Goal: Task Accomplishment & Management: Complete application form

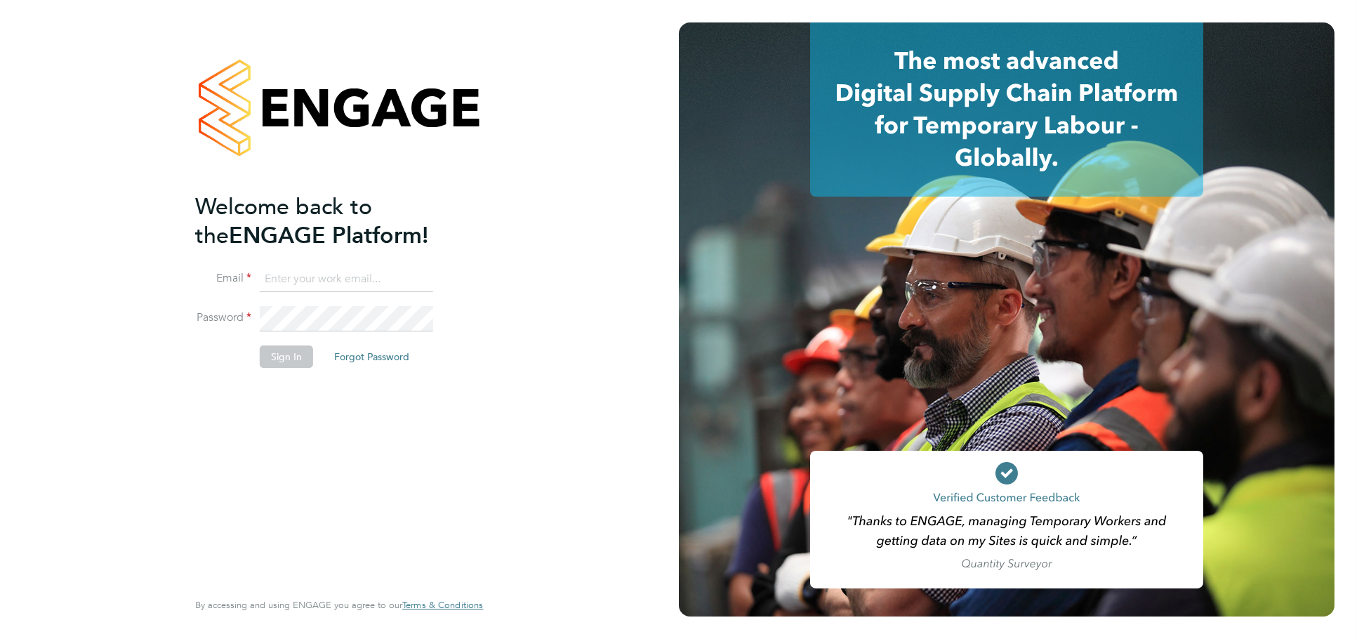
type input "jessica@pcrnet.co.uk"
click at [274, 354] on button "Sign In" at bounding box center [286, 356] width 53 height 22
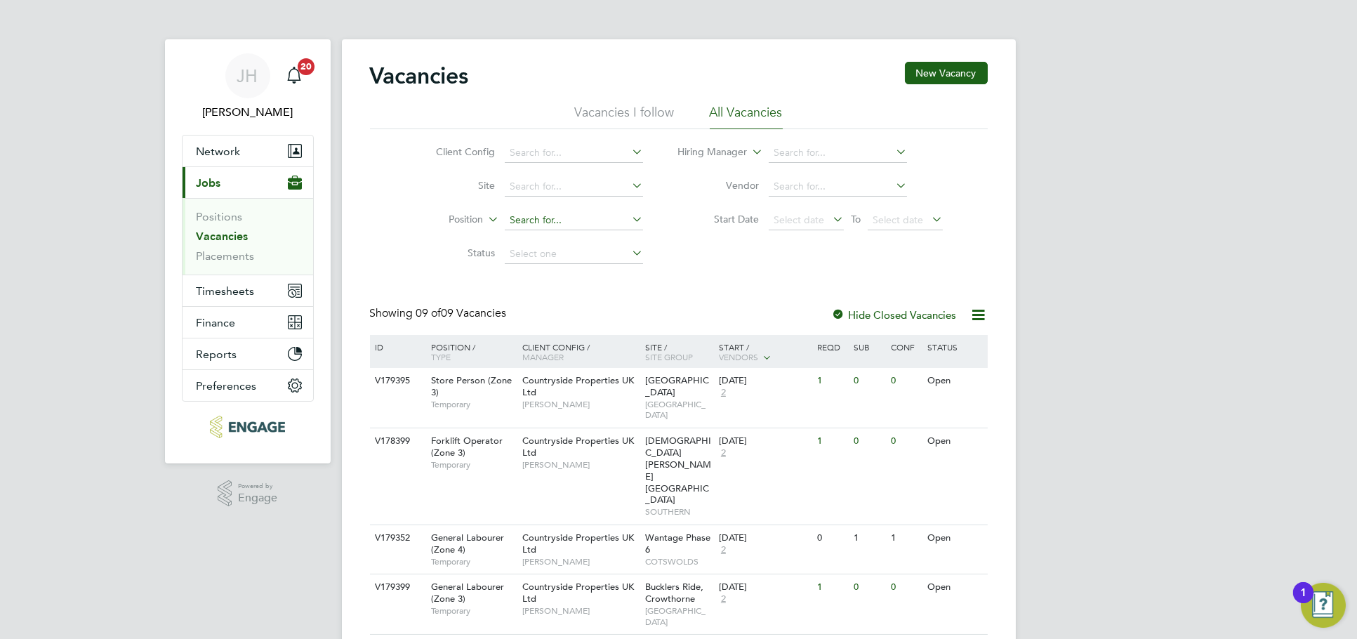
click at [556, 215] on input at bounding box center [574, 221] width 138 height 20
click at [557, 188] on input at bounding box center [574, 187] width 138 height 20
click at [586, 201] on li "Bucklers Ride, Crowthorne" at bounding box center [574, 205] width 140 height 19
type input "Bucklers Ride, Crowthorne"
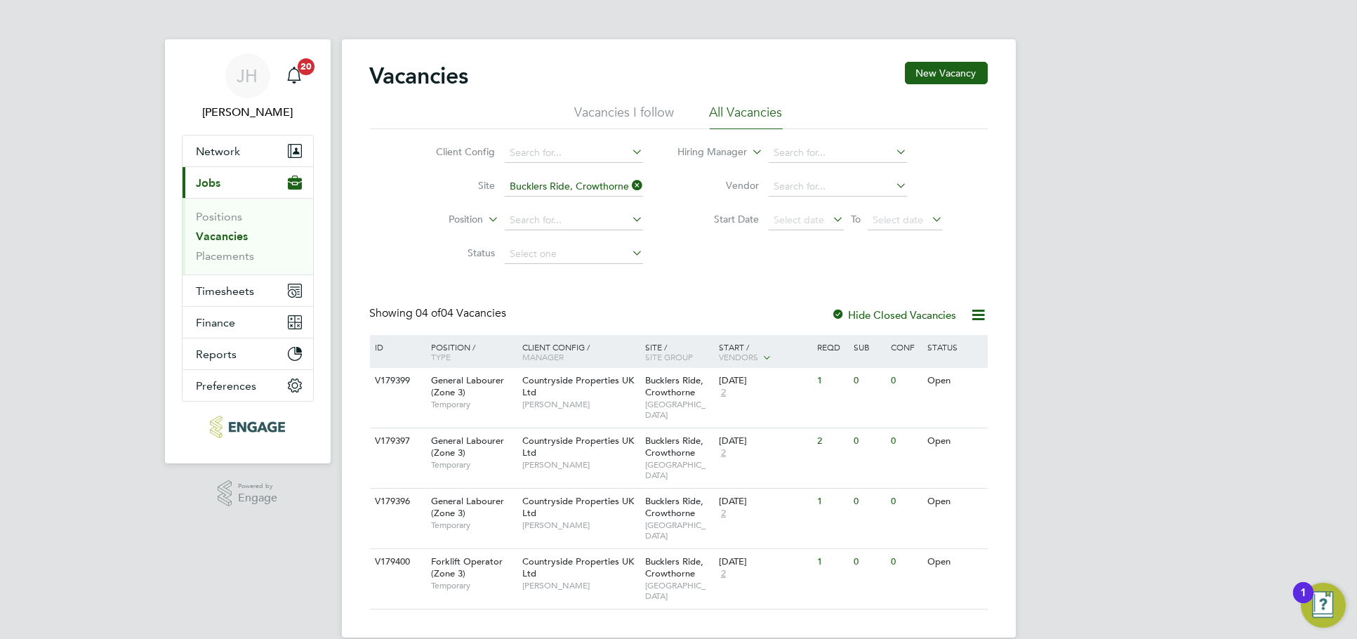
scroll to position [20, 0]
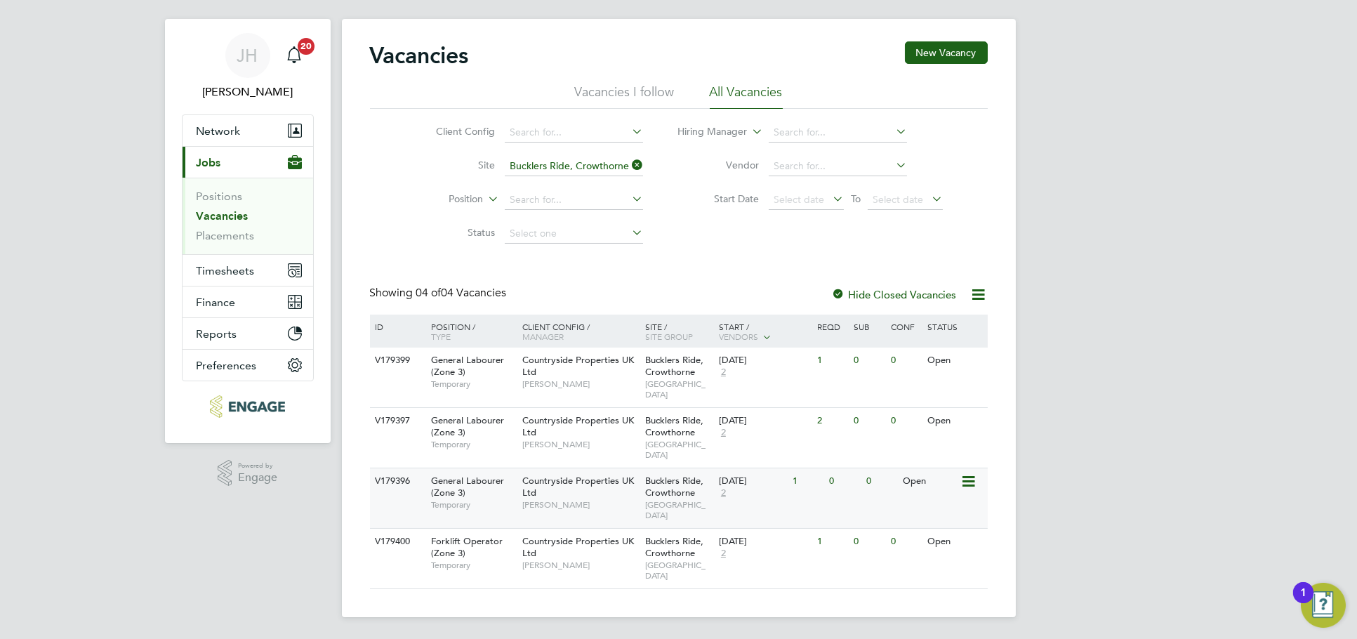
click at [842, 504] on div "V179396 General Labourer (Zone 3) Temporary Countryside Properties UK Ltd Nick …" at bounding box center [679, 498] width 618 height 60
click at [873, 503] on div "V179396 General Labourer (Zone 3) Temporary Countryside Properties UK Ltd Nick …" at bounding box center [679, 498] width 618 height 60
click at [822, 553] on div "1" at bounding box center [807, 542] width 37 height 26
click at [1116, 385] on div "JH Jess Hogan Notifications 20 Applications: Network Team Members Businesses Si…" at bounding box center [678, 310] width 1357 height 660
click at [879, 439] on div "V179397 General Labourer (Zone 3) Temporary Countryside Properties UK Ltd Nick …" at bounding box center [679, 437] width 618 height 60
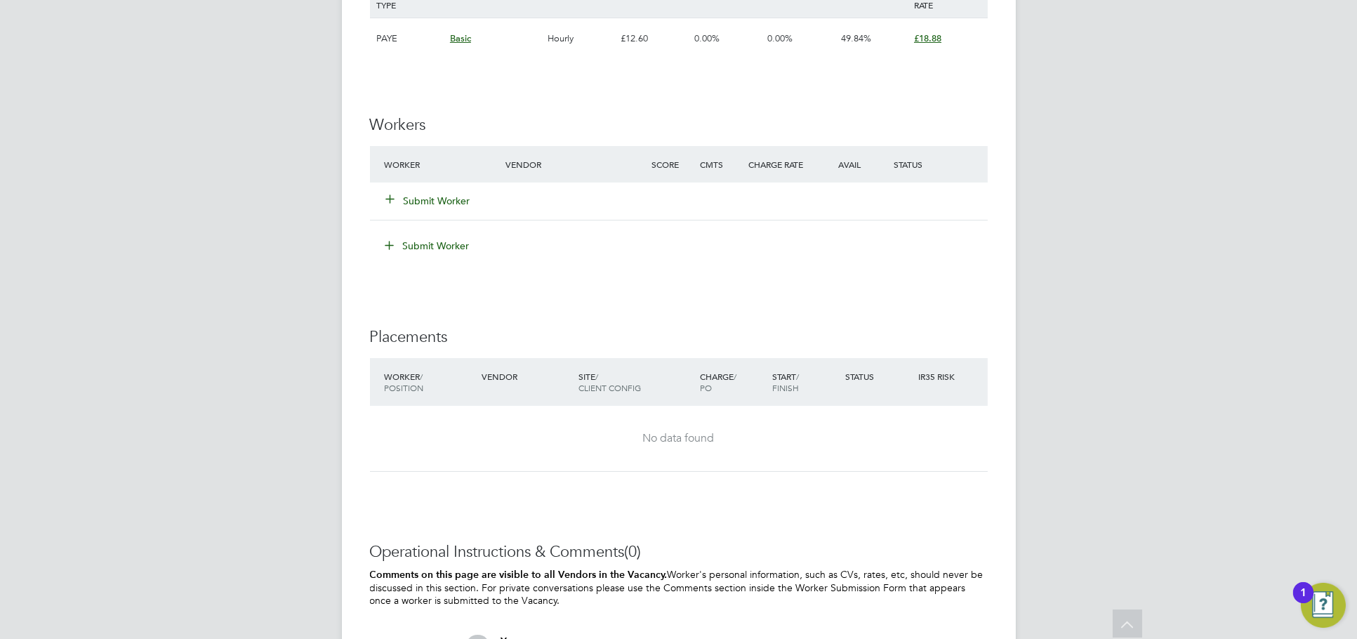
click at [455, 201] on button "Submit Worker" at bounding box center [429, 201] width 84 height 14
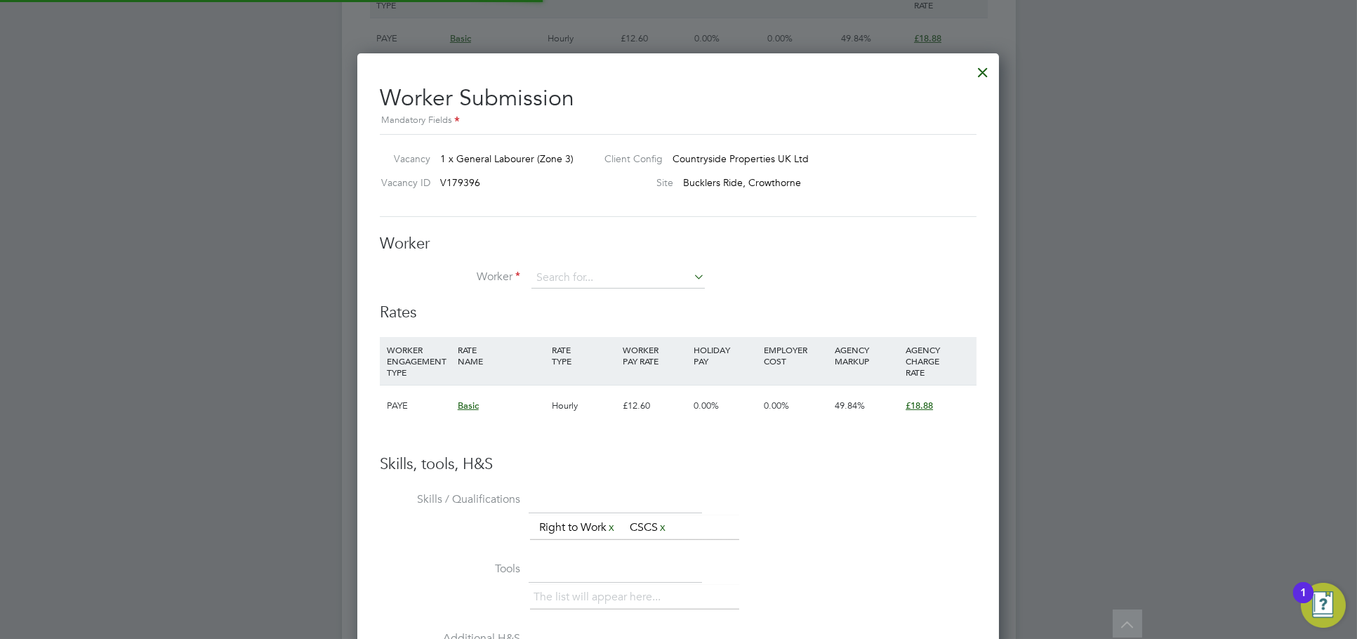
scroll to position [851, 642]
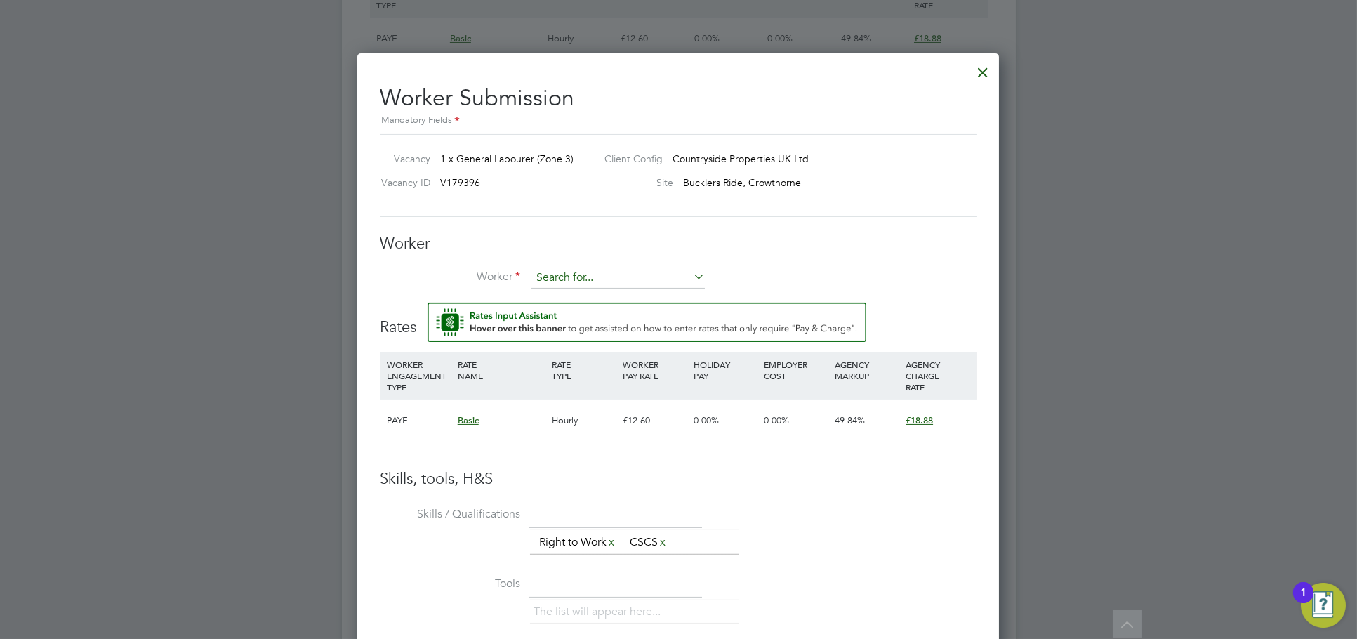
click at [570, 273] on input at bounding box center [617, 277] width 173 height 21
click at [589, 280] on input "joel" at bounding box center [617, 277] width 173 height 21
drag, startPoint x: 576, startPoint y: 280, endPoint x: 521, endPoint y: 280, distance: 55.5
click at [522, 280] on li "Worker joel" at bounding box center [678, 284] width 597 height 35
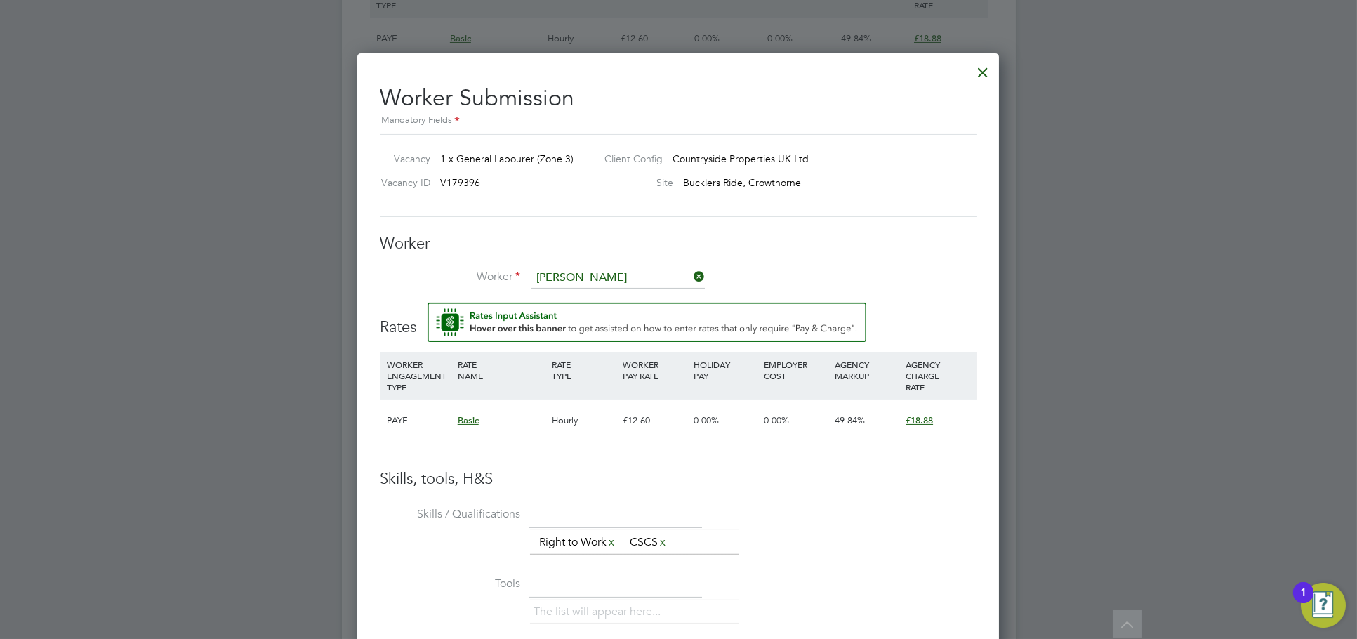
type input "joel"
click at [990, 71] on div at bounding box center [982, 68] width 25 height 25
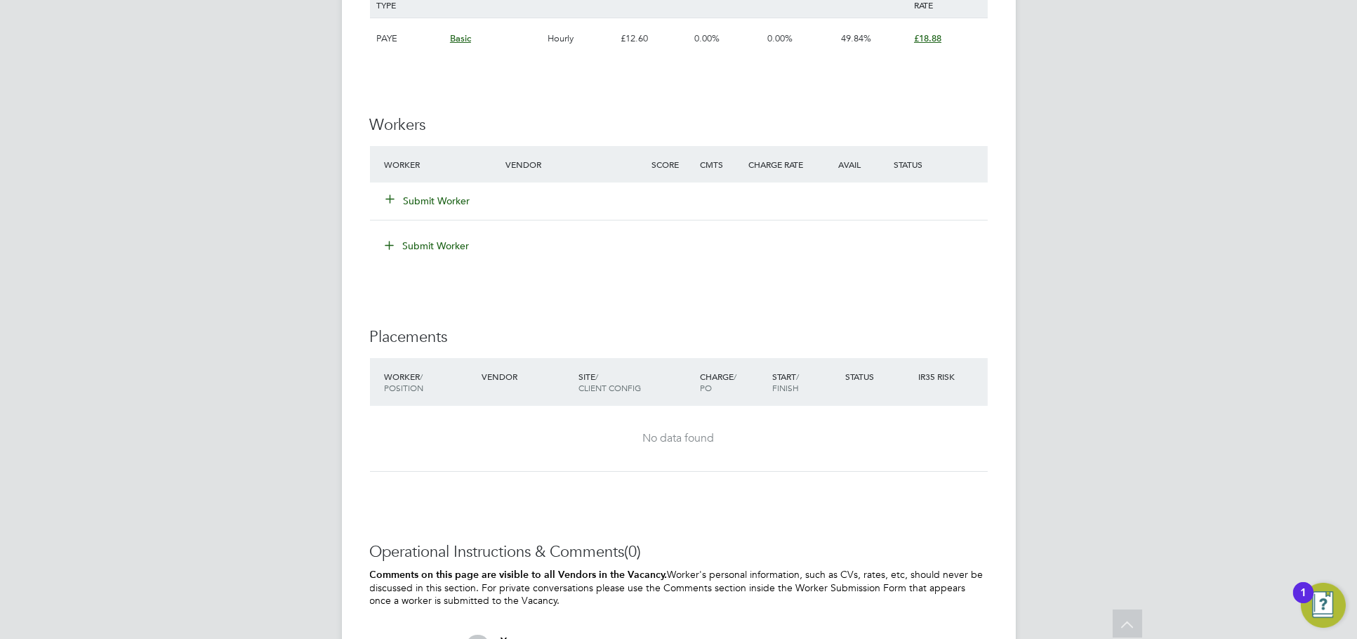
click at [449, 199] on button "Submit Worker" at bounding box center [429, 201] width 84 height 14
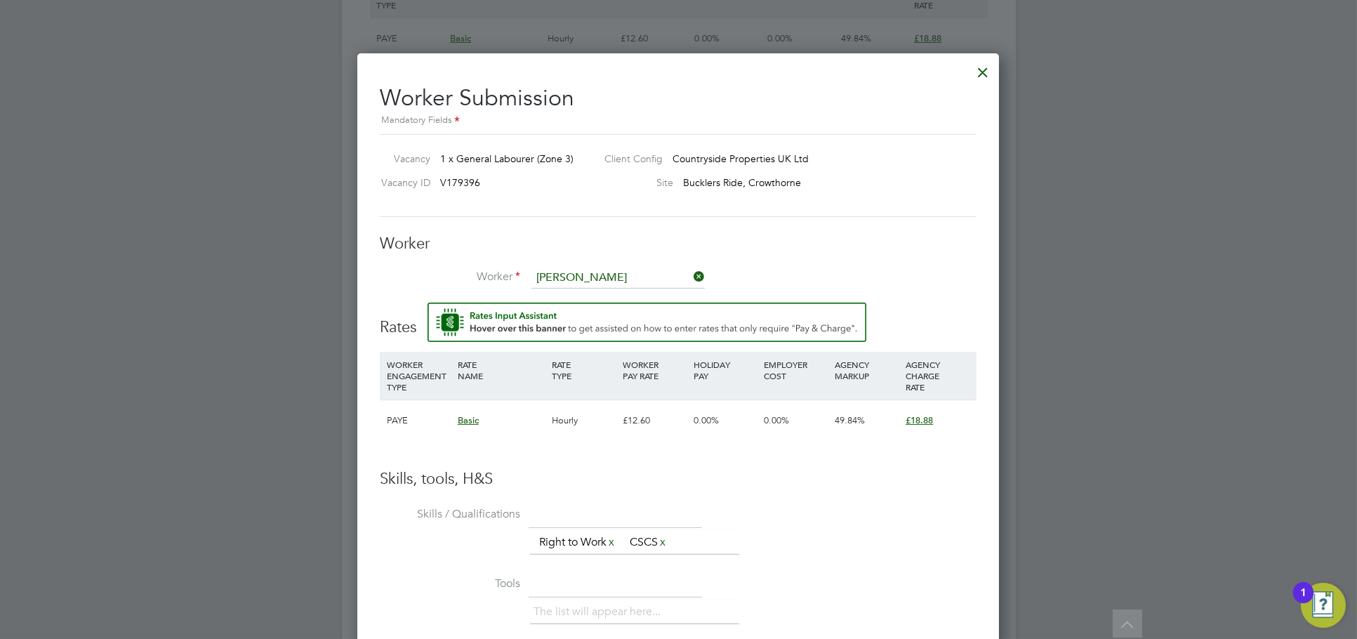
click at [625, 301] on li "Joel Shema (259)" at bounding box center [618, 298] width 175 height 19
type input "Joel Shema (259)"
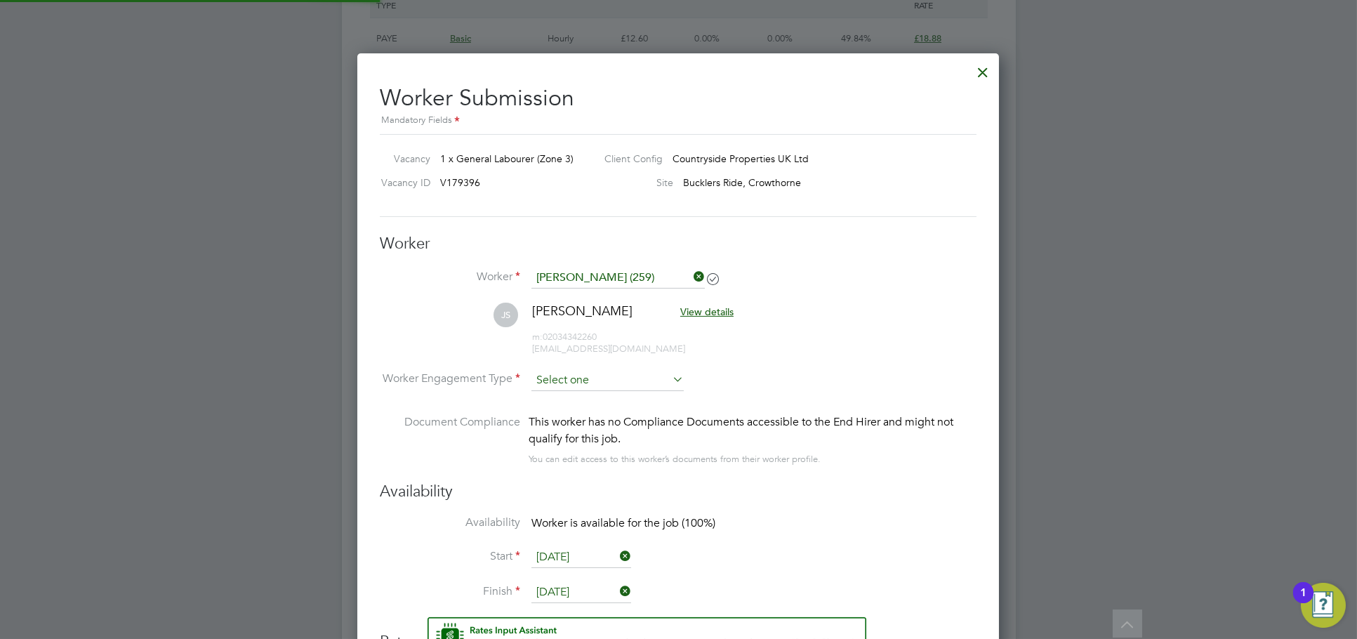
click at [599, 380] on input at bounding box center [607, 380] width 152 height 21
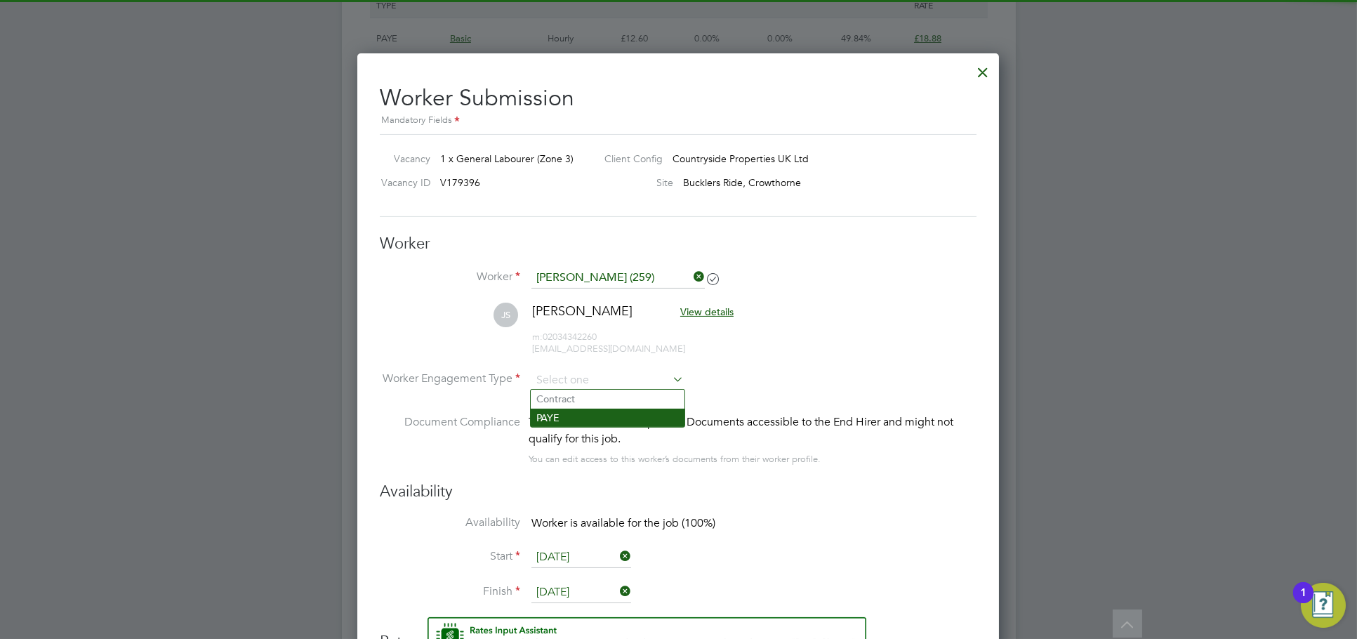
click at [593, 423] on li "PAYE" at bounding box center [608, 418] width 154 height 18
type input "PAYE"
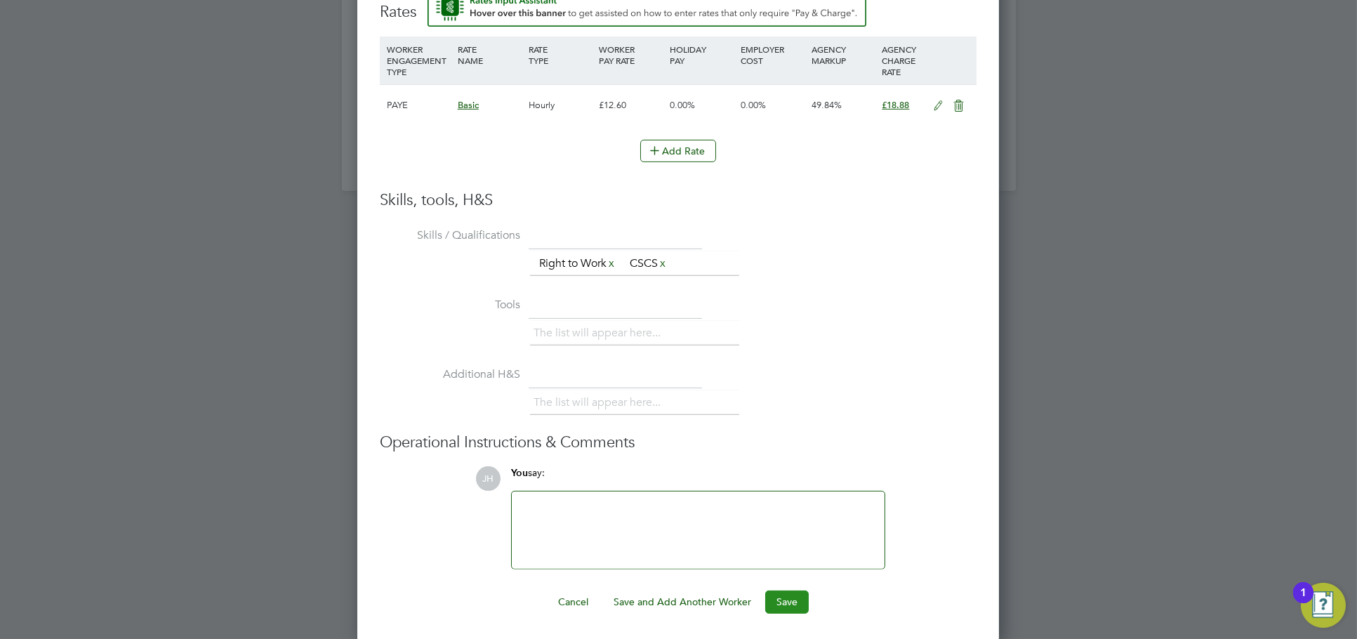
click at [795, 603] on button "Save" at bounding box center [787, 601] width 44 height 22
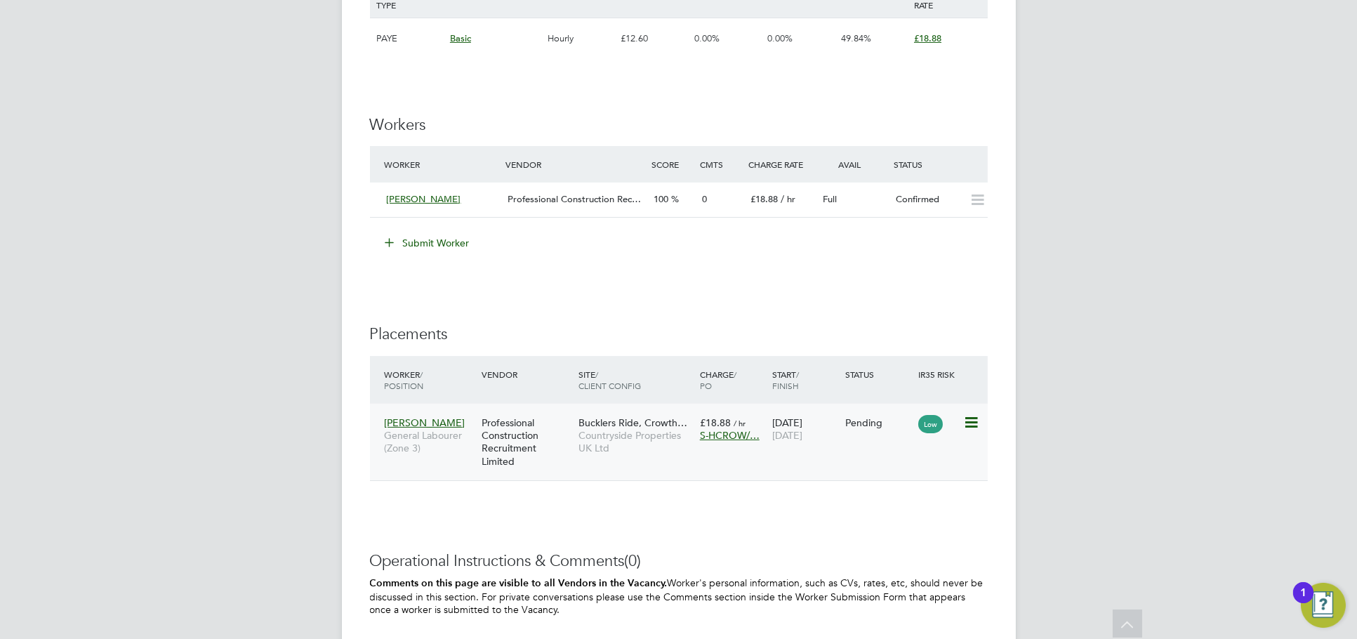
click at [963, 421] on icon at bounding box center [970, 422] width 14 height 17
click at [905, 504] on li "Start" at bounding box center [927, 509] width 100 height 20
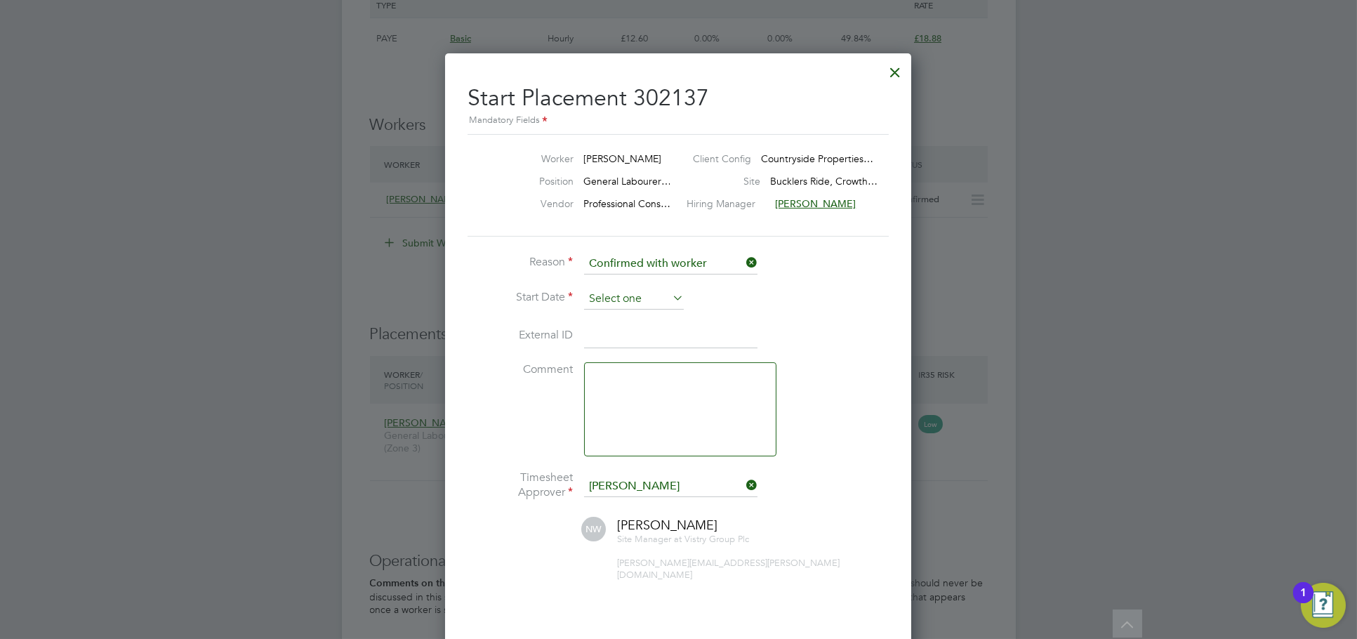
click at [630, 300] on input at bounding box center [634, 299] width 100 height 21
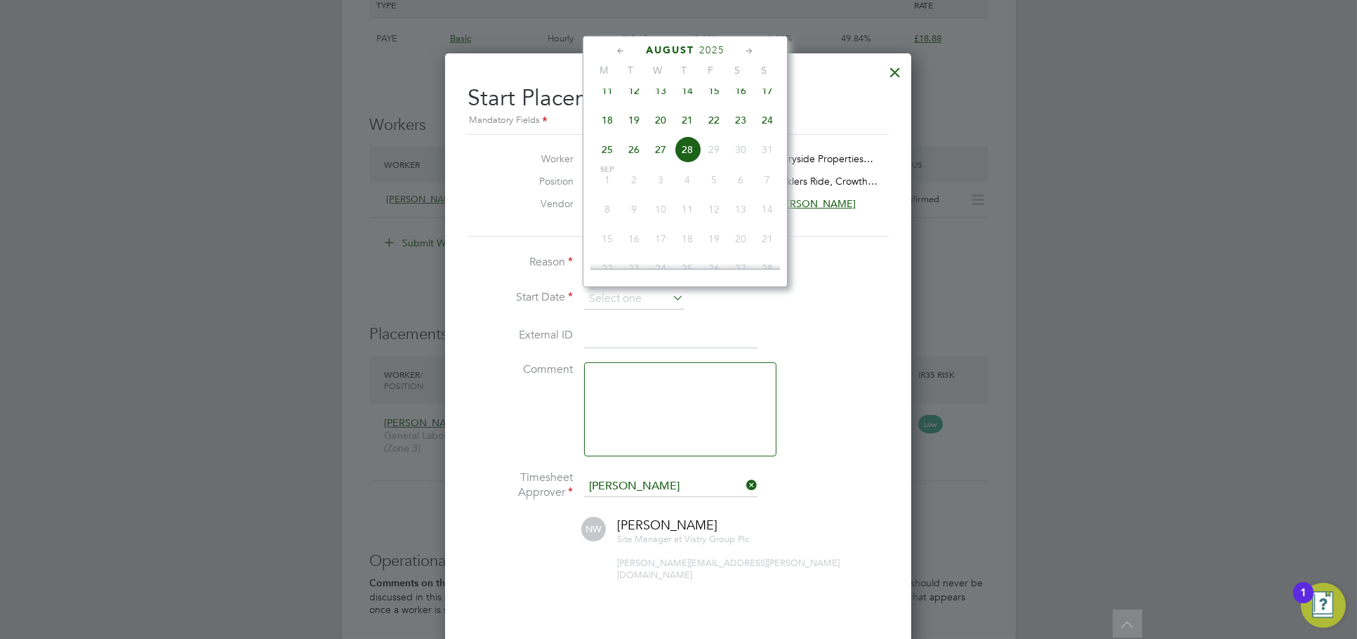
click at [614, 133] on span "18" at bounding box center [607, 120] width 27 height 27
type input "[DATE]"
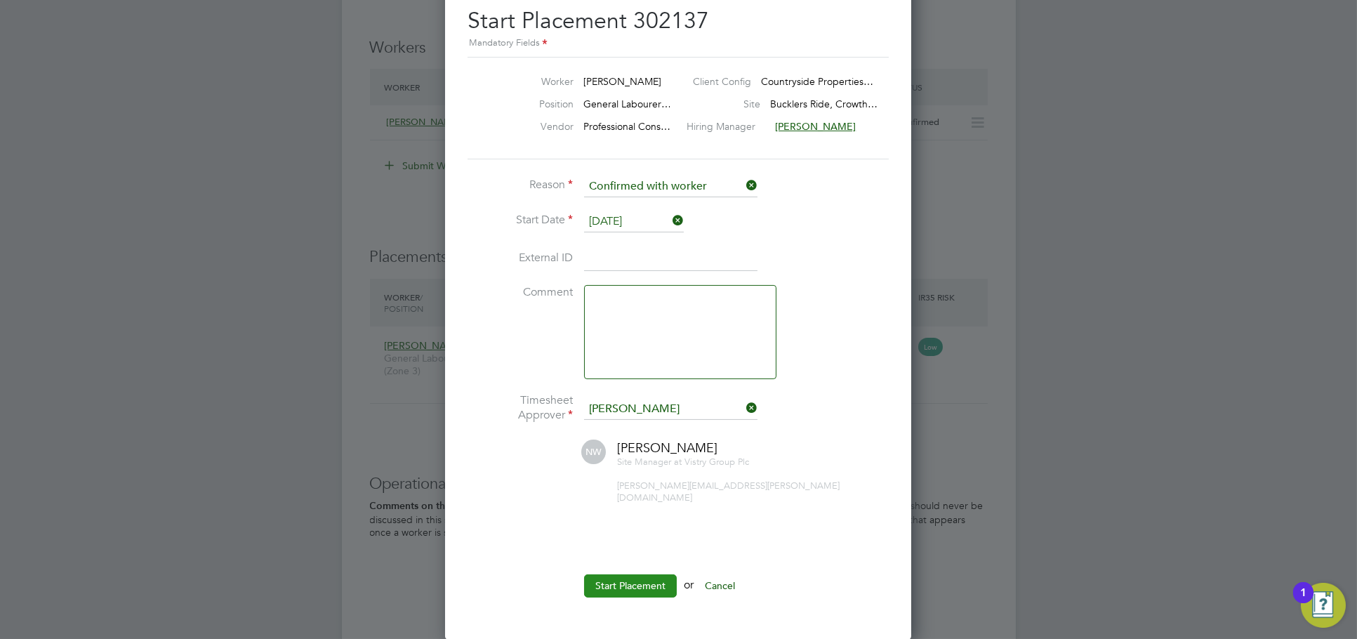
click at [651, 574] on button "Start Placement" at bounding box center [630, 585] width 93 height 22
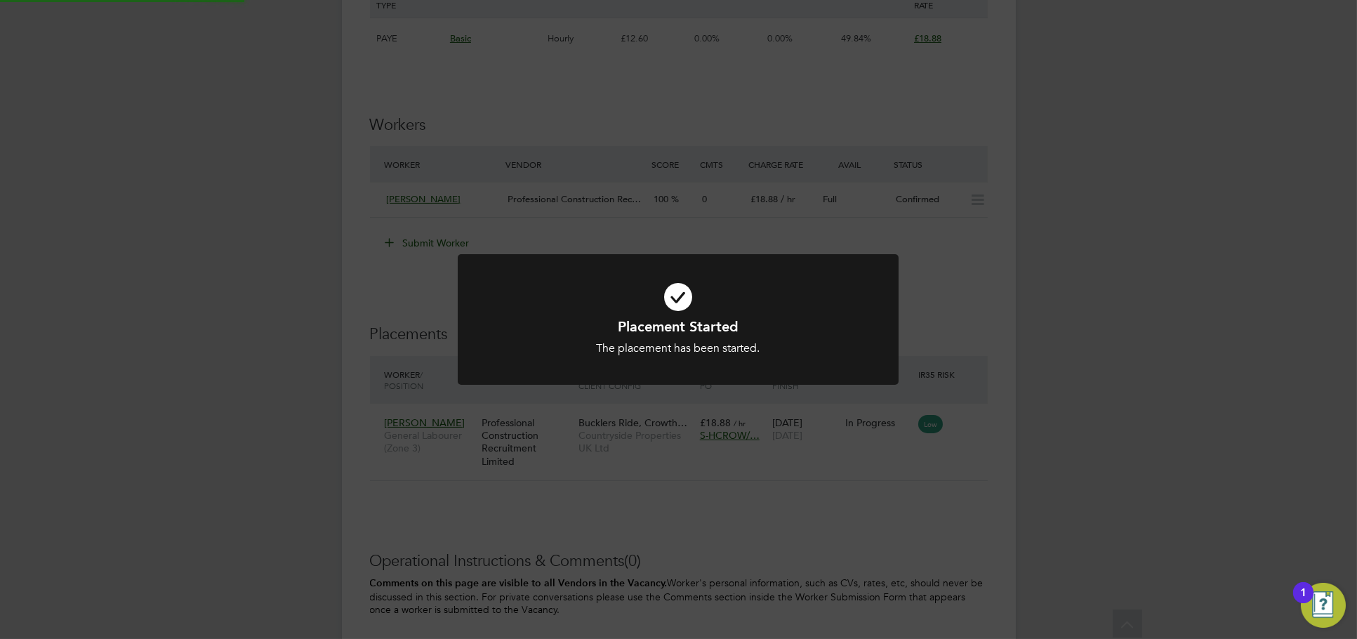
click at [1007, 454] on div "Placement Started The placement has been started. Cancel Okay" at bounding box center [678, 319] width 1357 height 639
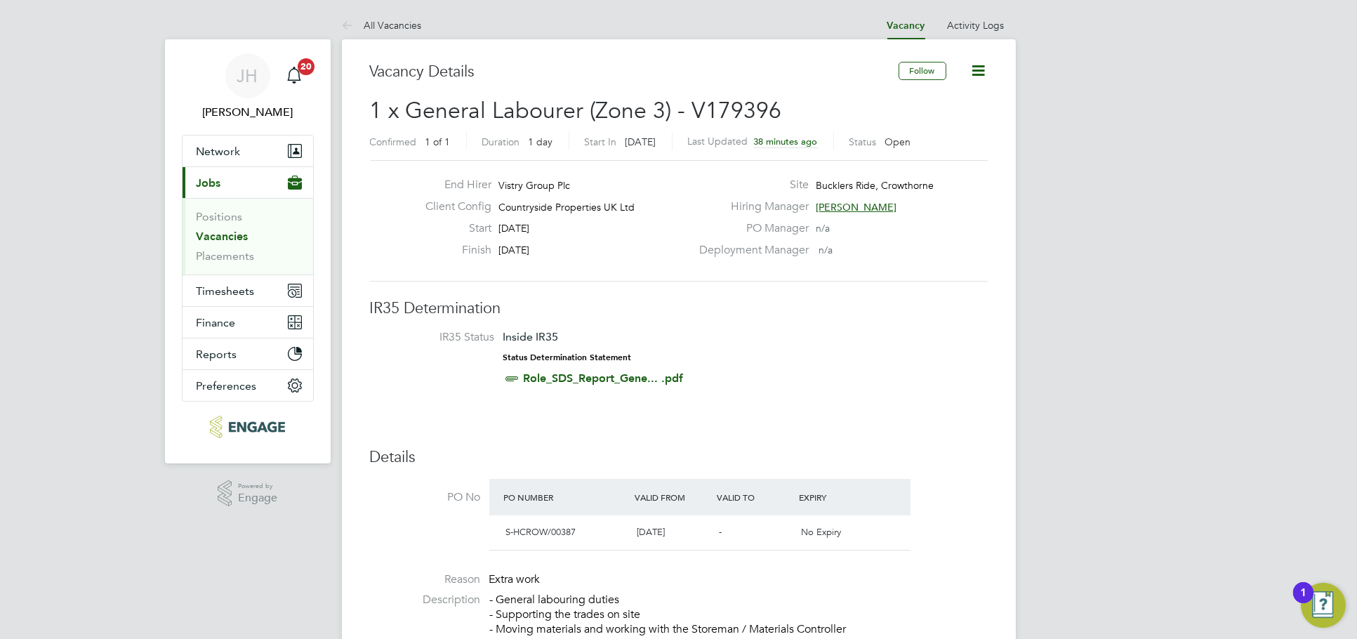
click at [245, 239] on link "Vacancies" at bounding box center [223, 236] width 52 height 13
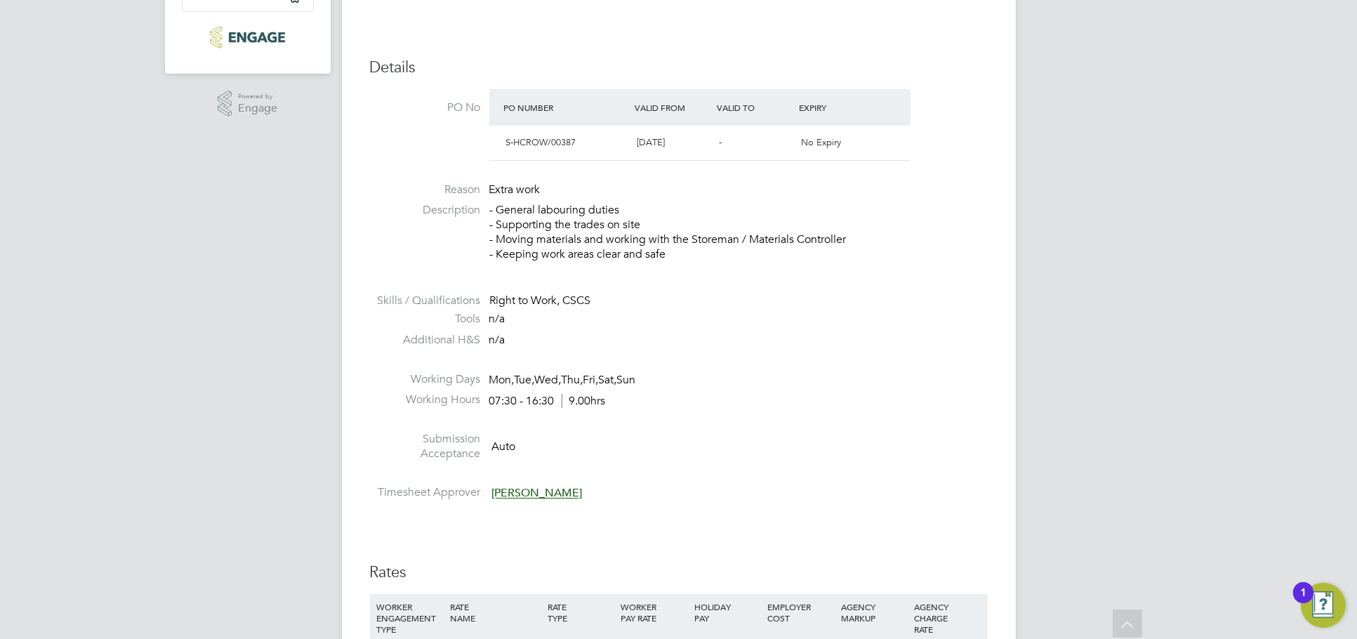
scroll to position [1014, 0]
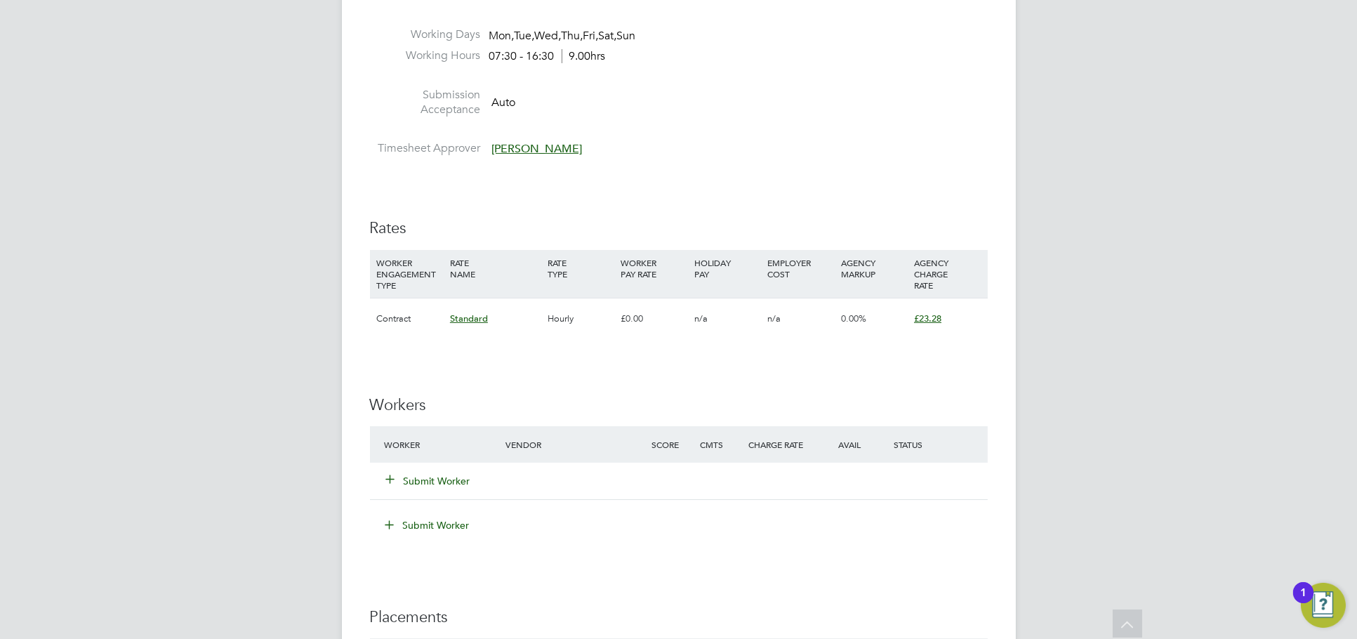
scroll to position [858, 0]
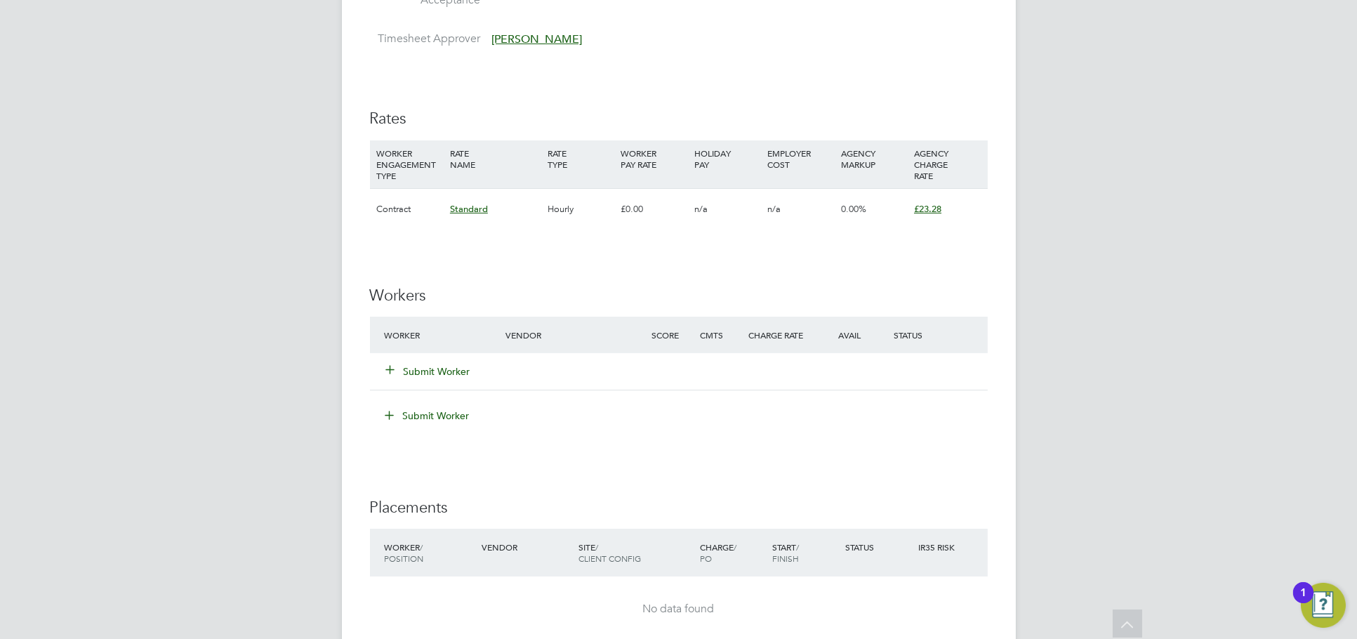
click at [442, 366] on button "Submit Worker" at bounding box center [429, 371] width 84 height 14
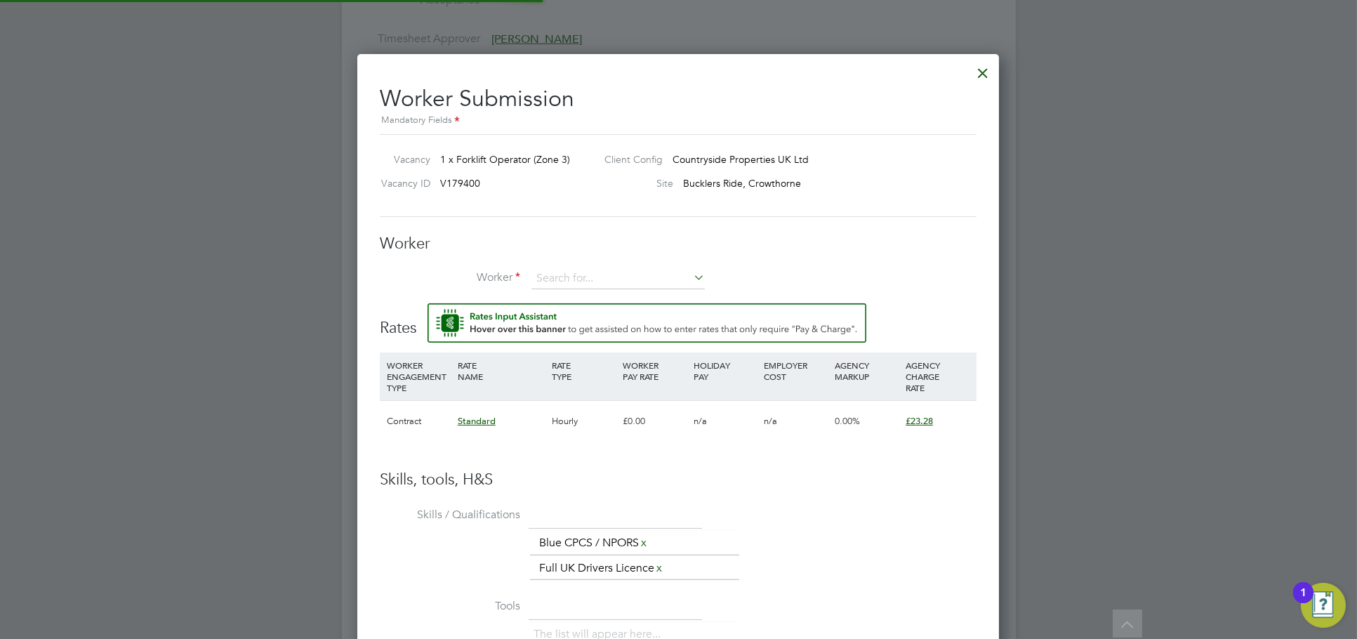
scroll to position [7, 7]
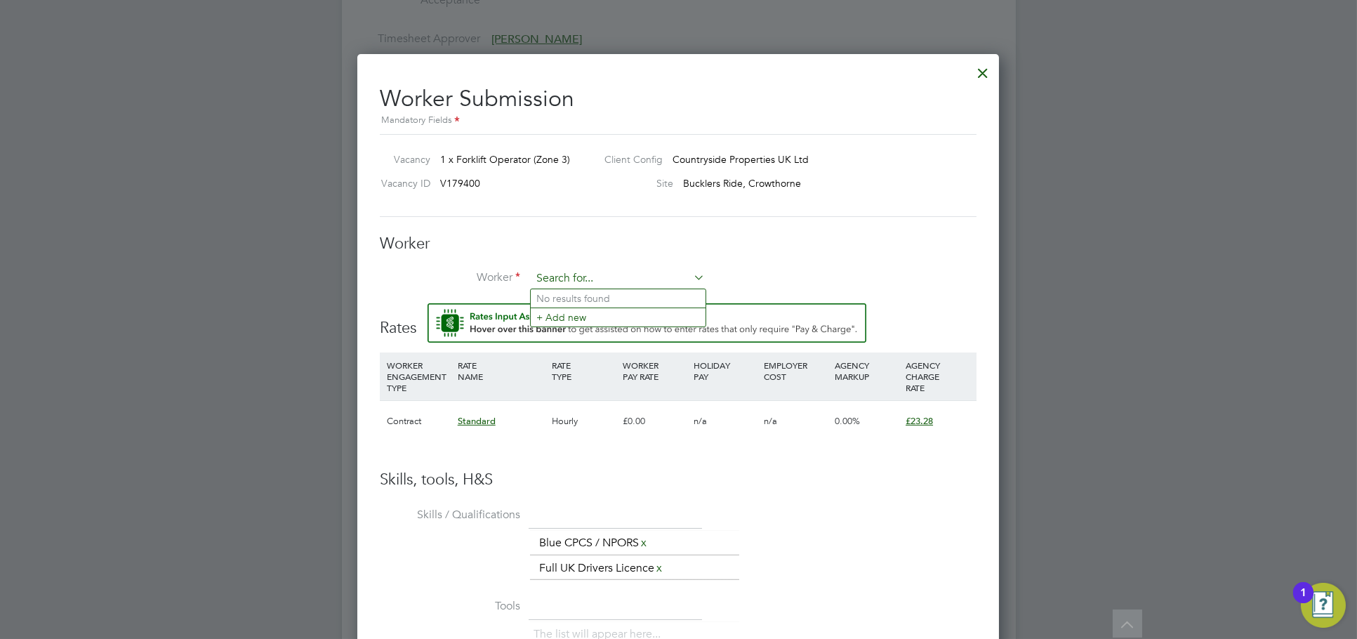
click at [587, 277] on input at bounding box center [617, 278] width 173 height 21
click at [599, 297] on li "[PERSON_NAME] (358)" at bounding box center [630, 298] width 199 height 19
type input "[PERSON_NAME] (358)"
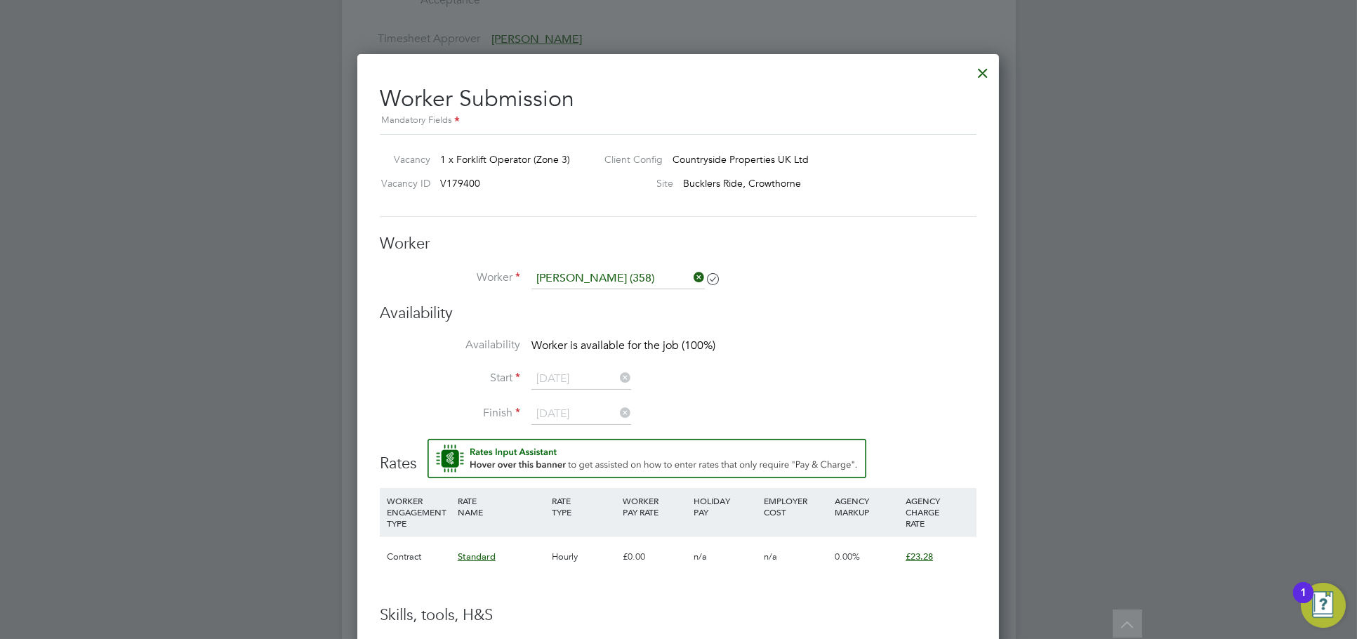
scroll to position [1179, 642]
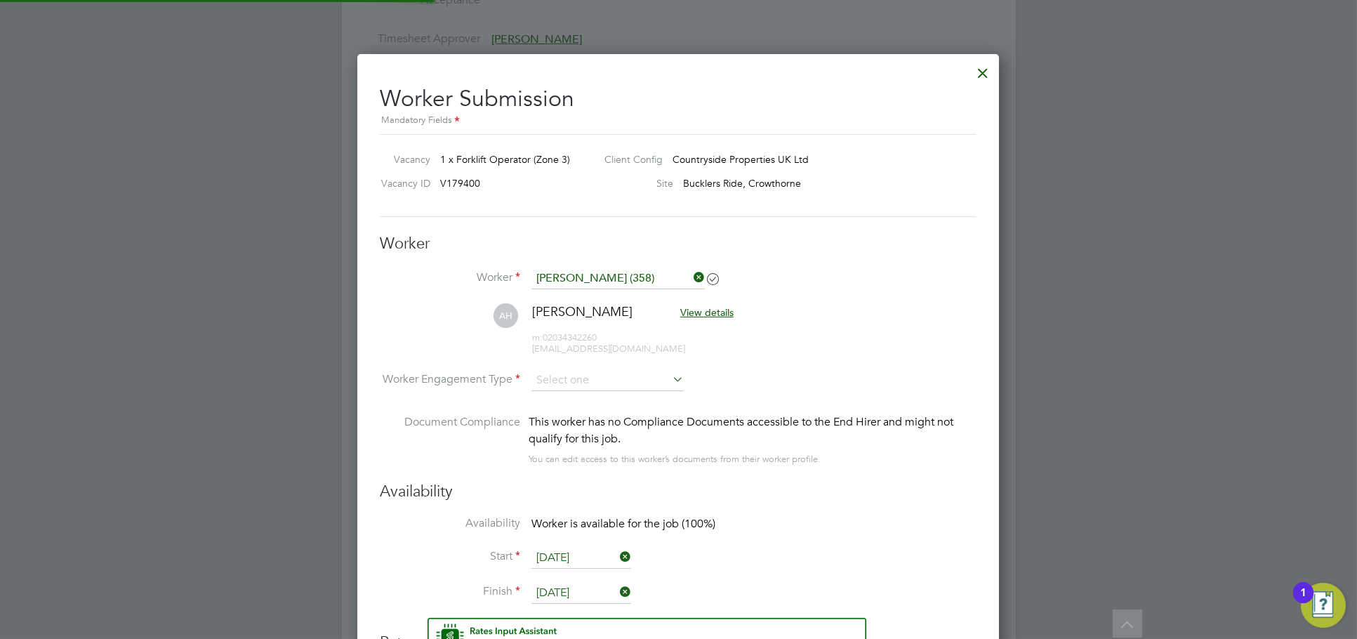
click at [580, 364] on li "[PERSON_NAME] View details m: 02034342260 [EMAIL_ADDRESS][DOMAIN_NAME]" at bounding box center [678, 336] width 597 height 67
click at [579, 374] on input at bounding box center [607, 380] width 152 height 21
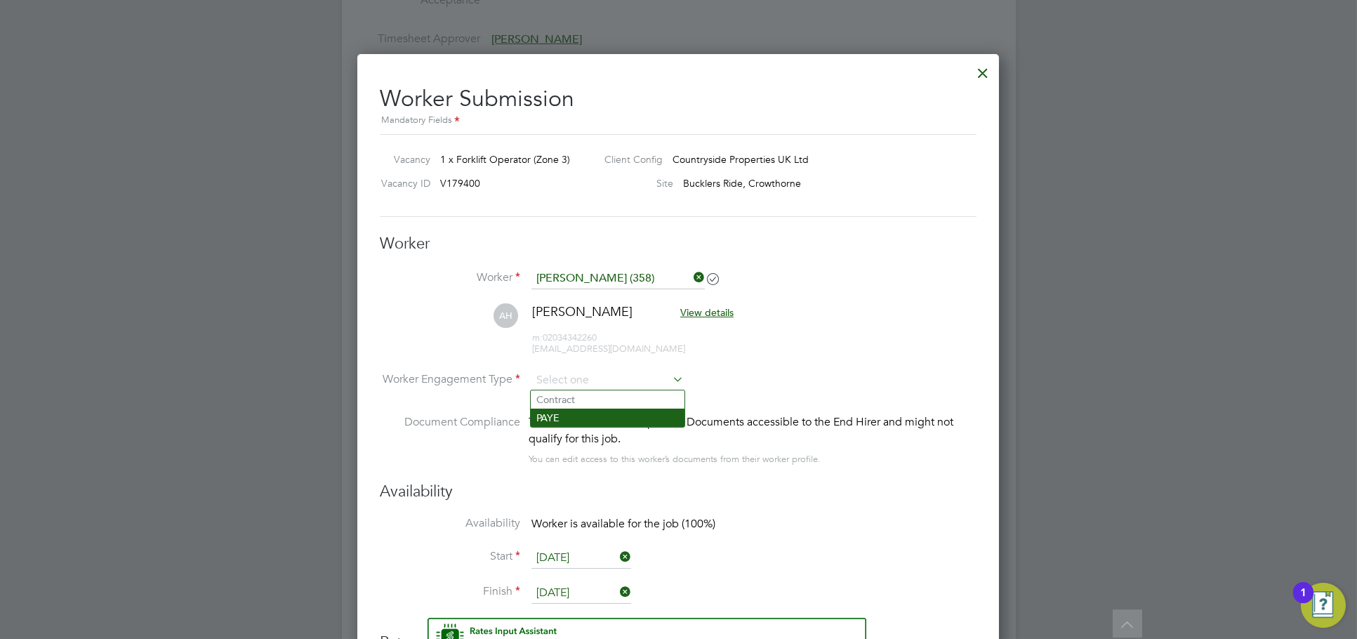
click at [583, 410] on li "PAYE" at bounding box center [608, 418] width 154 height 18
type input "PAYE"
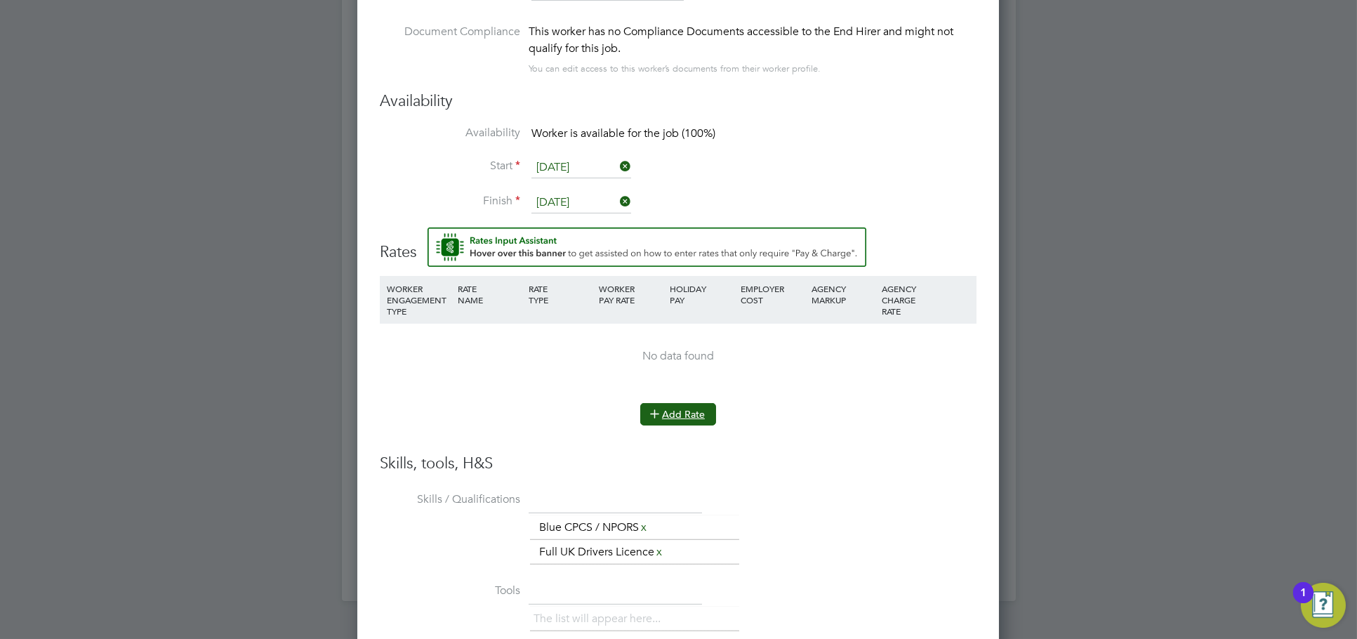
click at [649, 408] on icon at bounding box center [654, 413] width 11 height 11
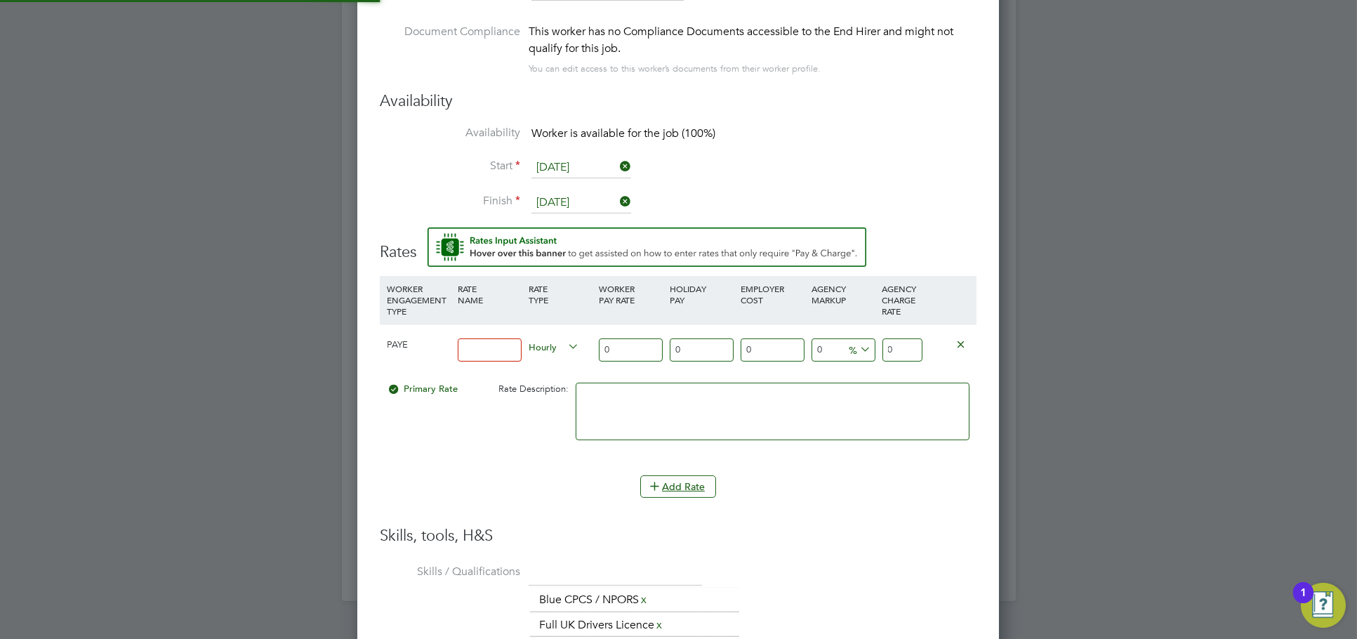
click at [467, 350] on input at bounding box center [490, 349] width 64 height 23
type input "Standard"
click at [915, 341] on input "0" at bounding box center [902, 349] width 40 height 23
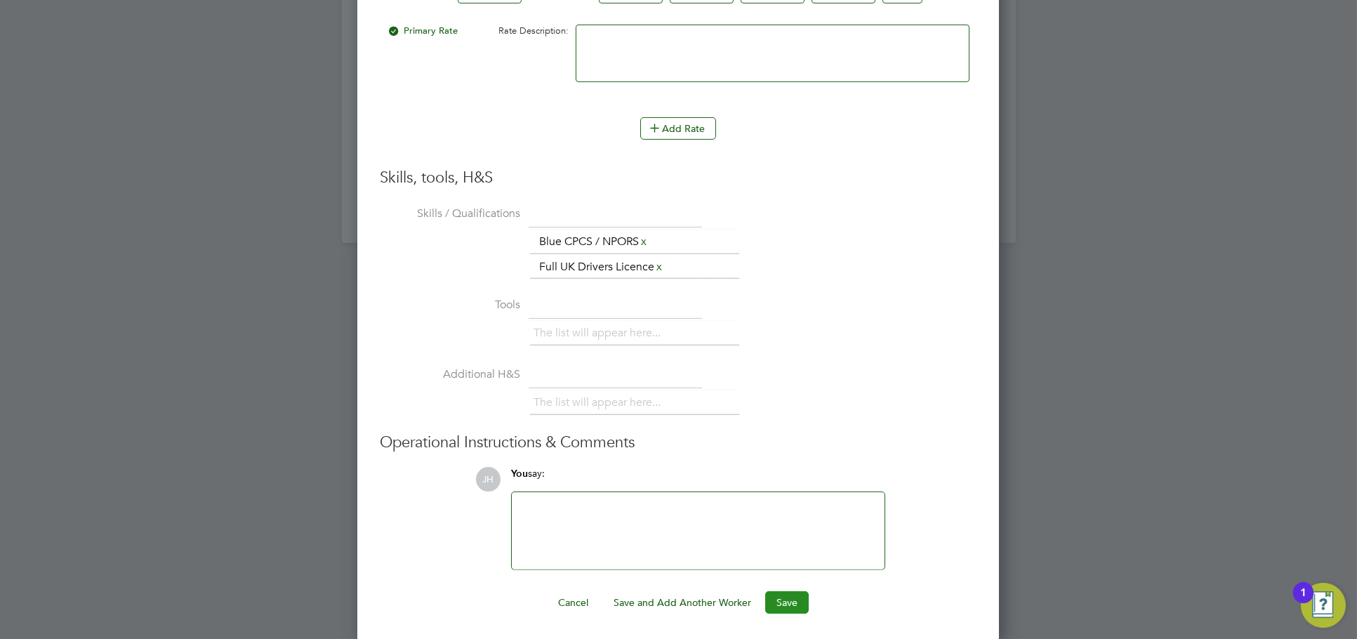
type input "23.28"
click at [792, 595] on button "Save" at bounding box center [787, 602] width 44 height 22
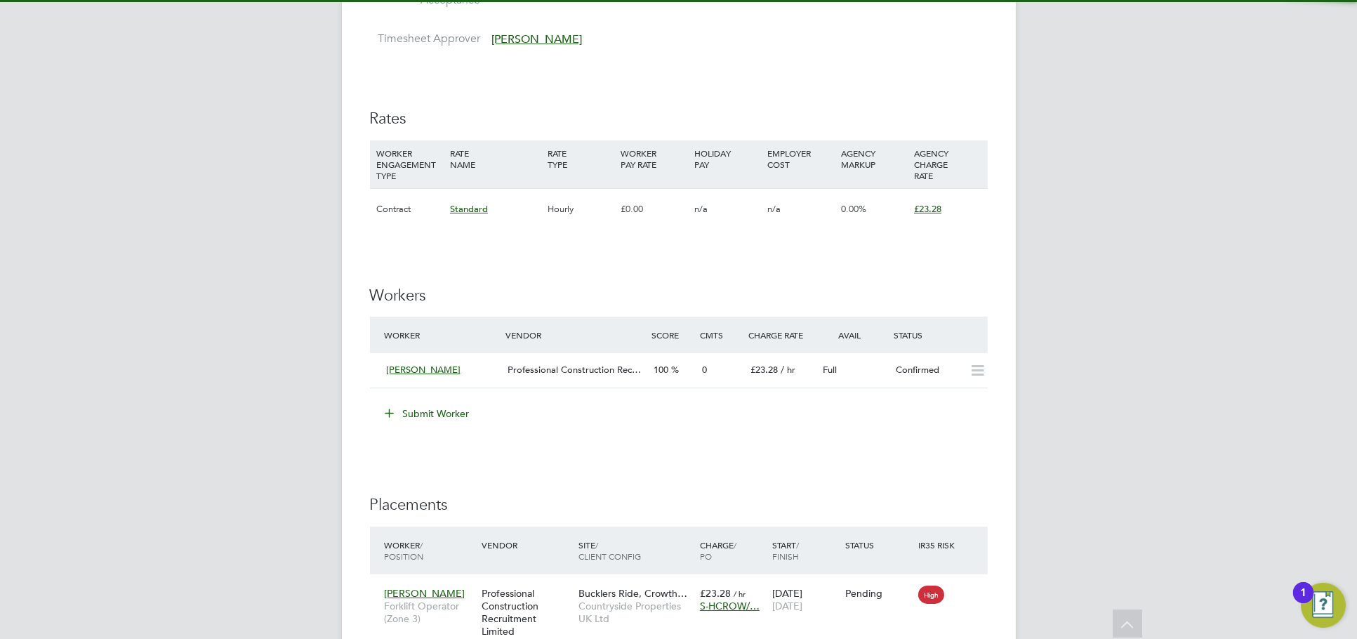
click at [451, 413] on button "Submit Worker" at bounding box center [428, 413] width 105 height 22
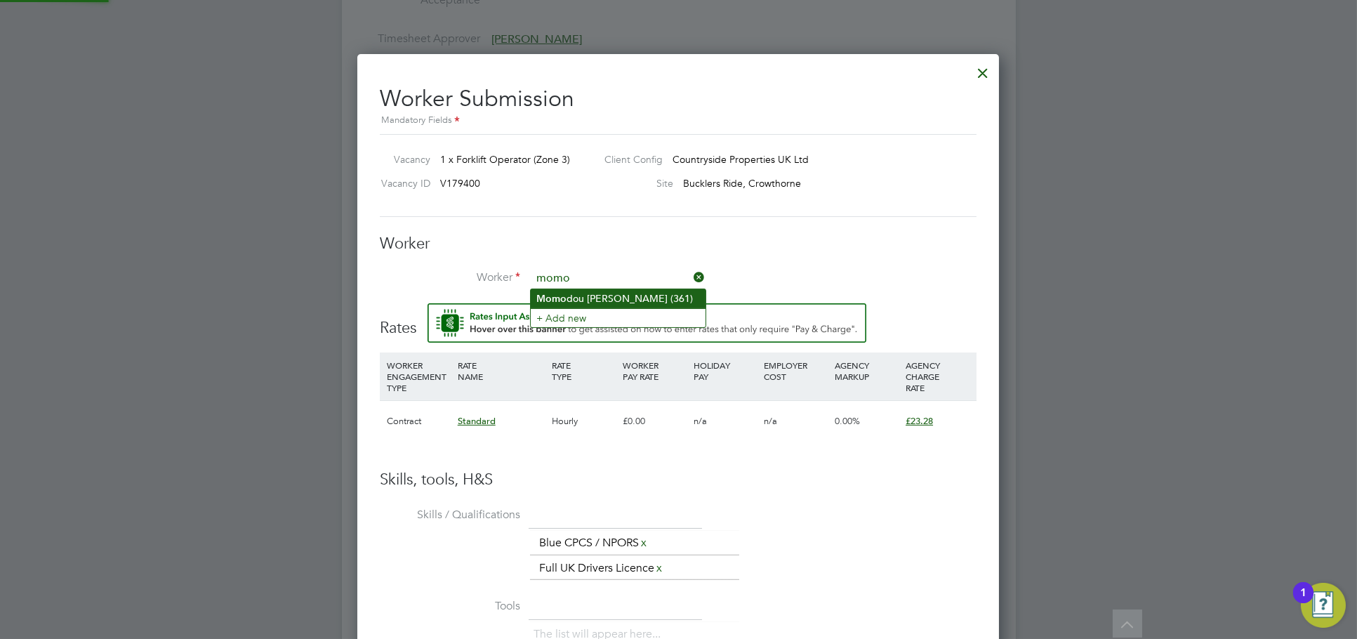
click at [626, 296] on li "Momo dou Touray Saho (361)" at bounding box center [618, 298] width 175 height 19
type input "Momodou Touray Saho (361)"
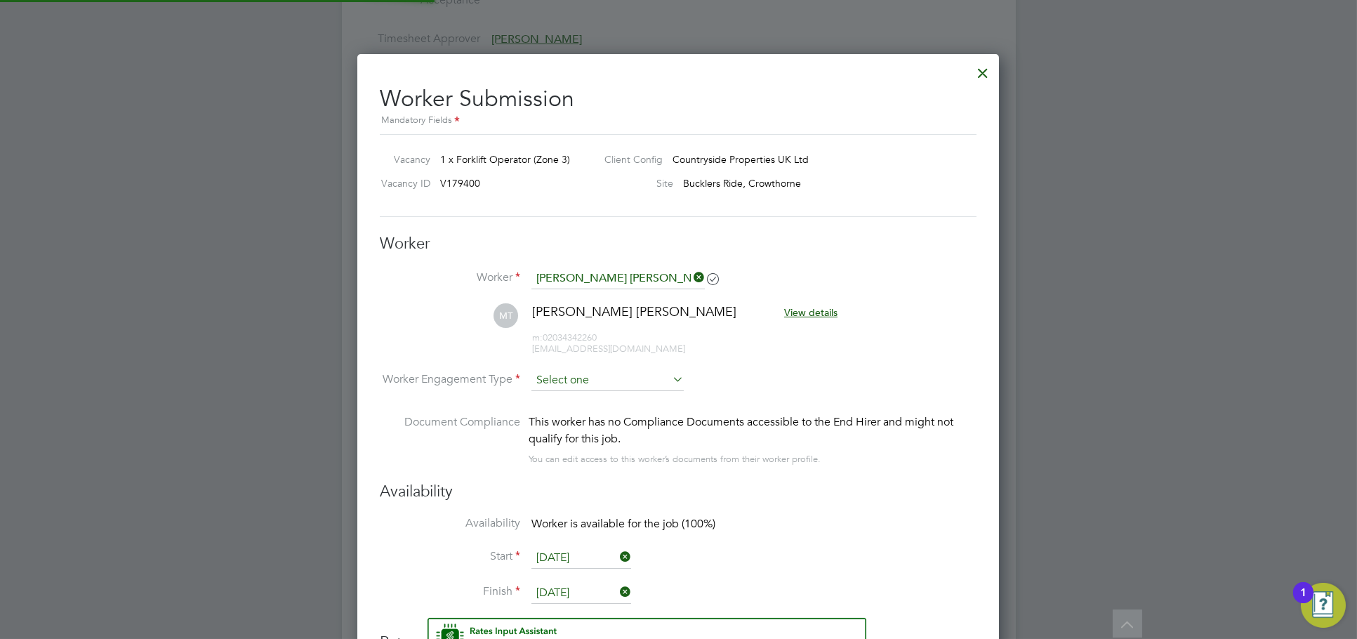
click at [587, 374] on input at bounding box center [607, 380] width 152 height 21
click at [586, 413] on li "PAYE" at bounding box center [608, 418] width 154 height 18
type input "PAYE"
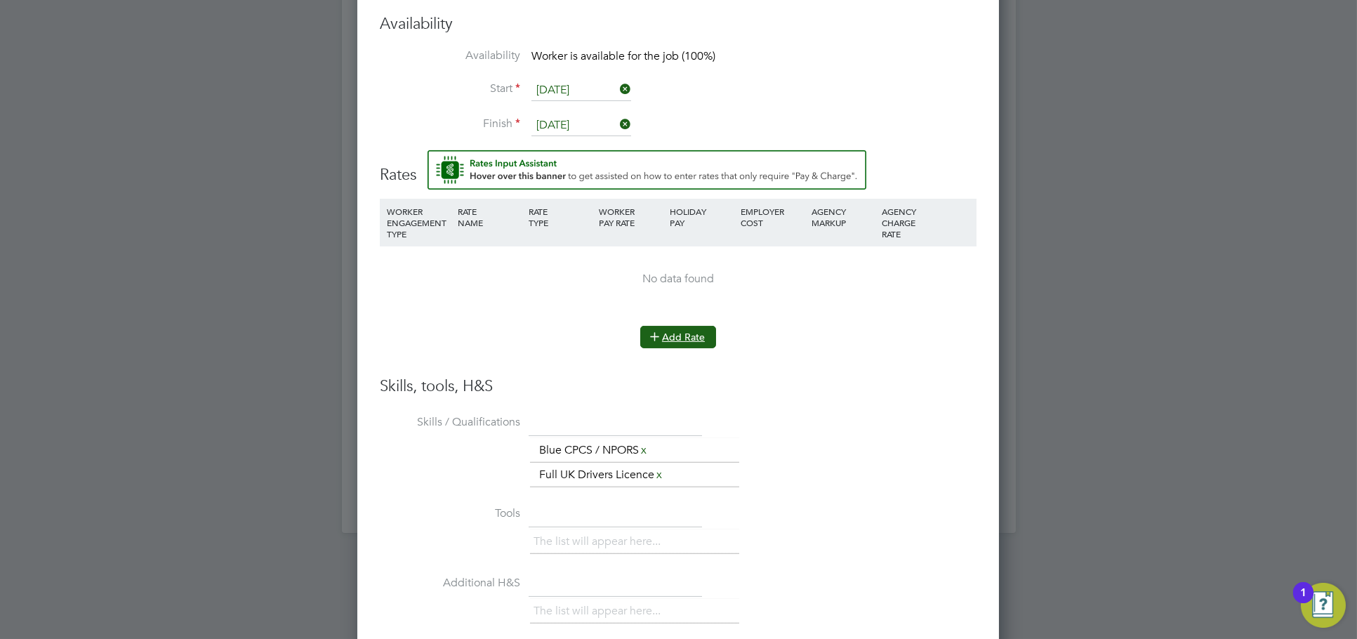
click at [679, 335] on button "Add Rate" at bounding box center [678, 337] width 76 height 22
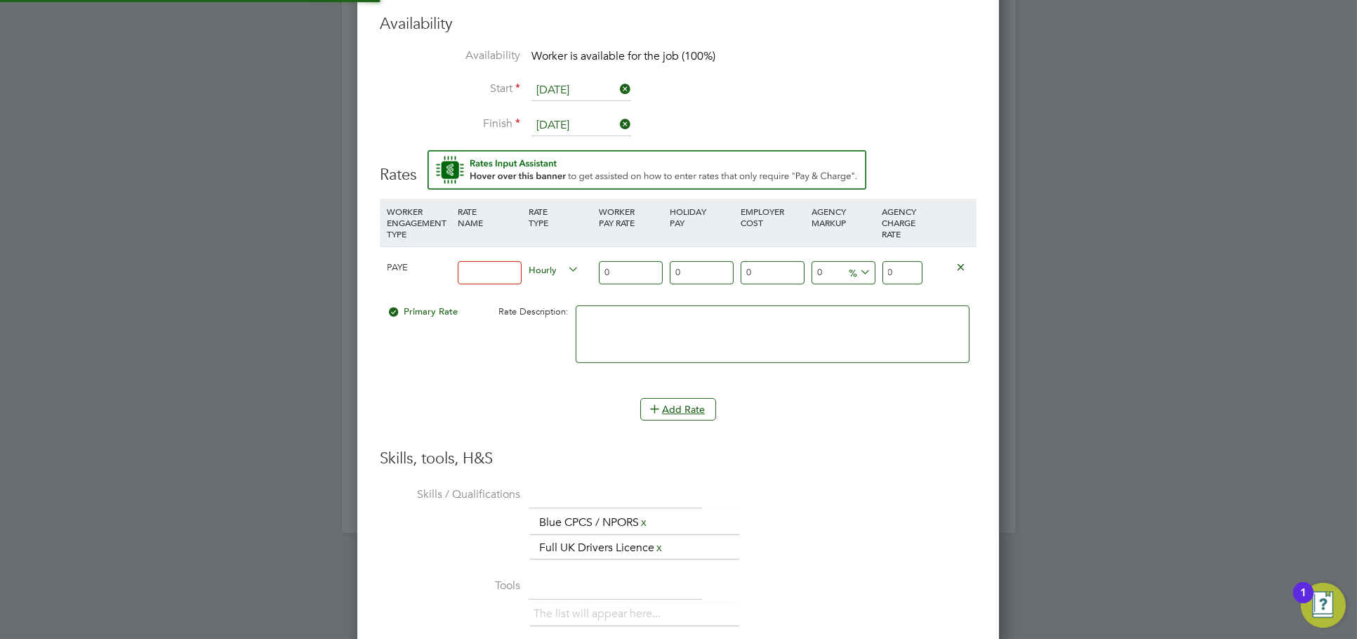
click at [500, 270] on input at bounding box center [490, 272] width 64 height 23
type input "S"
type input "s"
type input "Standard"
click at [910, 284] on div "0" at bounding box center [902, 272] width 47 height 51
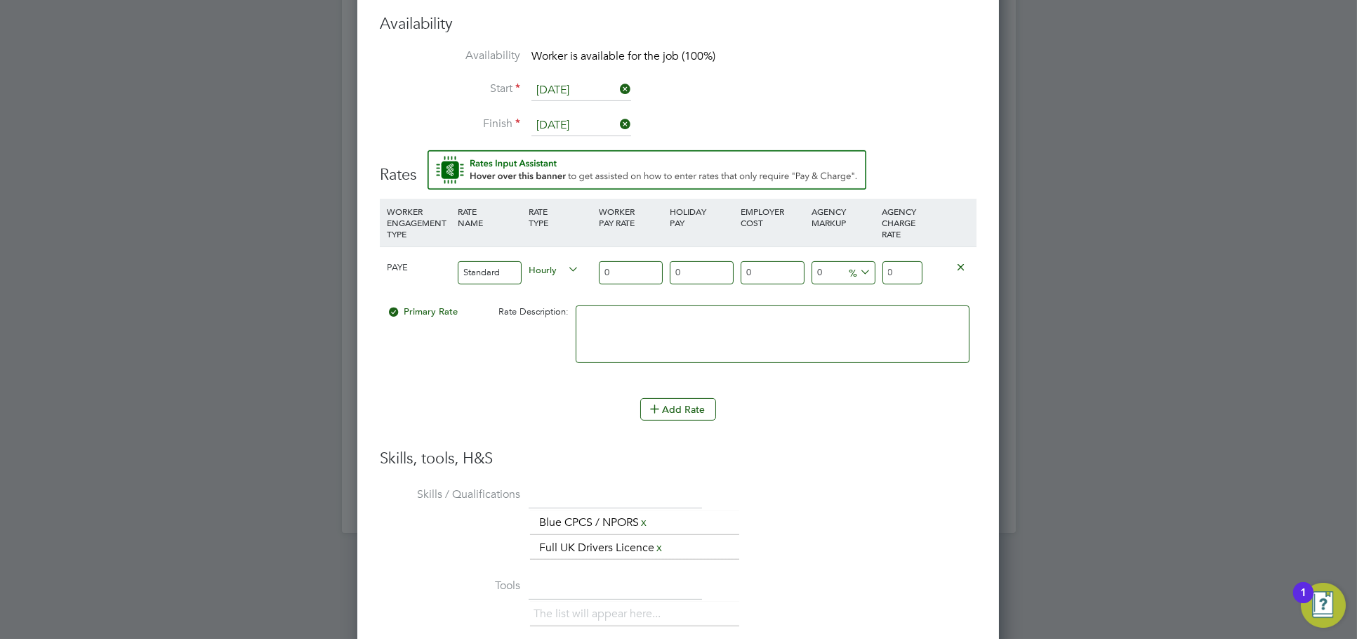
click at [910, 274] on input "0" at bounding box center [902, 272] width 40 height 23
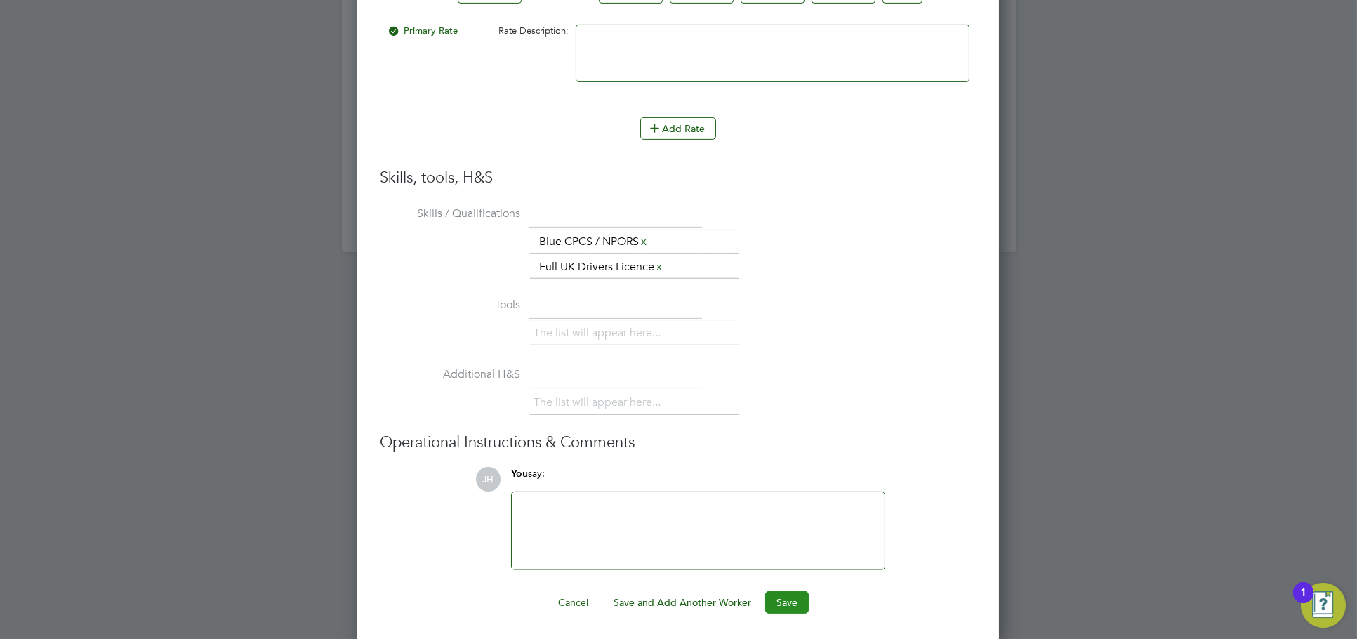
type input "23.28"
click at [771, 591] on button "Save" at bounding box center [787, 602] width 44 height 22
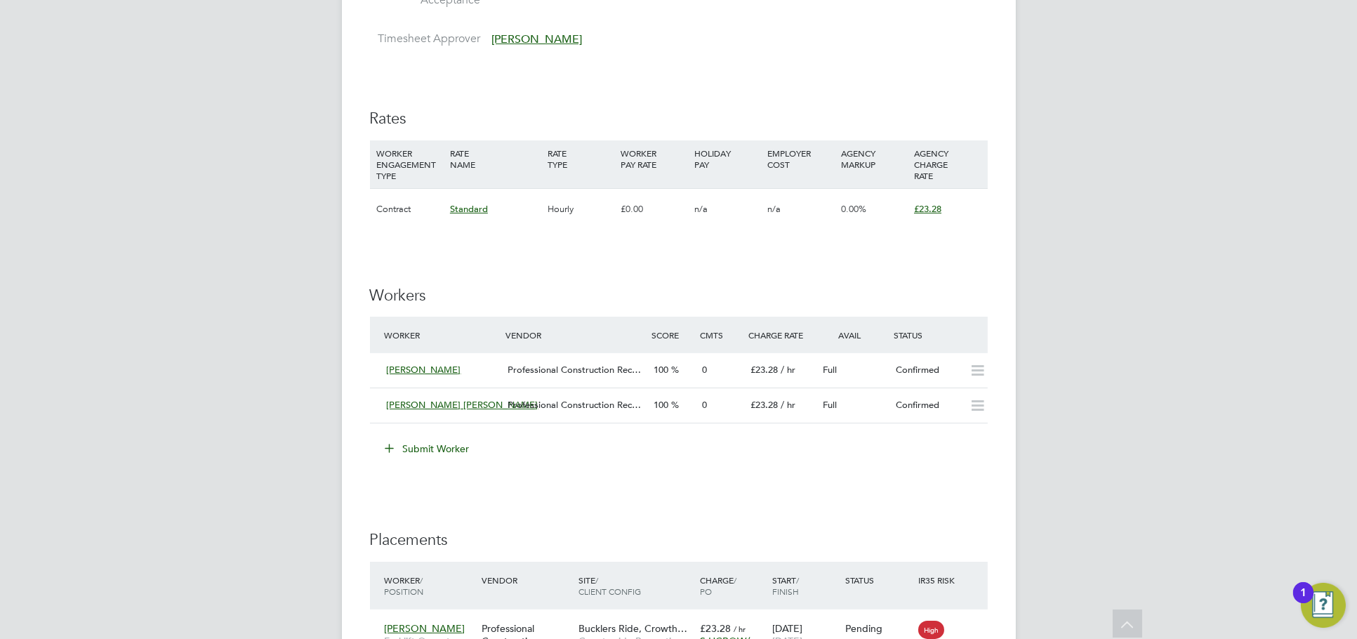
click at [708, 508] on div "IR35 Determination IR35 Status Inside IR35 Status Determination Statement Role_…" at bounding box center [679, 224] width 618 height 1567
click at [413, 445] on button "Submit Worker" at bounding box center [428, 448] width 105 height 22
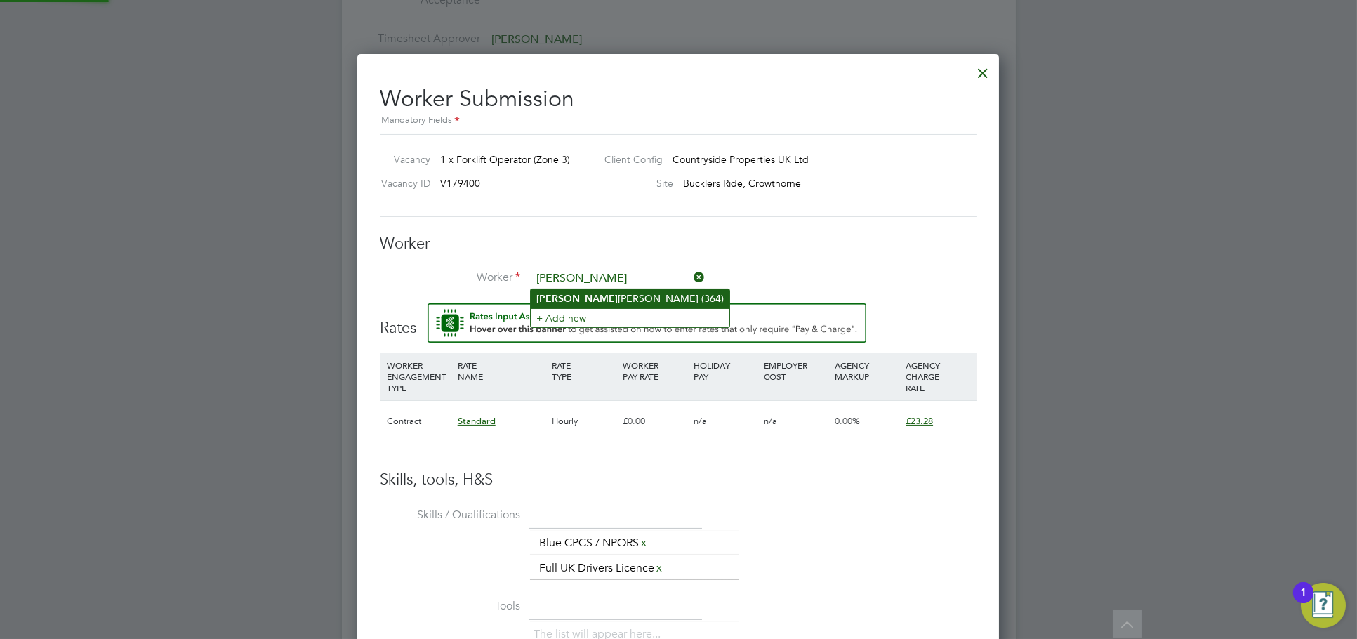
click at [595, 302] on li "Kerry Groves (364)" at bounding box center [630, 298] width 199 height 19
type input "Kerry Groves (364)"
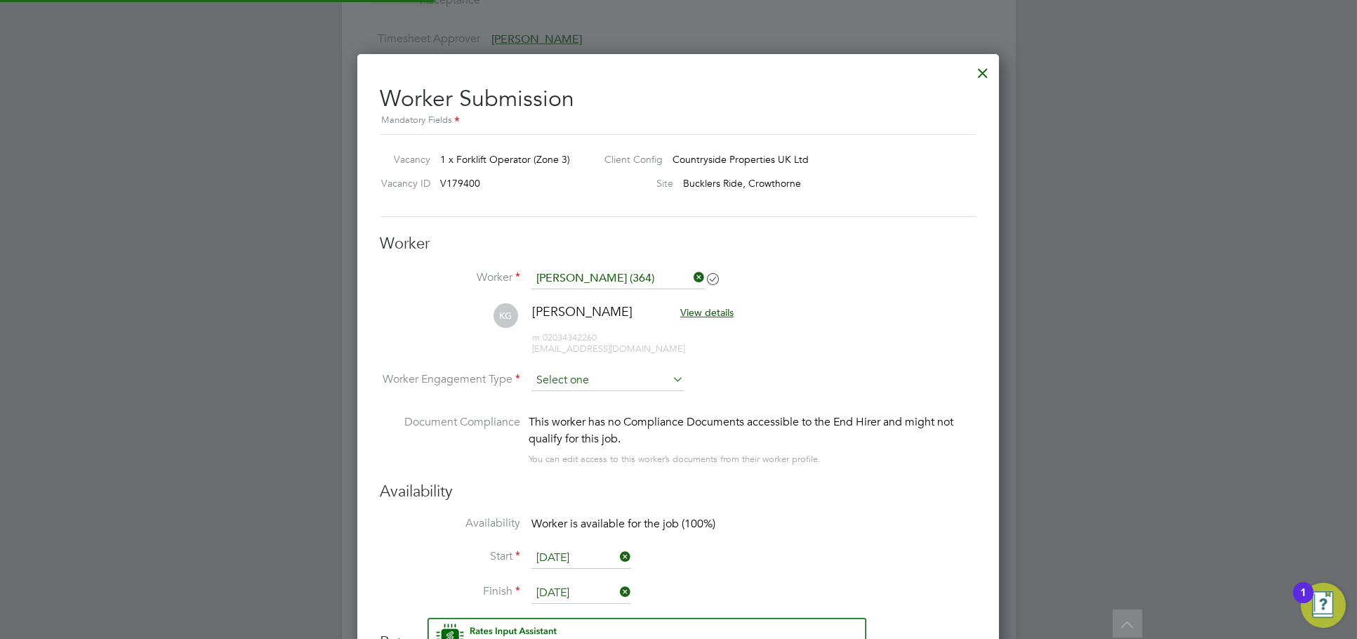
click at [596, 372] on input at bounding box center [607, 380] width 152 height 21
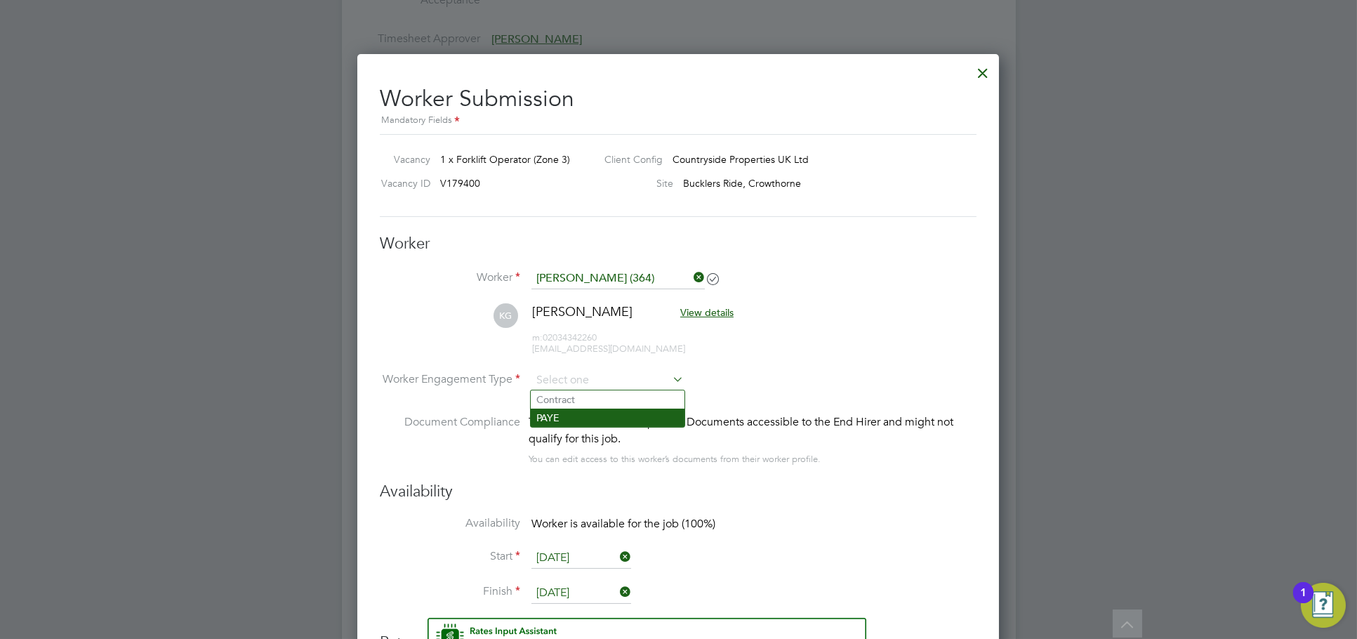
click at [581, 425] on li "PAYE" at bounding box center [608, 418] width 154 height 18
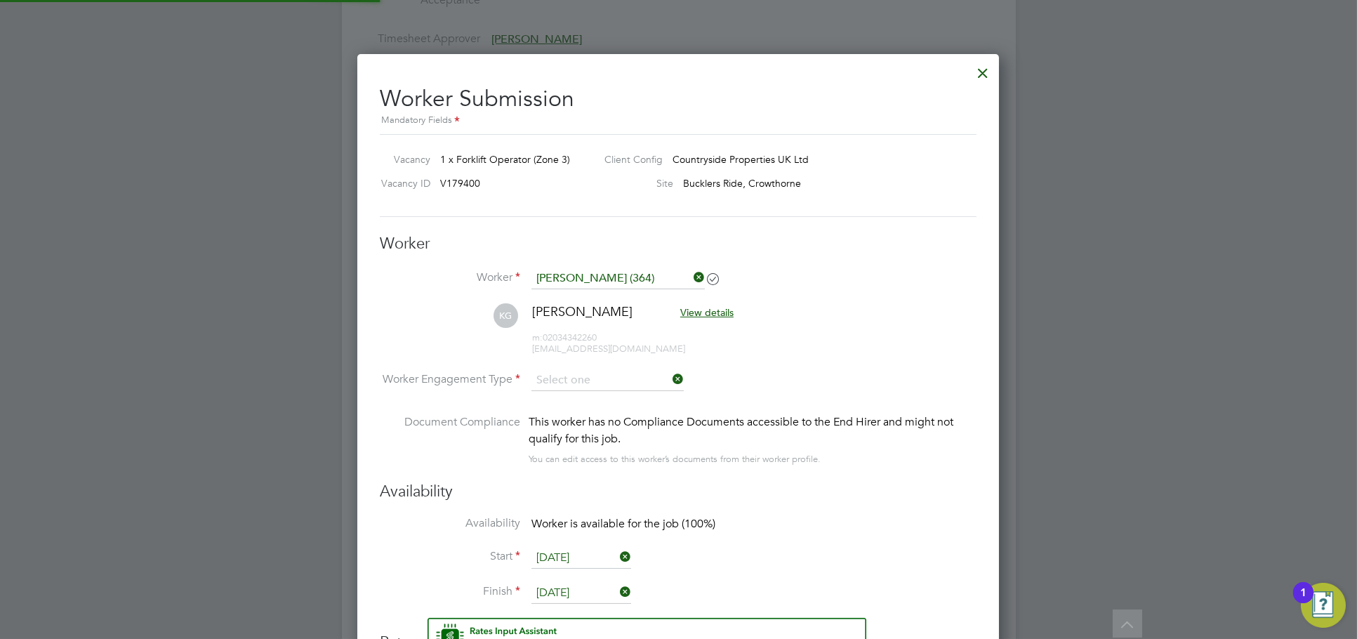
type input "PAYE"
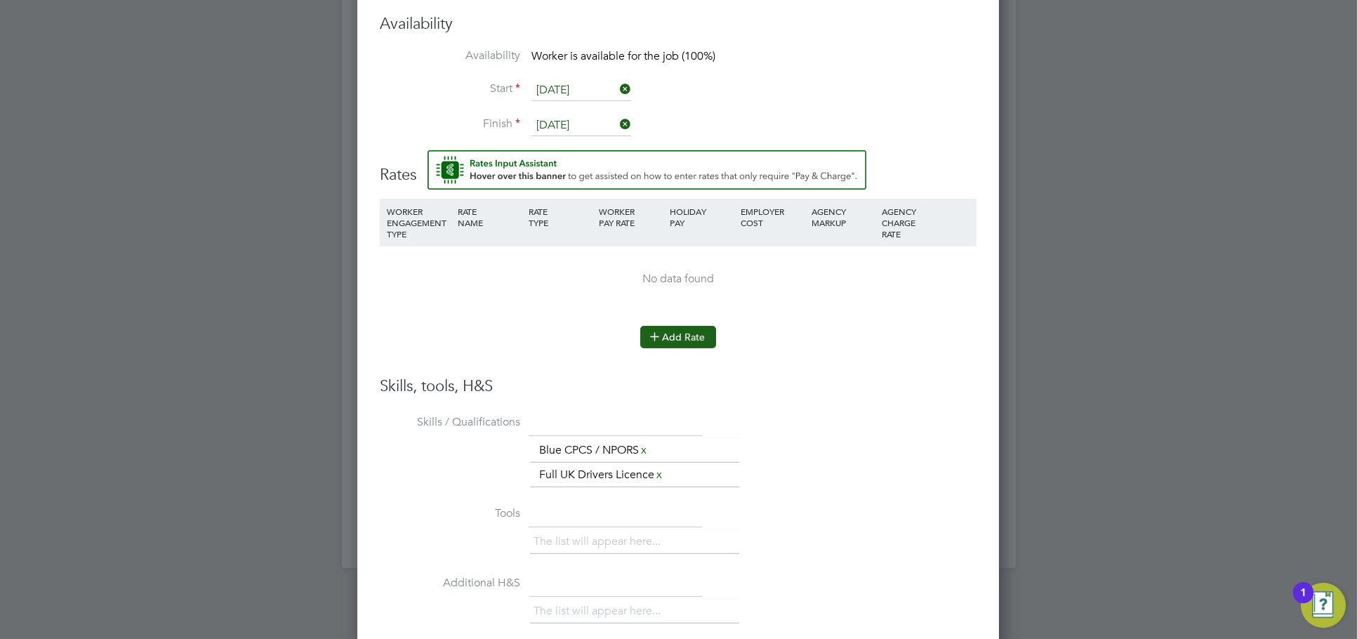
click at [672, 338] on button "Add Rate" at bounding box center [678, 337] width 76 height 22
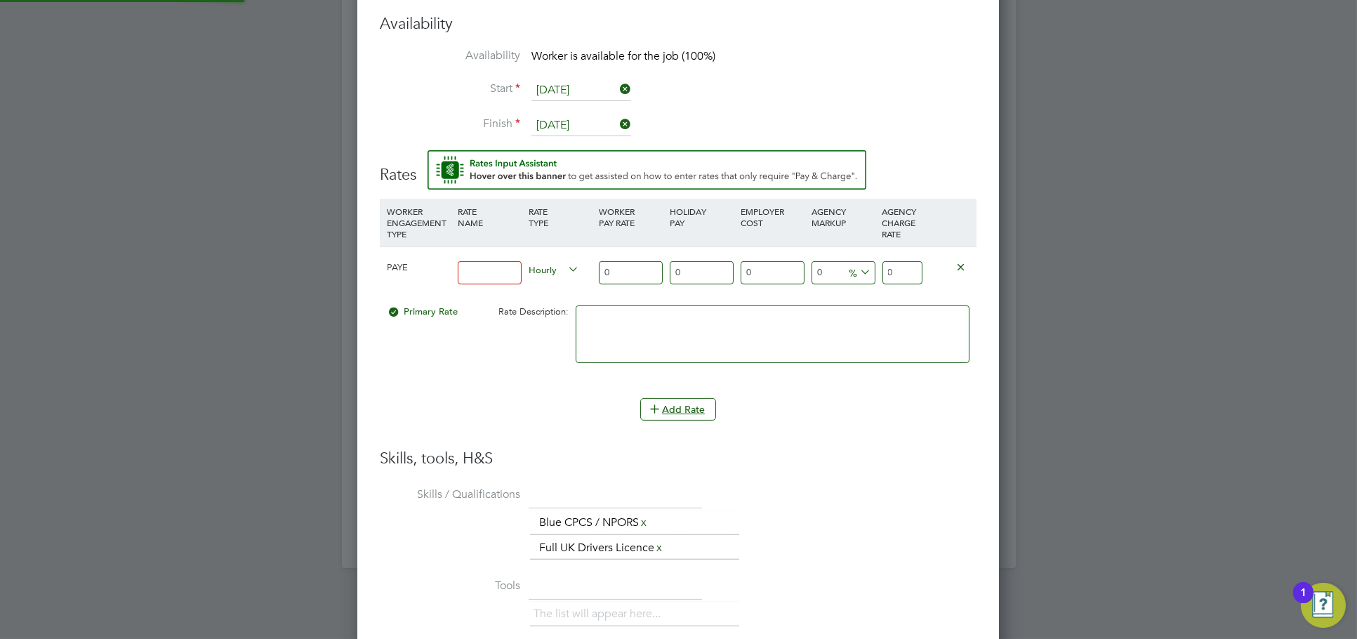
click at [479, 277] on input at bounding box center [490, 272] width 64 height 23
type input "Standard"
click at [911, 272] on input "0" at bounding box center [902, 272] width 40 height 23
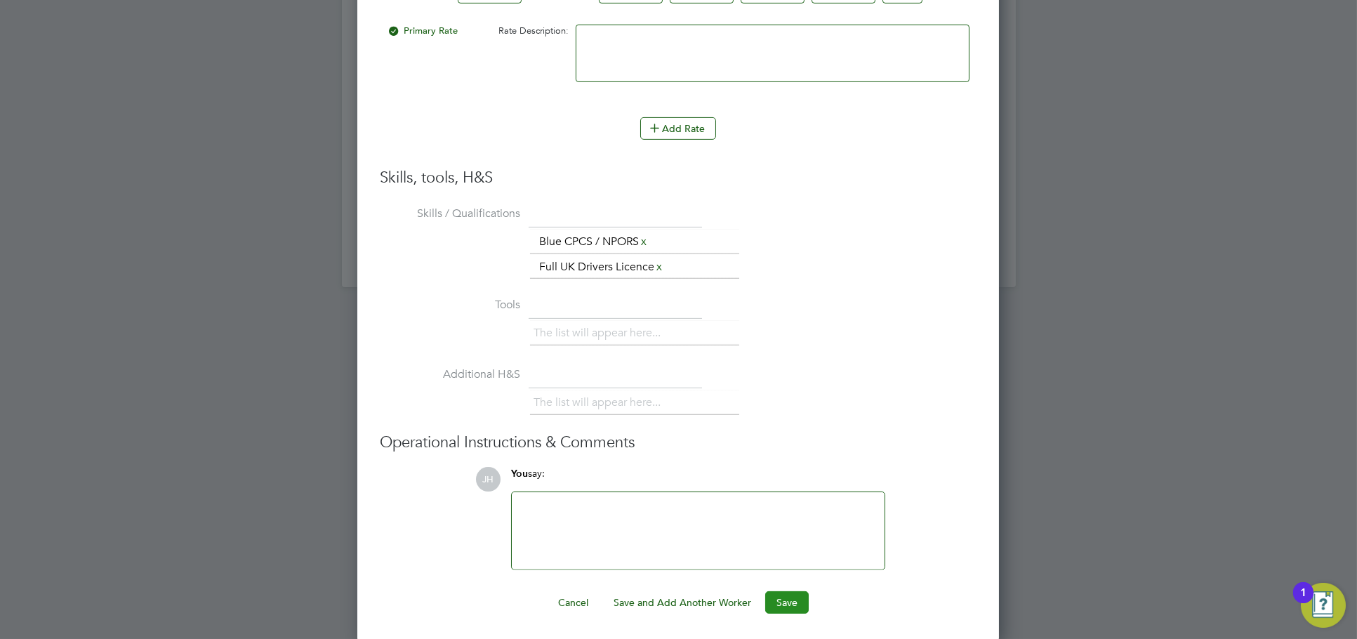
type input "23.28"
click at [776, 591] on button "Save" at bounding box center [787, 602] width 44 height 22
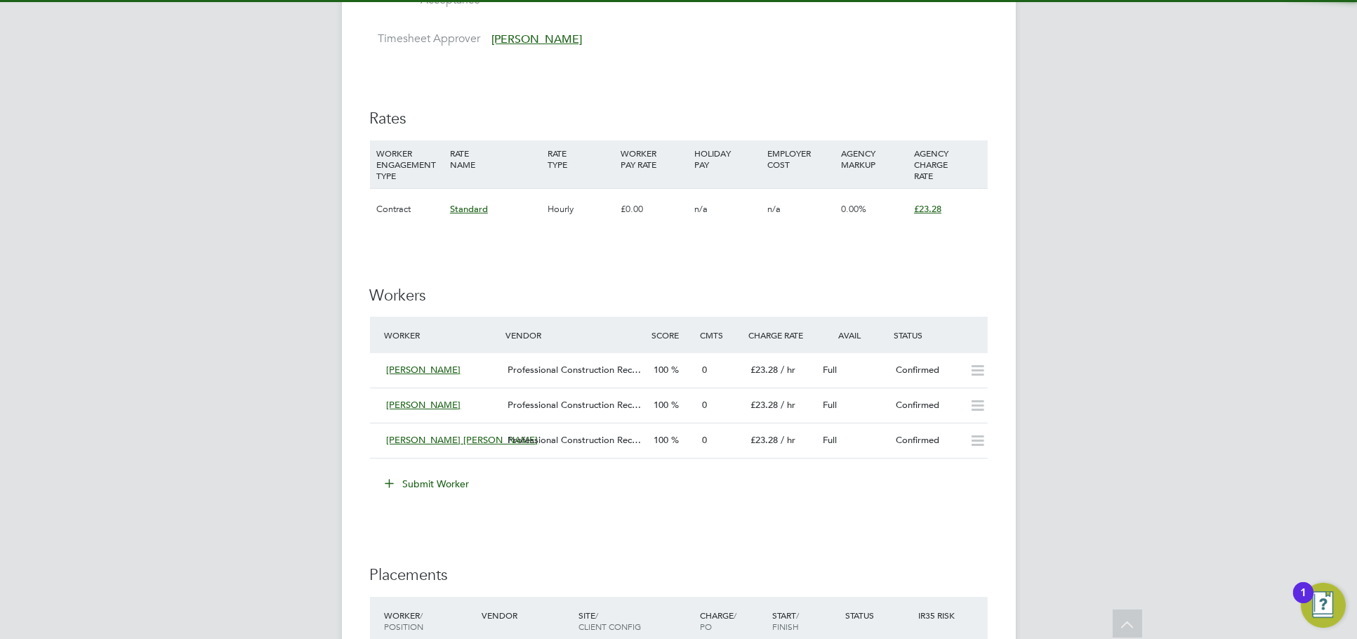
click at [584, 536] on div "IR35 Determination IR35 Status Inside IR35 Status Determination Statement Role_…" at bounding box center [679, 319] width 618 height 1756
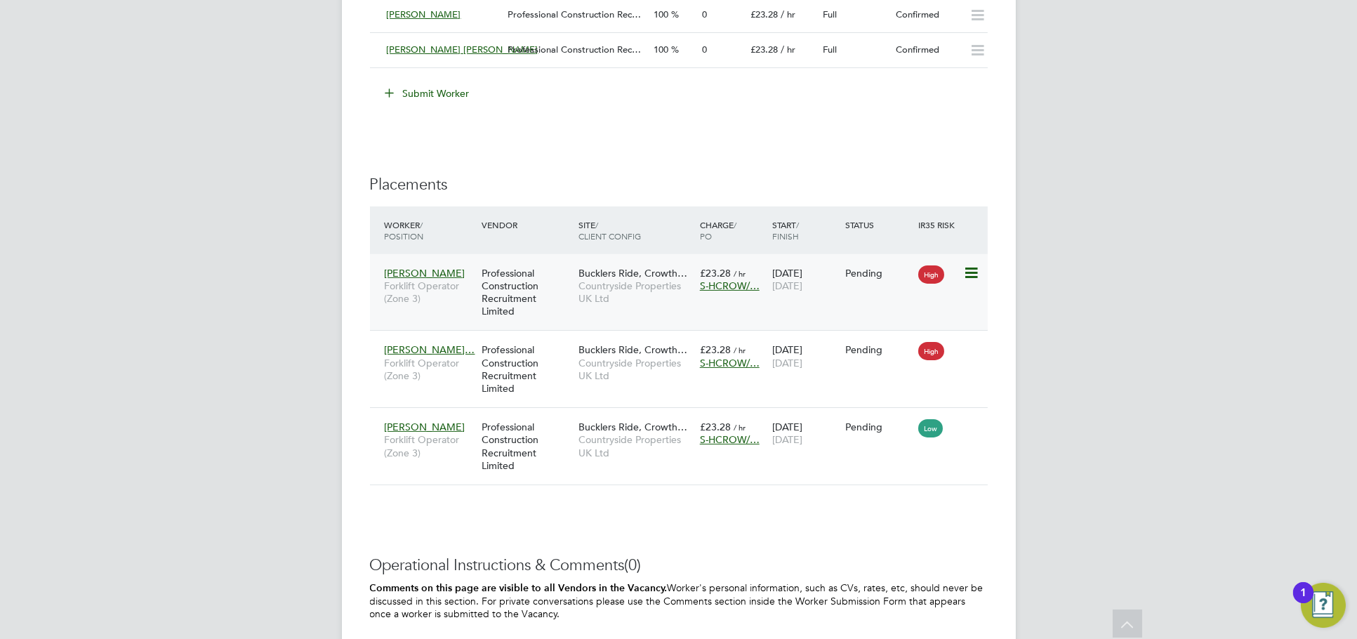
click at [971, 272] on icon at bounding box center [970, 273] width 14 height 17
click at [913, 357] on li "Start" at bounding box center [927, 359] width 100 height 20
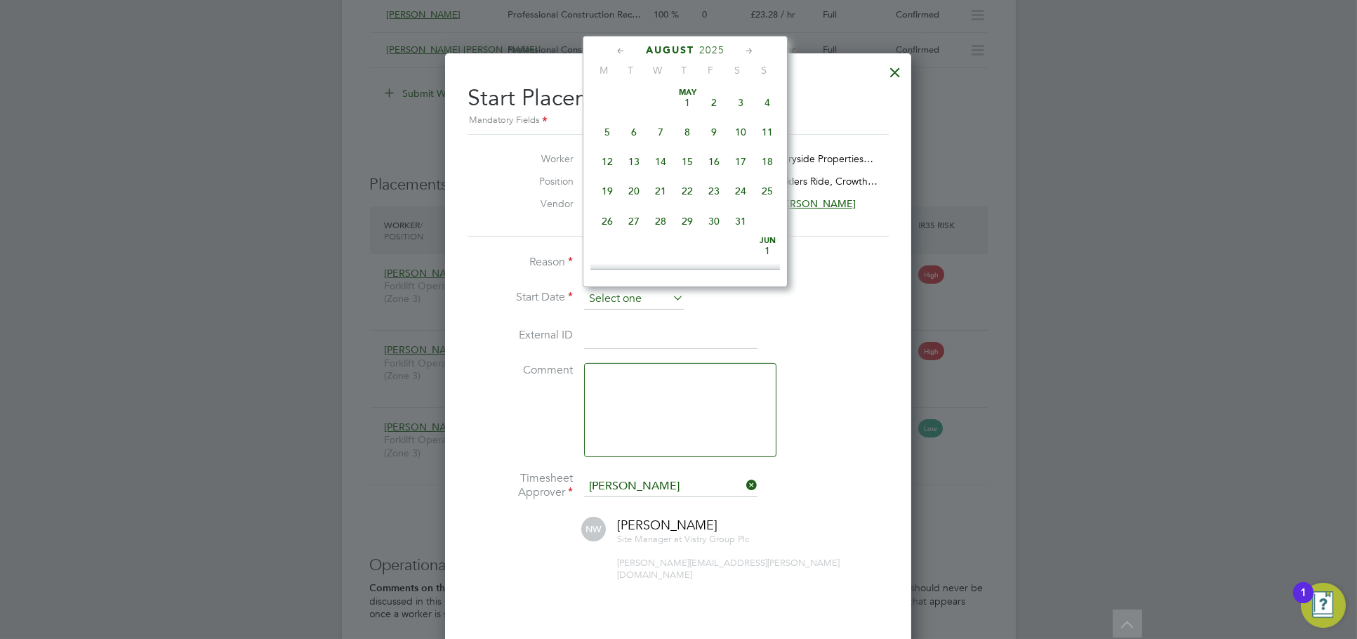
click at [637, 297] on input at bounding box center [634, 299] width 100 height 21
click at [610, 133] on span "18" at bounding box center [607, 120] width 27 height 27
type input "[DATE]"
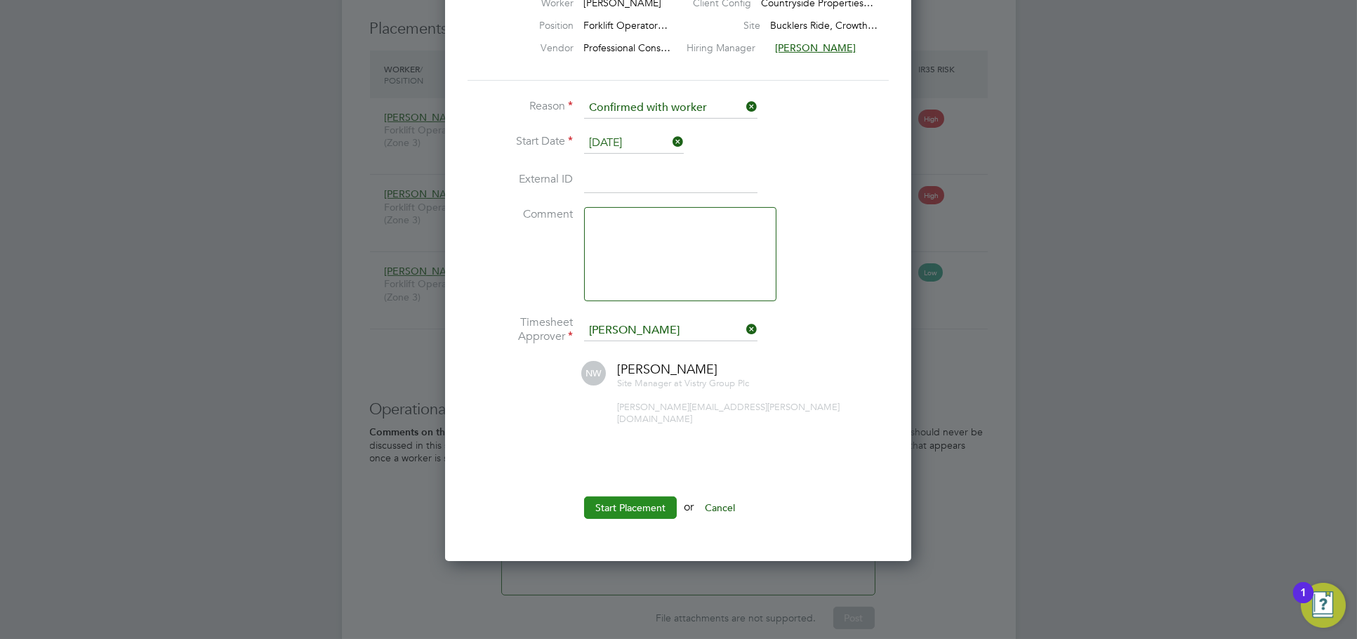
click at [647, 500] on button "Start Placement" at bounding box center [630, 507] width 93 height 22
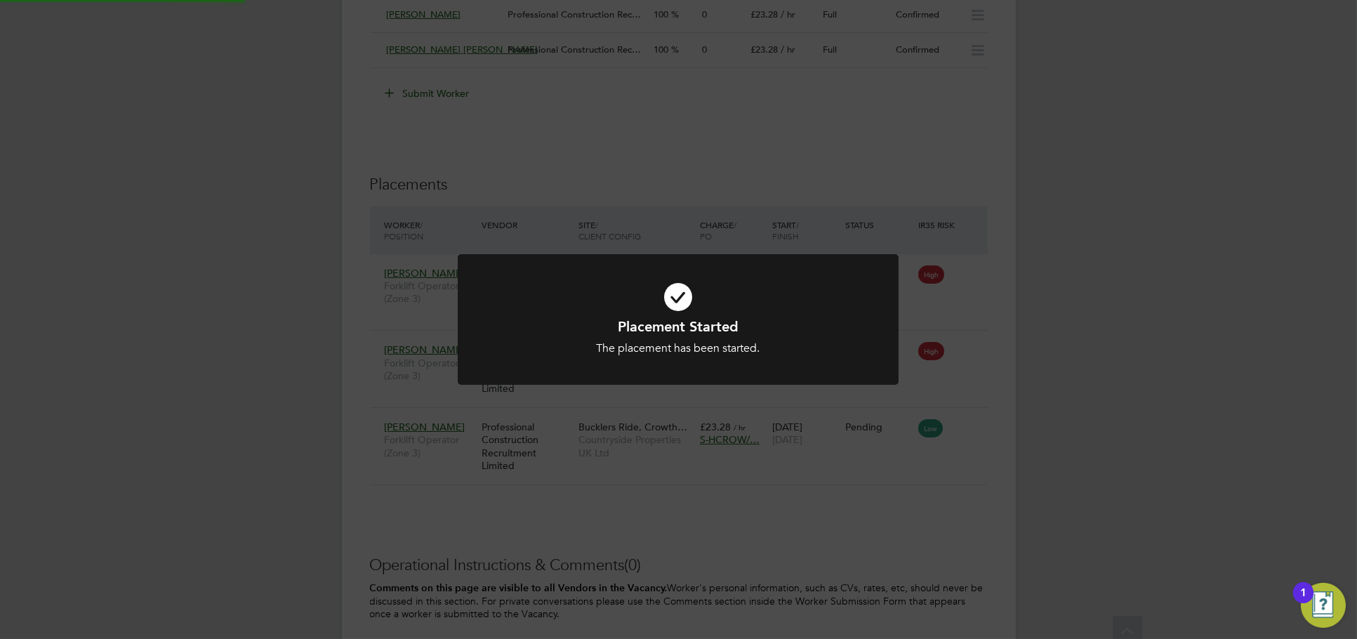
click at [1068, 385] on div "Placement Started The placement has been started. Cancel Okay" at bounding box center [678, 319] width 1357 height 639
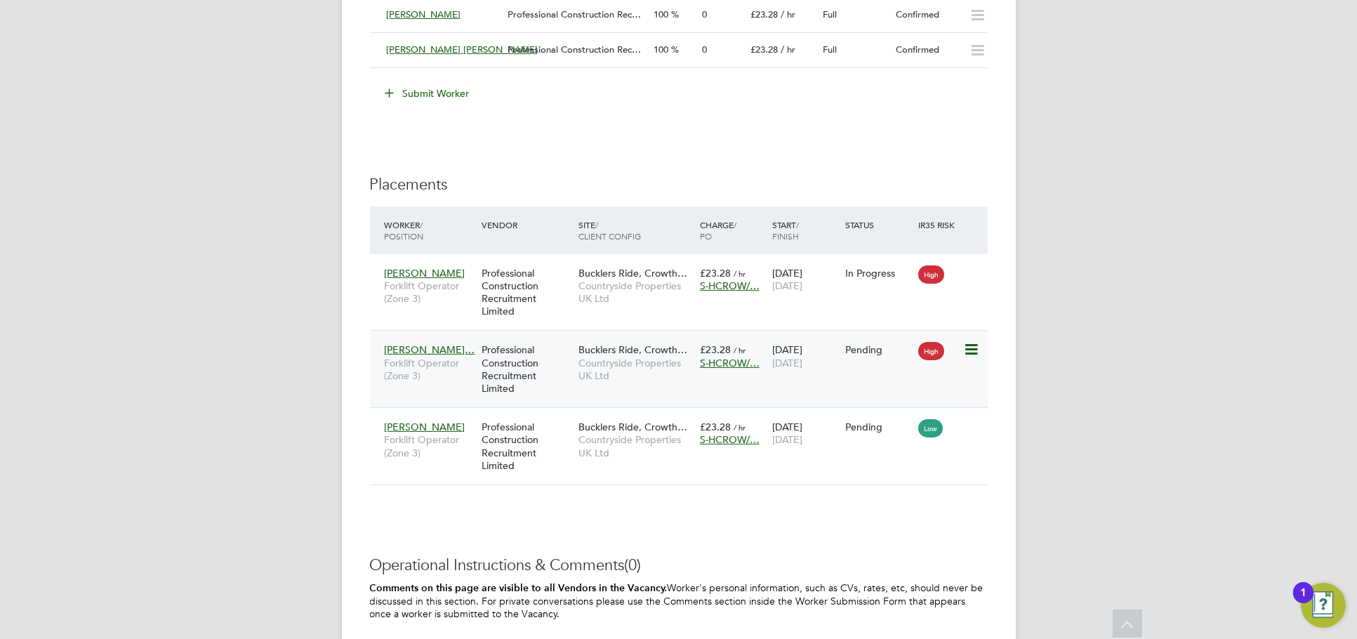
click at [959, 347] on div "High" at bounding box center [938, 349] width 41 height 13
click at [969, 348] on icon at bounding box center [970, 349] width 14 height 17
click at [905, 430] on li "Start" at bounding box center [927, 436] width 100 height 20
type input "[PERSON_NAME]"
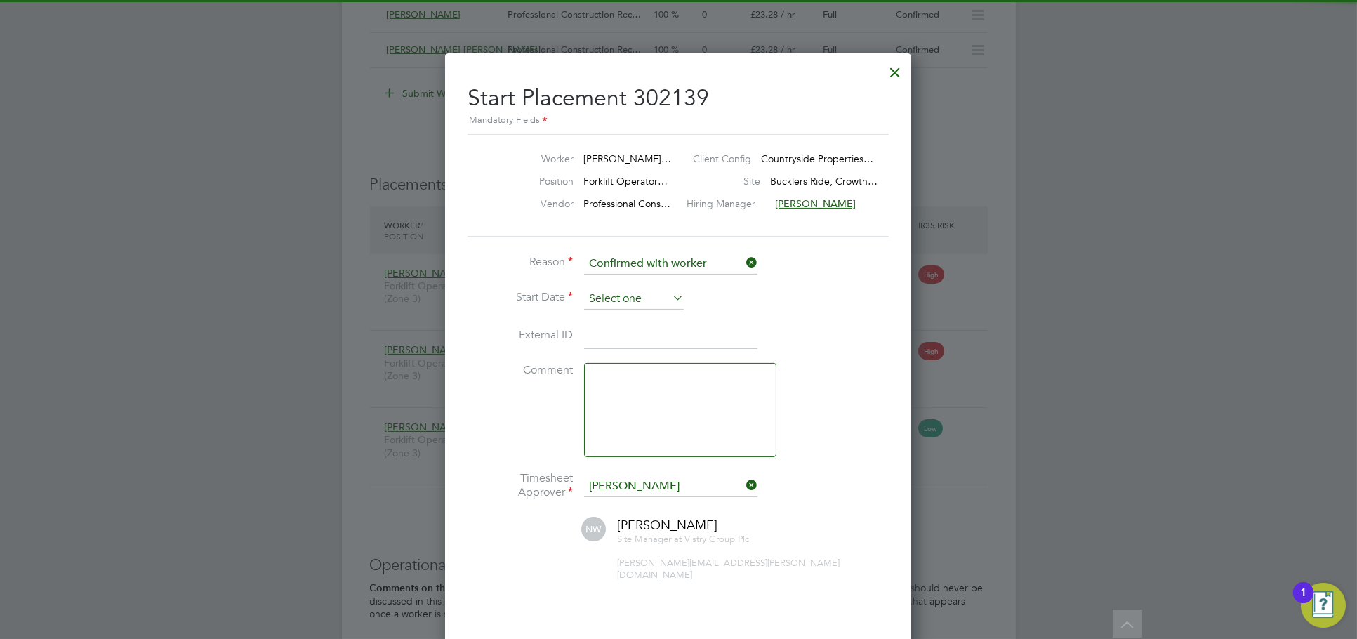
click at [627, 294] on input at bounding box center [634, 299] width 100 height 21
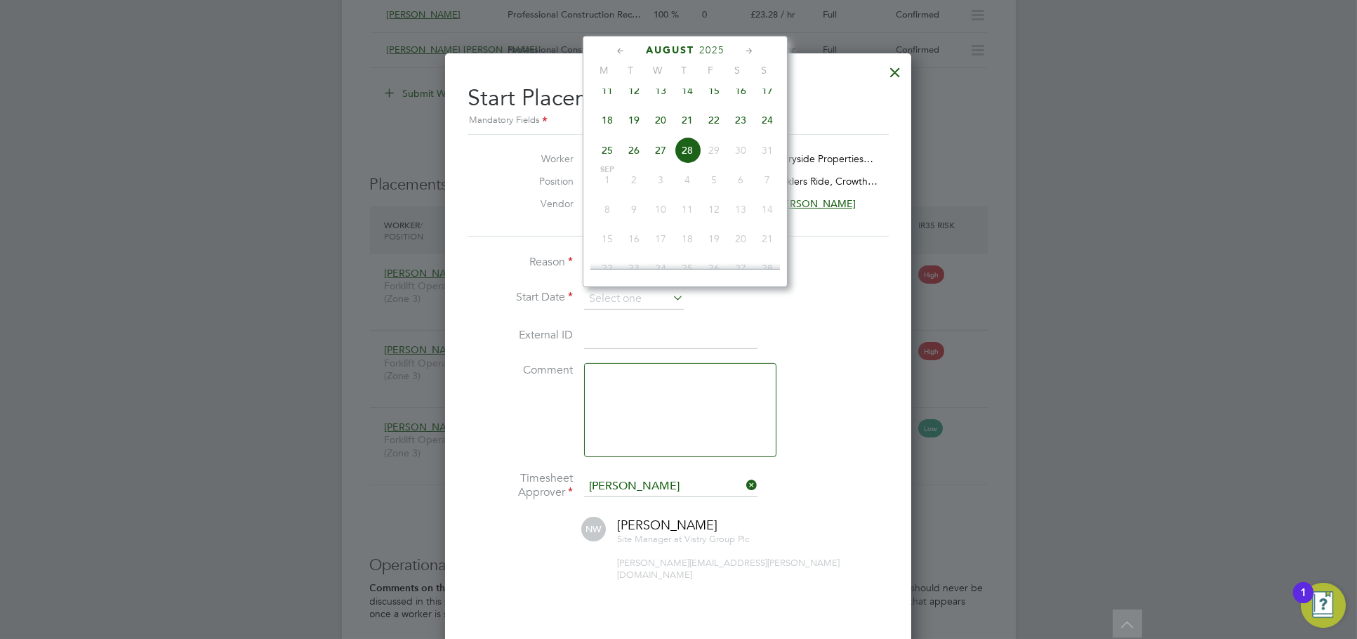
click at [687, 132] on span "21" at bounding box center [687, 120] width 27 height 27
type input "[DATE]"
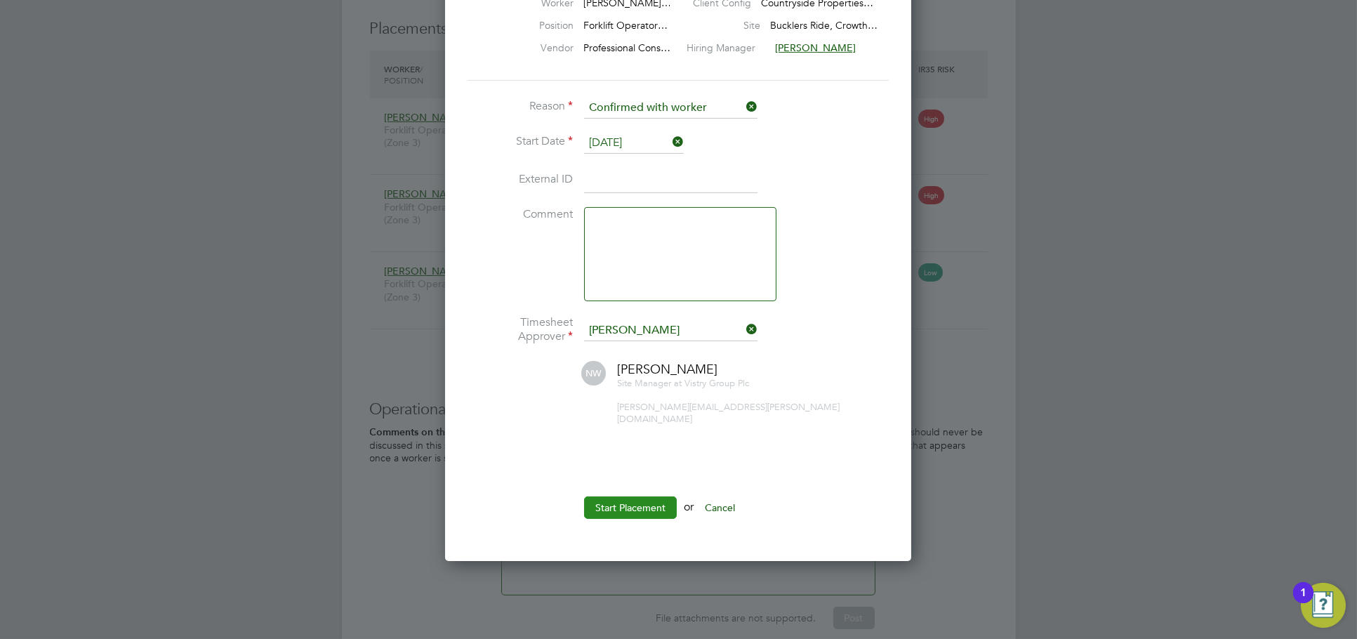
click at [648, 502] on button "Start Placement" at bounding box center [630, 507] width 93 height 22
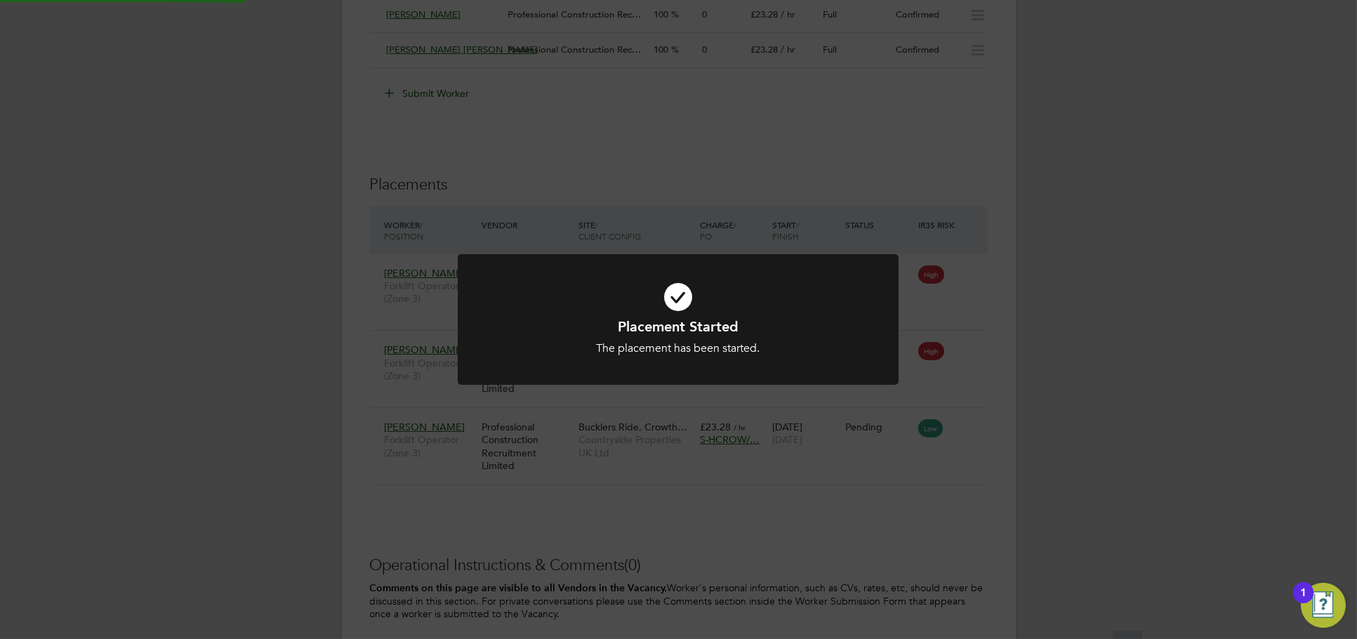
click at [1134, 392] on div "Placement Started The placement has been started. Cancel Okay" at bounding box center [678, 319] width 1357 height 639
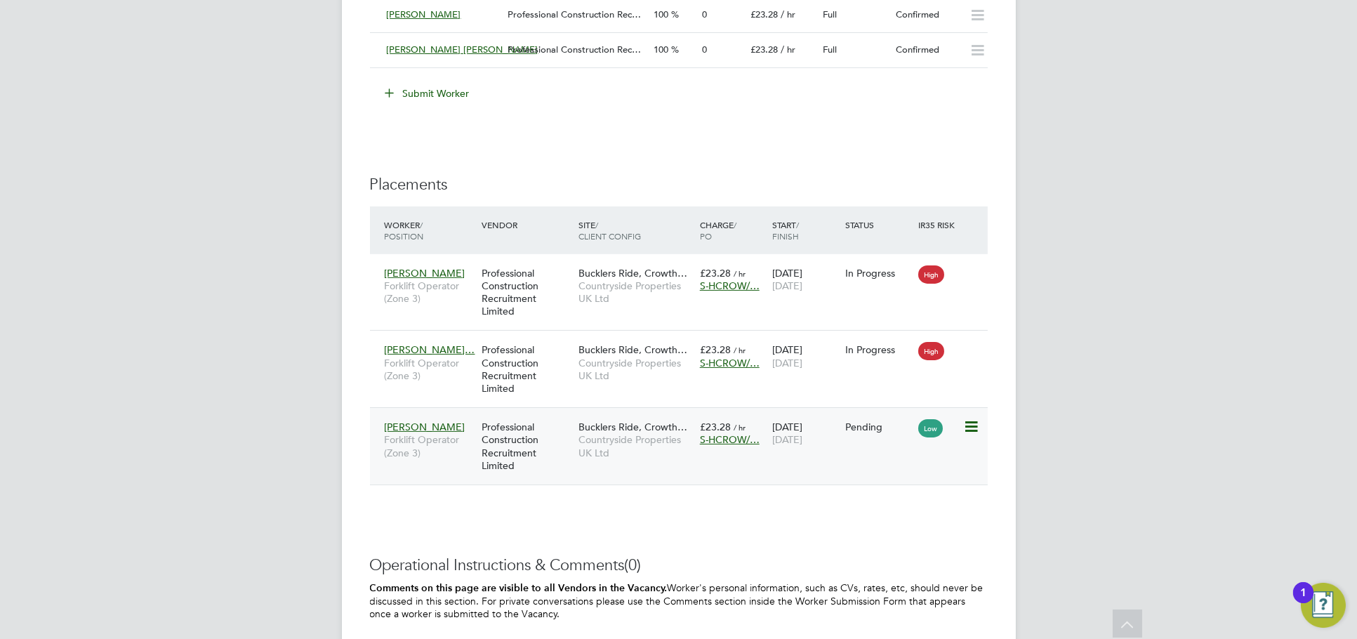
click at [977, 429] on icon at bounding box center [970, 426] width 14 height 17
click at [903, 505] on li "Start" at bounding box center [927, 513] width 100 height 20
type input "[PERSON_NAME]"
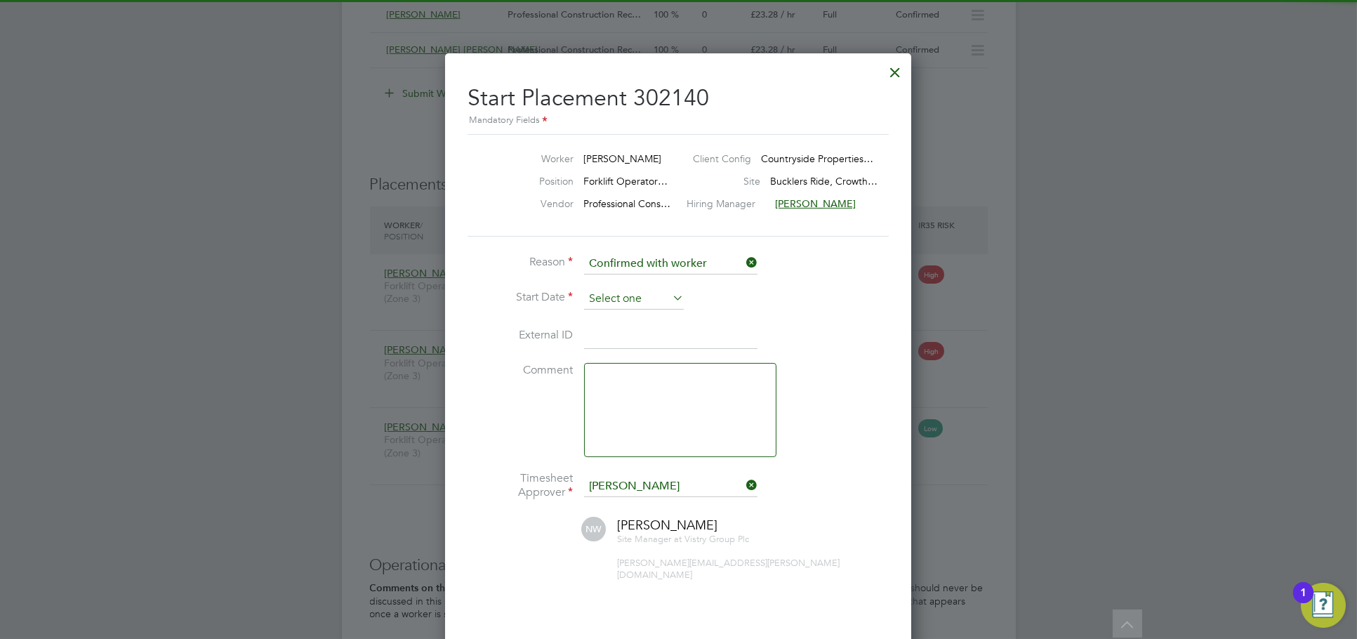
click at [637, 290] on input at bounding box center [634, 299] width 100 height 21
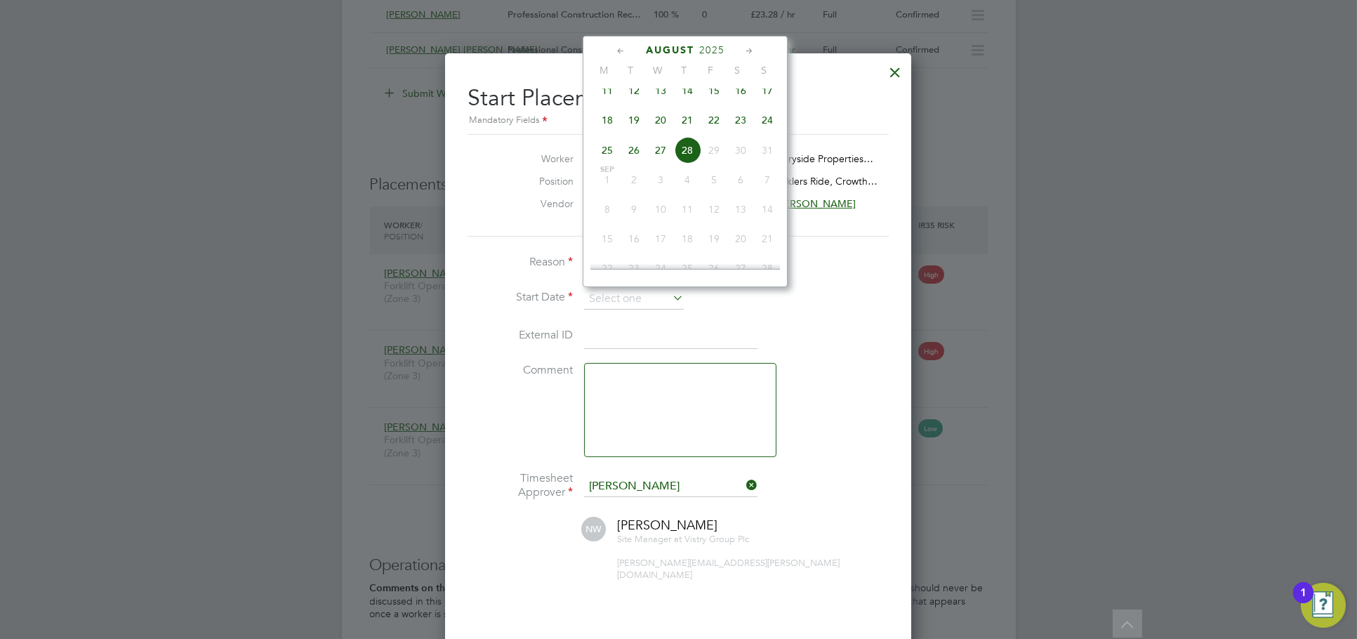
click at [636, 158] on span "26" at bounding box center [634, 150] width 27 height 27
type input "[DATE]"
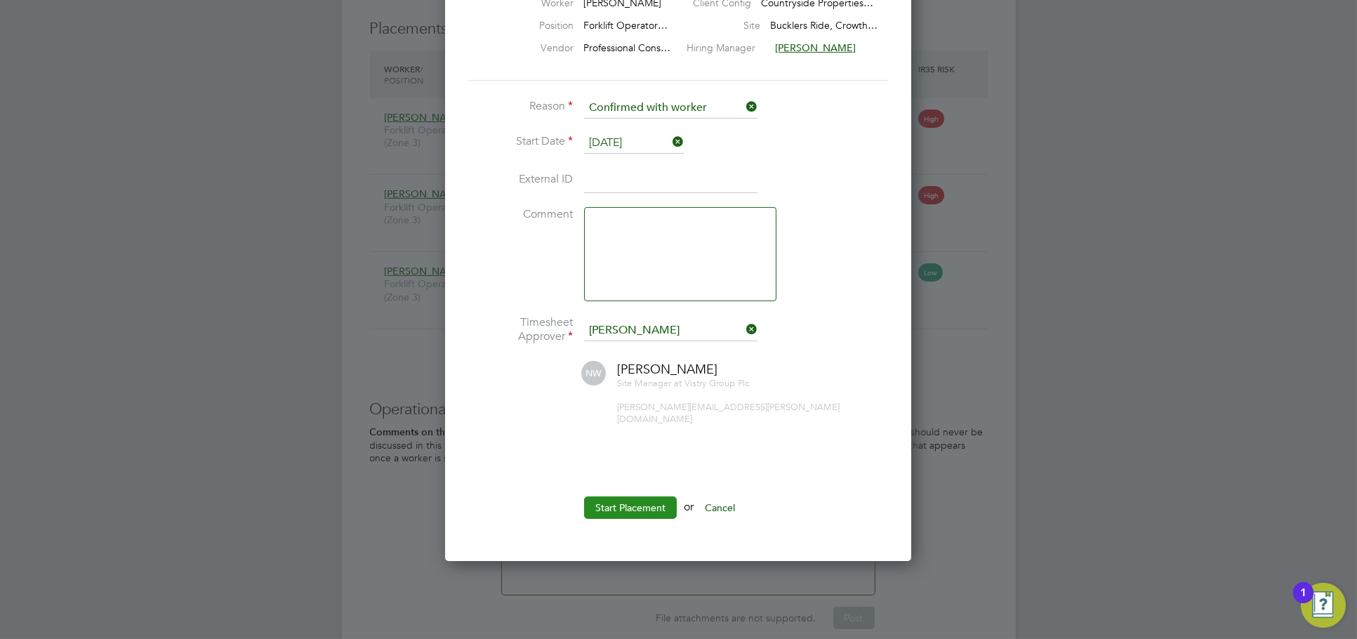
click at [629, 500] on button "Start Placement" at bounding box center [630, 507] width 93 height 22
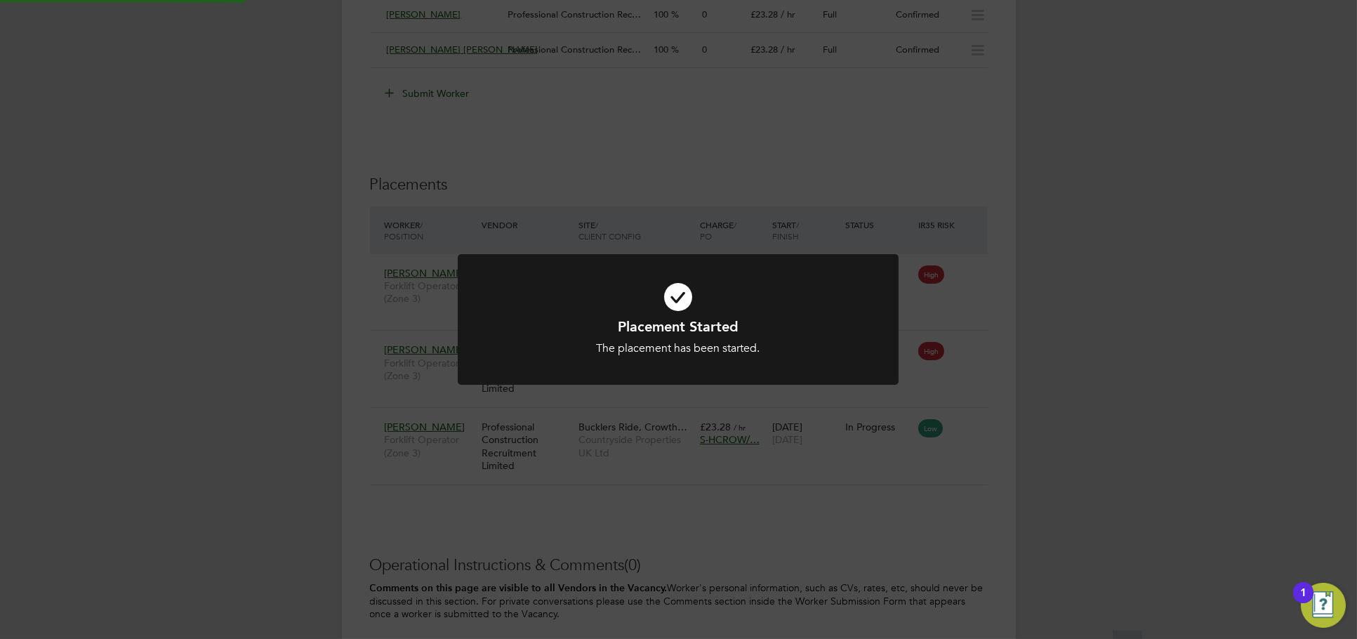
click at [1082, 409] on div "Placement Started The placement has been started. Cancel Okay" at bounding box center [678, 319] width 1357 height 639
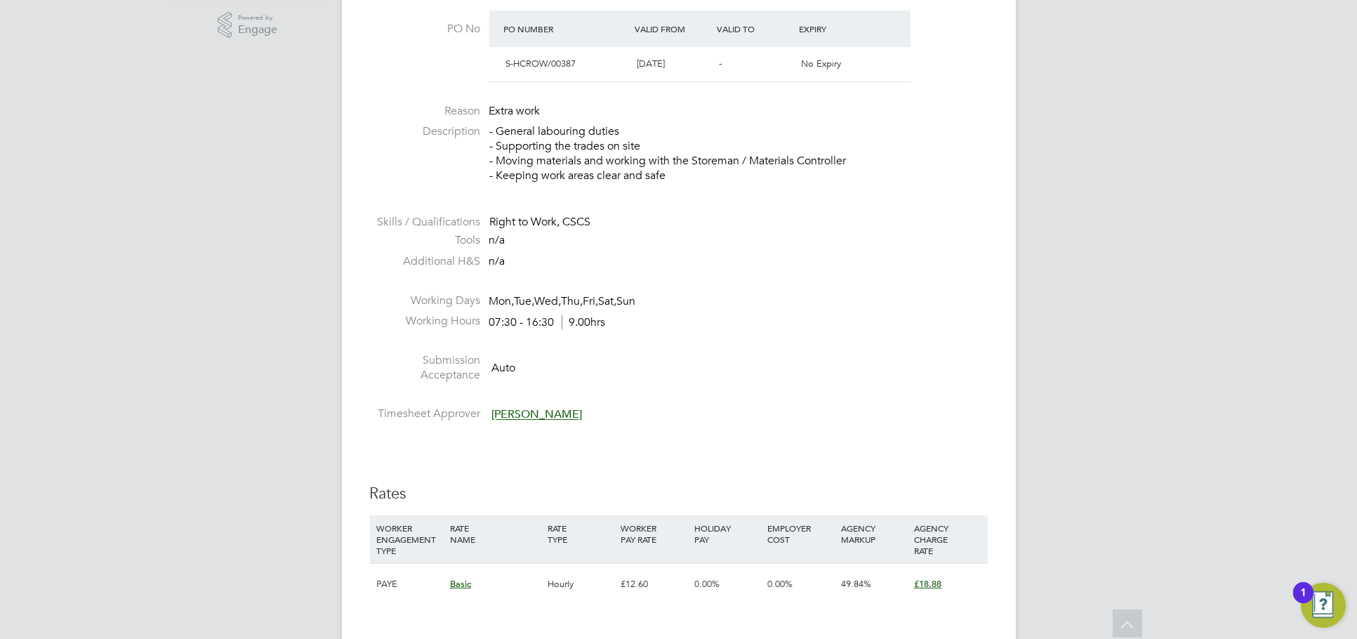
scroll to position [858, 0]
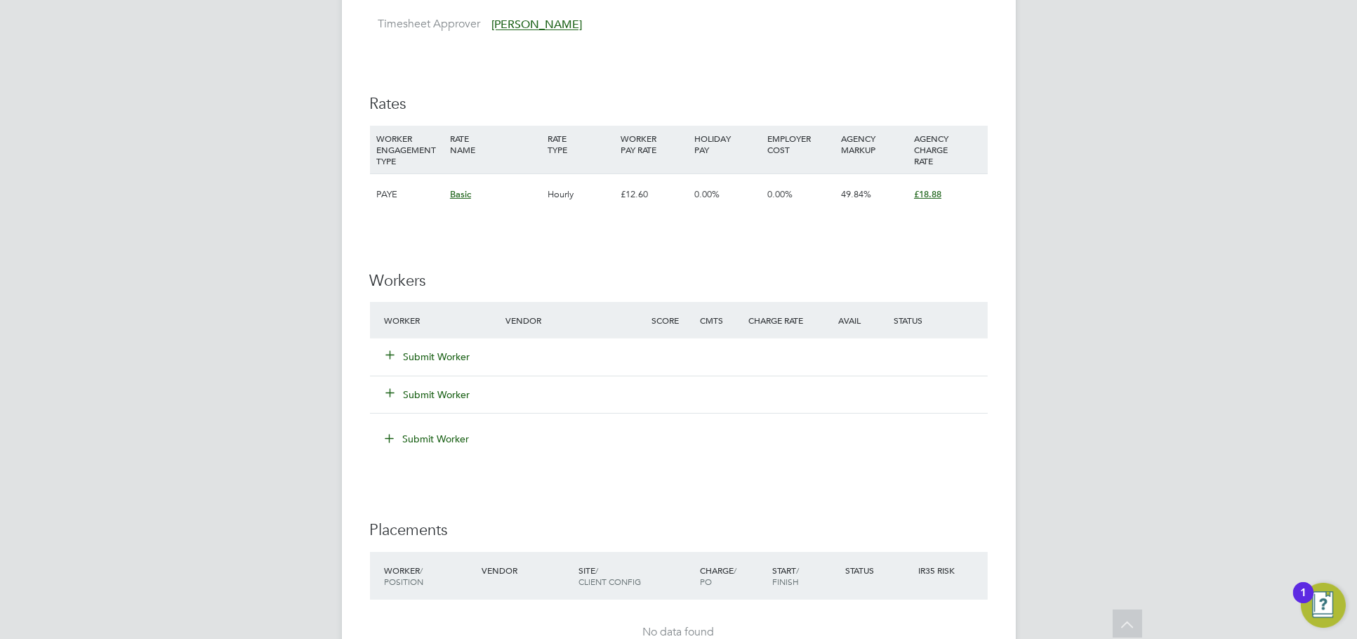
click at [416, 345] on div "Submit Worker" at bounding box center [453, 356] width 145 height 25
click at [417, 350] on button "Submit Worker" at bounding box center [429, 357] width 84 height 14
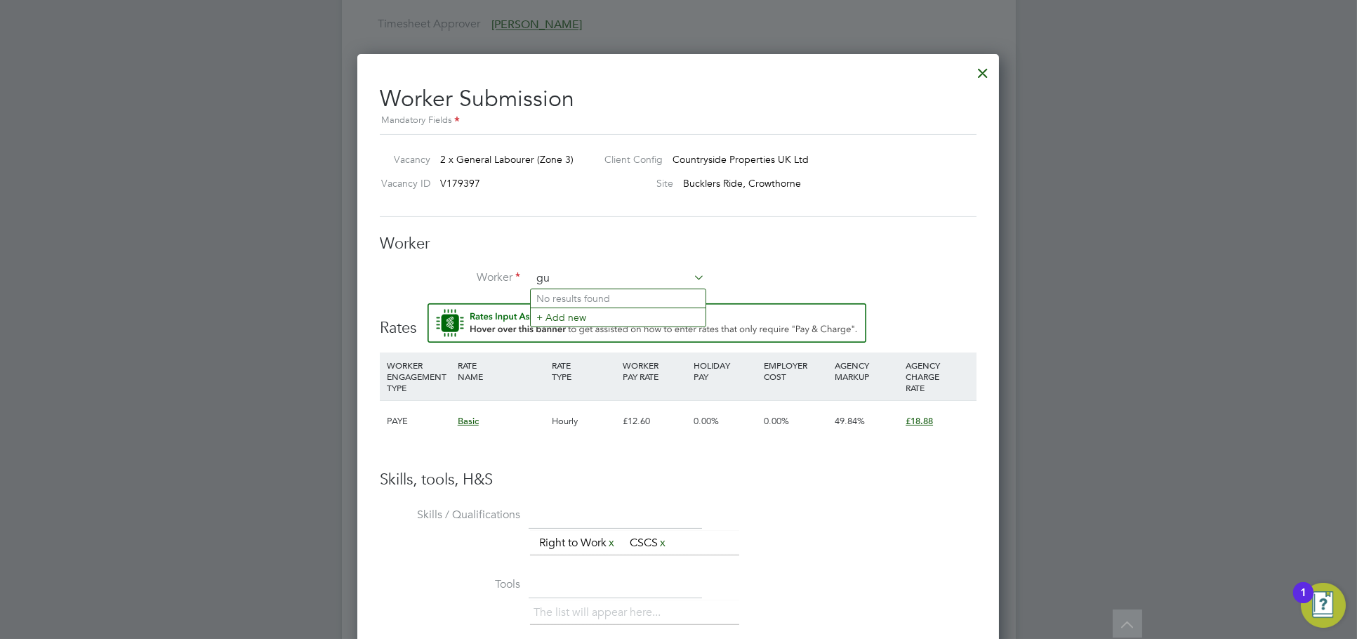
scroll to position [866, 642]
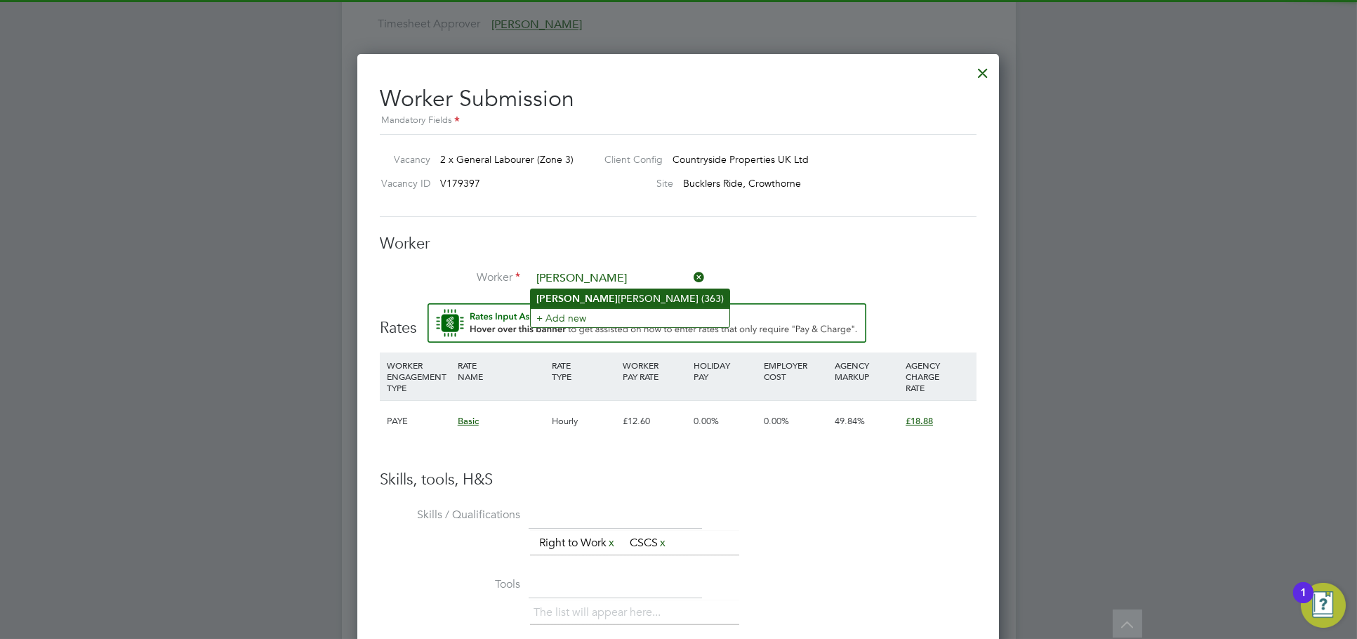
click at [636, 301] on li "[PERSON_NAME] (363)" at bounding box center [630, 298] width 199 height 19
type input "[PERSON_NAME] (363)"
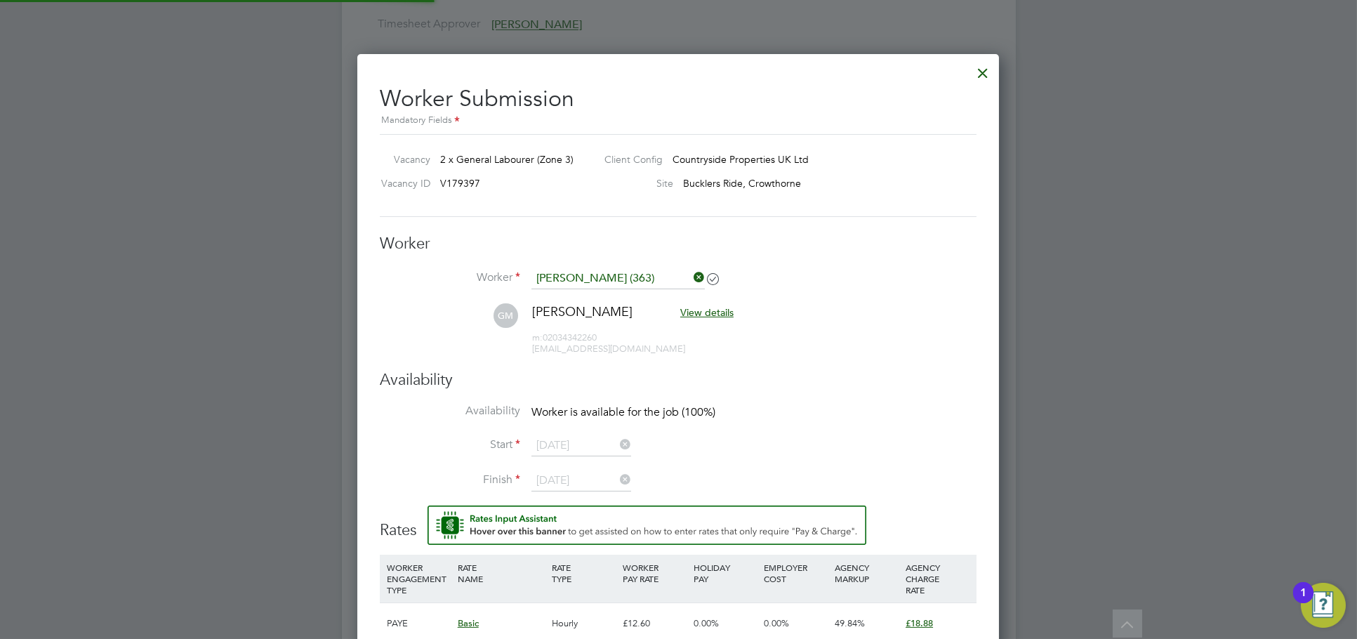
scroll to position [6, 7]
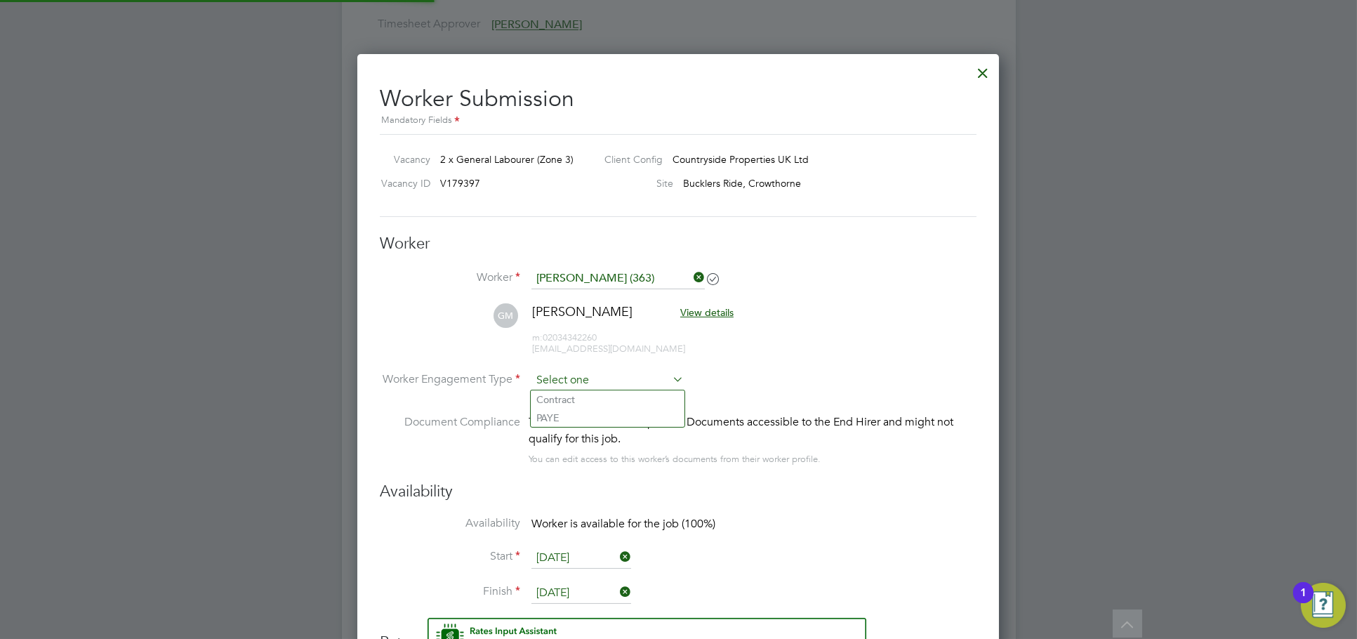
click at [596, 370] on input at bounding box center [607, 380] width 152 height 21
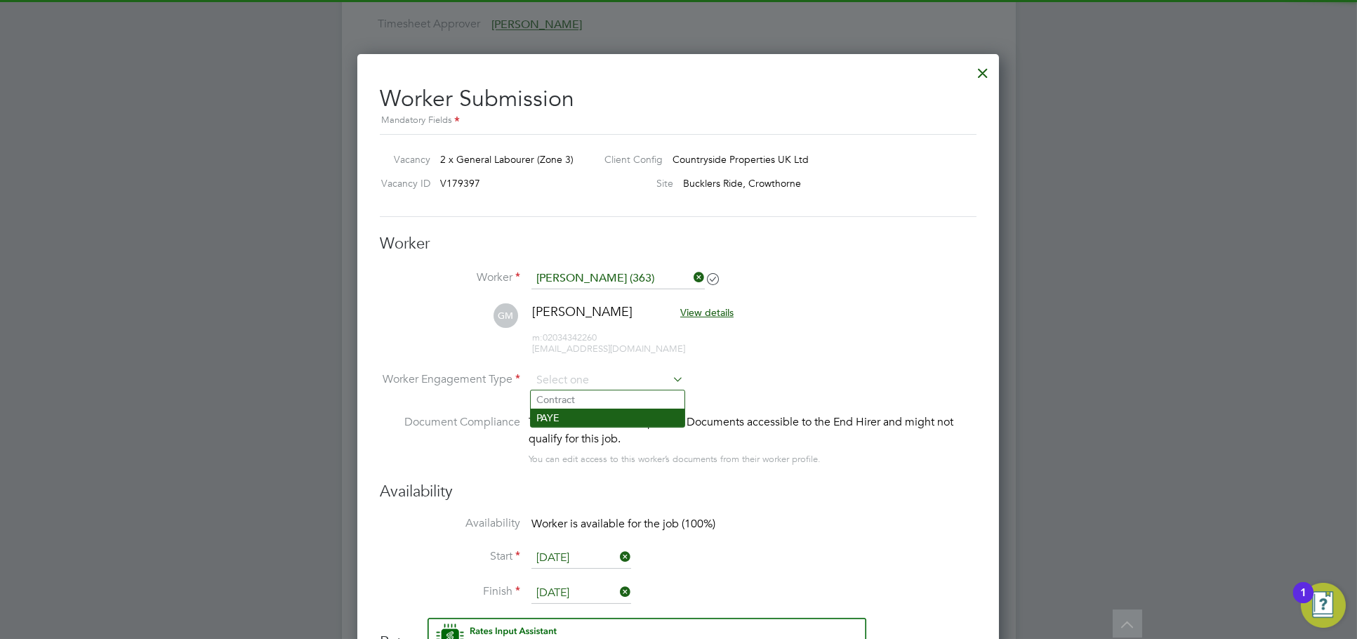
click at [599, 409] on li "PAYE" at bounding box center [608, 418] width 154 height 18
type input "PAYE"
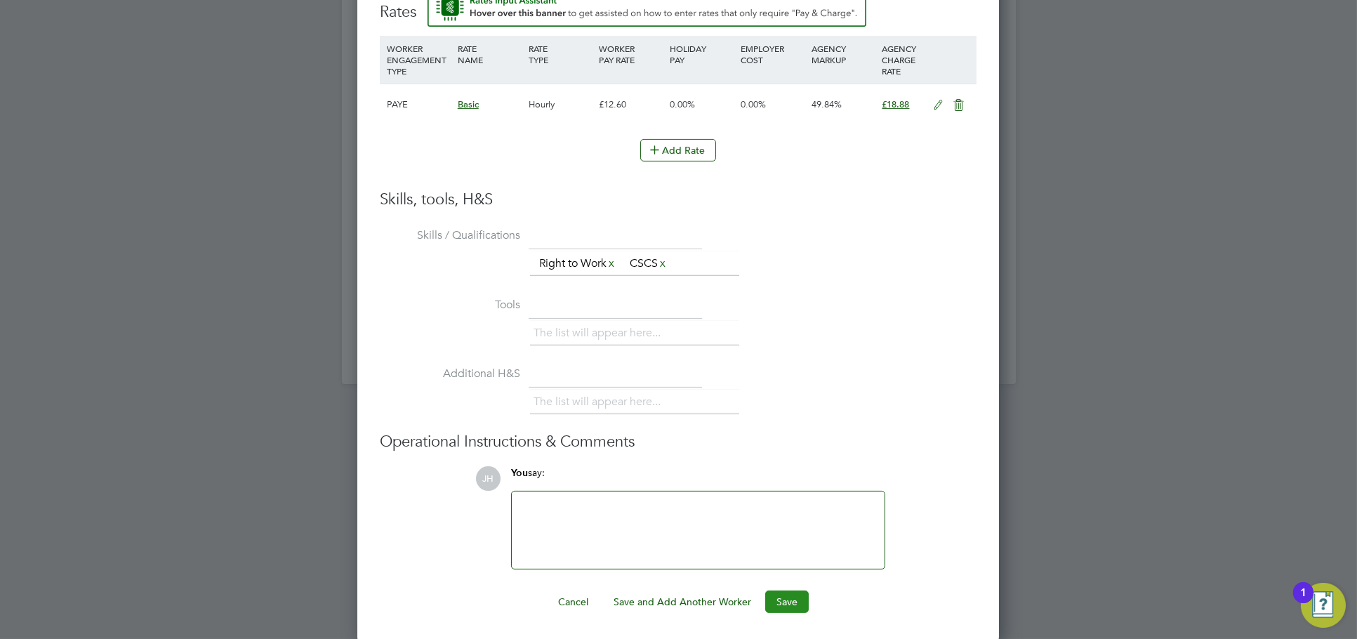
click at [792, 597] on button "Save" at bounding box center [787, 601] width 44 height 22
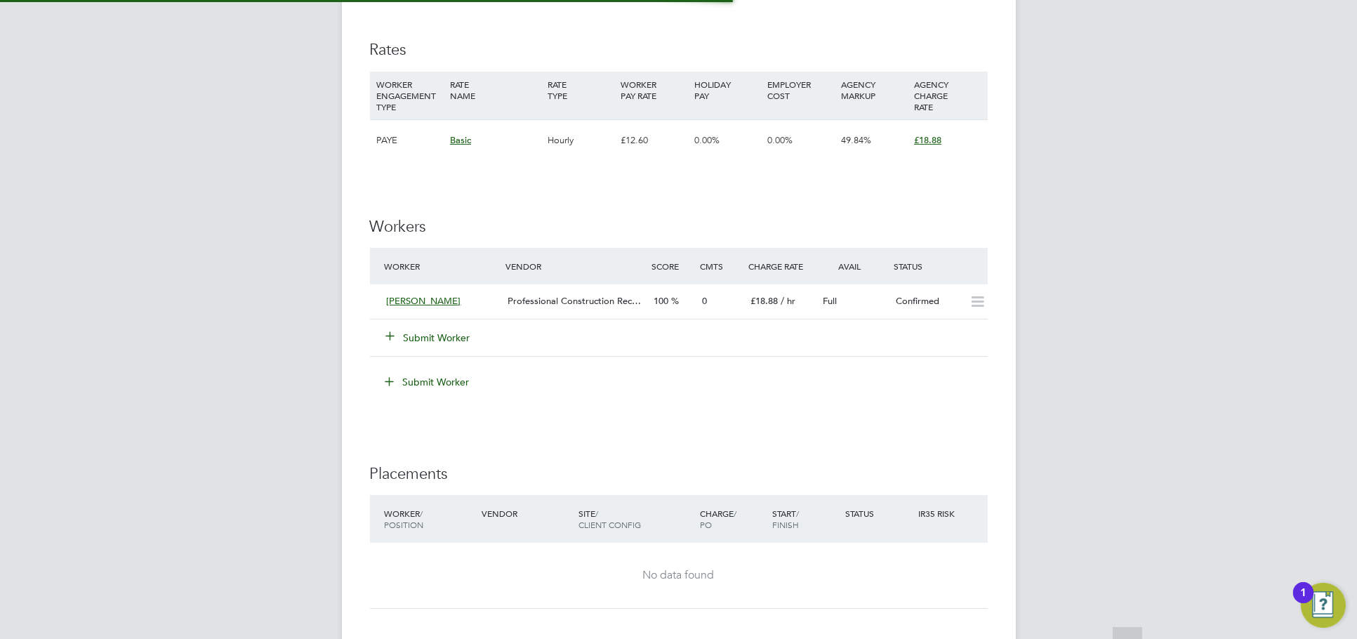
click at [1118, 362] on div "JH Jess Hogan Notifications 20 Applications: Network Team Members Businesses Si…" at bounding box center [678, 34] width 1357 height 1892
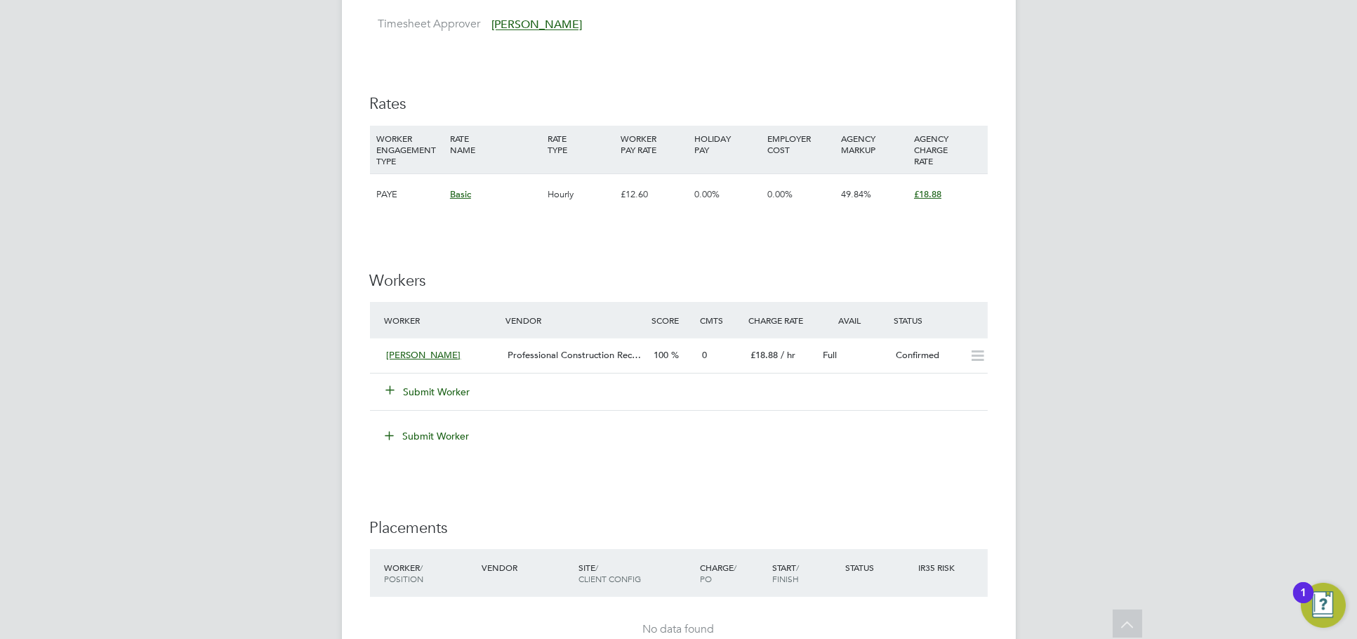
click at [451, 394] on button "Submit Worker" at bounding box center [429, 392] width 84 height 14
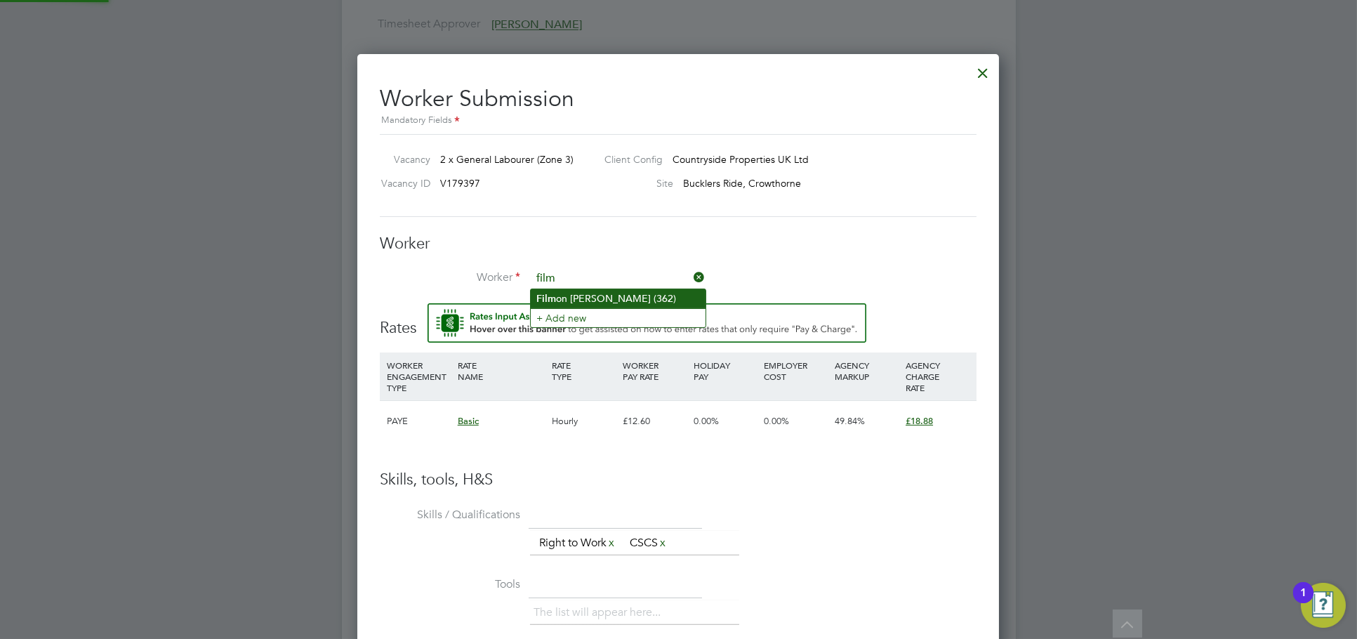
click at [617, 298] on li "Film on Gebre (362)" at bounding box center [618, 298] width 175 height 19
type input "Filmon Gebre (362)"
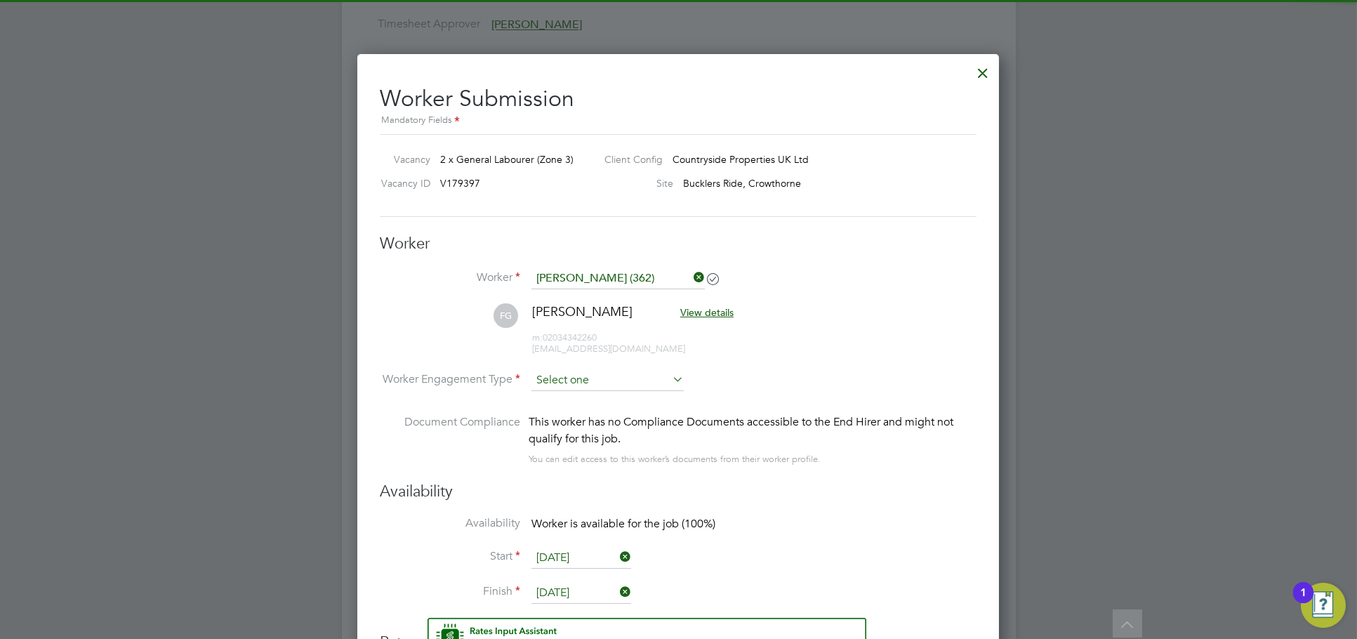
click at [608, 373] on input at bounding box center [607, 380] width 152 height 21
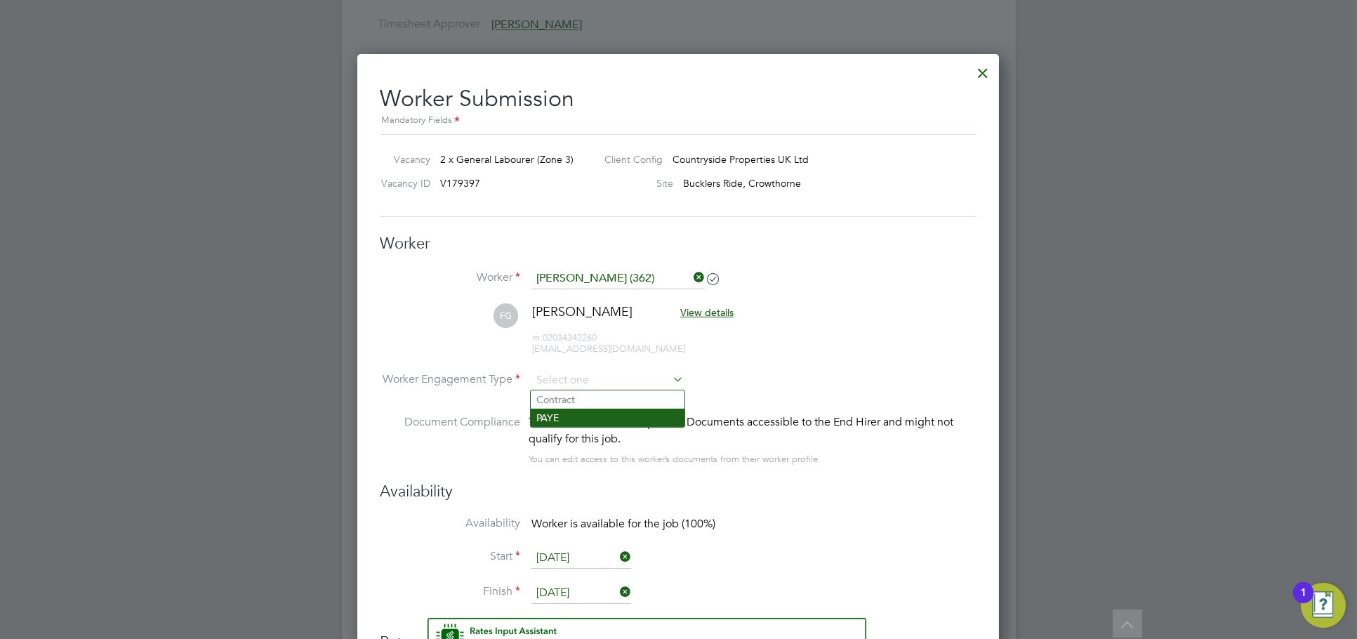
click at [592, 411] on li "PAYE" at bounding box center [608, 418] width 154 height 18
type input "PAYE"
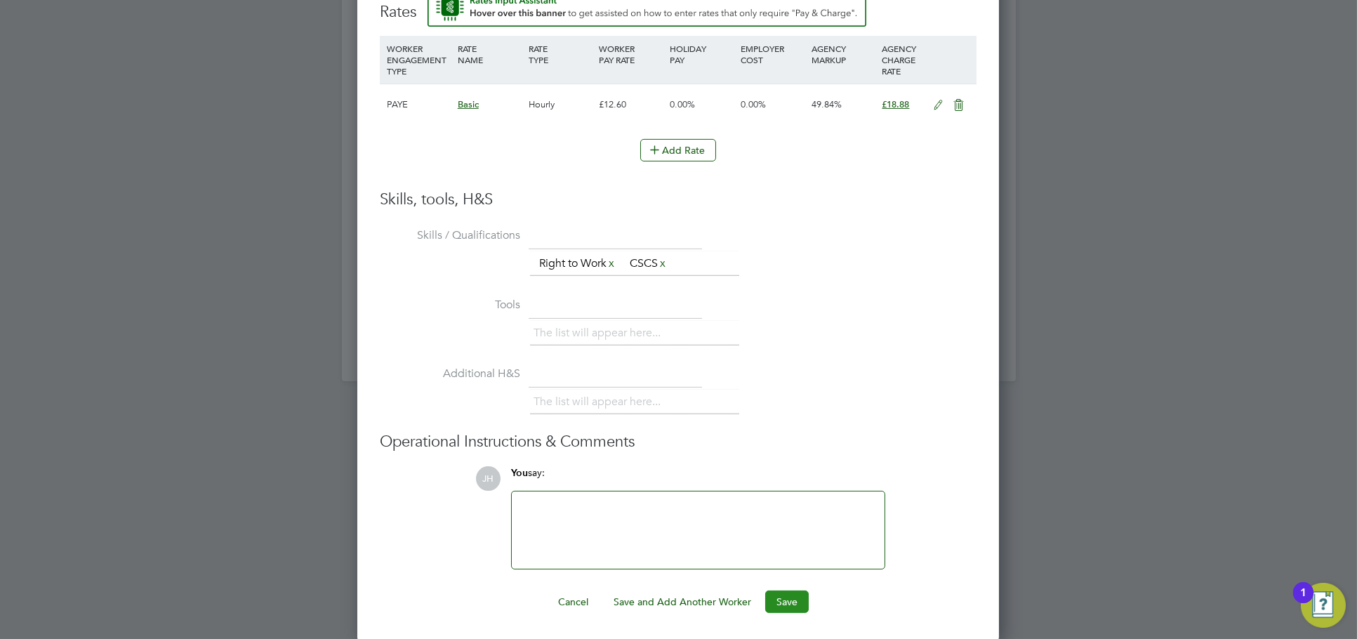
click at [789, 591] on button "Save" at bounding box center [787, 601] width 44 height 22
click at [1179, 323] on div at bounding box center [678, 319] width 1357 height 639
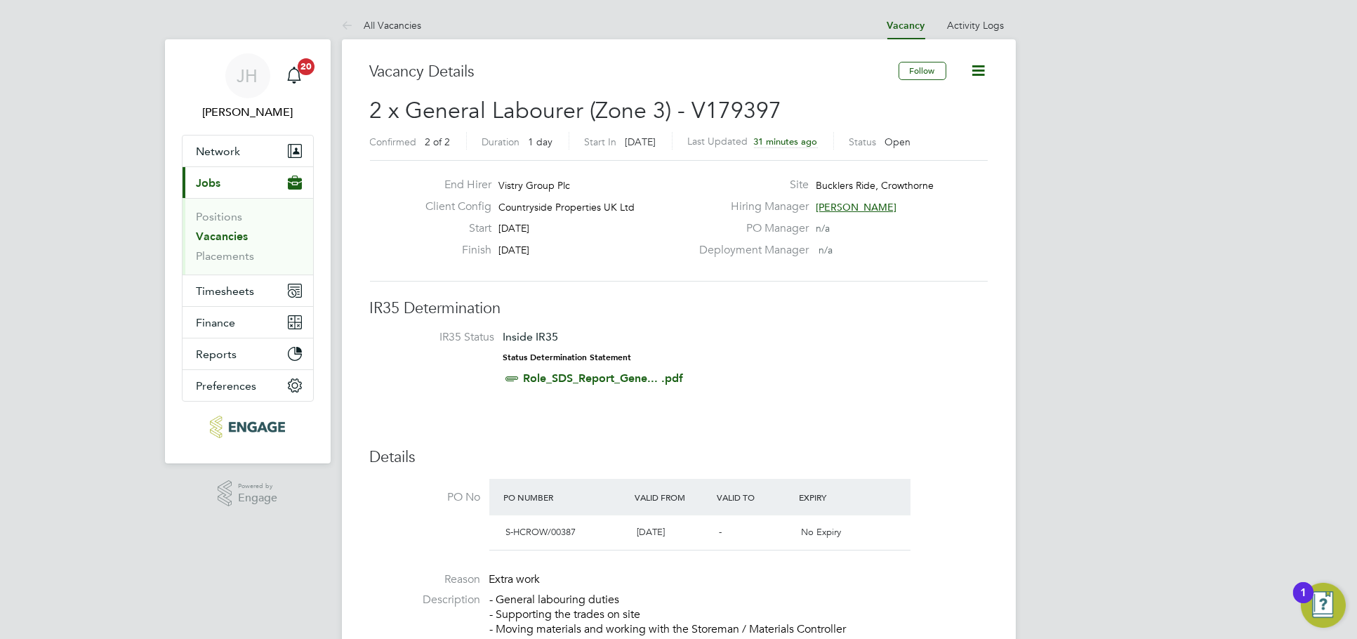
click at [831, 366] on li "IR35 Status Inside IR35 Status Determination Statement Role_SDS_Report_Gene... …" at bounding box center [679, 360] width 590 height 61
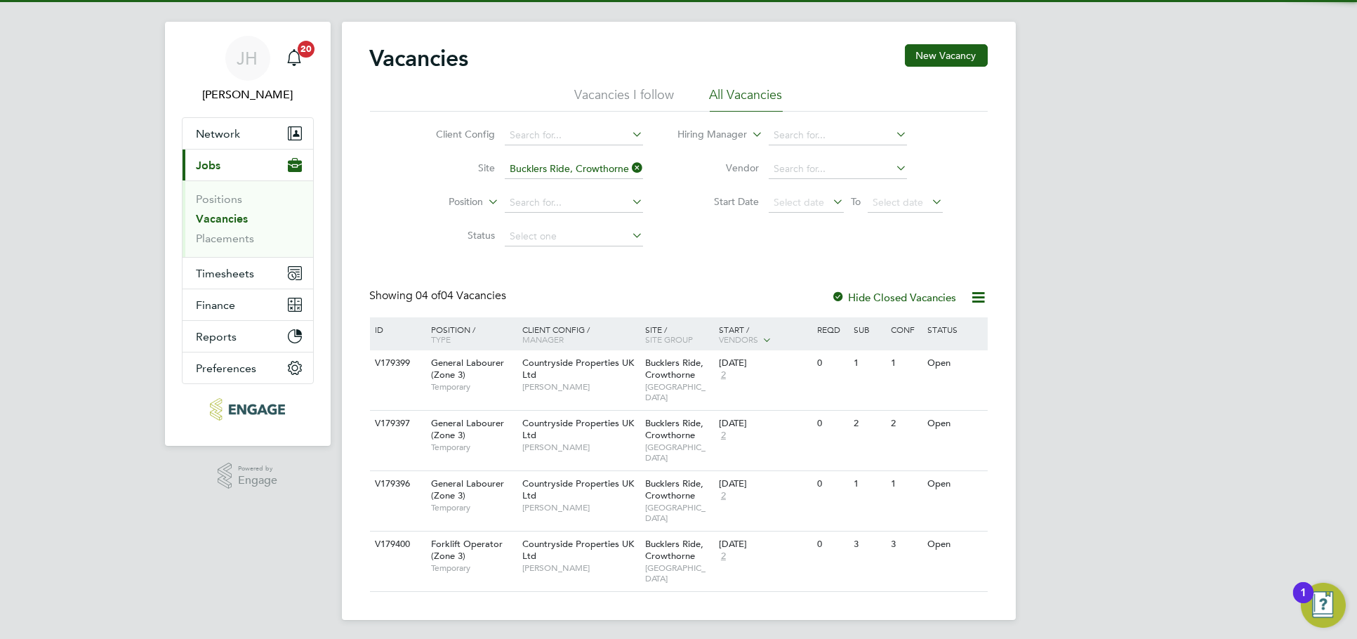
scroll to position [20, 0]
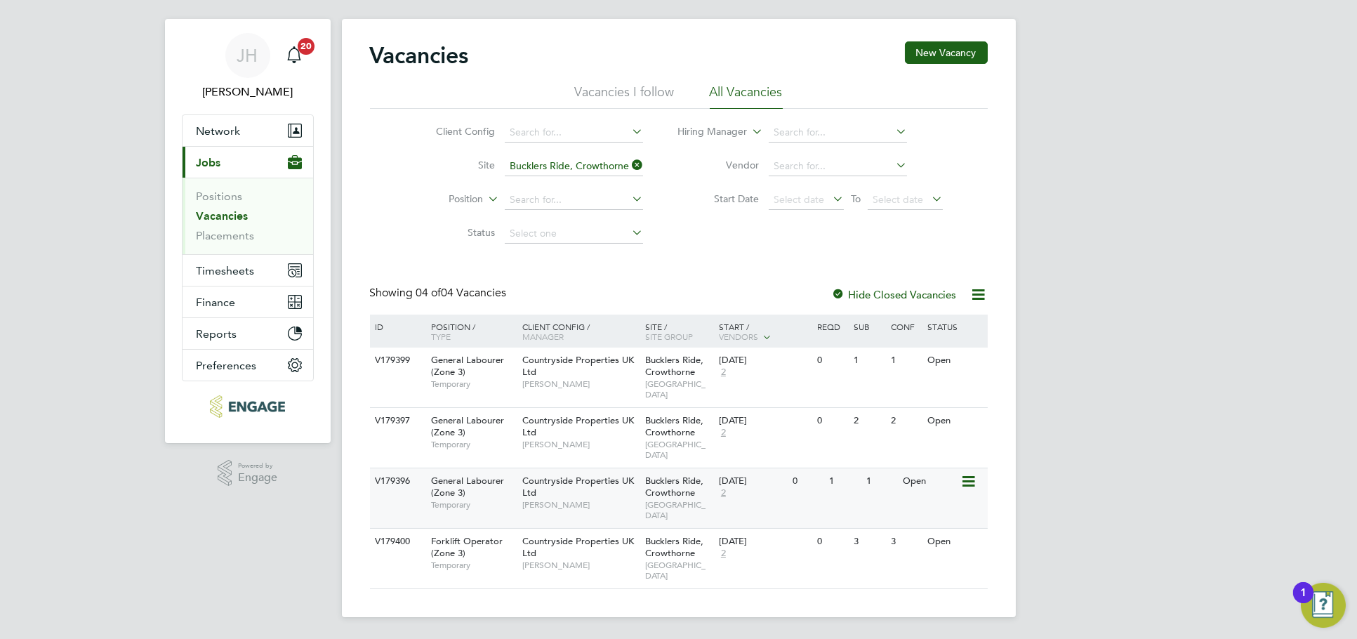
click at [877, 494] on div "V179396 General Labourer (Zone 3) Temporary Countryside Properties UK Ltd [PERS…" at bounding box center [679, 498] width 618 height 60
click at [1180, 281] on div "[PERSON_NAME] Notifications 20 Applications: Network Team Members Businesses Si…" at bounding box center [678, 310] width 1357 height 660
click at [246, 239] on link "Placements" at bounding box center [226, 235] width 58 height 13
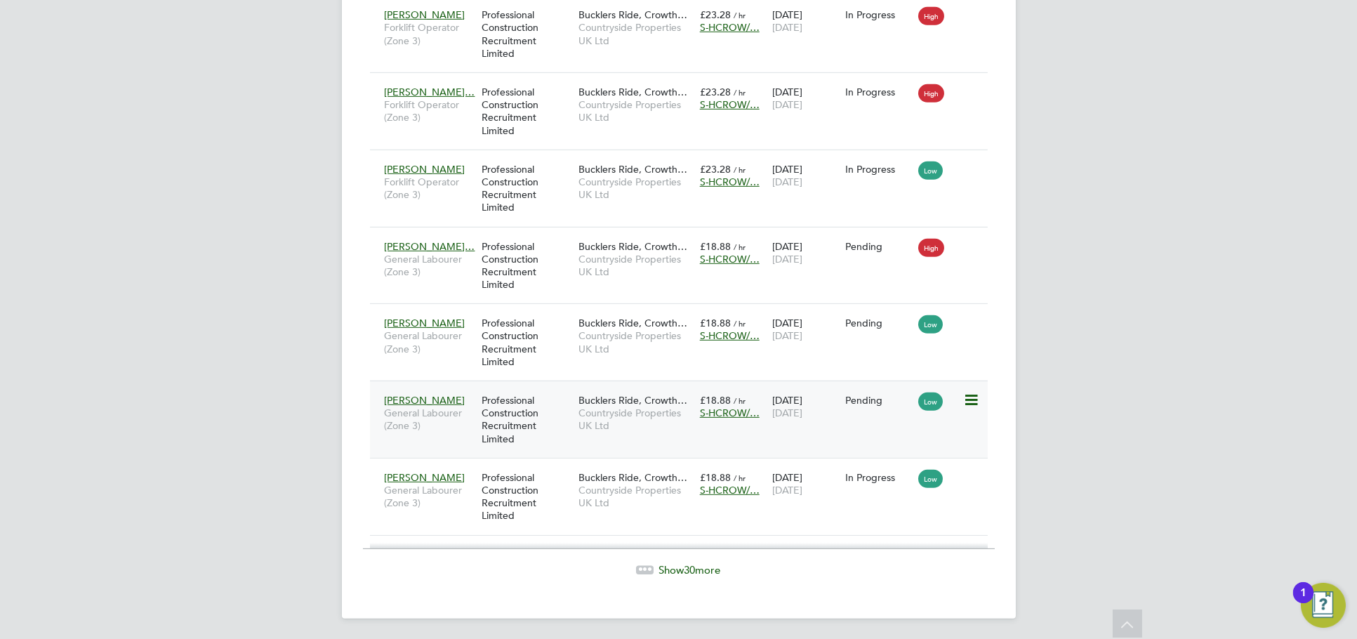
click at [968, 398] on icon at bounding box center [970, 400] width 14 height 17
click at [927, 484] on li "Start" at bounding box center [927, 487] width 100 height 20
type input "[PERSON_NAME]"
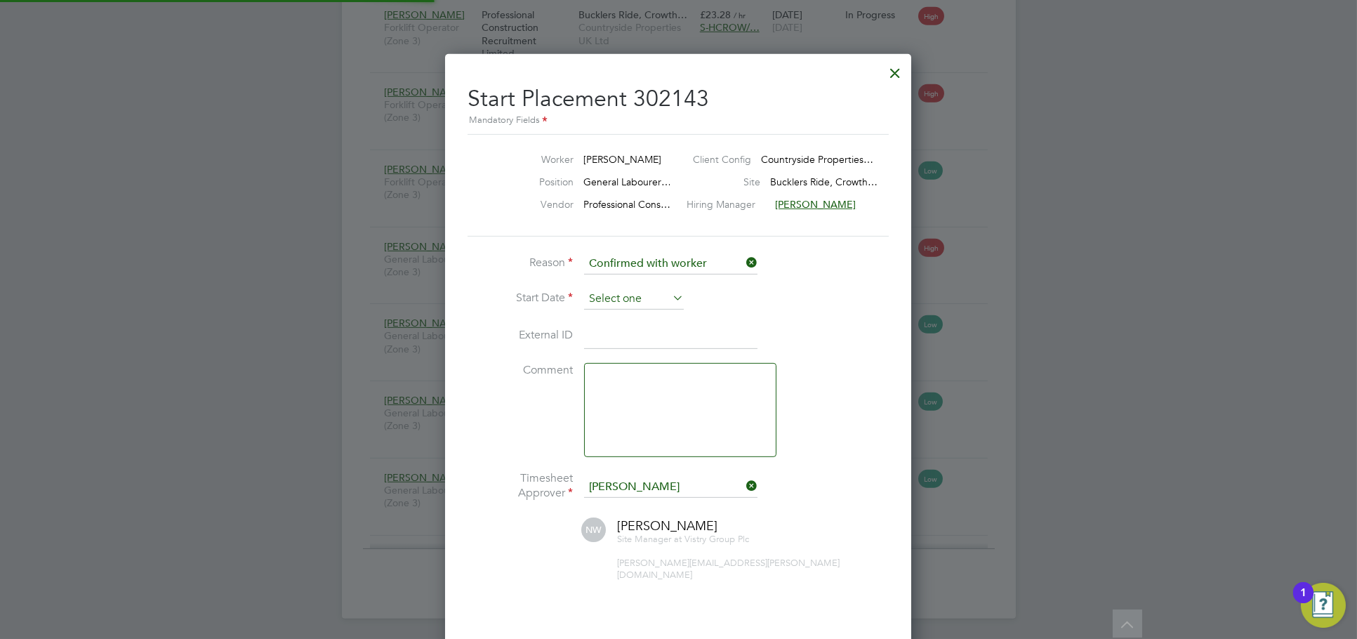
click at [612, 295] on input at bounding box center [634, 299] width 100 height 21
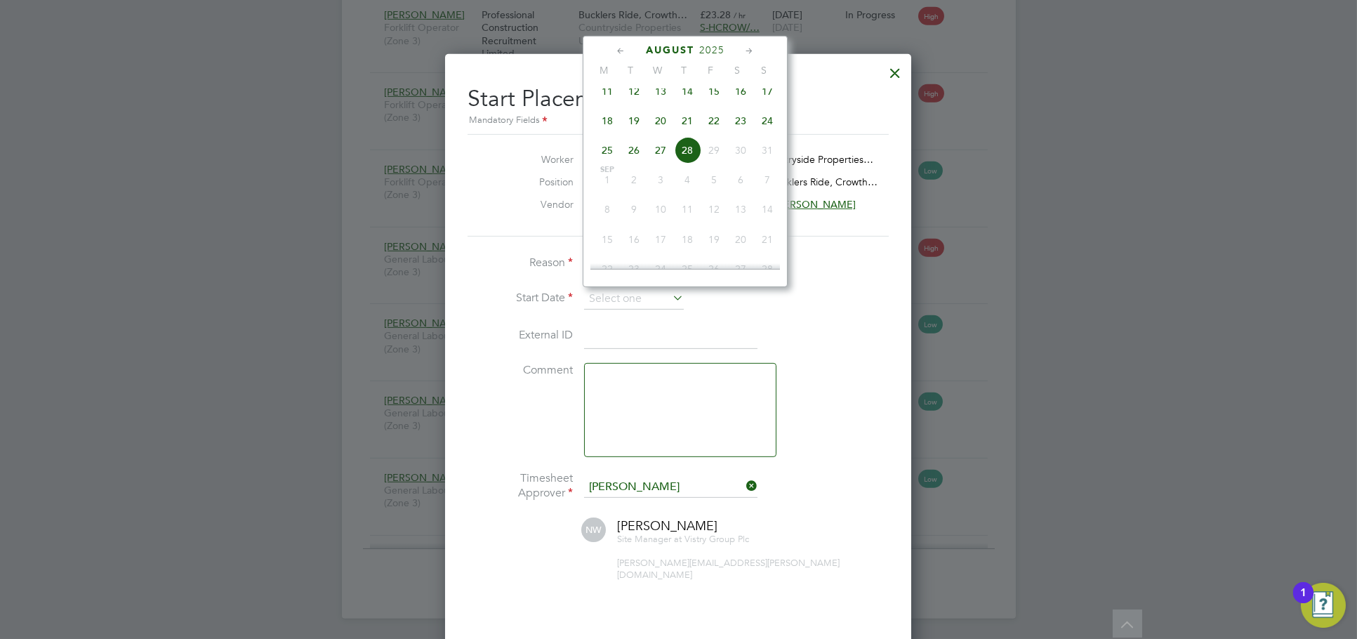
click at [715, 131] on span "22" at bounding box center [714, 120] width 27 height 27
type input "[DATE]"
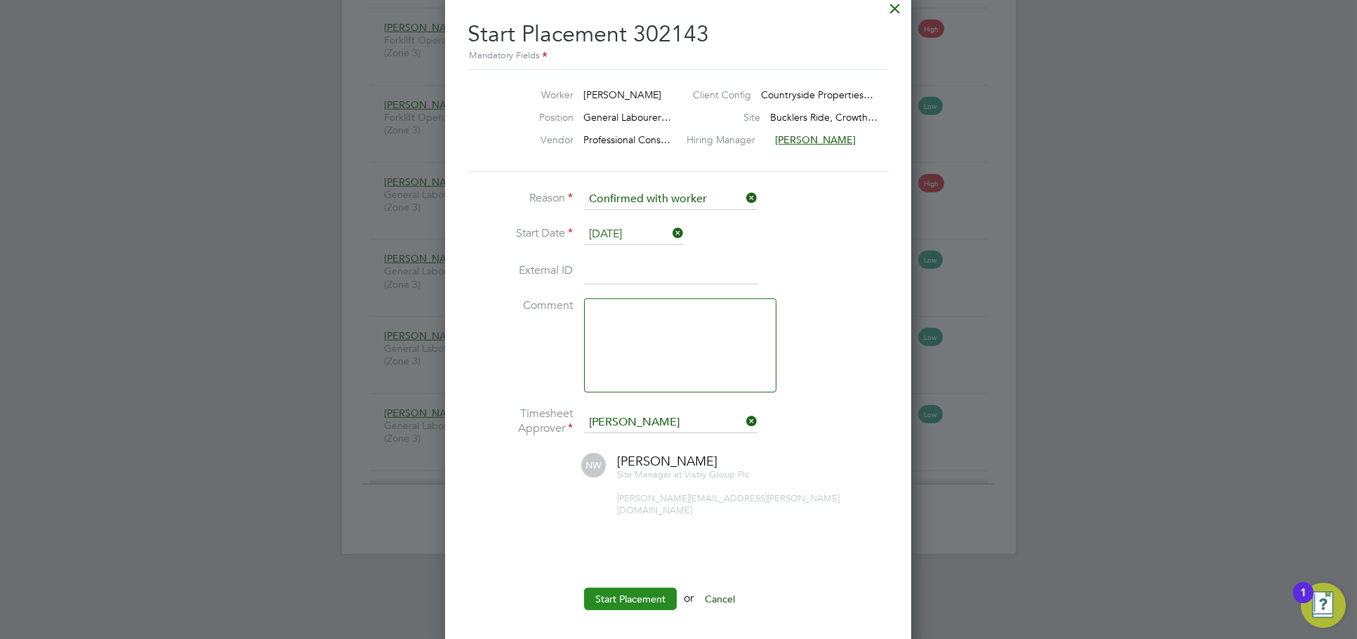
click at [630, 588] on button "Start Placement" at bounding box center [630, 599] width 93 height 22
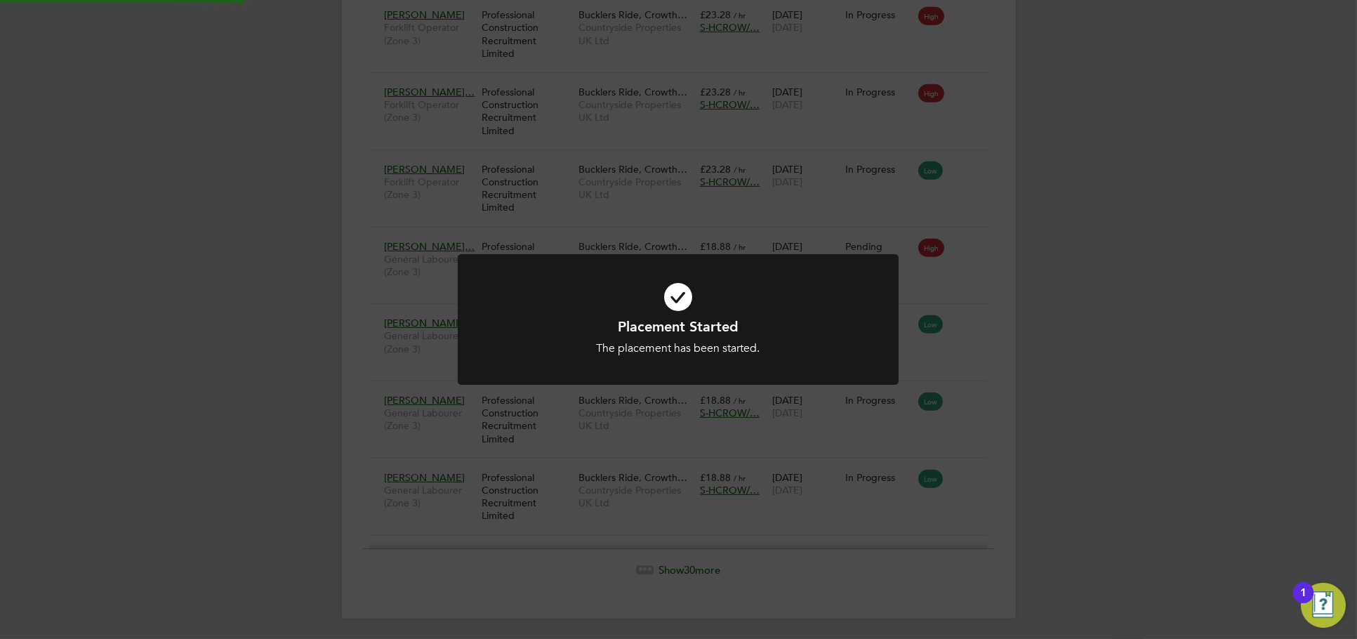
click at [1136, 427] on div "Placement Started The placement has been started. Cancel Okay" at bounding box center [678, 319] width 1357 height 639
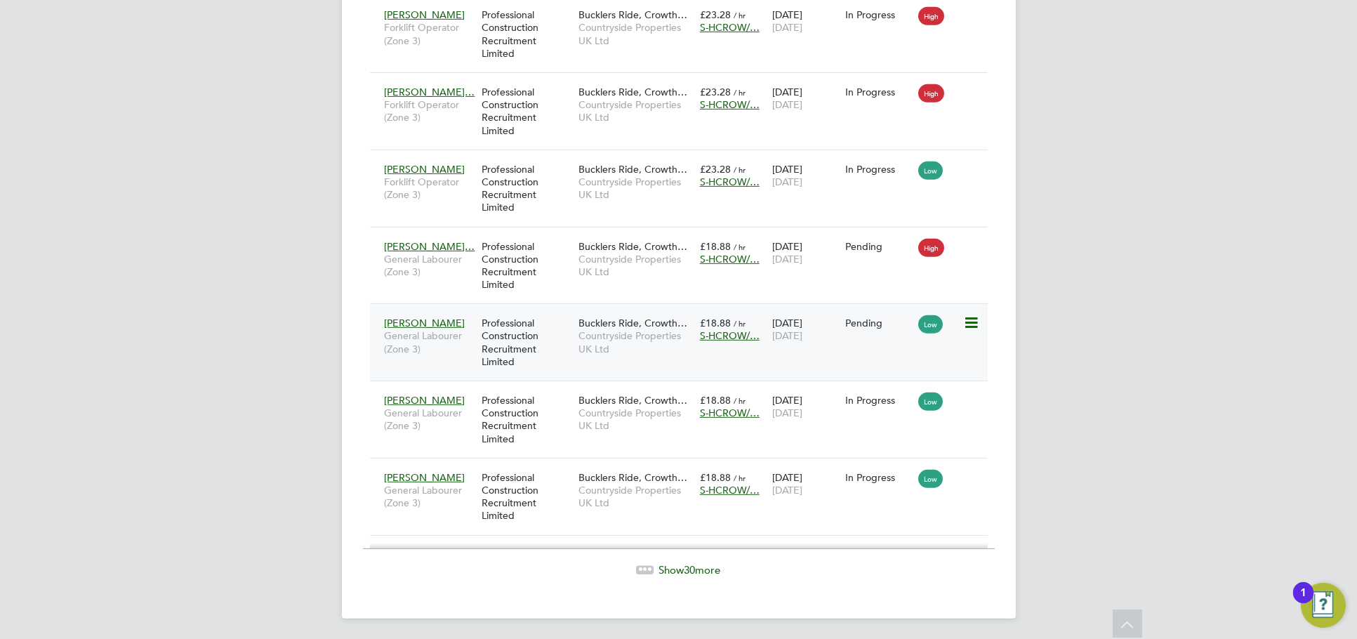
click at [965, 324] on icon at bounding box center [970, 322] width 14 height 17
click at [903, 407] on li "Start" at bounding box center [927, 409] width 100 height 20
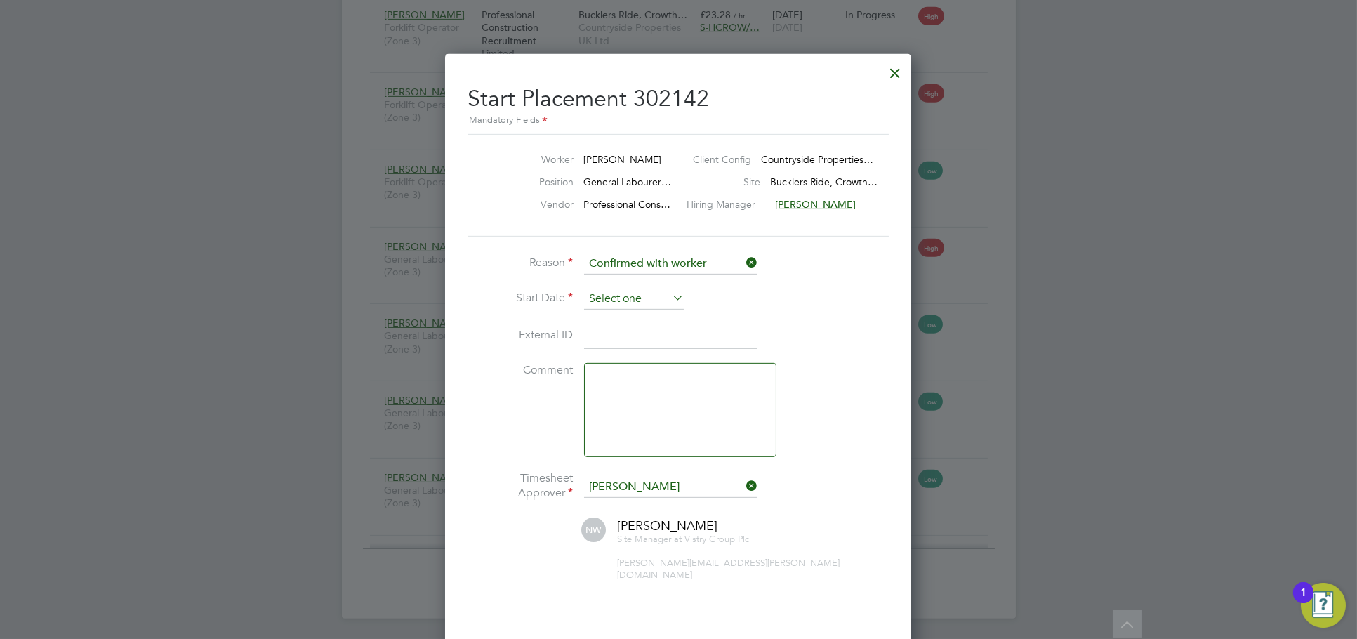
click at [649, 294] on input at bounding box center [634, 299] width 100 height 21
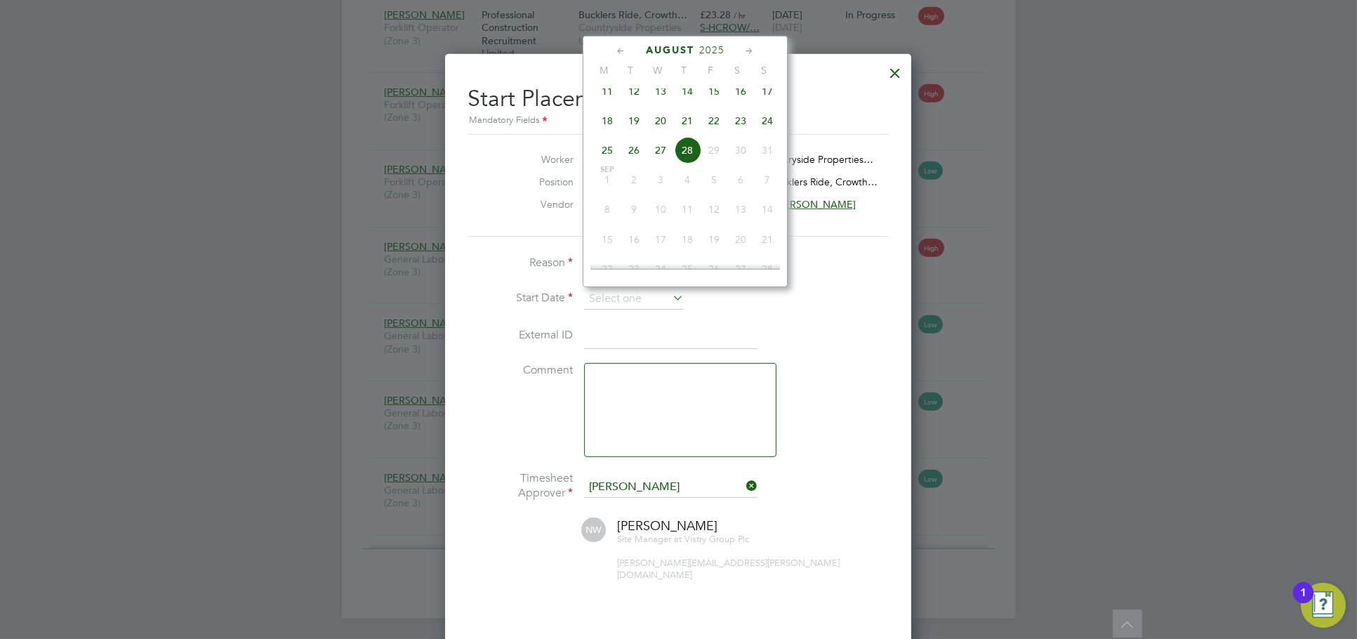
click at [710, 131] on span "22" at bounding box center [714, 120] width 27 height 27
type input "22 Aug 2025"
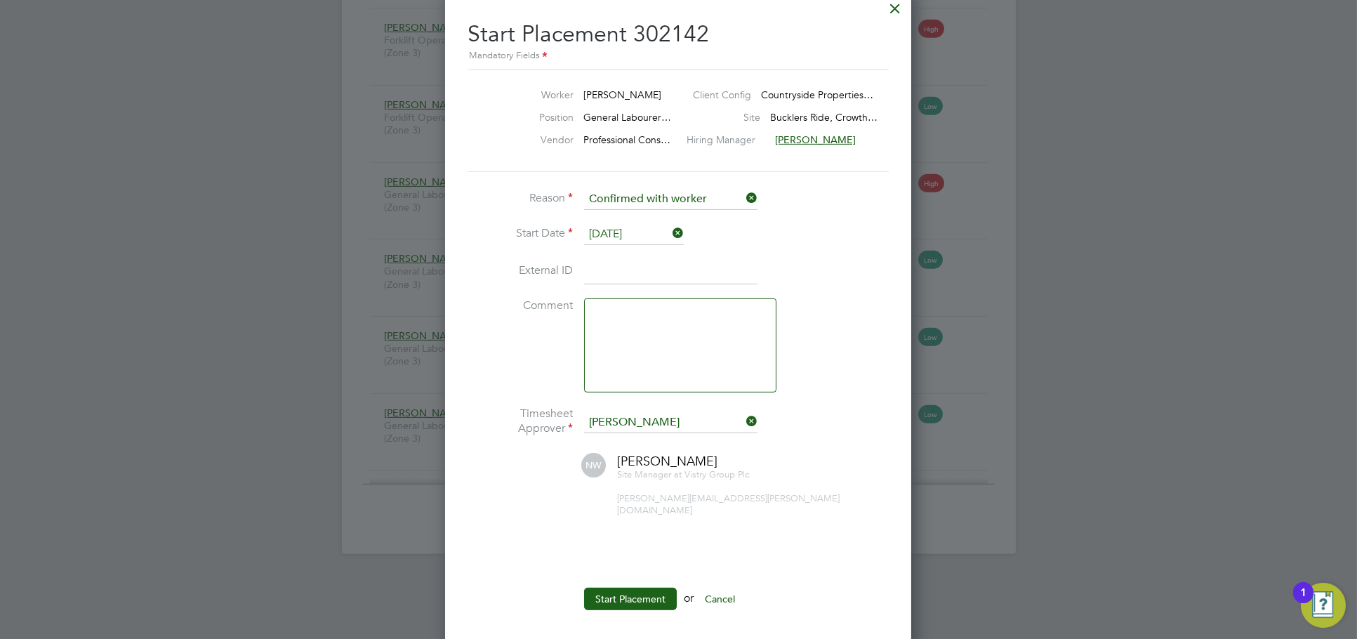
click at [638, 572] on ul "Reason Confirmed with worker Start Date 22 Aug 2025 External ID Comment Timeshe…" at bounding box center [678, 406] width 421 height 435
click at [637, 588] on button "Start Placement" at bounding box center [630, 599] width 93 height 22
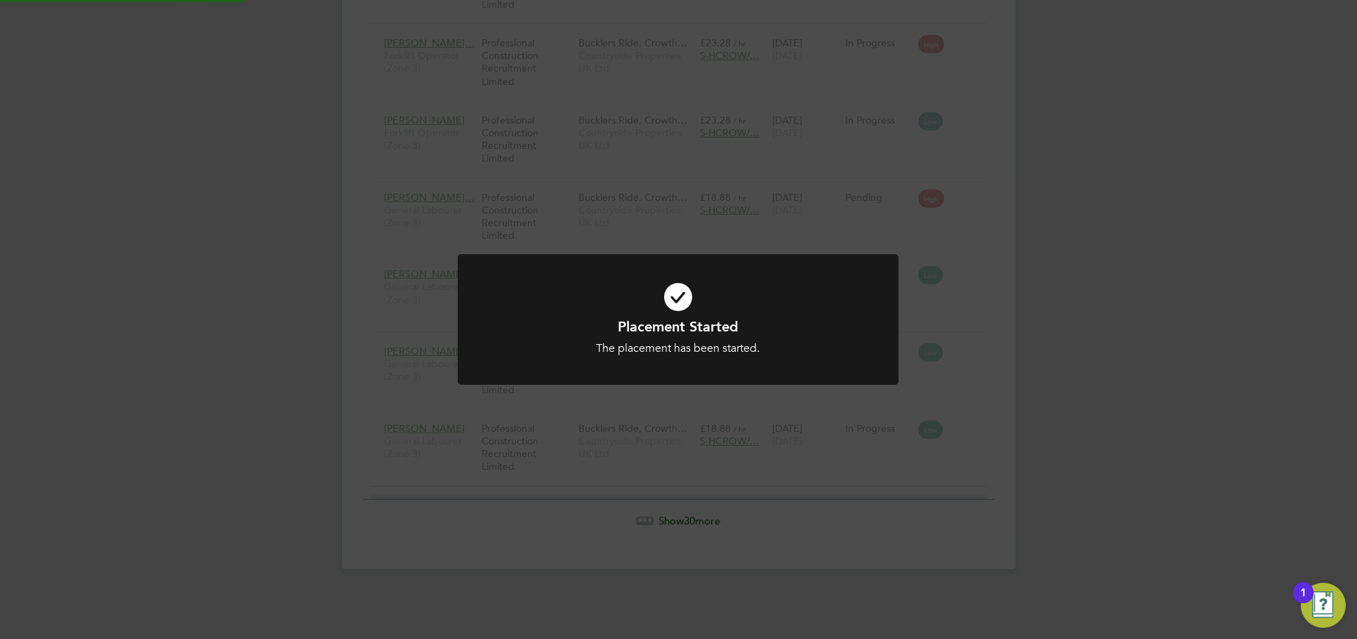
click at [1035, 413] on div "Placement Started The placement has been started. Cancel Okay" at bounding box center [678, 319] width 1357 height 639
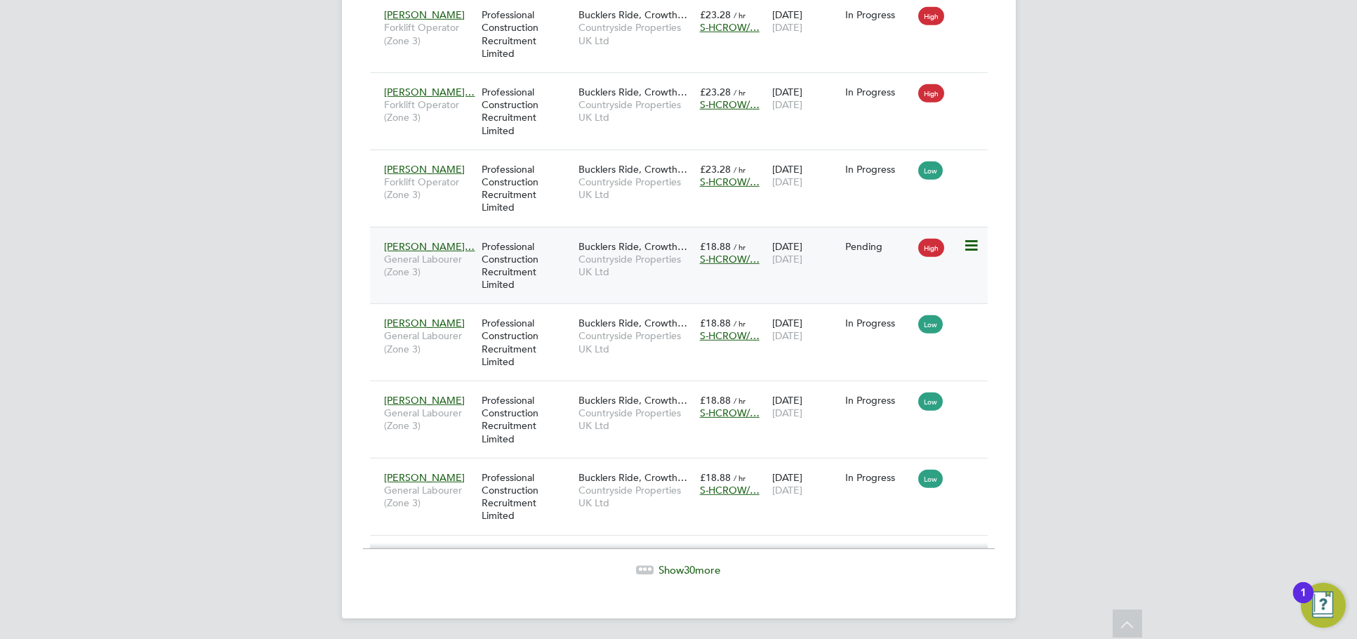
click at [969, 244] on icon at bounding box center [970, 245] width 14 height 17
click at [892, 327] on li "Start" at bounding box center [927, 333] width 100 height 20
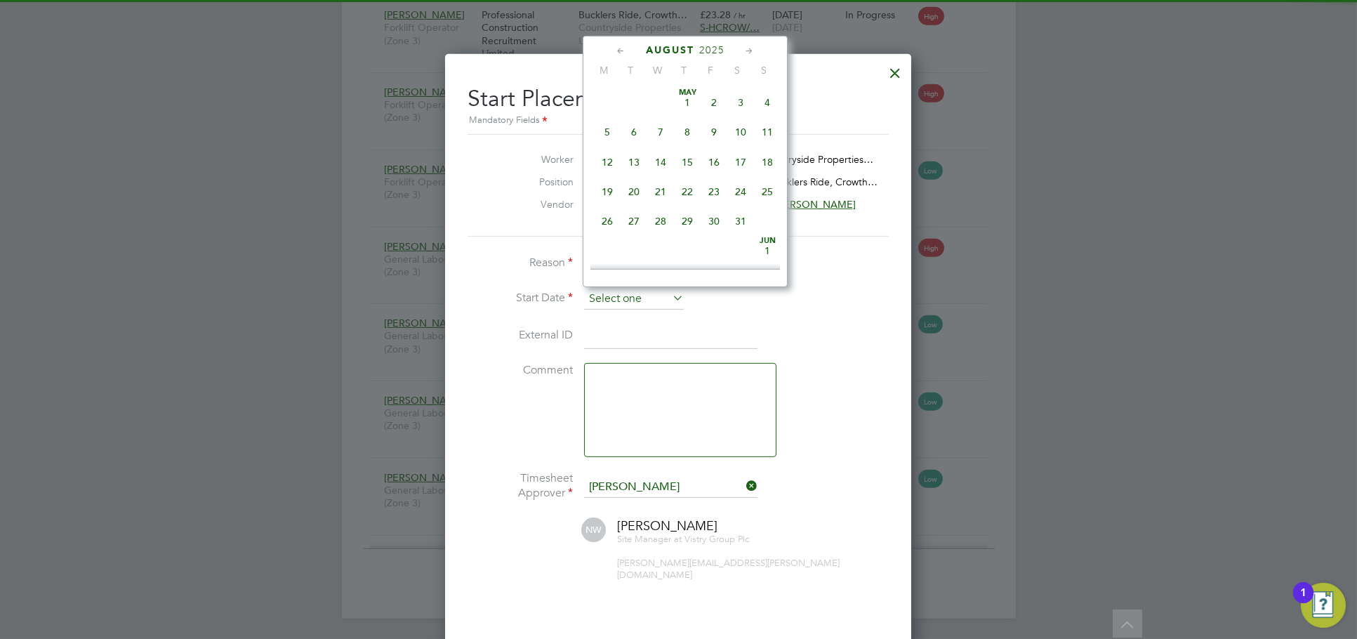
click at [615, 297] on input at bounding box center [634, 299] width 100 height 21
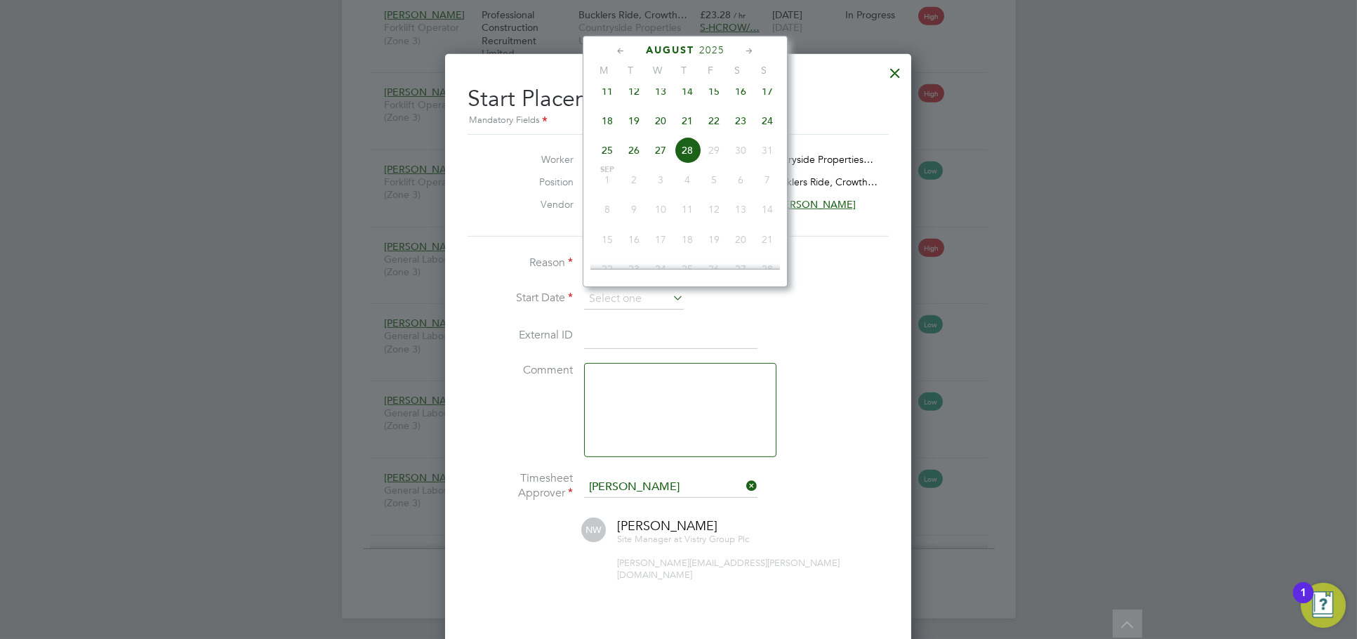
click at [1067, 199] on div at bounding box center [678, 319] width 1357 height 639
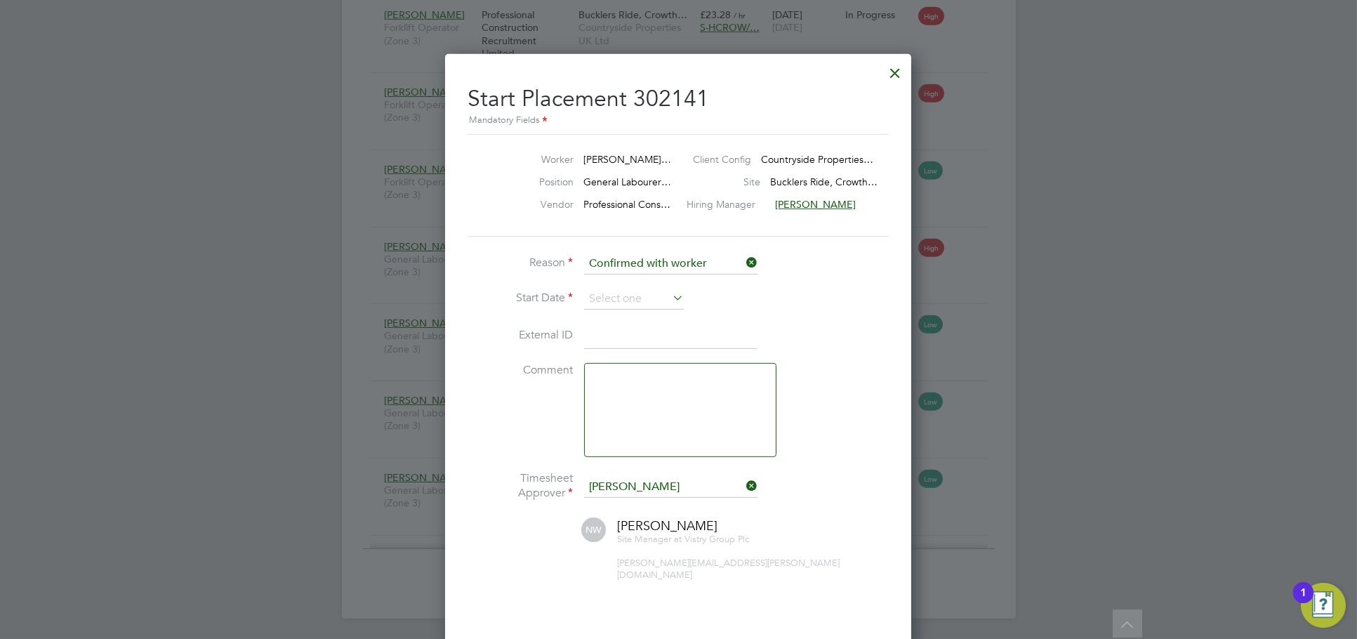
click at [903, 78] on div at bounding box center [894, 69] width 25 height 25
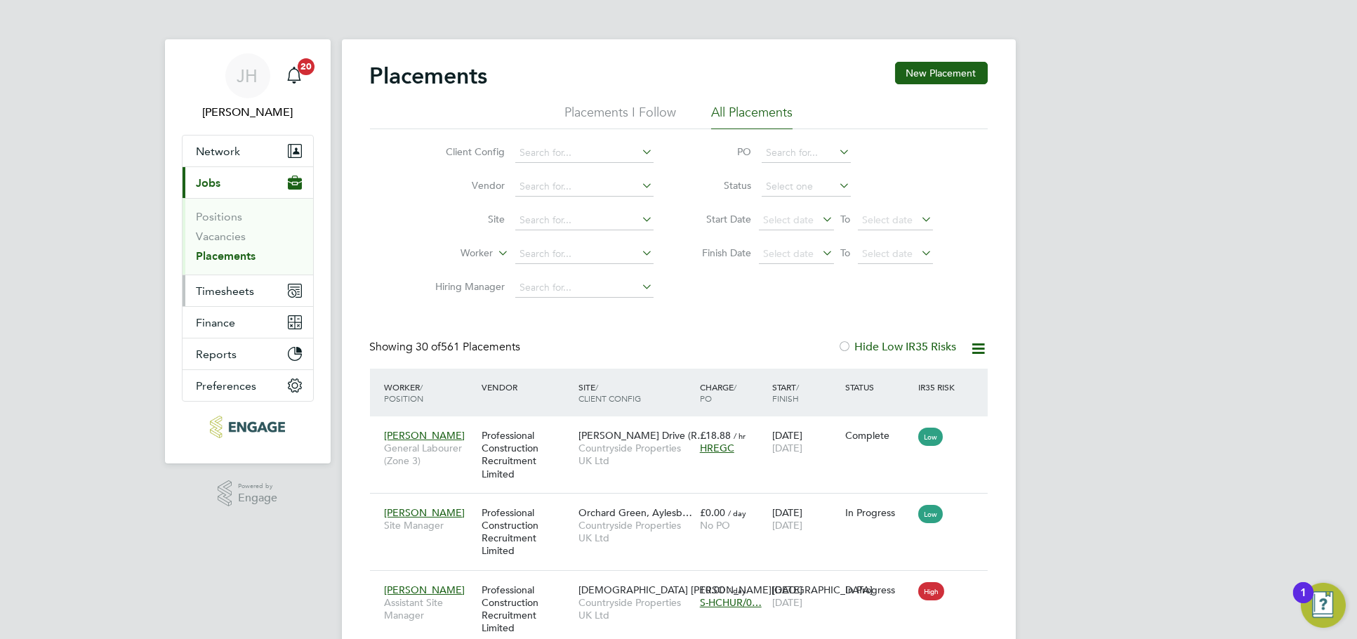
click at [232, 284] on span "Timesheets" at bounding box center [226, 290] width 58 height 13
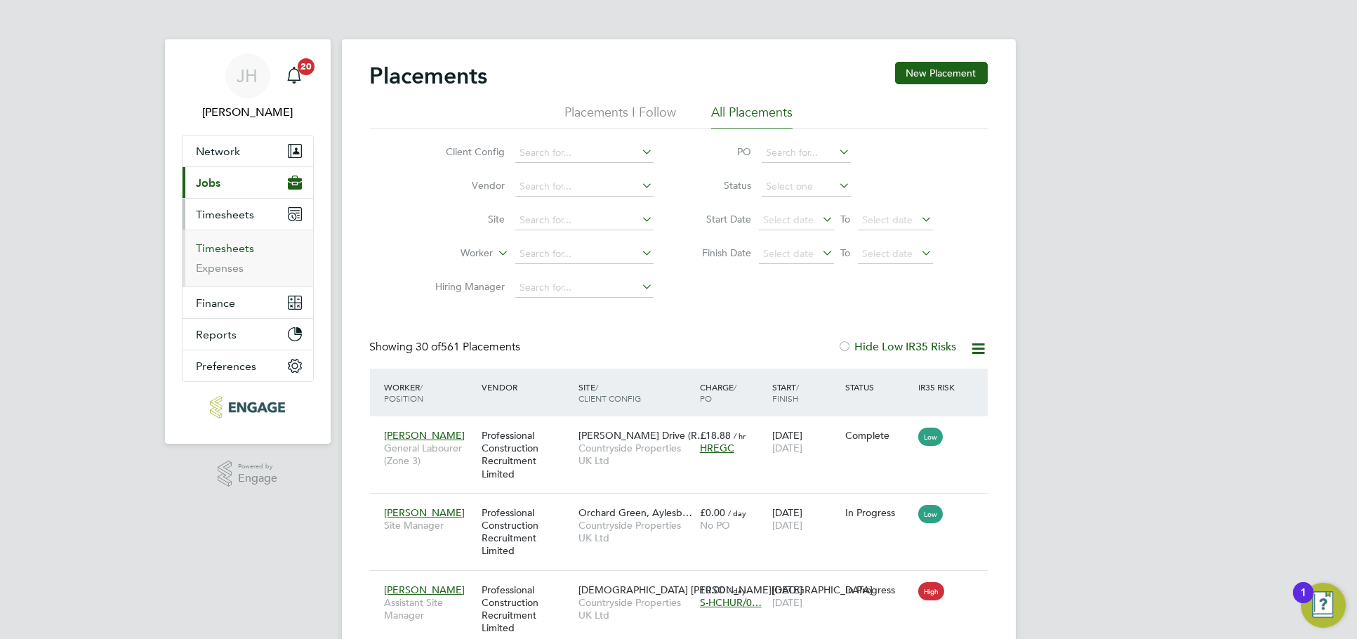
click at [232, 244] on link "Timesheets" at bounding box center [226, 247] width 58 height 13
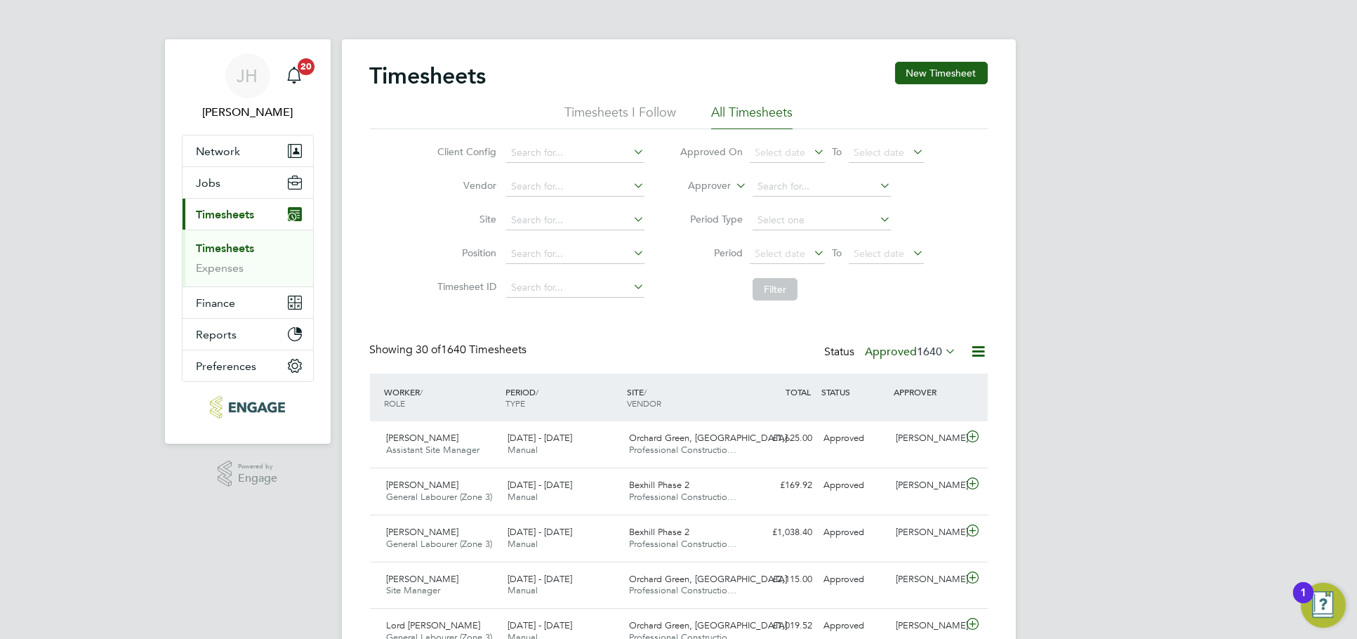
click at [966, 83] on button "New Timesheet" at bounding box center [941, 73] width 93 height 22
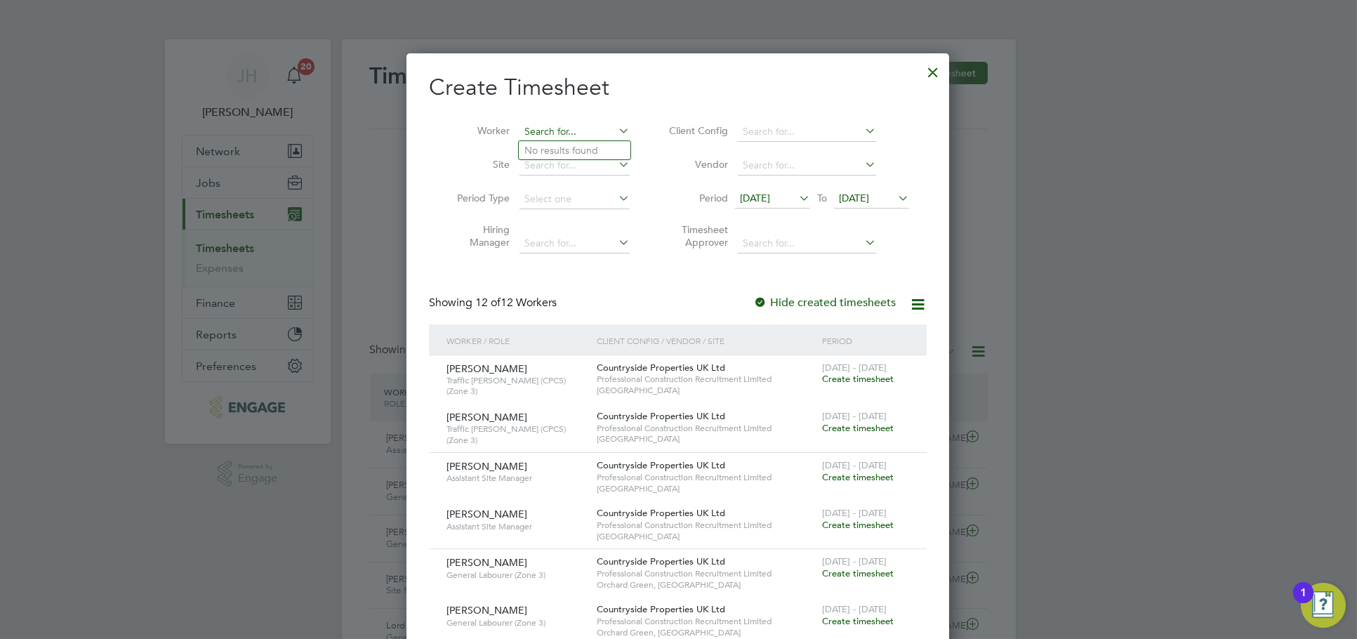
click at [580, 136] on input at bounding box center [574, 132] width 110 height 20
type input "ABDI HA"
click at [599, 160] on ul "Abdi Ha ssan" at bounding box center [582, 150] width 128 height 20
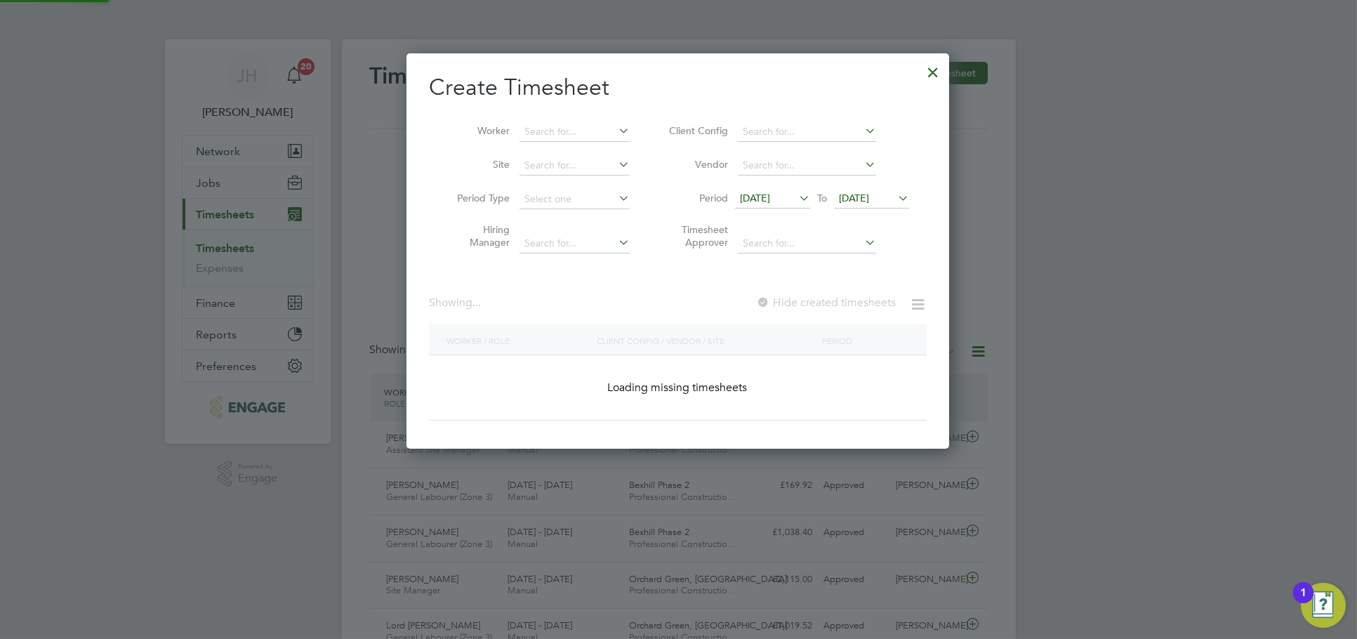
click at [597, 150] on li "Site" at bounding box center [538, 166] width 218 height 34
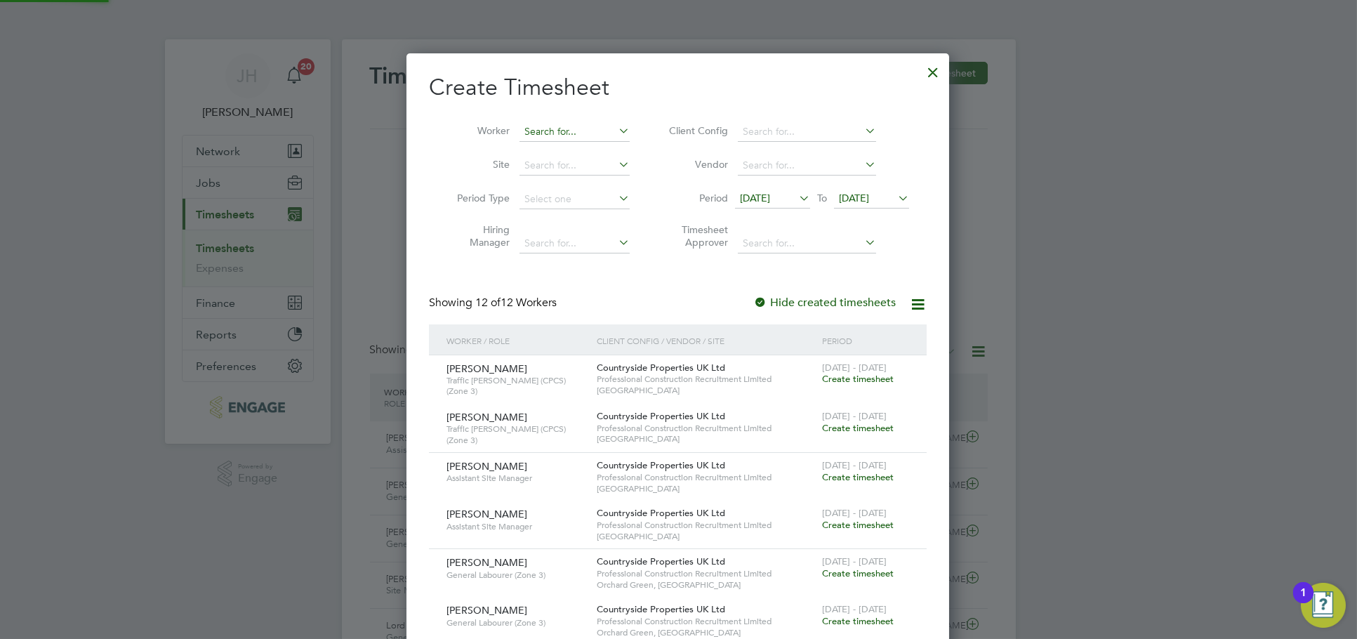
click at [597, 138] on input at bounding box center [574, 132] width 110 height 20
click at [588, 152] on li "Abdi Hassan" at bounding box center [605, 150] width 173 height 19
type input "Abdi Hassan"
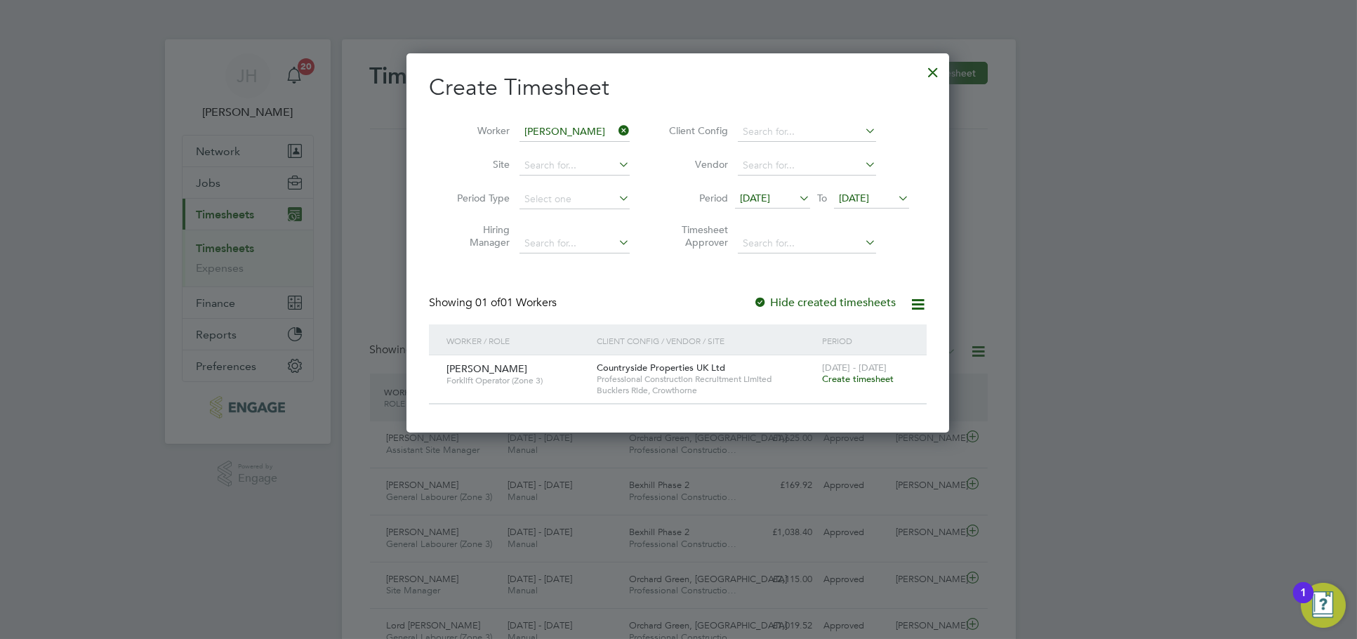
click at [879, 383] on span "Create timesheet" at bounding box center [858, 379] width 72 height 12
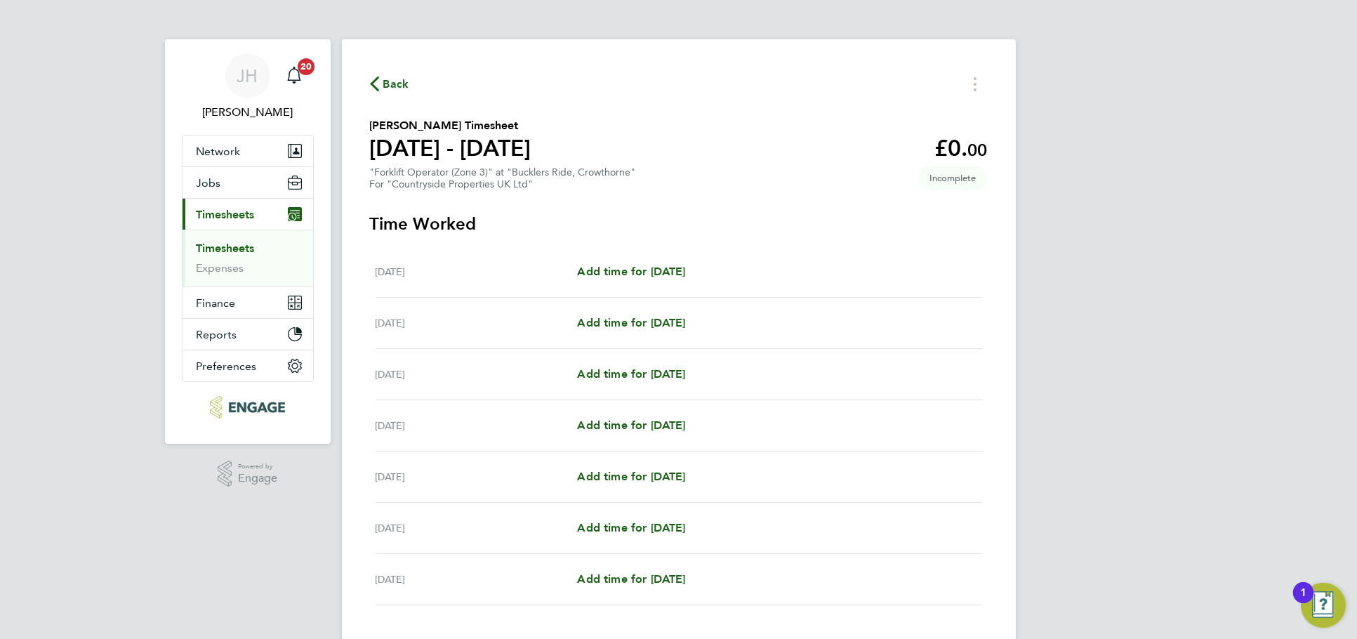
click at [665, 260] on div "Mon 18 Aug Add time for Mon 18 Aug Add time for Mon 18 Aug" at bounding box center [679, 271] width 606 height 51
click at [669, 267] on span "Add time for Mon 18 Aug" at bounding box center [631, 271] width 108 height 13
select select "30"
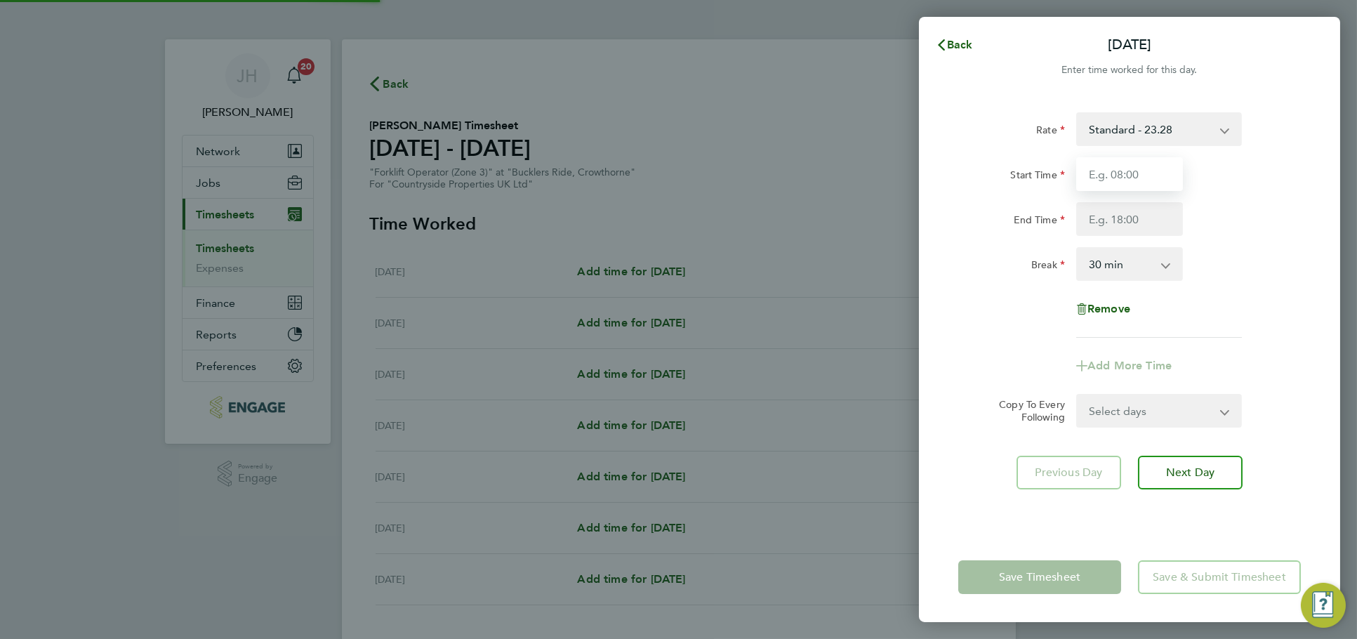
click at [1168, 172] on input "Start Time" at bounding box center [1129, 174] width 107 height 34
click at [960, 46] on span "Back" at bounding box center [960, 44] width 26 height 13
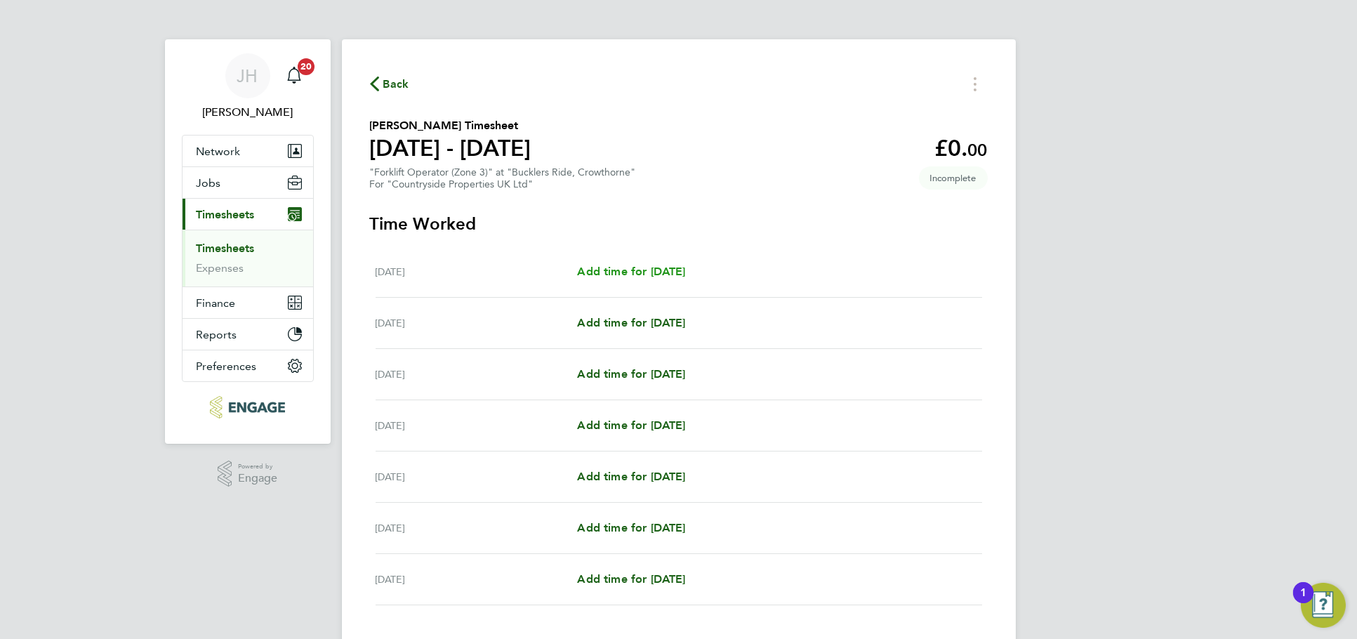
click at [664, 268] on span "Add time for Mon 18 Aug" at bounding box center [631, 271] width 108 height 13
select select "30"
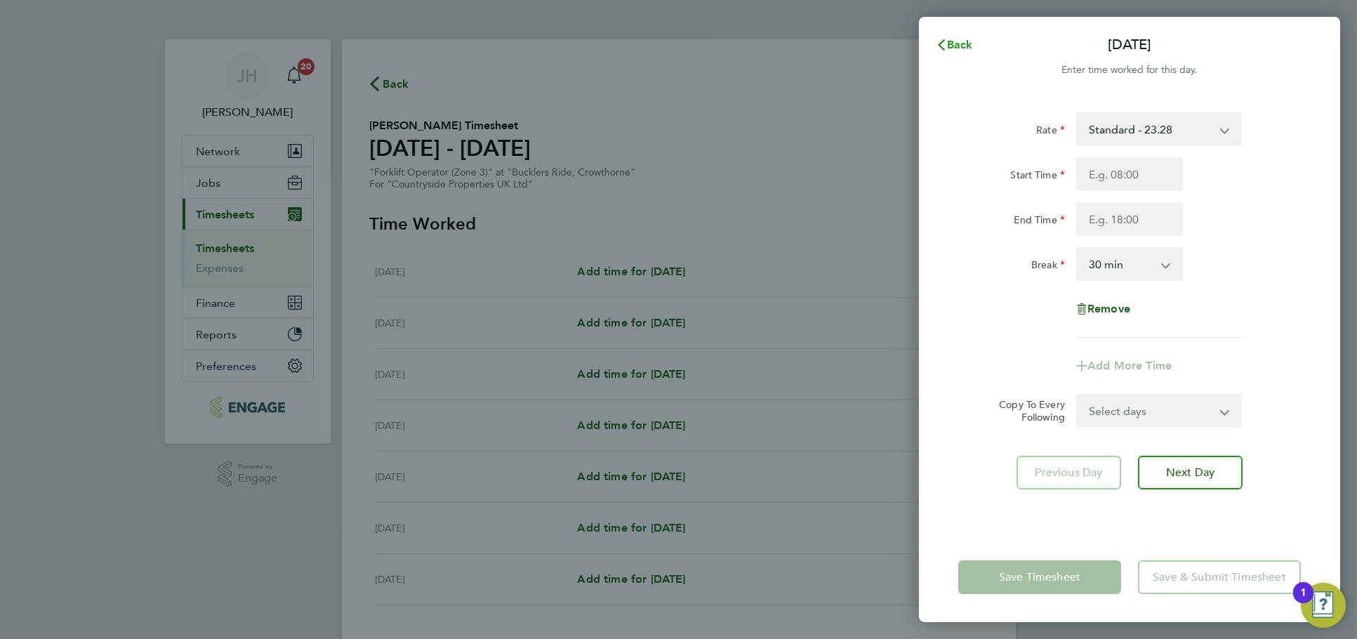
click at [960, 52] on button "Back" at bounding box center [954, 45] width 65 height 28
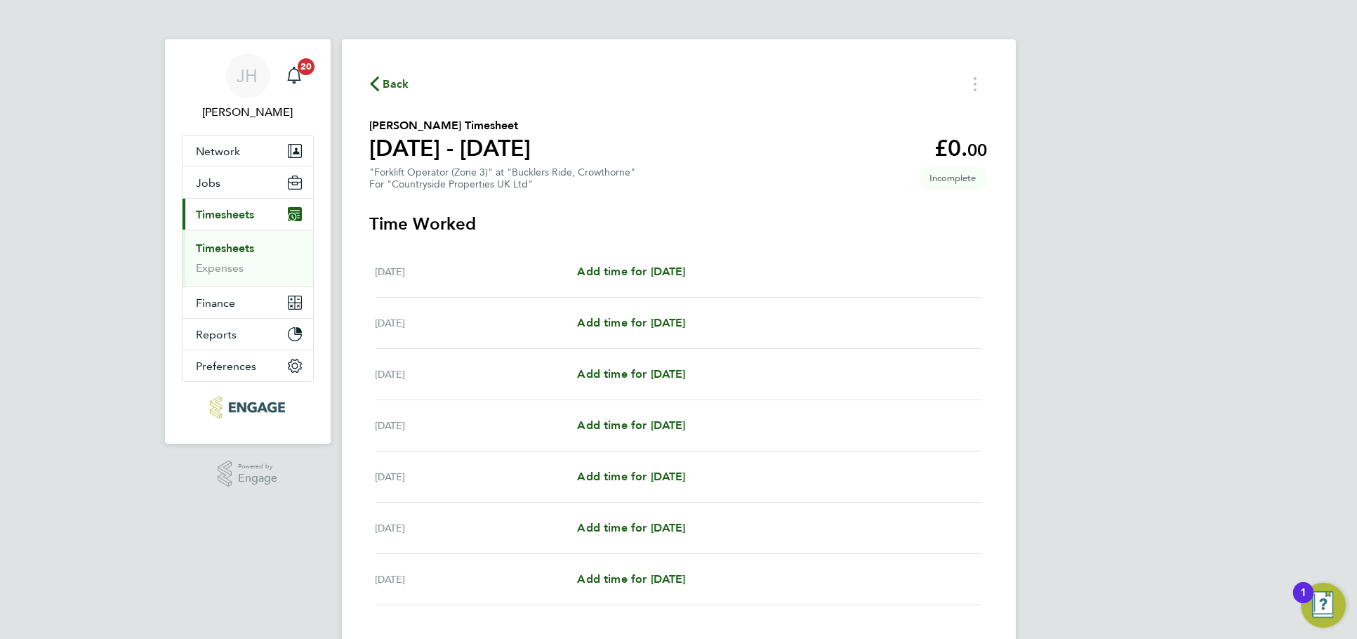
click at [388, 84] on span "Back" at bounding box center [396, 84] width 26 height 17
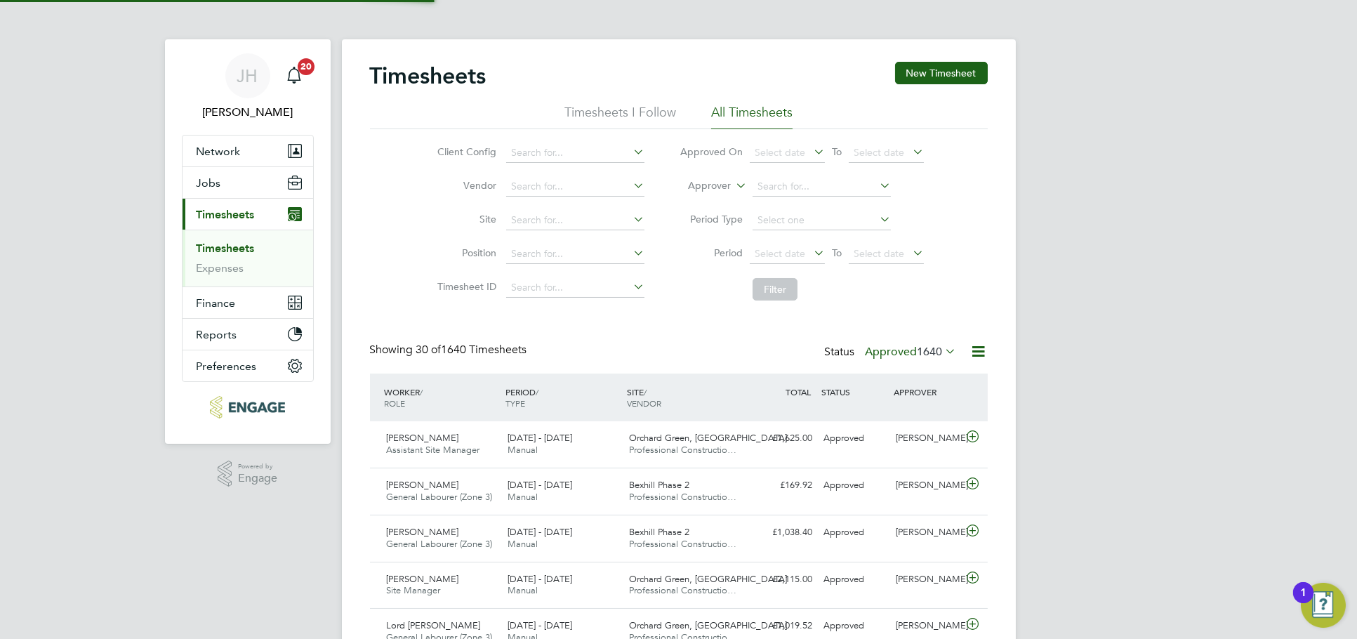
click at [927, 84] on div "Timesheets New Timesheet" at bounding box center [679, 83] width 618 height 42
click at [929, 81] on button "New Timesheet" at bounding box center [941, 73] width 93 height 22
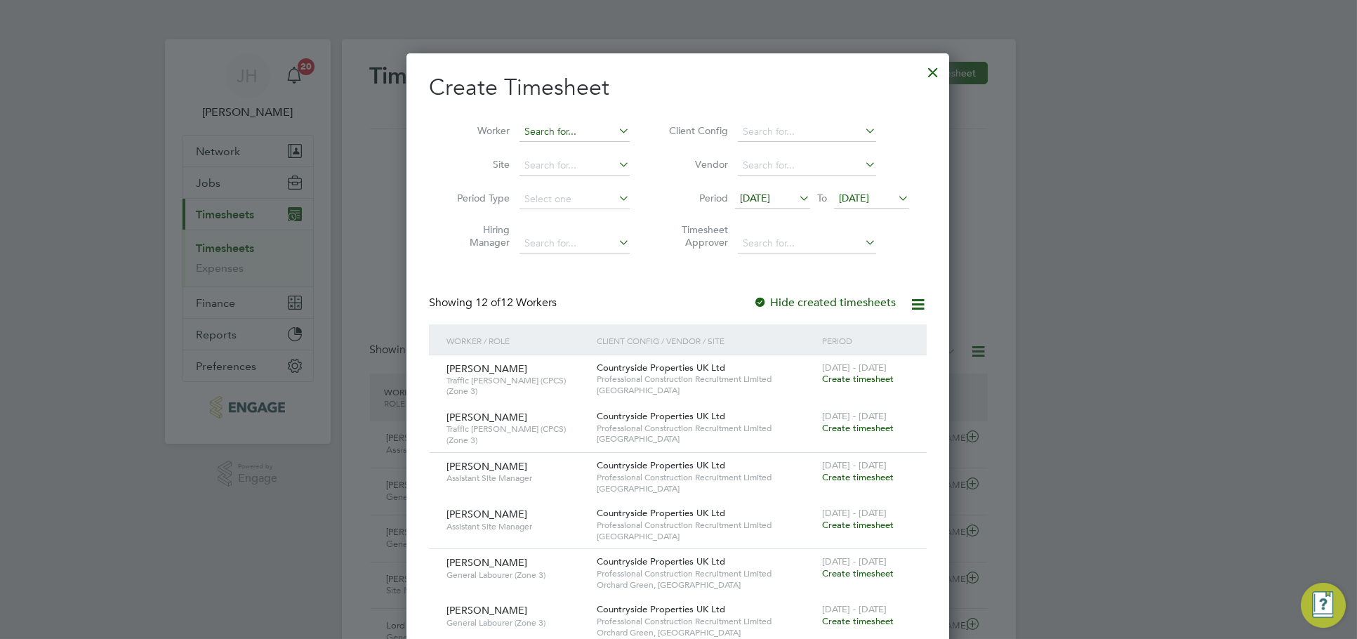
click at [577, 129] on input at bounding box center [574, 132] width 110 height 20
type input "FILMON"
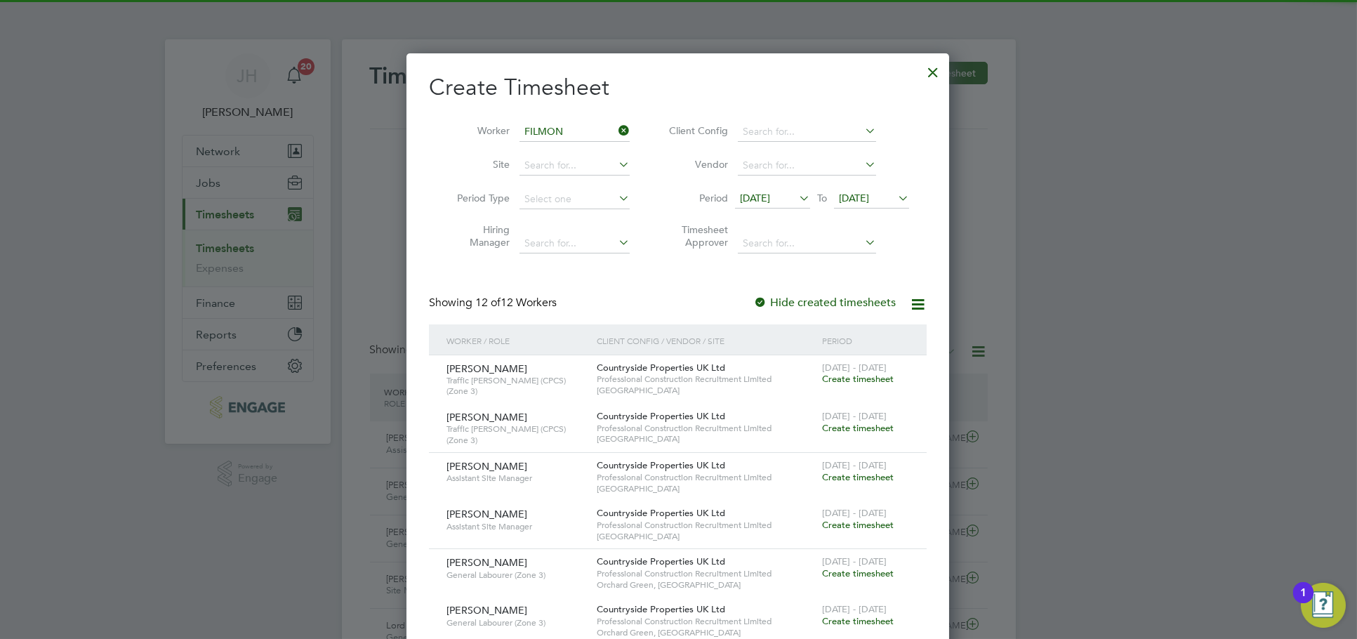
click at [599, 145] on li "Loading data" at bounding box center [575, 150] width 112 height 18
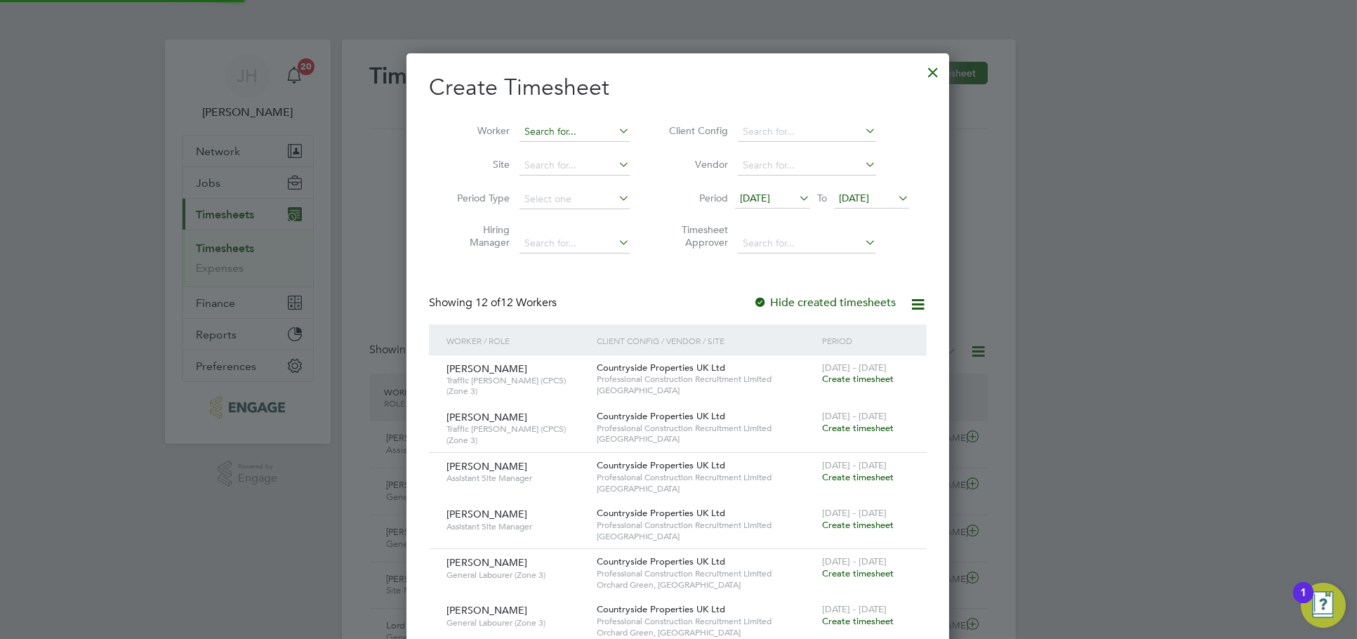
click at [588, 132] on input at bounding box center [574, 132] width 110 height 20
click at [590, 149] on li "Filmon Gebre" at bounding box center [581, 150] width 124 height 19
type input "Filmon Gebre"
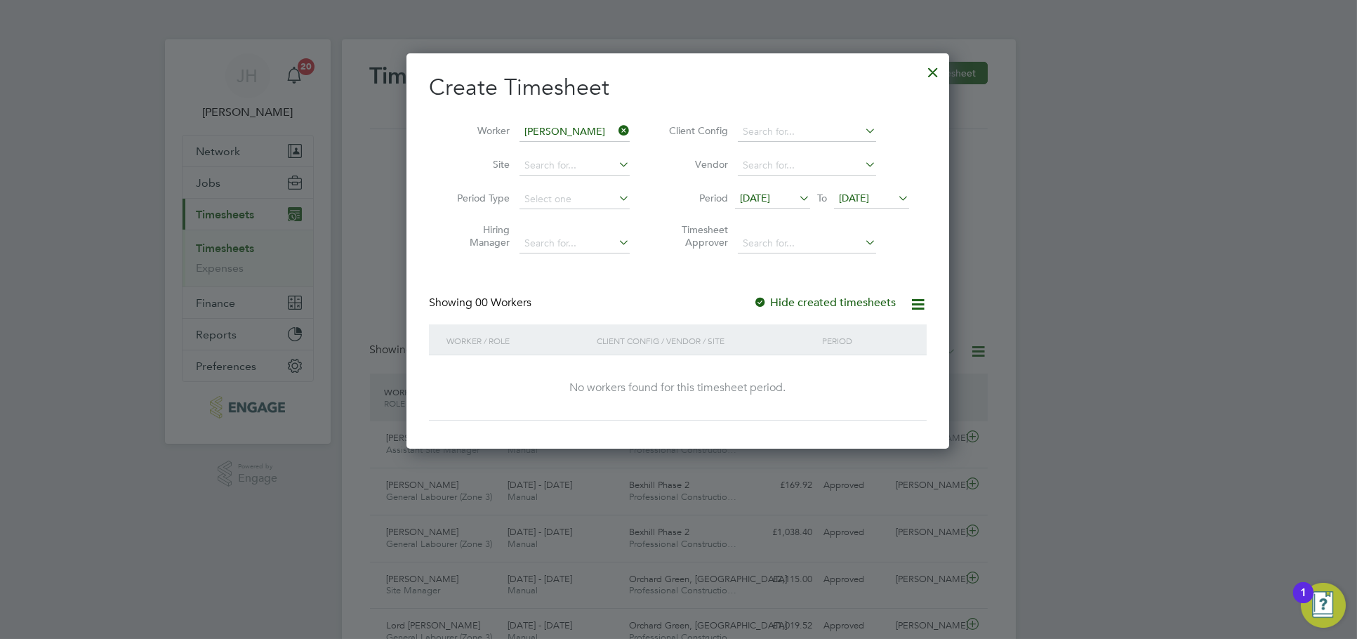
click at [796, 199] on icon at bounding box center [796, 198] width 0 height 20
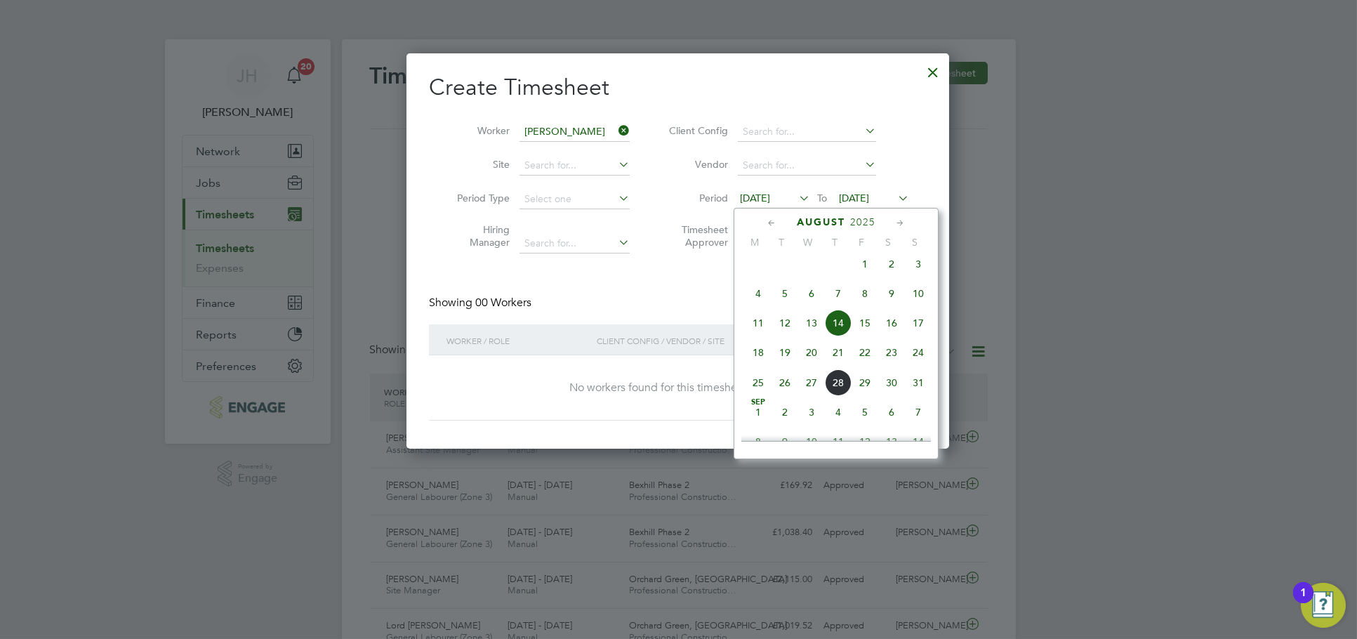
click at [764, 366] on span "18" at bounding box center [758, 352] width 27 height 27
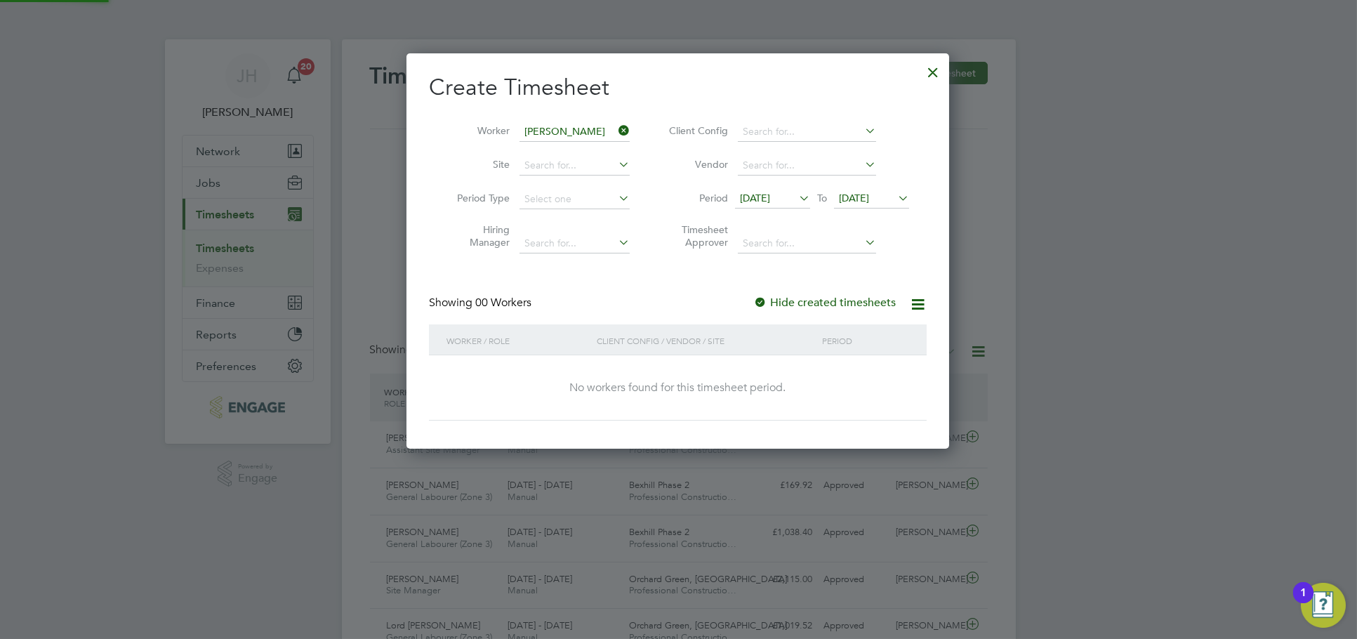
click at [869, 201] on span "21 Aug 2025" at bounding box center [854, 198] width 30 height 13
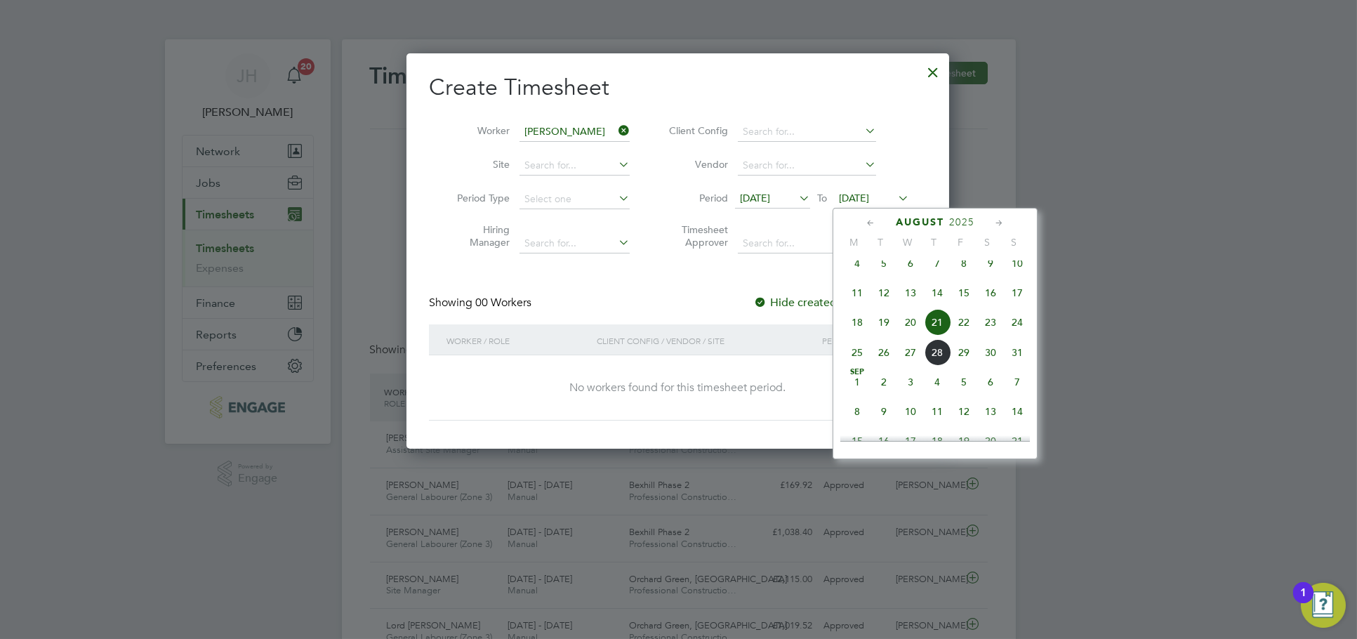
click at [1007, 330] on span "24" at bounding box center [1017, 322] width 27 height 27
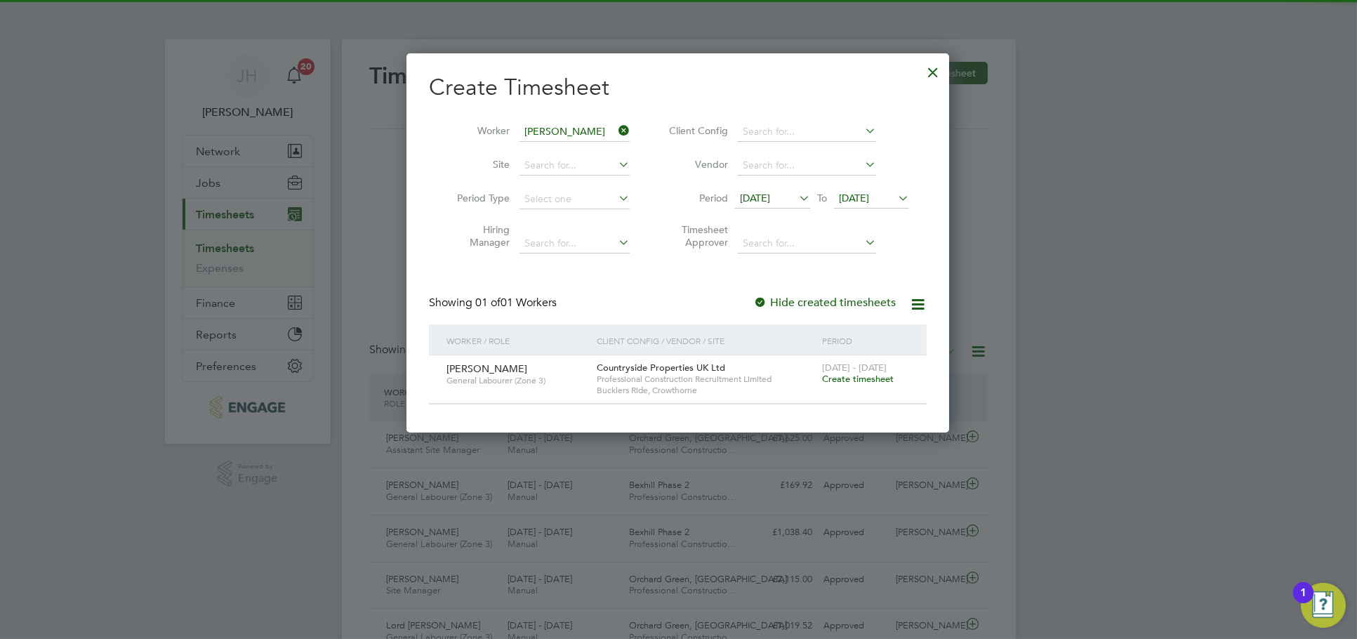
click at [873, 371] on span "[DATE] - [DATE]" at bounding box center [854, 368] width 65 height 12
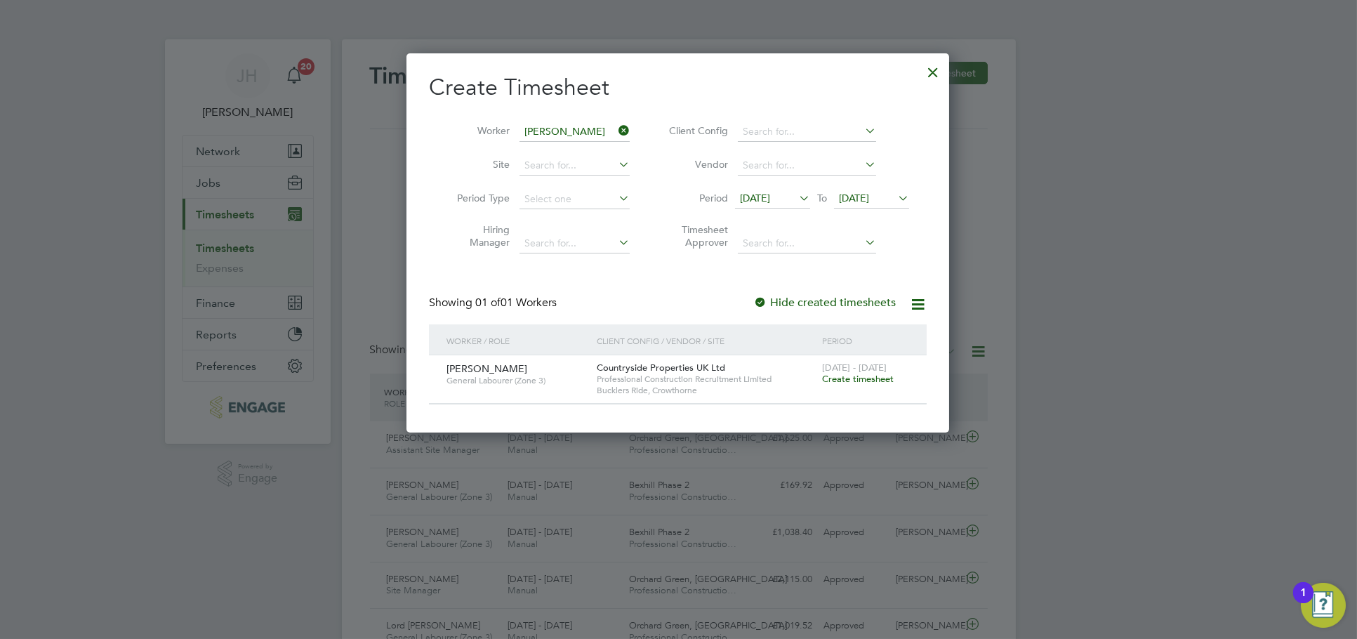
click at [875, 375] on span "Create timesheet" at bounding box center [858, 379] width 72 height 12
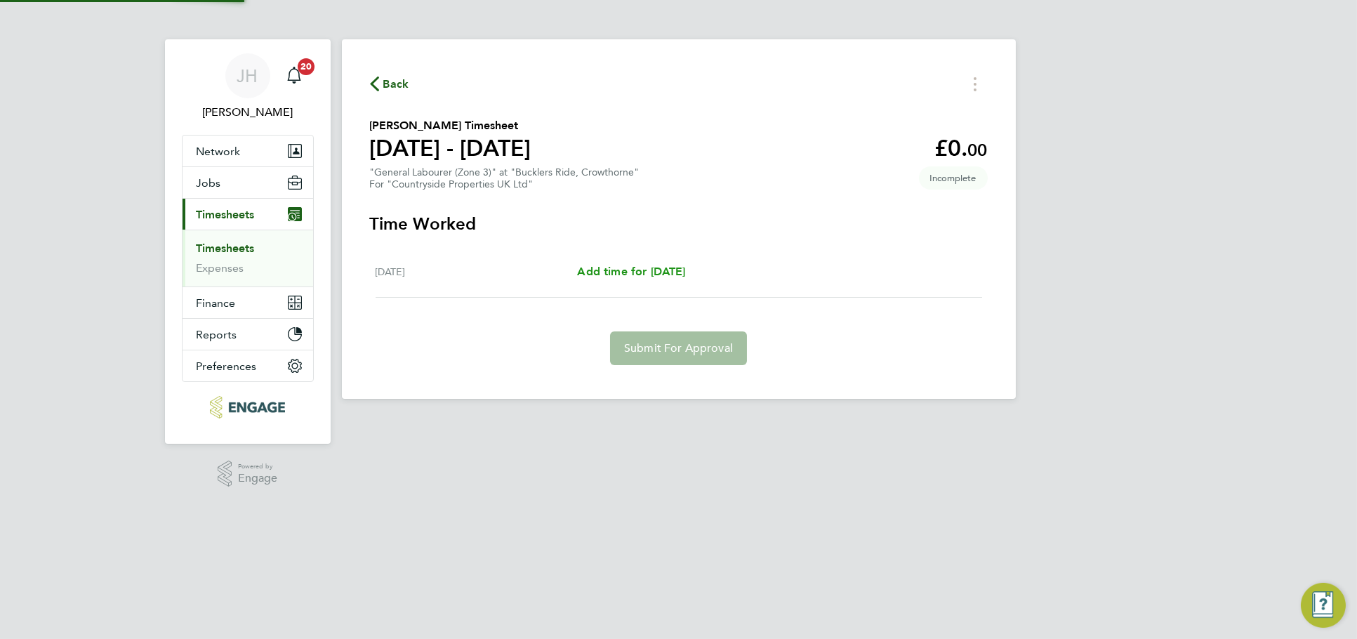
click at [659, 275] on span "Add time for Fri 22 Aug" at bounding box center [631, 271] width 108 height 13
select select "30"
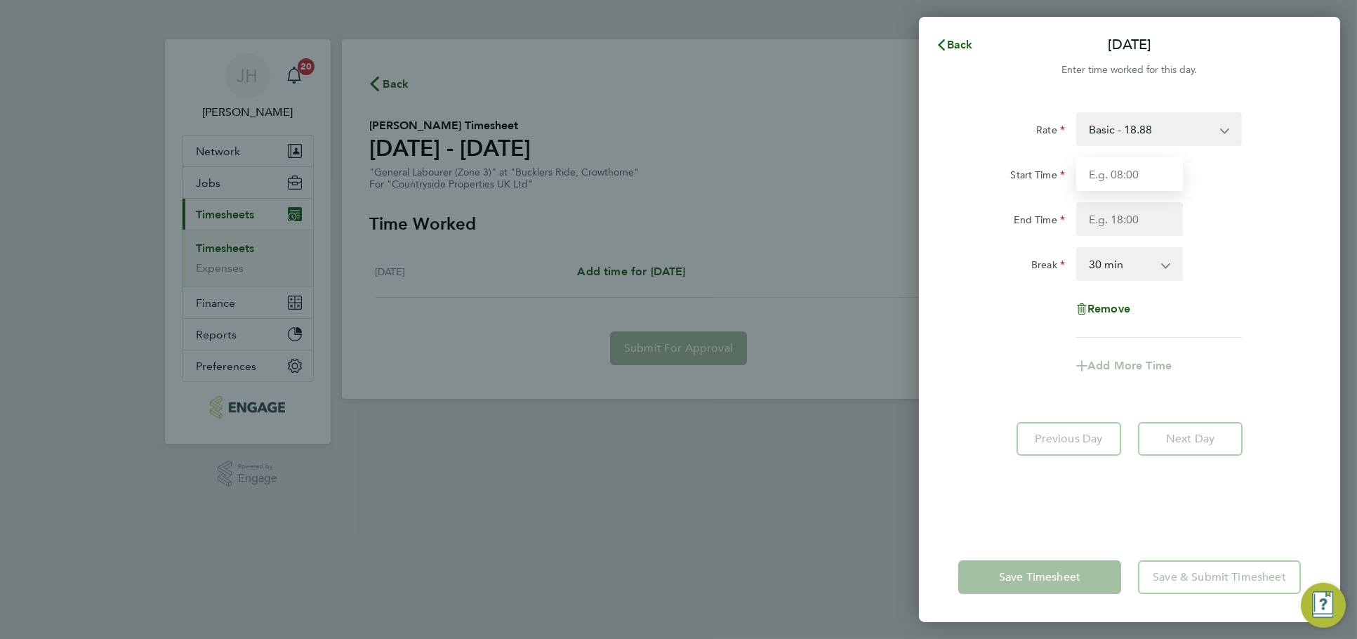
click at [1126, 183] on input "Start Time" at bounding box center [1129, 174] width 107 height 34
type input "07:30"
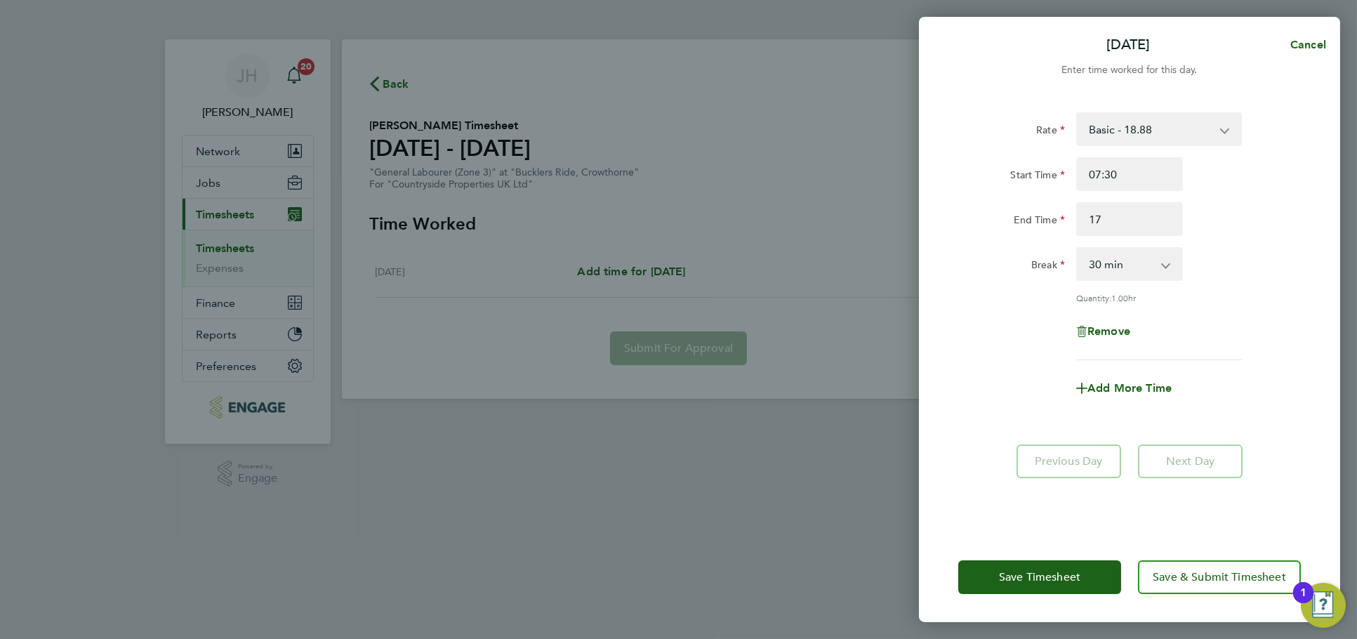
type input "17:00"
click at [1040, 597] on div "Save Timesheet Save & Submit Timesheet" at bounding box center [1129, 577] width 421 height 90
click at [1045, 583] on span "Save Timesheet" at bounding box center [1039, 577] width 81 height 14
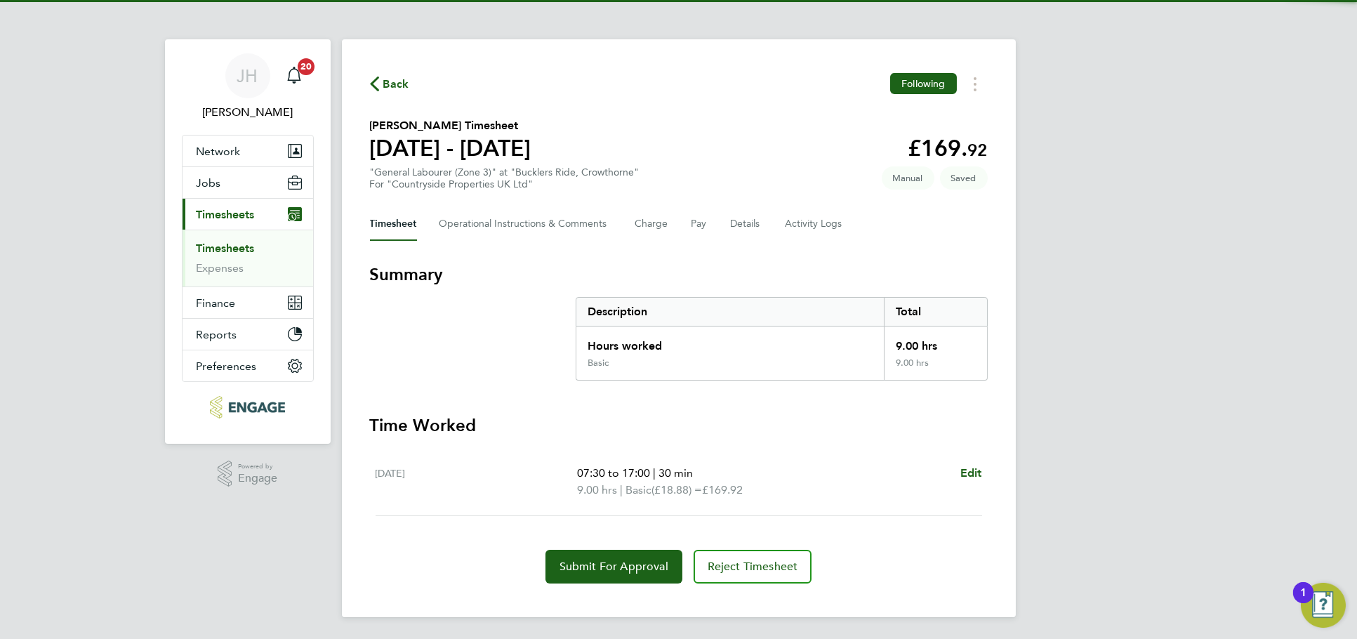
click at [652, 545] on section "Time Worked Fri 22 Aug 07:30 to 17:00 | 30 min 9.00 hrs | Basic (£18.88) = £169…" at bounding box center [679, 498] width 618 height 169
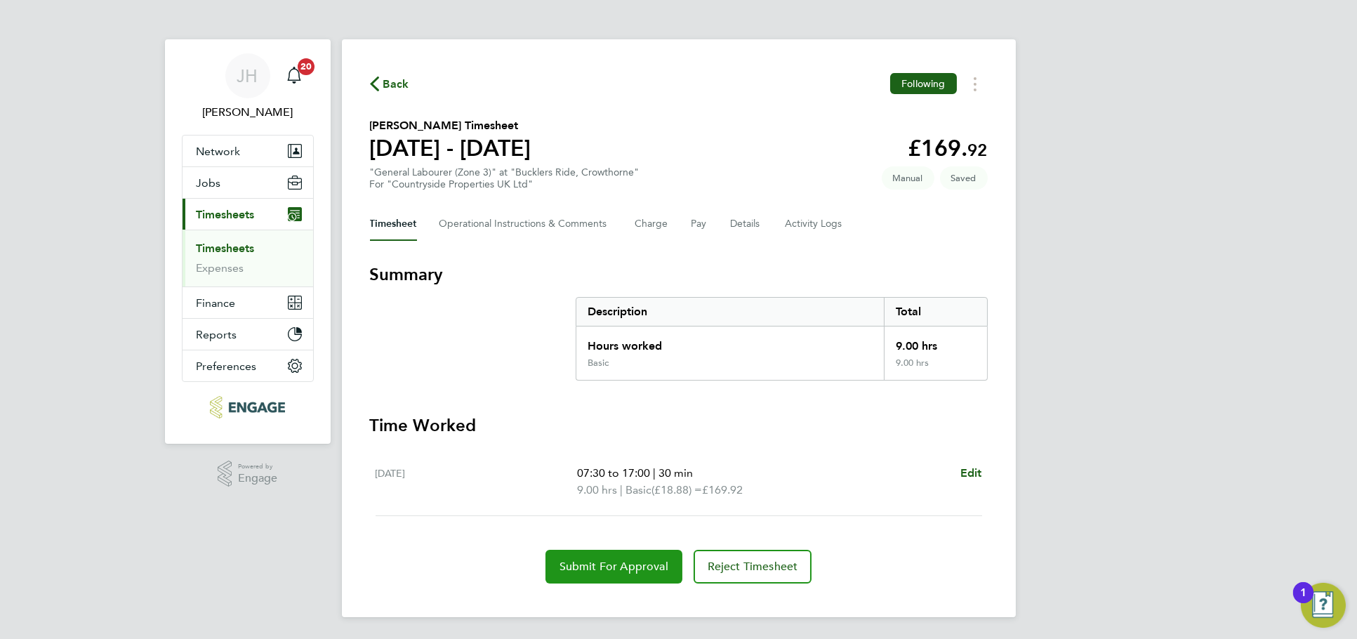
click at [642, 555] on button "Submit For Approval" at bounding box center [613, 567] width 137 height 34
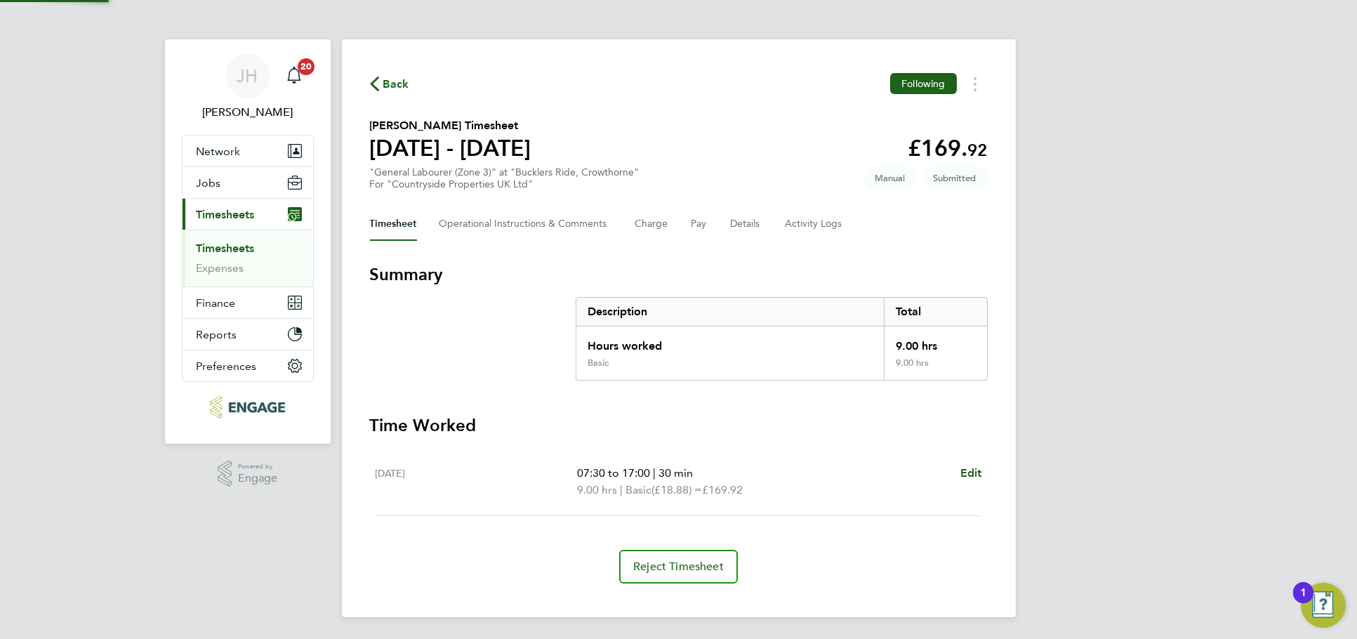
click at [387, 79] on span "Back" at bounding box center [396, 84] width 26 height 17
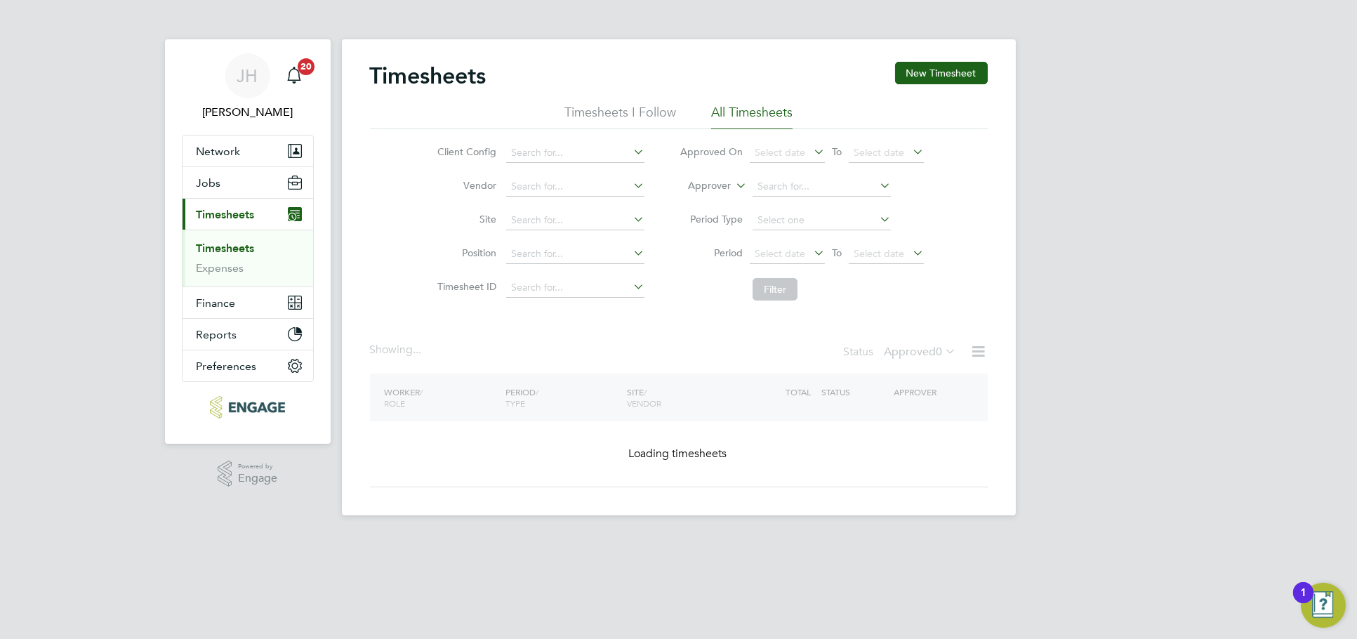
click at [920, 74] on button "New Timesheet" at bounding box center [941, 73] width 93 height 22
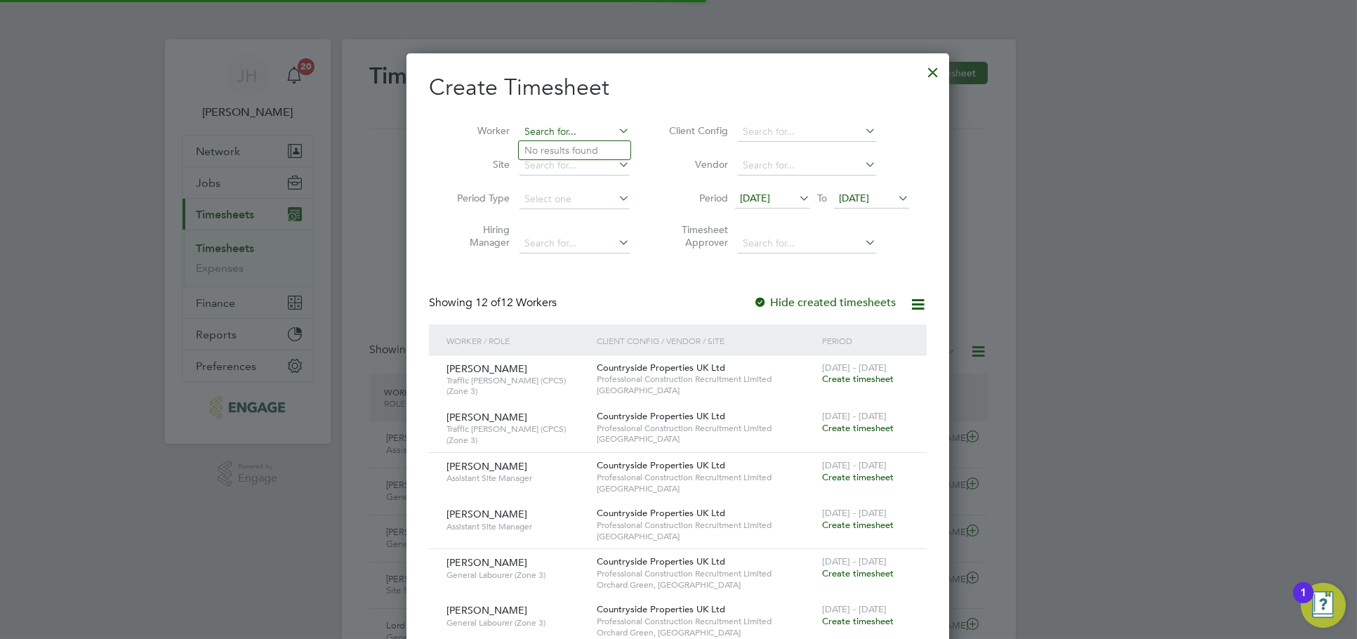
click at [575, 127] on input at bounding box center [574, 132] width 110 height 20
type input "f"
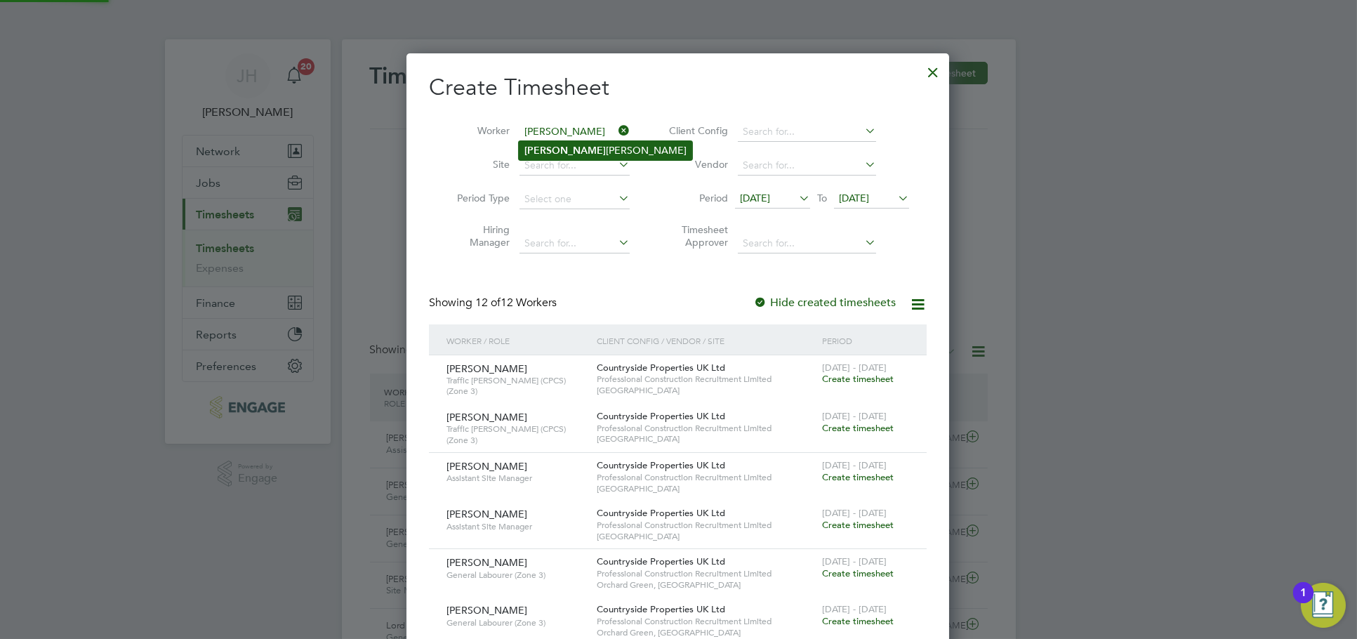
click at [586, 142] on li "Guled Mohamed" at bounding box center [605, 150] width 173 height 19
type input "[PERSON_NAME]"
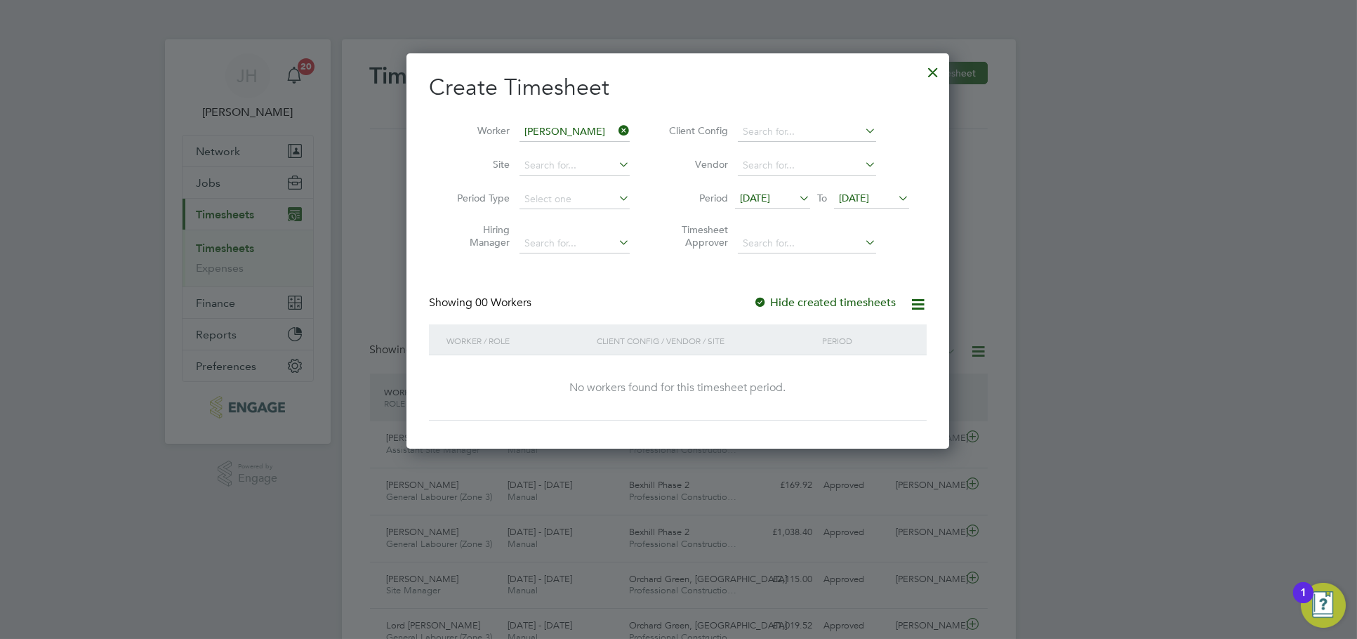
click at [777, 206] on span "14 Aug 2025" at bounding box center [772, 199] width 75 height 19
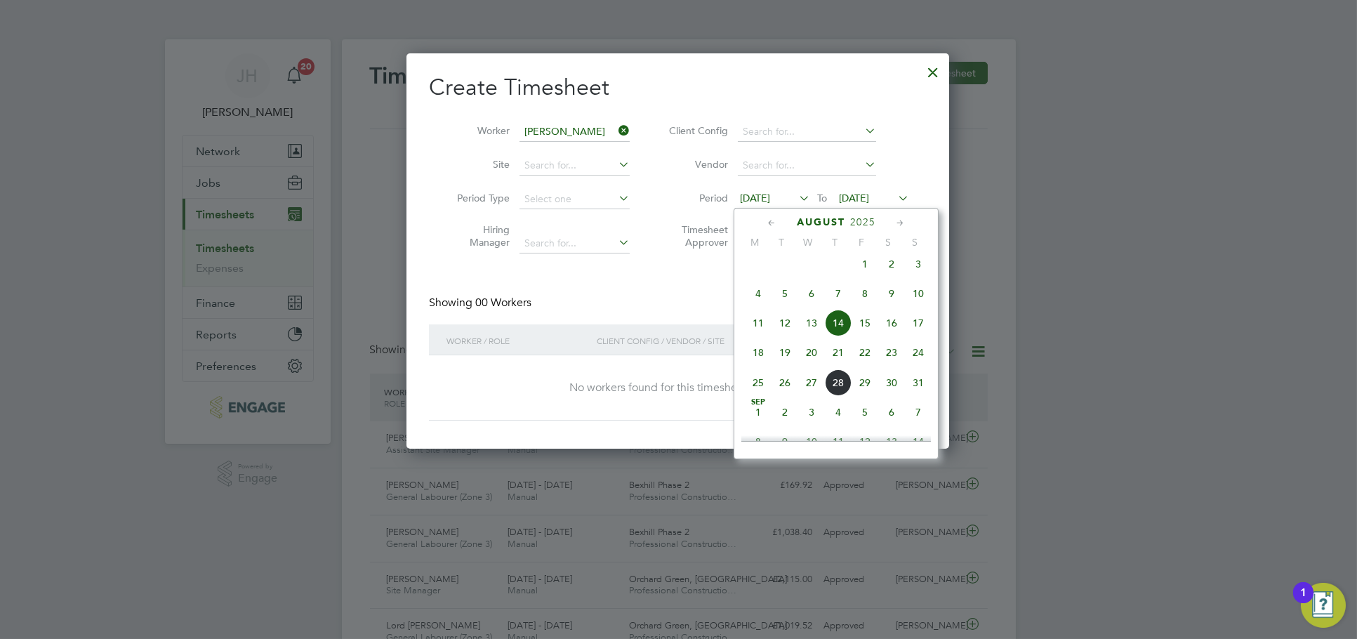
click at [762, 360] on span "18" at bounding box center [758, 352] width 27 height 27
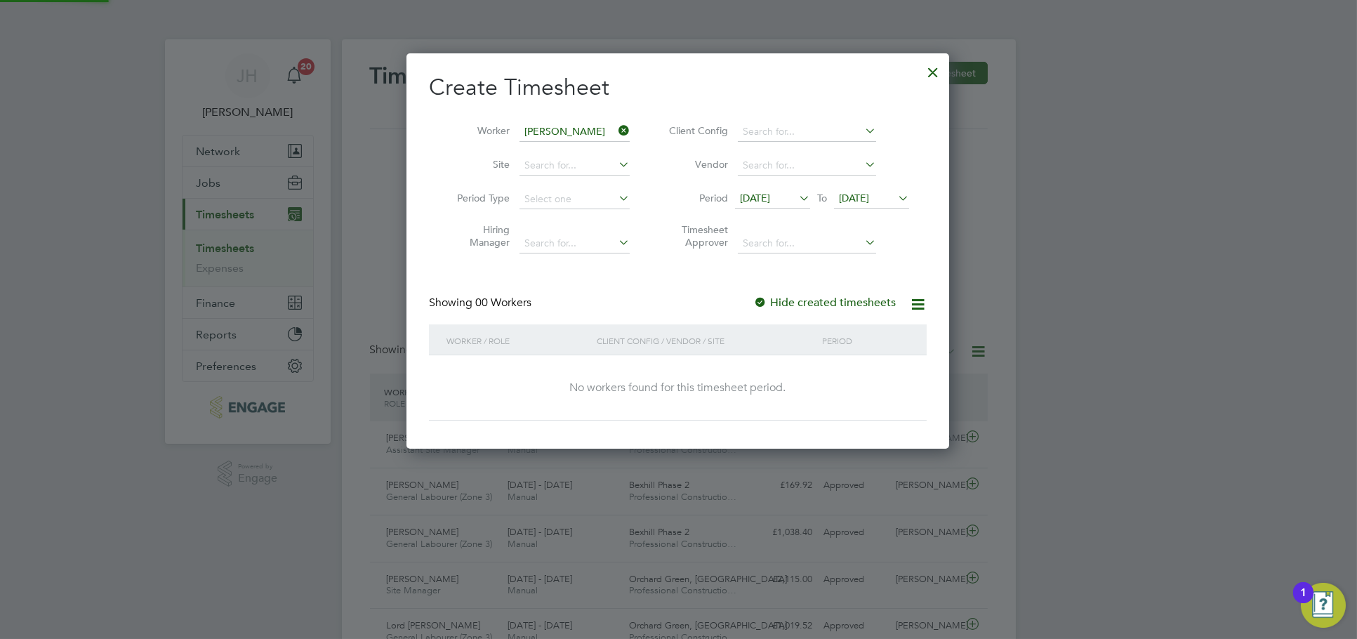
click at [869, 196] on span "21 Aug 2025" at bounding box center [854, 198] width 30 height 13
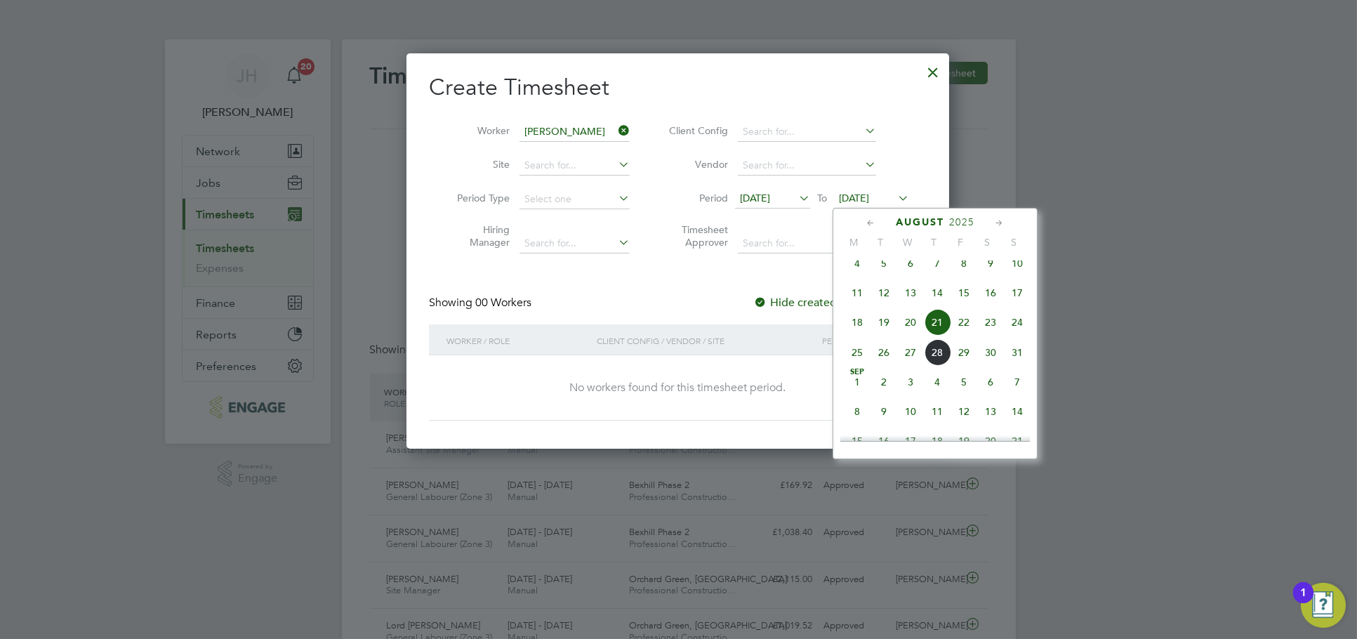
click at [1019, 336] on span "24" at bounding box center [1017, 322] width 27 height 27
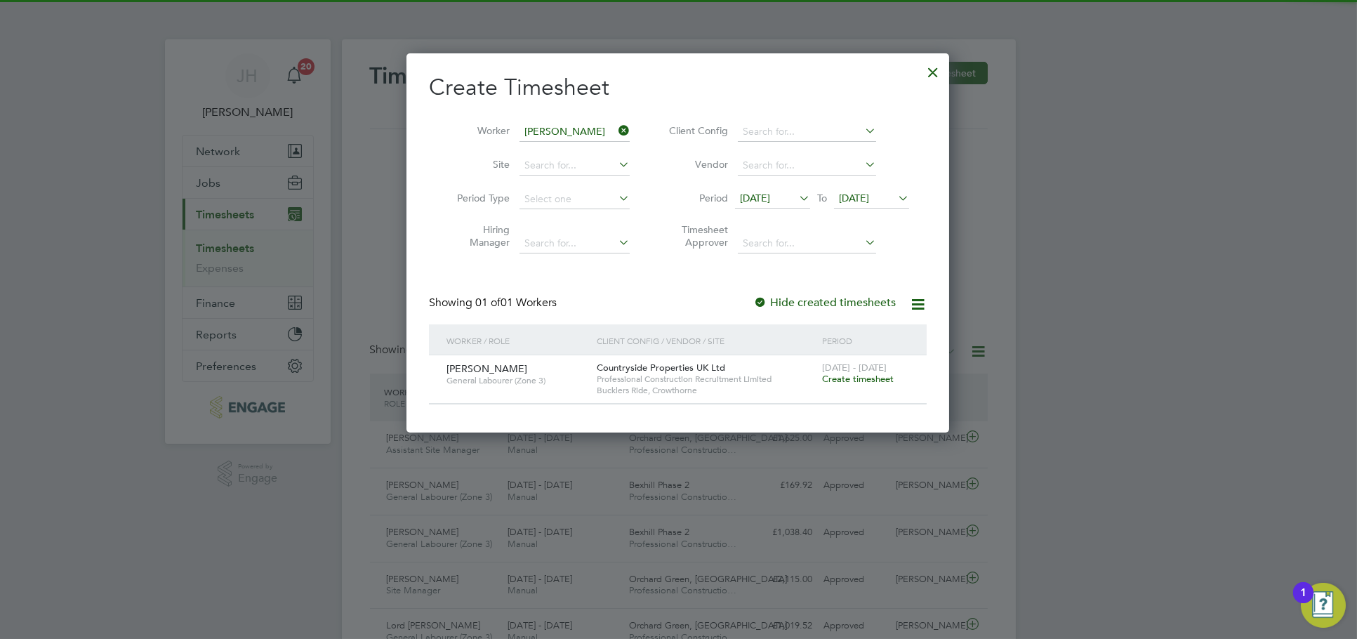
click at [844, 368] on span "[DATE] - [DATE]" at bounding box center [854, 368] width 65 height 12
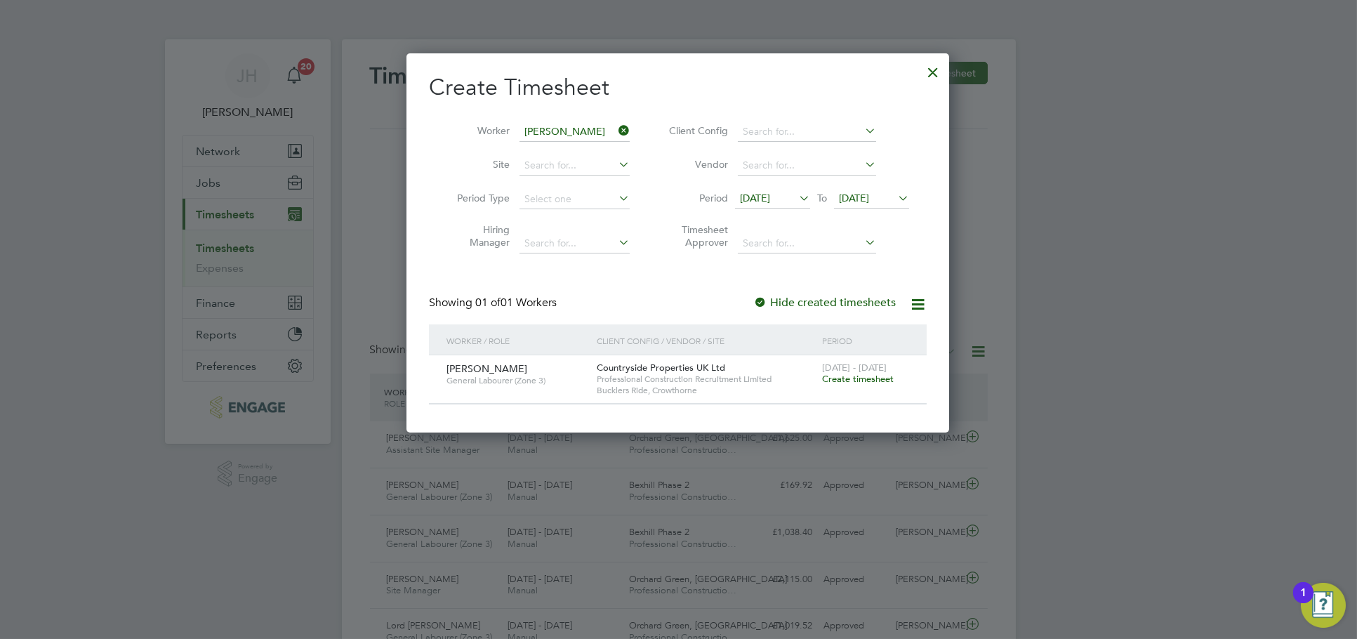
click at [851, 373] on span "Create timesheet" at bounding box center [858, 379] width 72 height 12
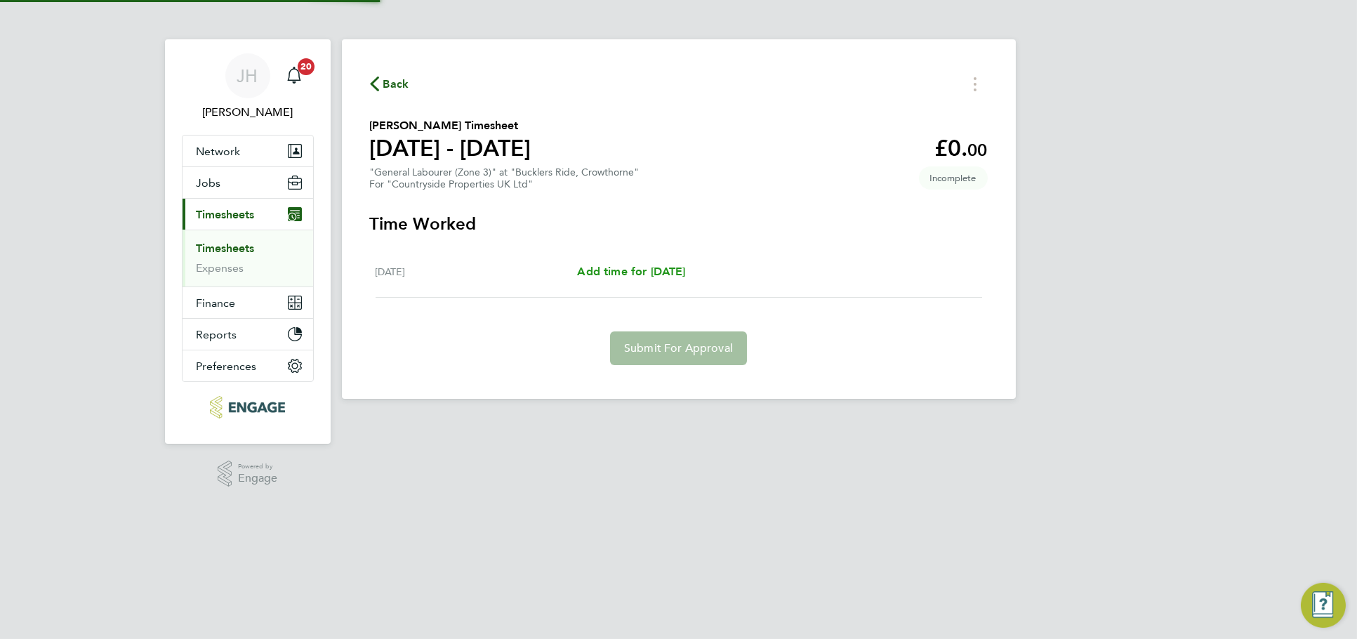
click at [653, 265] on span "Add time for Fri 22 Aug" at bounding box center [631, 271] width 108 height 13
select select "30"
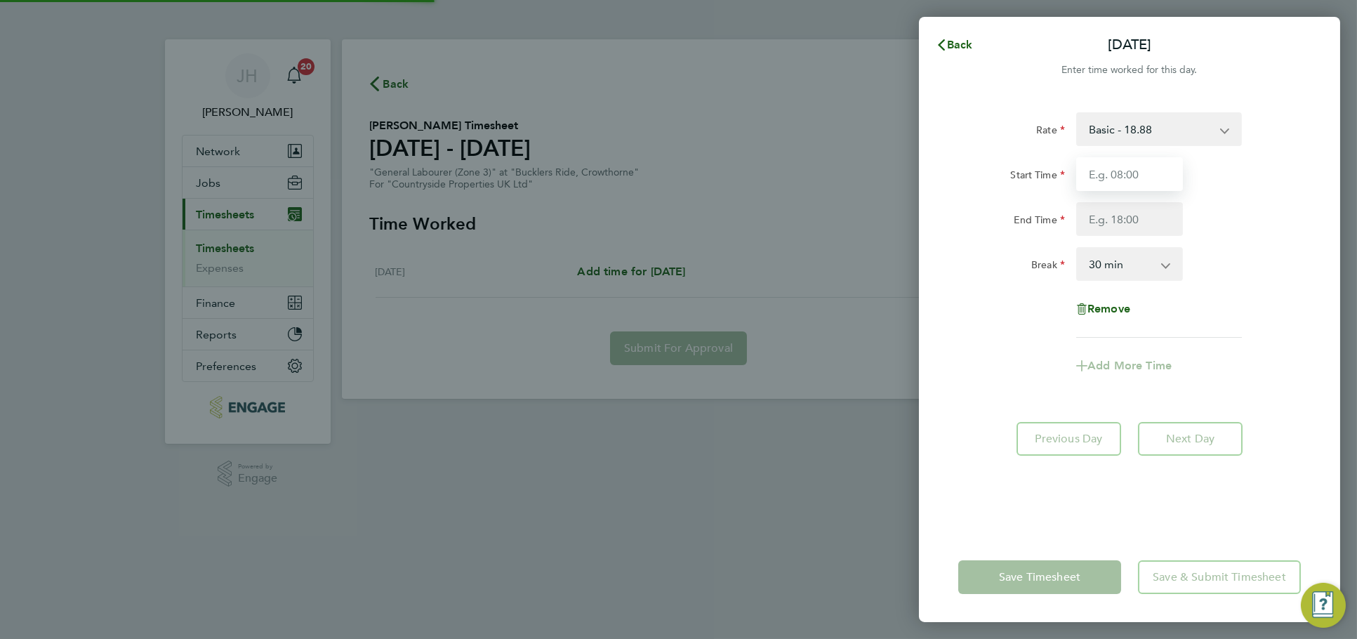
click at [1136, 190] on input "Start Time" at bounding box center [1129, 174] width 107 height 34
type input "07:30"
type input "17:00"
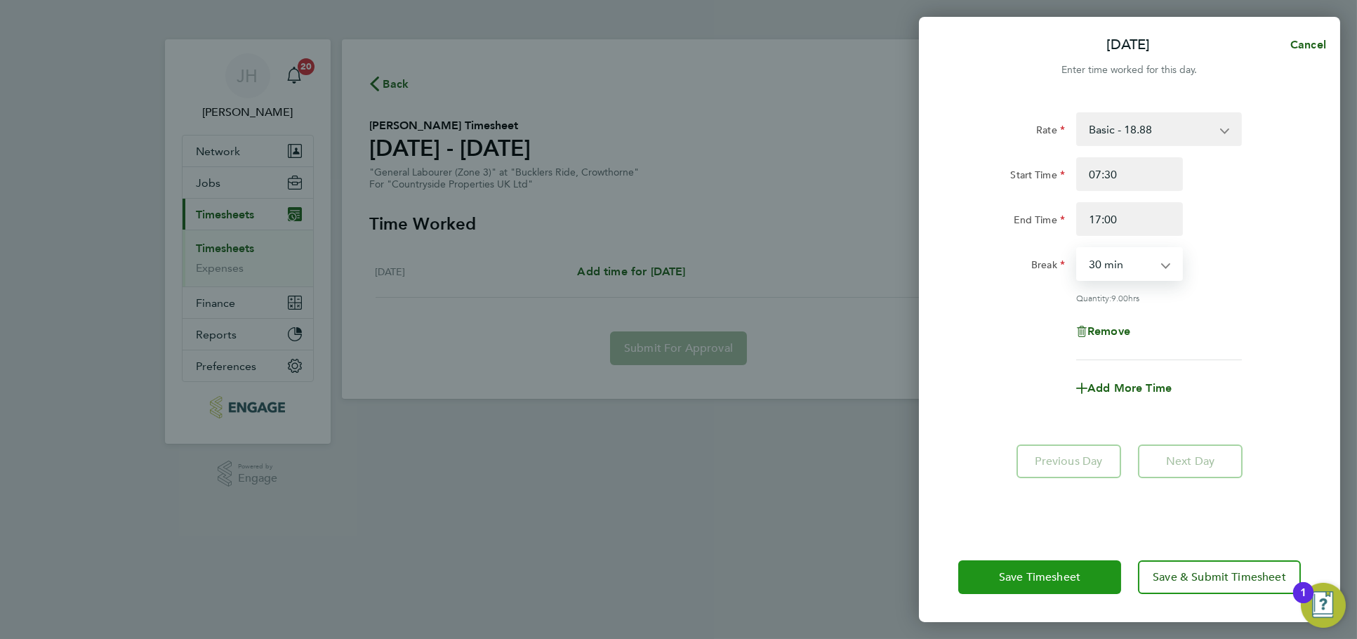
click at [1080, 563] on button "Save Timesheet" at bounding box center [1039, 577] width 163 height 34
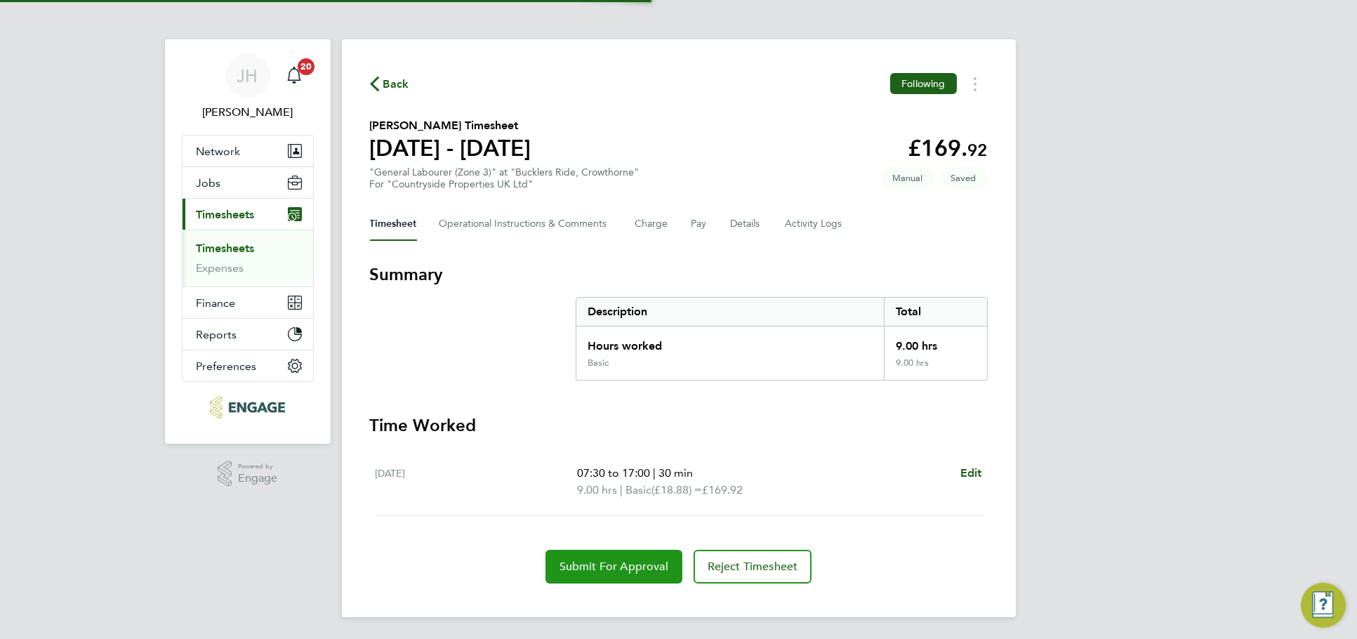
click at [630, 566] on span "Submit For Approval" at bounding box center [613, 566] width 109 height 14
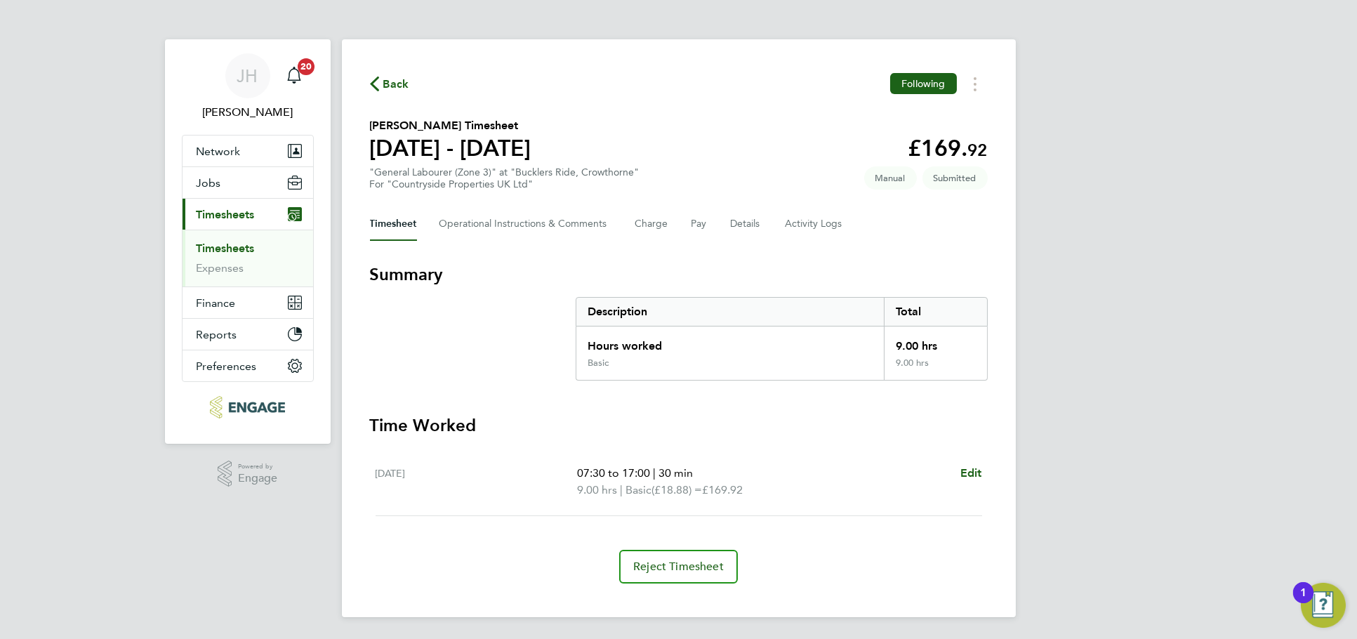
click at [394, 80] on span "Back" at bounding box center [396, 84] width 26 height 17
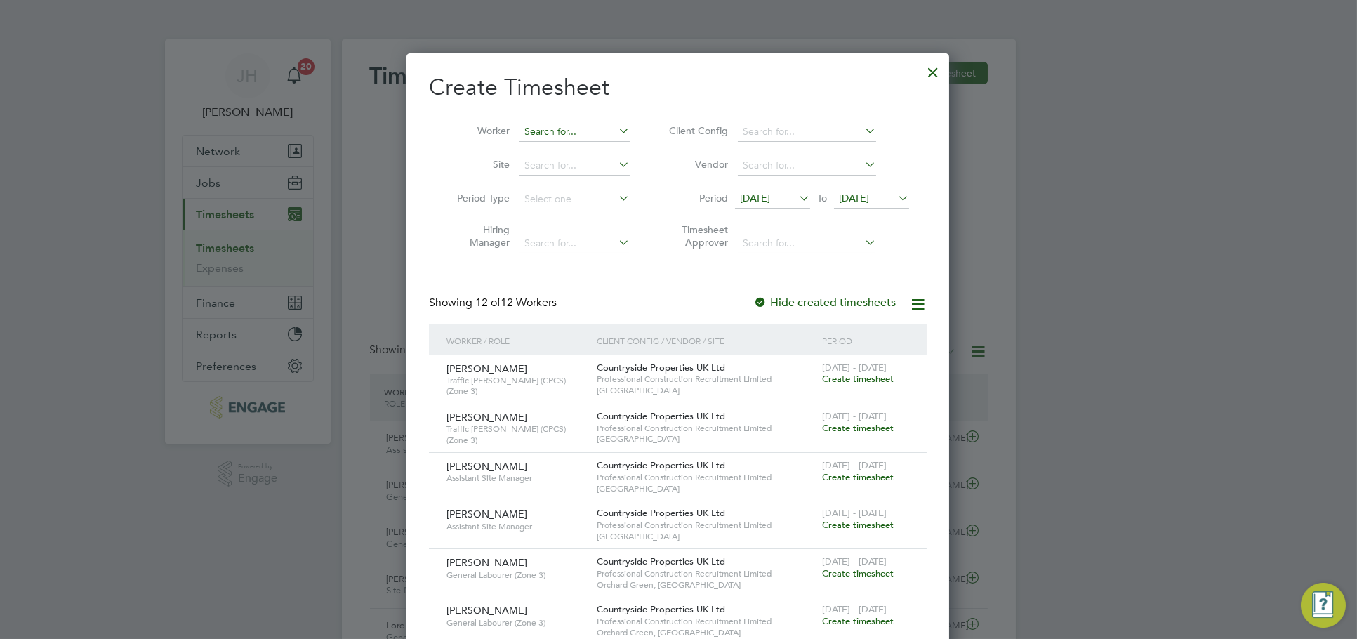
click at [570, 131] on input at bounding box center [574, 132] width 110 height 20
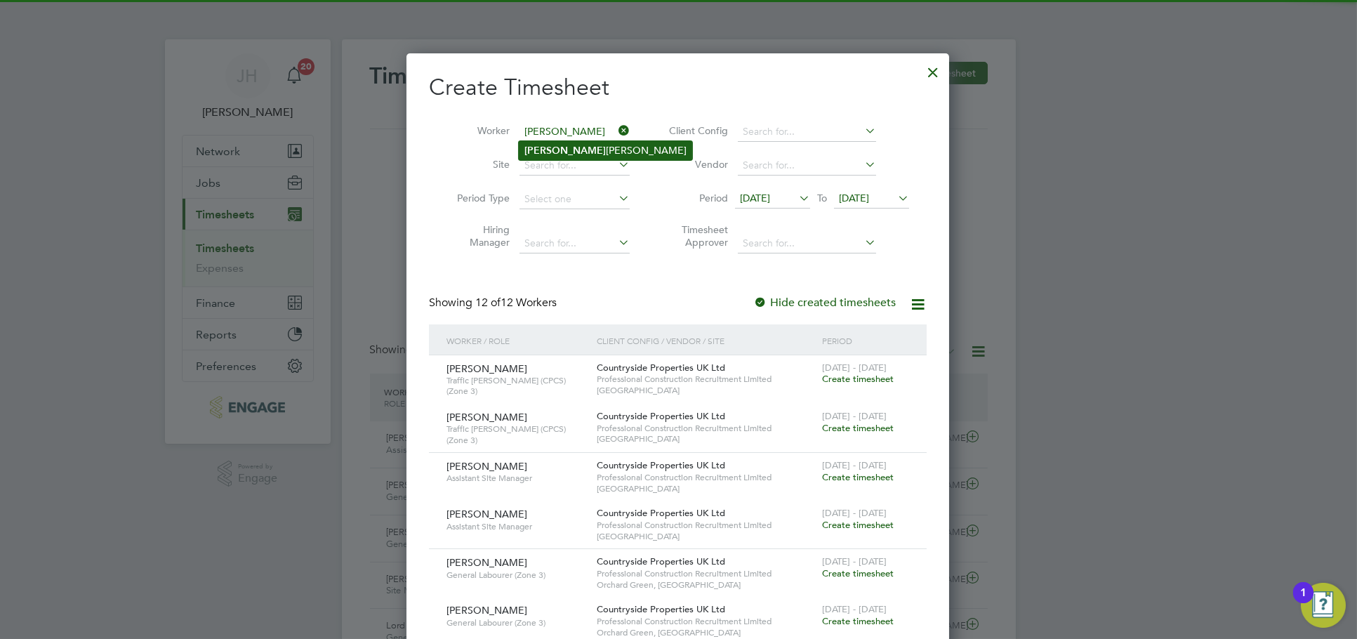
click at [583, 144] on li "Abdi Hassan" at bounding box center [605, 150] width 173 height 19
type input "[PERSON_NAME]"
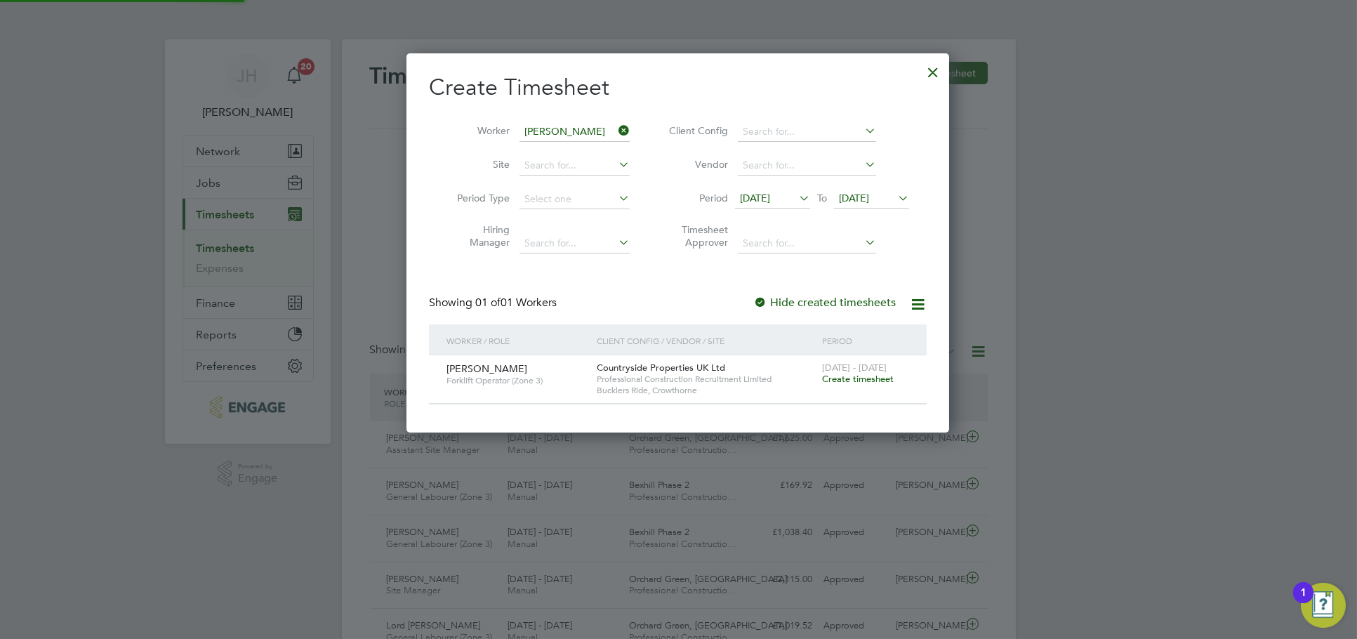
click at [899, 375] on div "18 - 24 Aug 2025 Create timesheet" at bounding box center [865, 374] width 94 height 38
click at [887, 375] on span "Create timesheet" at bounding box center [858, 379] width 72 height 12
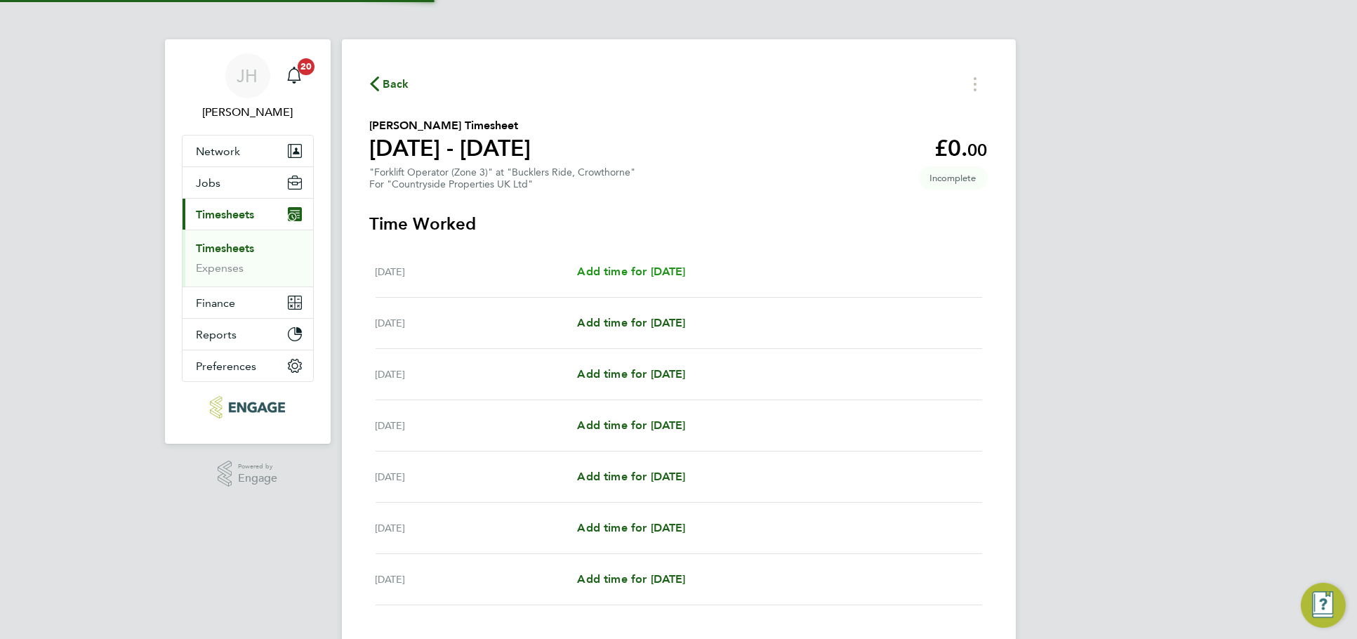
click at [665, 273] on span "Add time for Mon 18 Aug" at bounding box center [631, 271] width 108 height 13
select select "30"
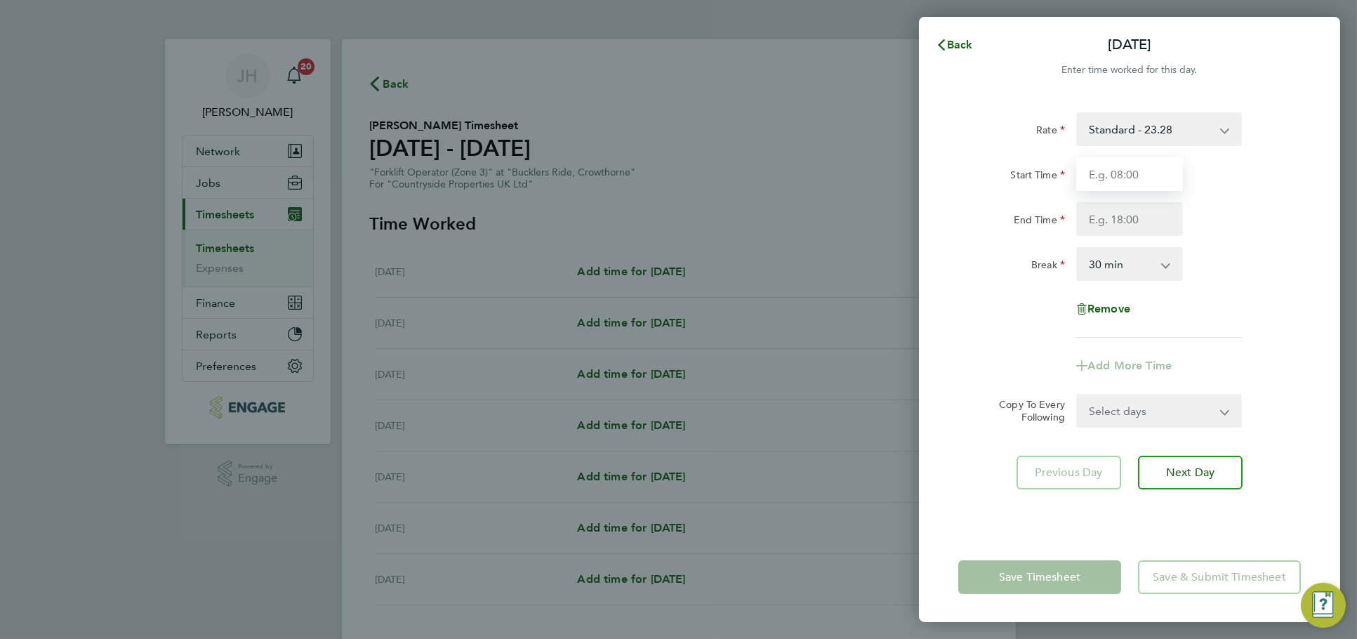
click at [1136, 179] on input "Start Time" at bounding box center [1129, 174] width 107 height 34
type input "07:30"
type input "17:00"
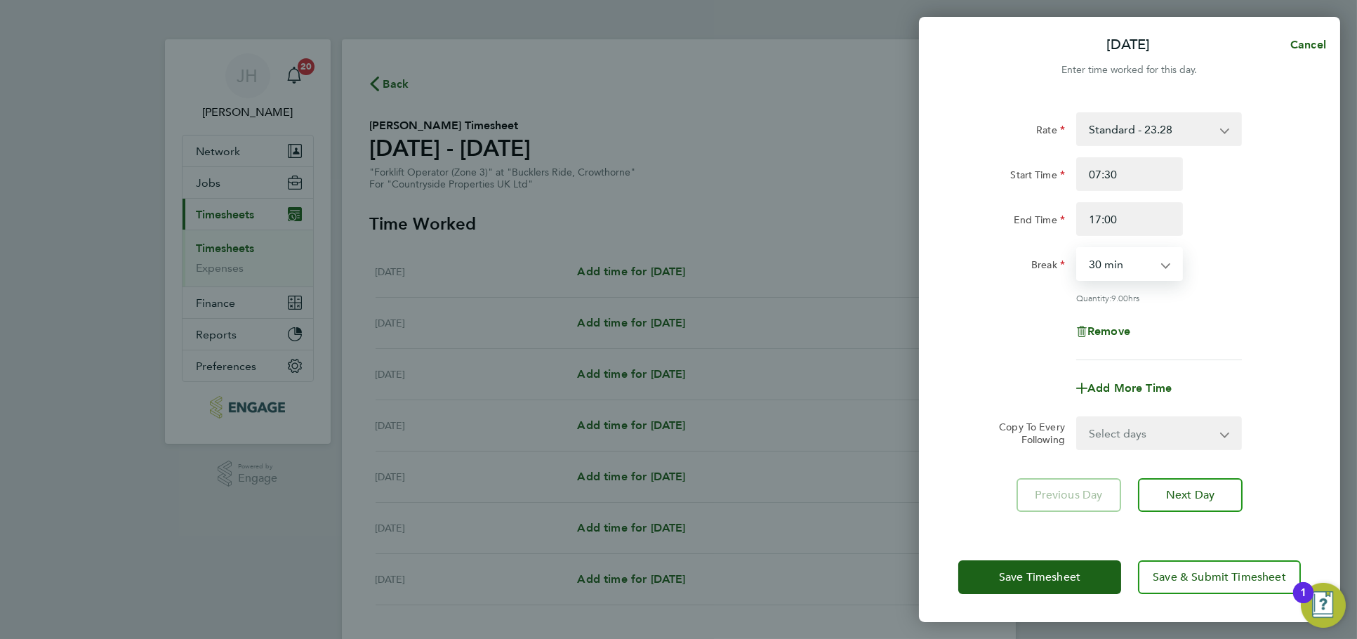
click at [1141, 439] on select "Select days Day Weekday (Mon-Fri) Weekend (Sat-Sun) Tuesday Wednesday Thursday …" at bounding box center [1150, 433] width 147 height 31
select select "TUE"
click at [1077, 418] on select "Select days Day Weekday (Mon-Fri) Weekend (Sat-Sun) Tuesday Wednesday Thursday …" at bounding box center [1150, 433] width 147 height 31
select select "2025-08-24"
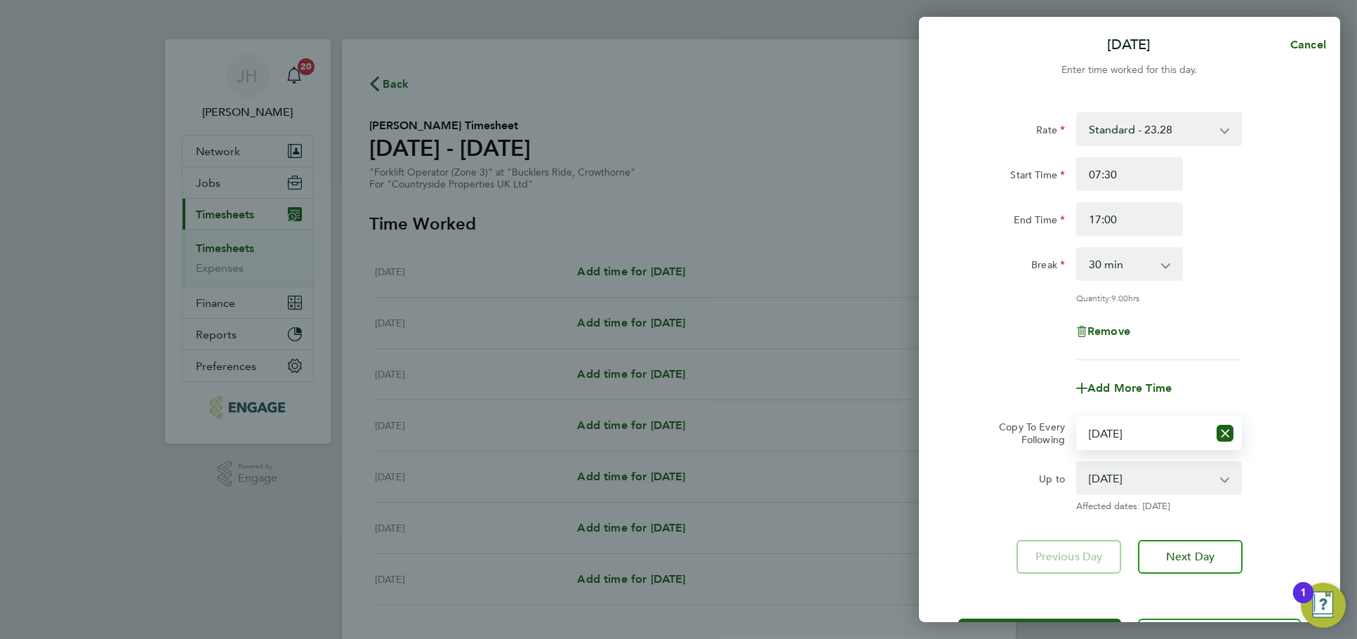
click at [1052, 614] on div "Save Timesheet Save & Submit Timesheet" at bounding box center [1129, 635] width 421 height 90
click at [1058, 618] on button "Save Timesheet" at bounding box center [1039, 635] width 163 height 34
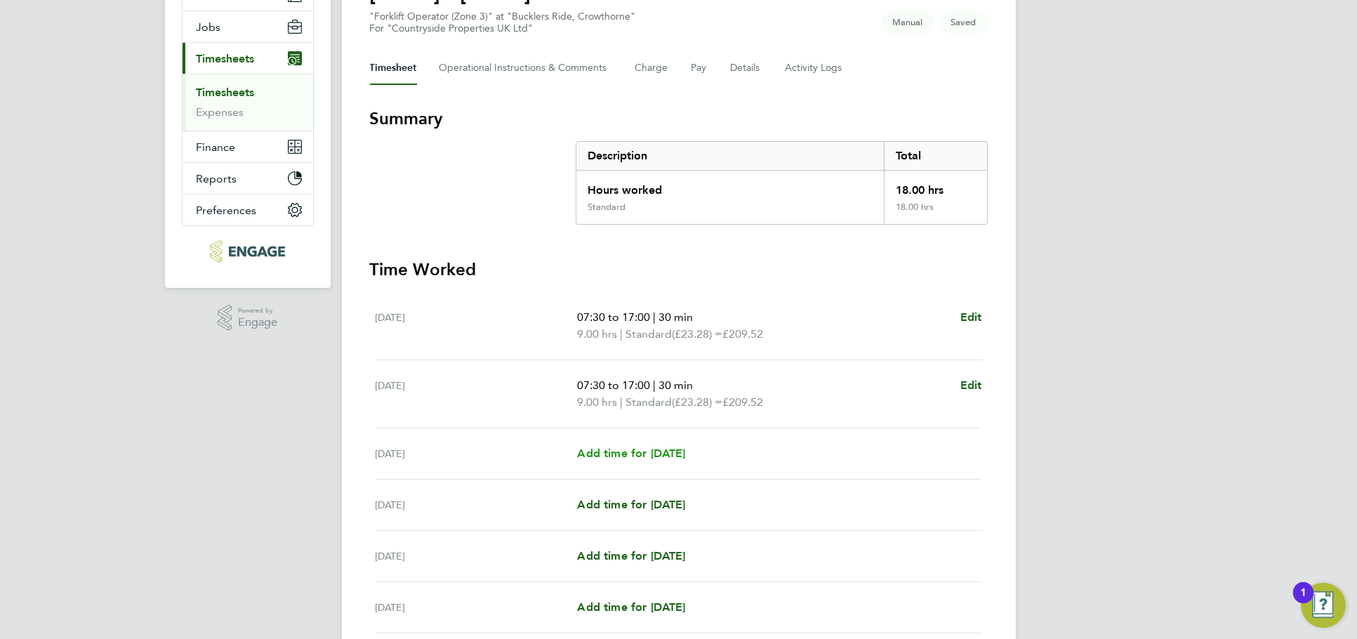
click at [647, 446] on span "Add time for Wed 20 Aug" at bounding box center [631, 452] width 108 height 13
select select "30"
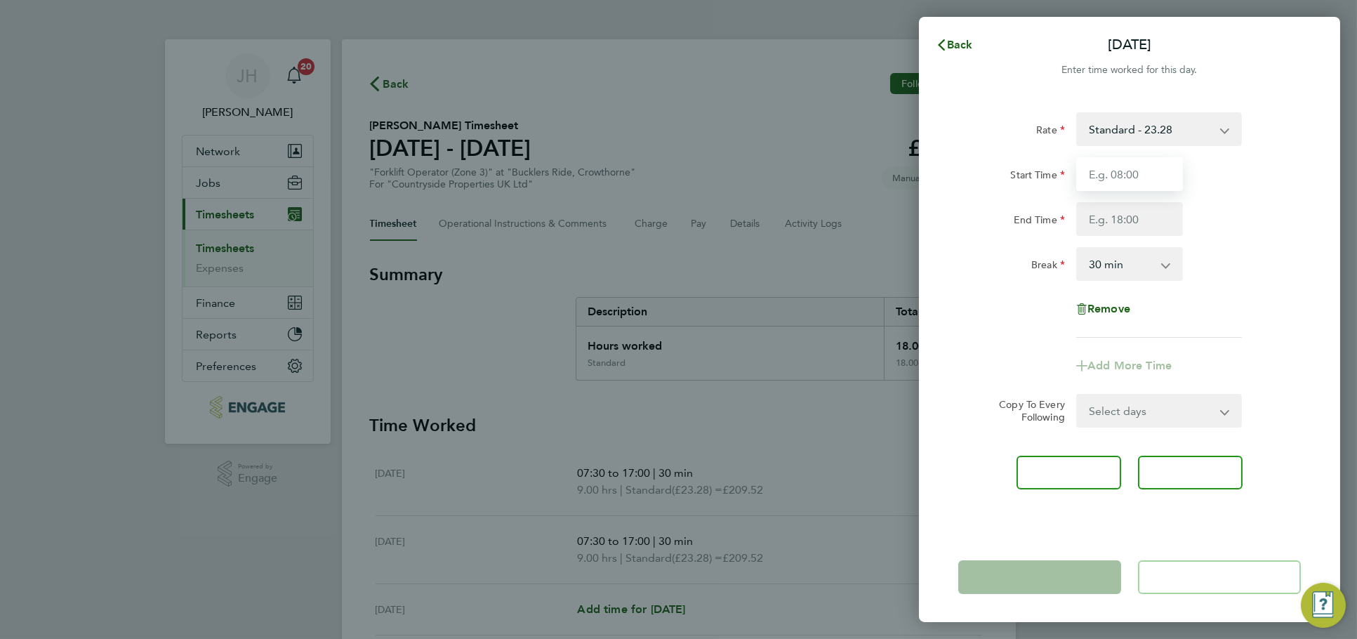
click at [1146, 178] on input "Start Time" at bounding box center [1129, 174] width 107 height 34
type input "07:30"
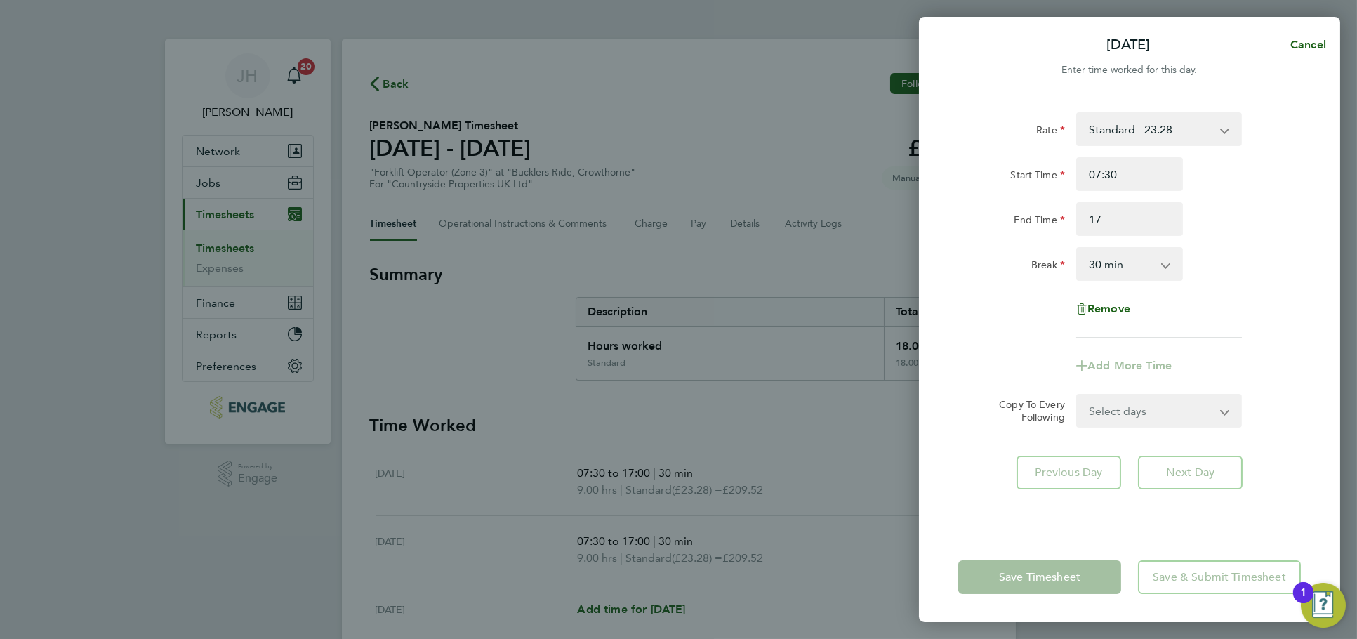
type input "17:00"
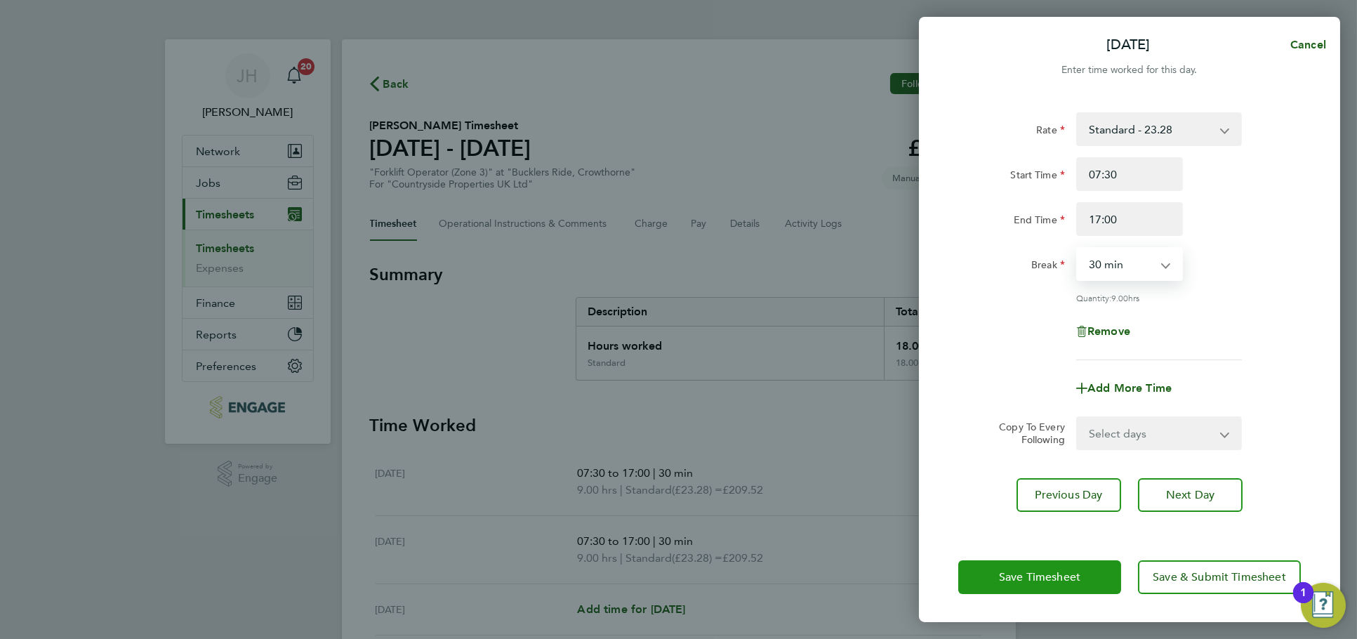
click at [1043, 579] on span "Save Timesheet" at bounding box center [1039, 577] width 81 height 14
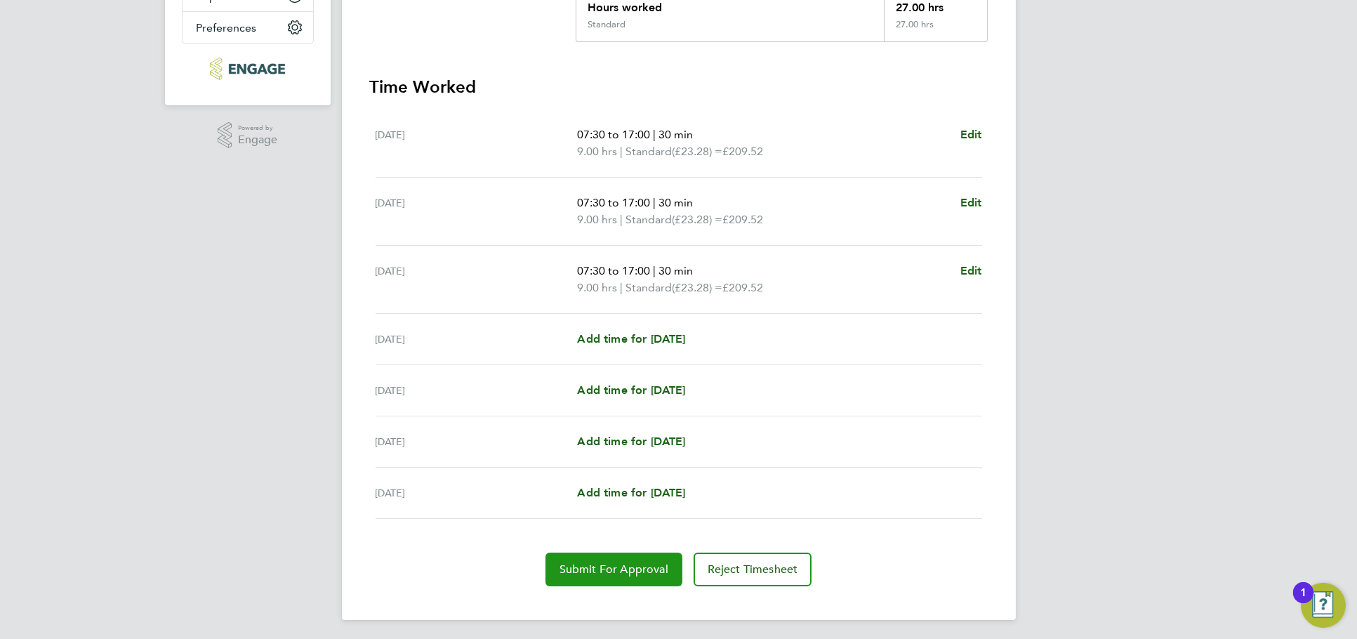
click at [633, 564] on span "Submit For Approval" at bounding box center [613, 569] width 109 height 14
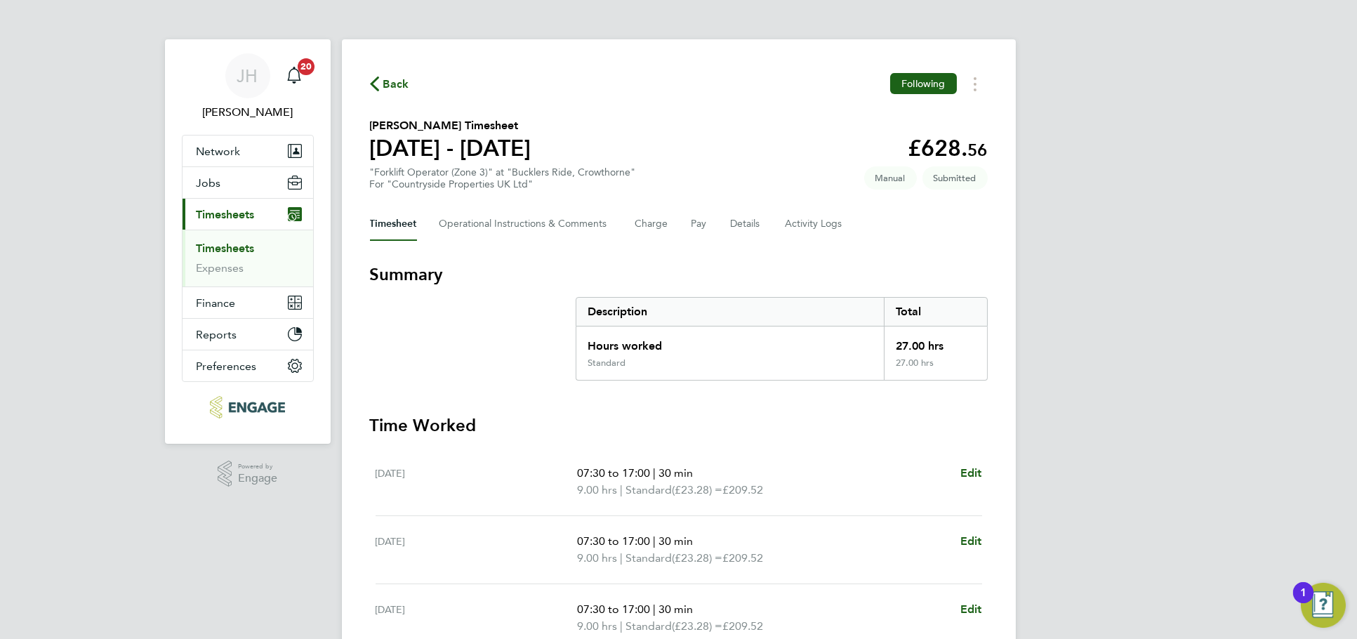
click at [401, 84] on span "Back" at bounding box center [396, 84] width 26 height 17
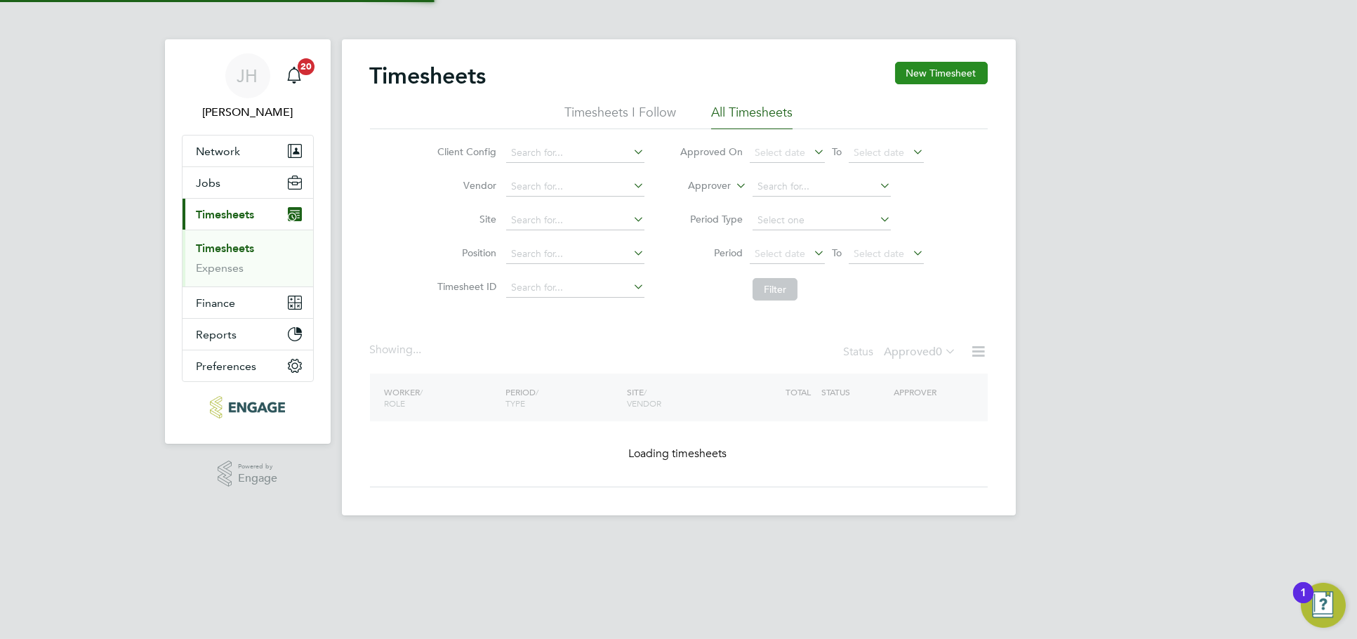
click at [947, 60] on div "Timesheets New Timesheet Timesheets I Follow All Timesheets Client Config Vendo…" at bounding box center [679, 277] width 674 height 476
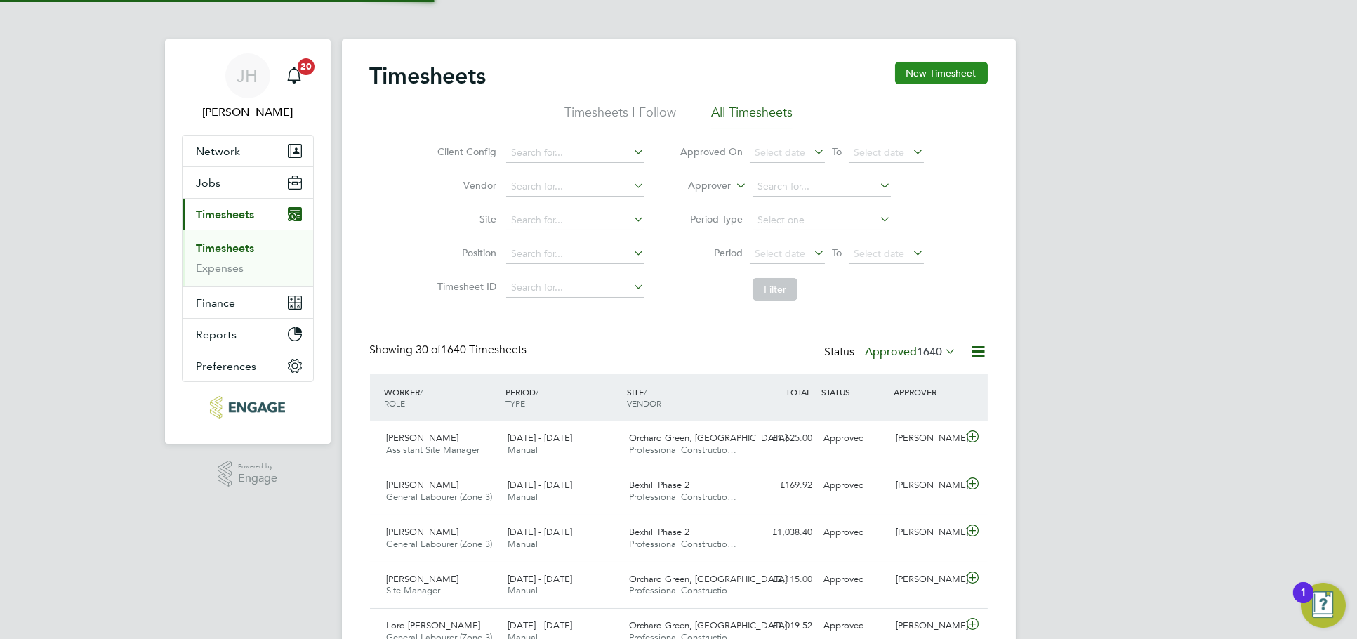
click at [943, 74] on button "New Timesheet" at bounding box center [941, 73] width 93 height 22
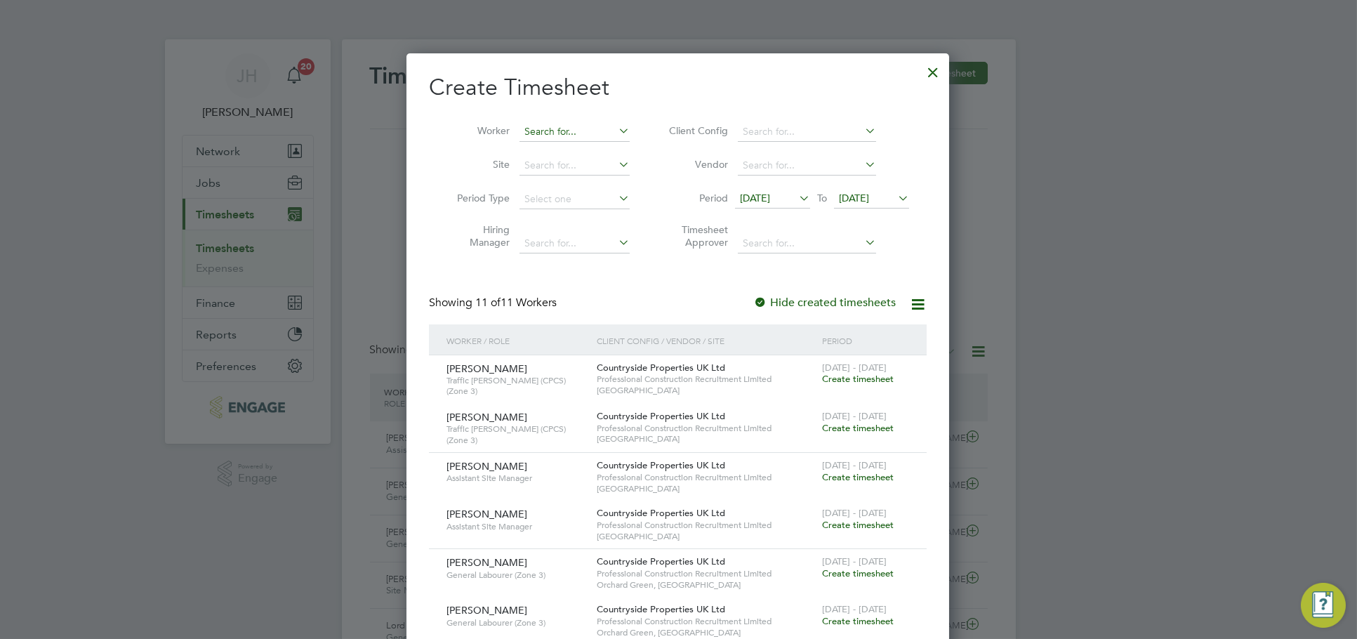
click at [557, 126] on input at bounding box center [574, 132] width 110 height 20
click at [583, 147] on li "Jasiah Morris" at bounding box center [579, 150] width 121 height 19
type input "Jasiah Morris"
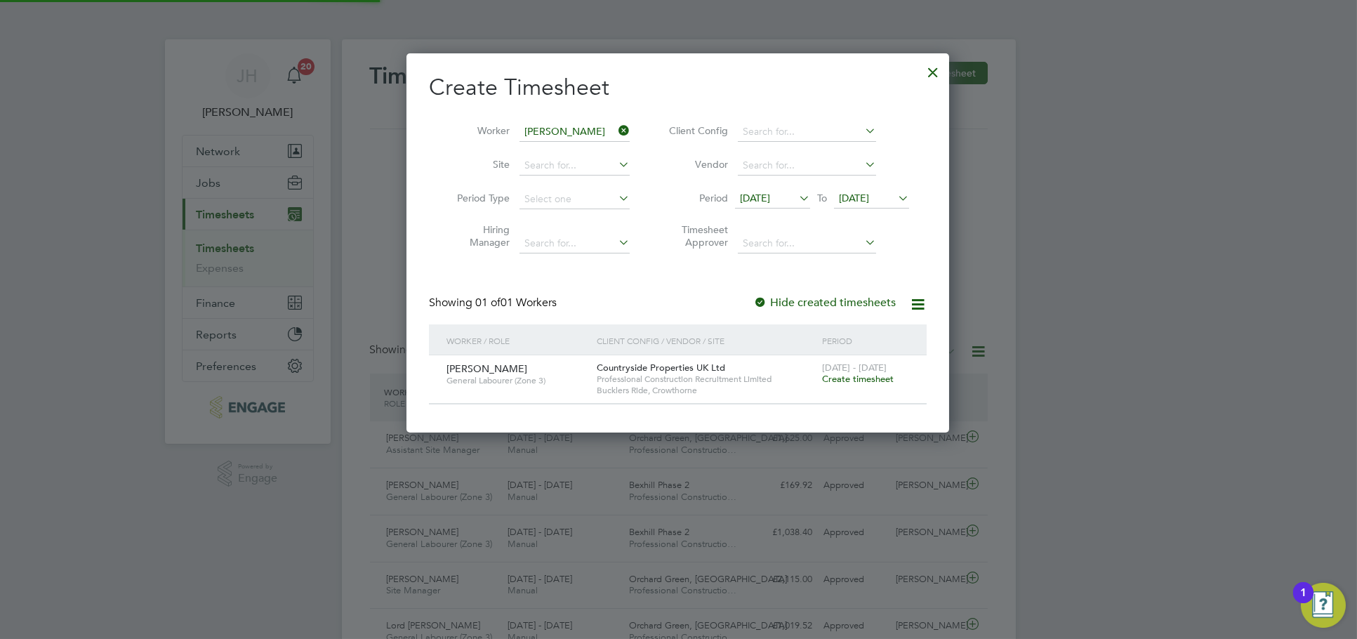
click at [844, 371] on span "[DATE] - [DATE]" at bounding box center [854, 368] width 65 height 12
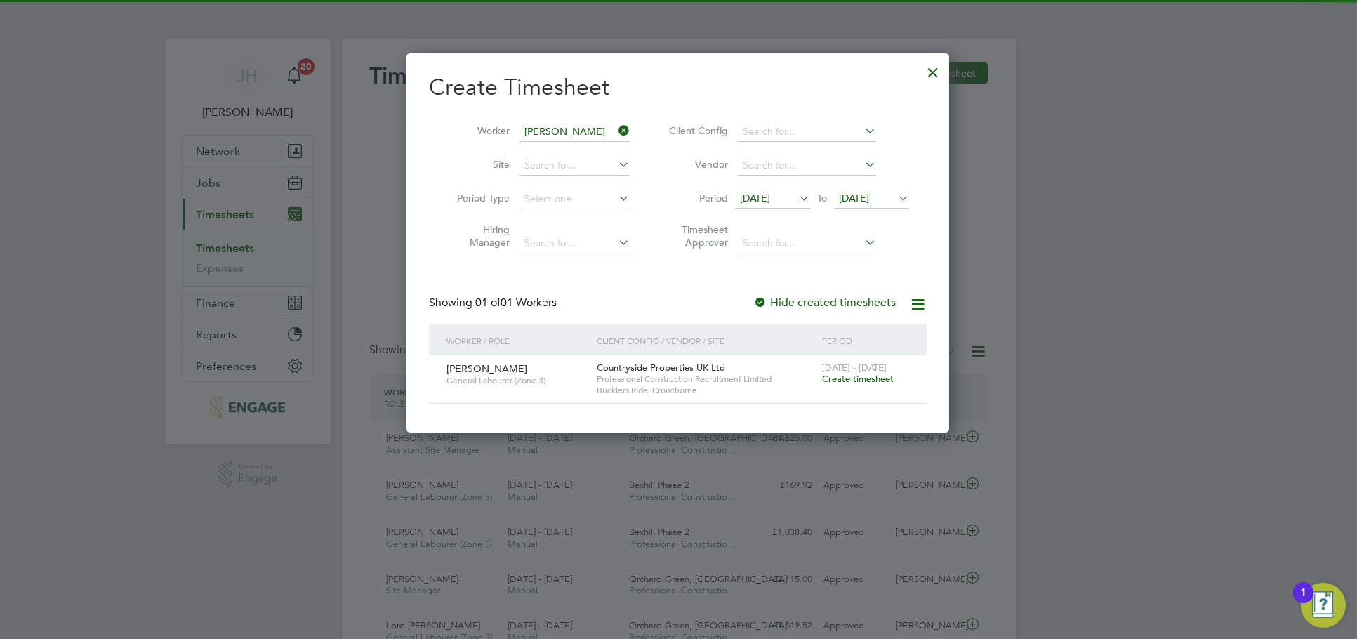
click at [848, 379] on span "Create timesheet" at bounding box center [858, 379] width 72 height 12
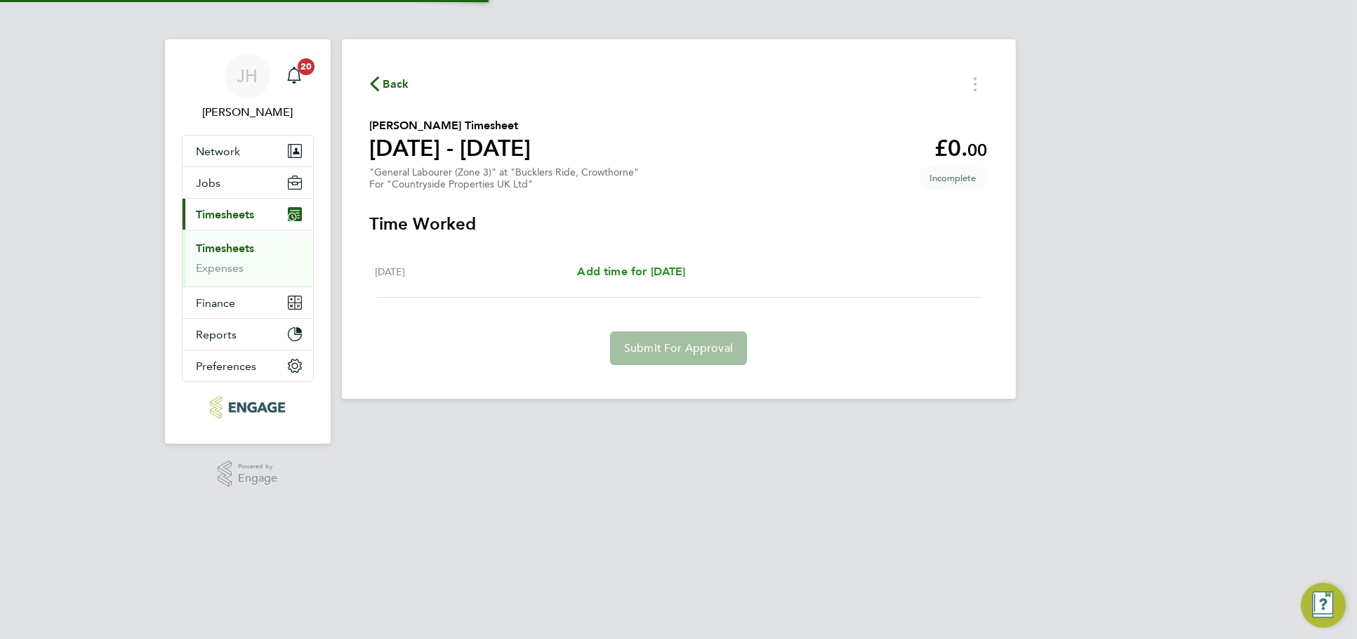
click at [670, 266] on span "Add time for Mon 18 Aug" at bounding box center [631, 271] width 108 height 13
select select "30"
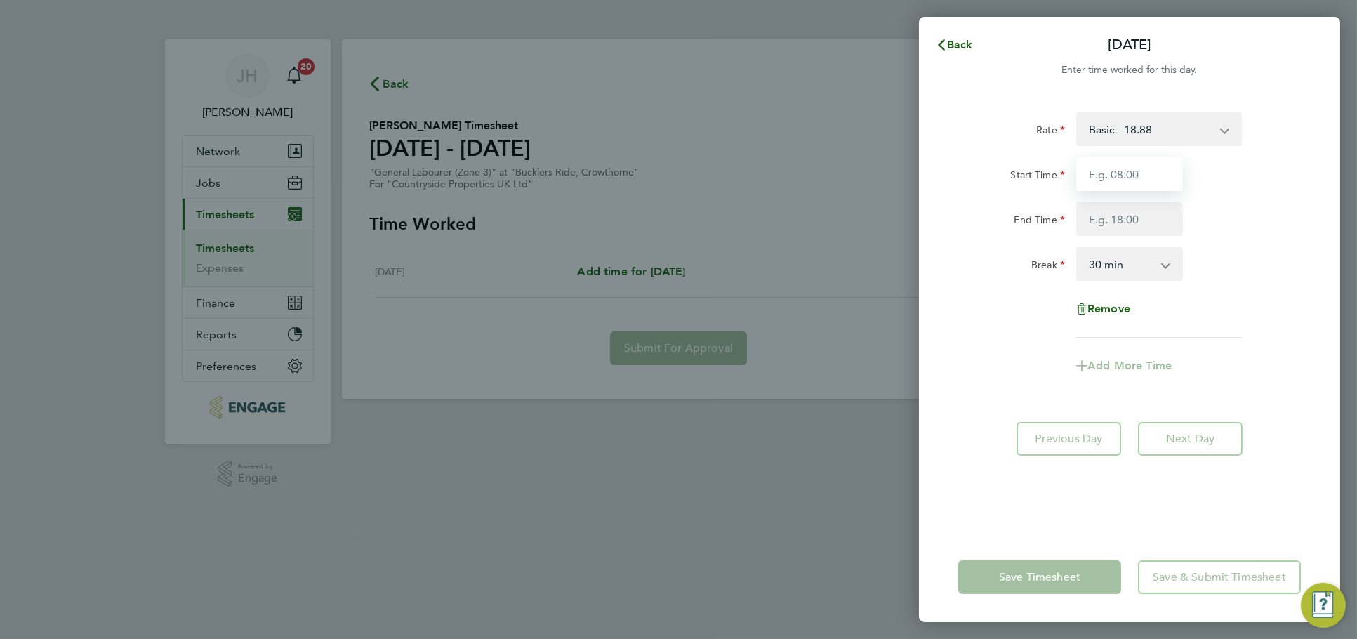
click at [1126, 175] on input "Start Time" at bounding box center [1129, 174] width 107 height 34
type input "07:30"
type input "17:00"
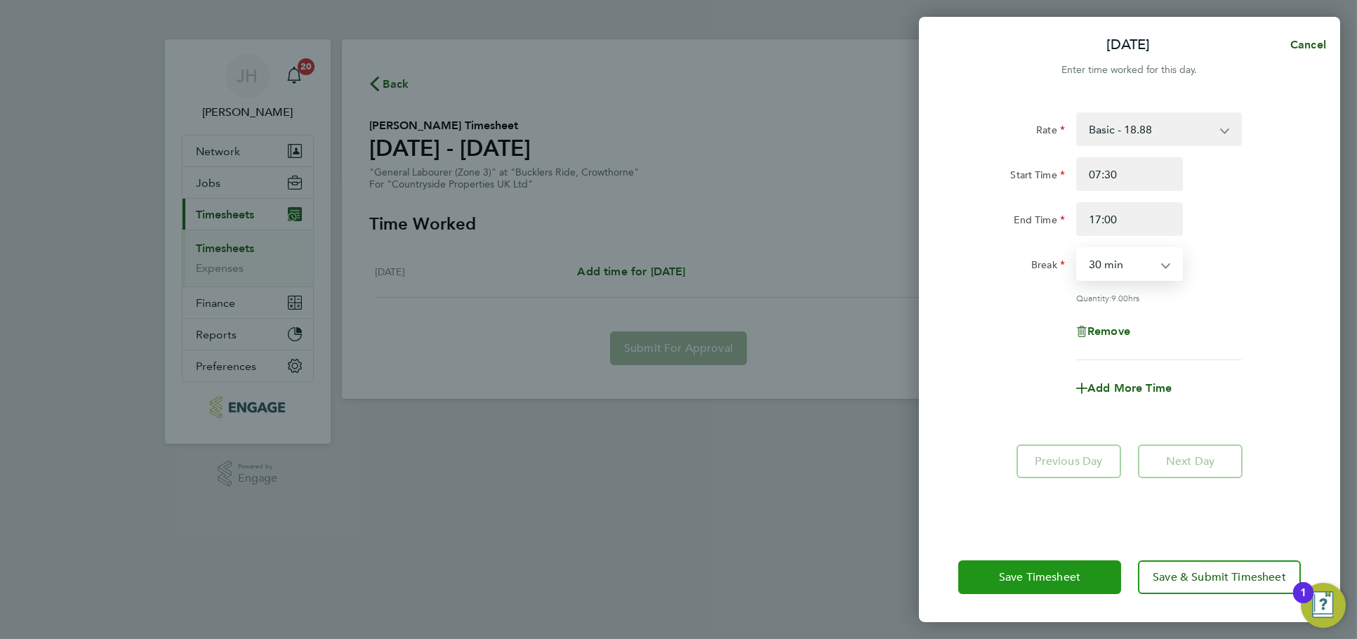
click at [1004, 586] on button "Save Timesheet" at bounding box center [1039, 577] width 163 height 34
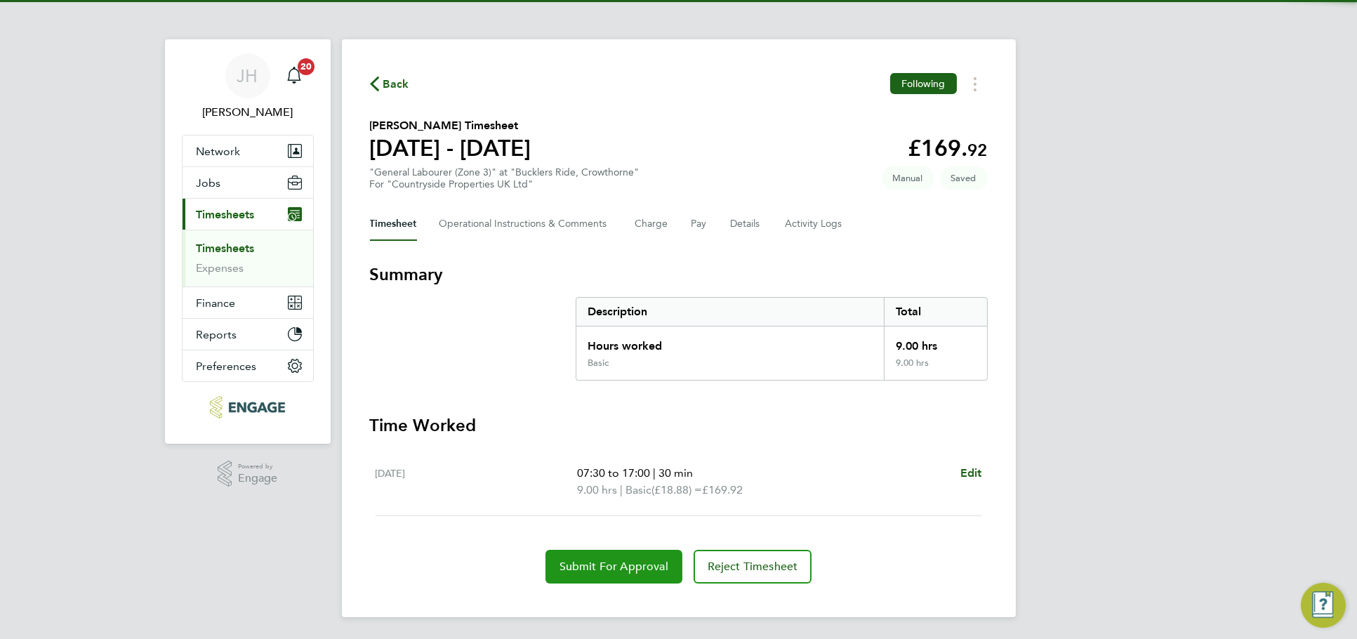
click at [612, 564] on span "Submit For Approval" at bounding box center [613, 566] width 109 height 14
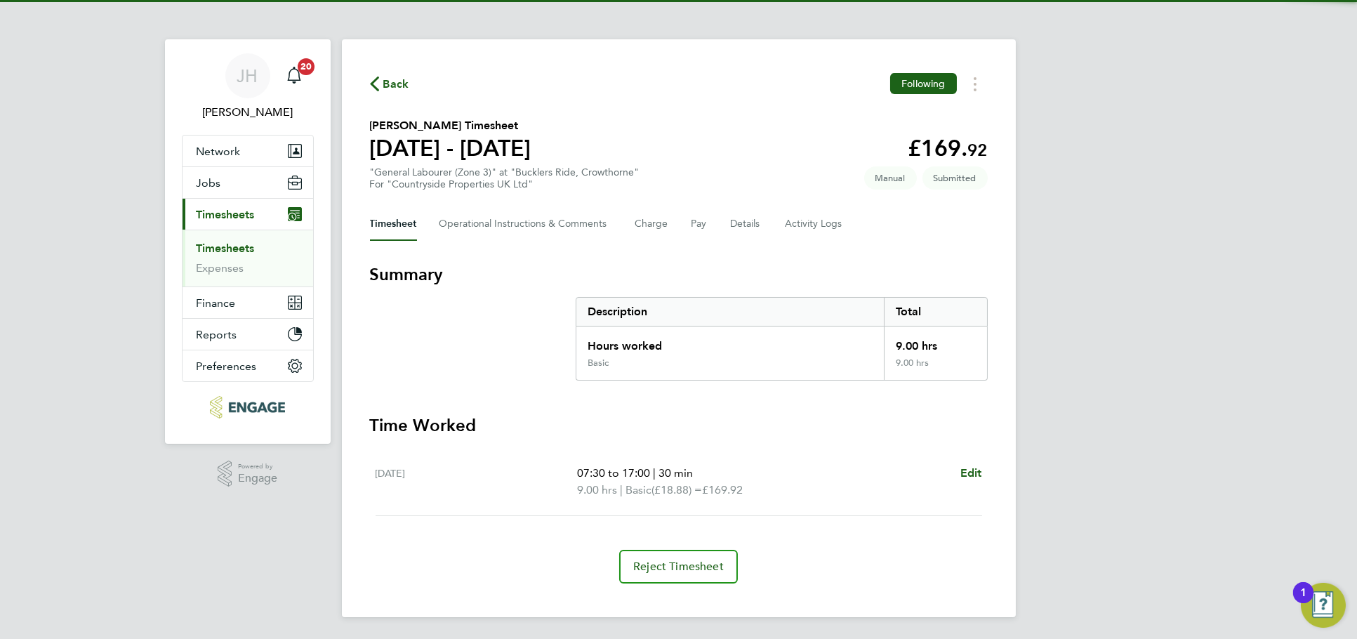
click at [391, 86] on span "Back" at bounding box center [396, 84] width 26 height 17
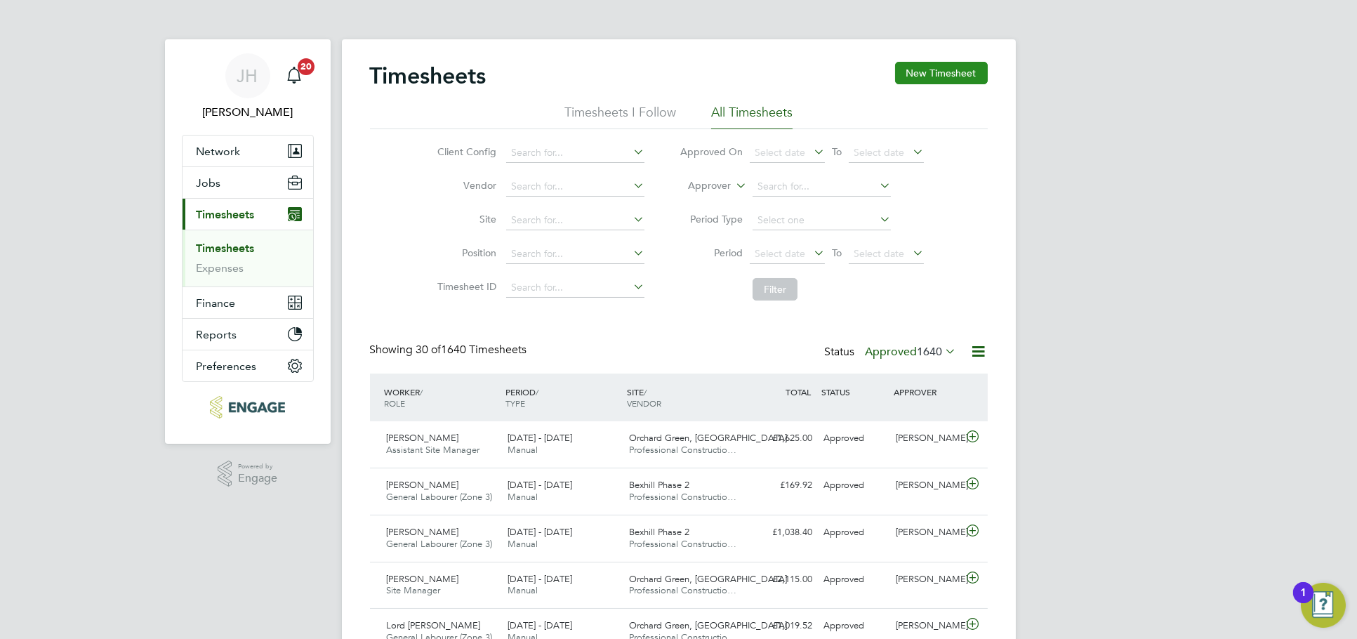
click at [927, 75] on button "New Timesheet" at bounding box center [941, 73] width 93 height 22
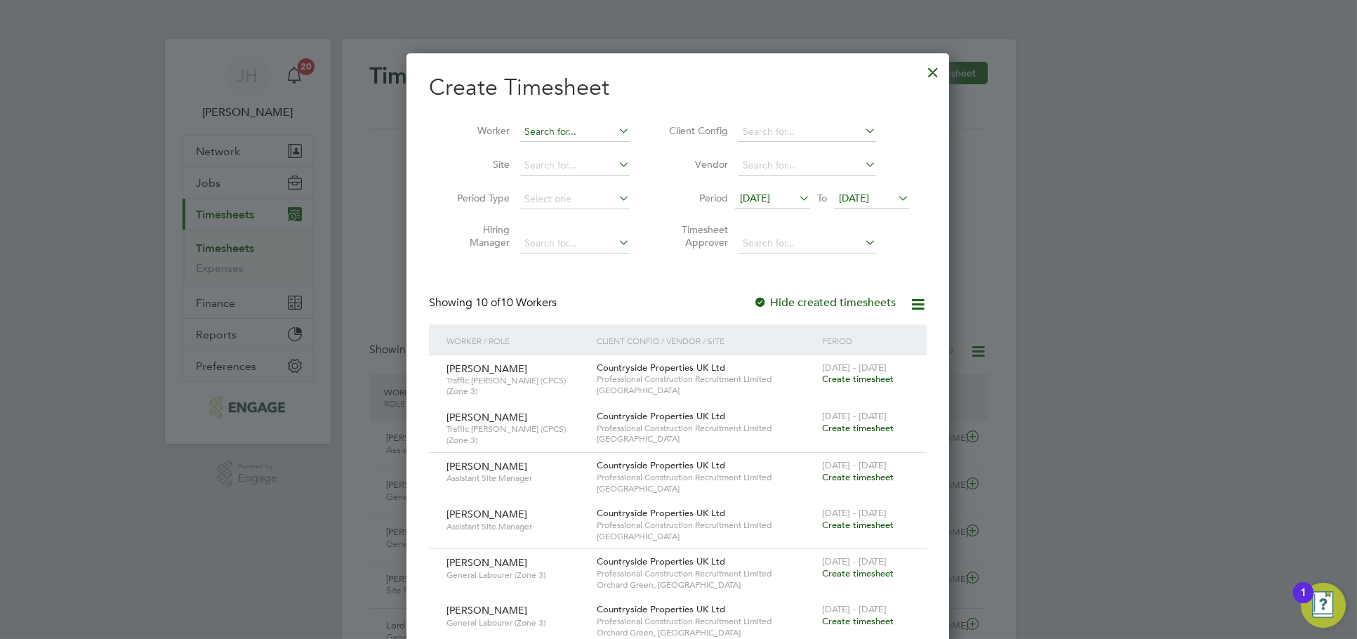
click at [535, 123] on input at bounding box center [574, 132] width 110 height 20
click at [576, 148] on li "Joel Shema" at bounding box center [580, 150] width 123 height 19
type input "Joel Shema"
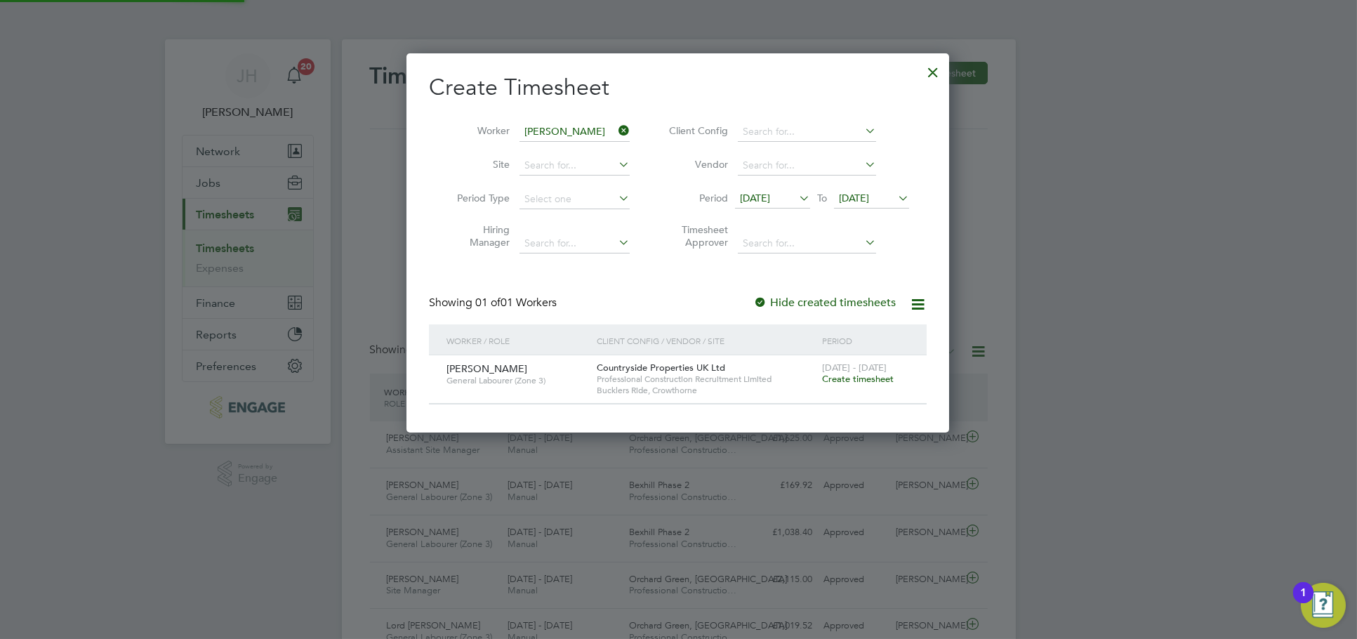
click at [868, 382] on span "Create timesheet" at bounding box center [858, 379] width 72 height 12
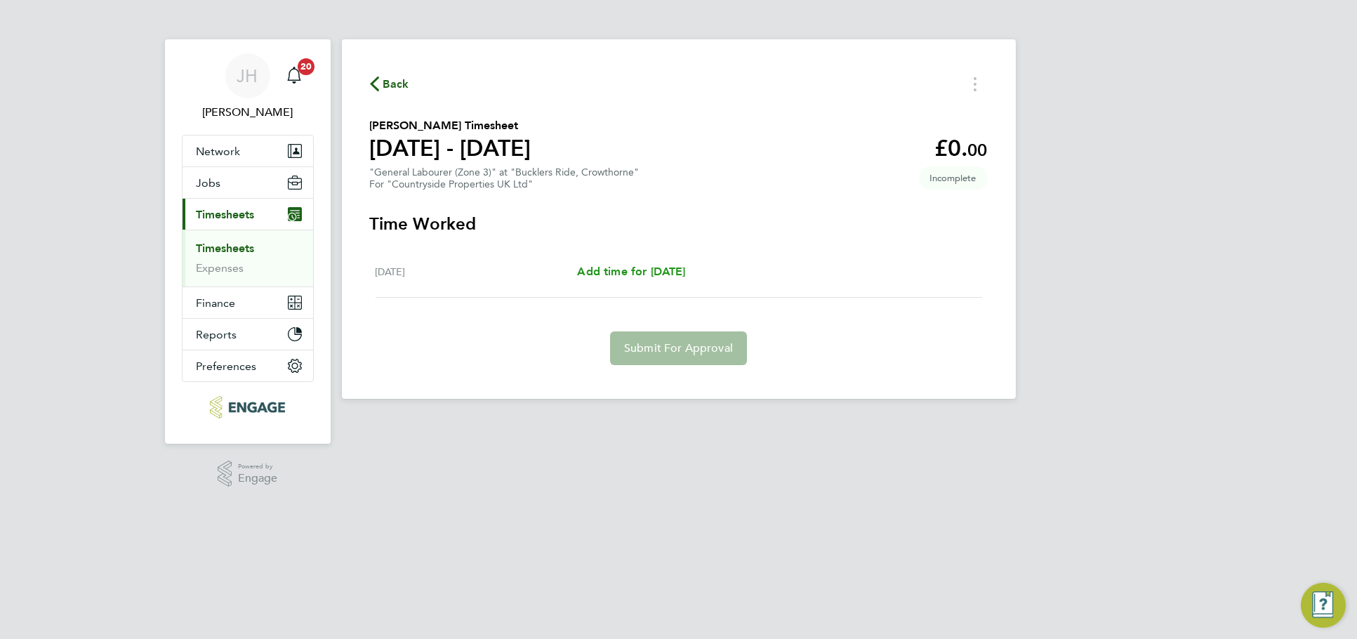
click at [685, 270] on span "Add time for Mon 18 Aug" at bounding box center [631, 271] width 108 height 13
select select "30"
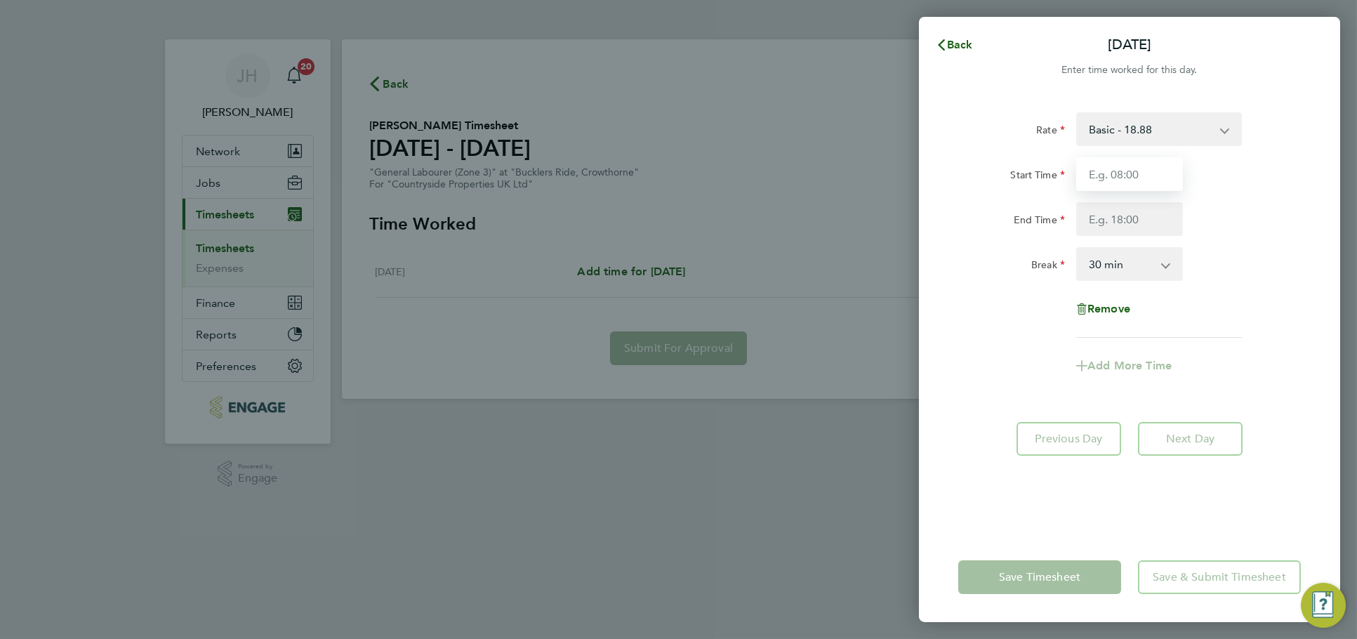
click at [1080, 187] on input "Start Time" at bounding box center [1129, 174] width 107 height 34
type input "07:30"
type input "17:00"
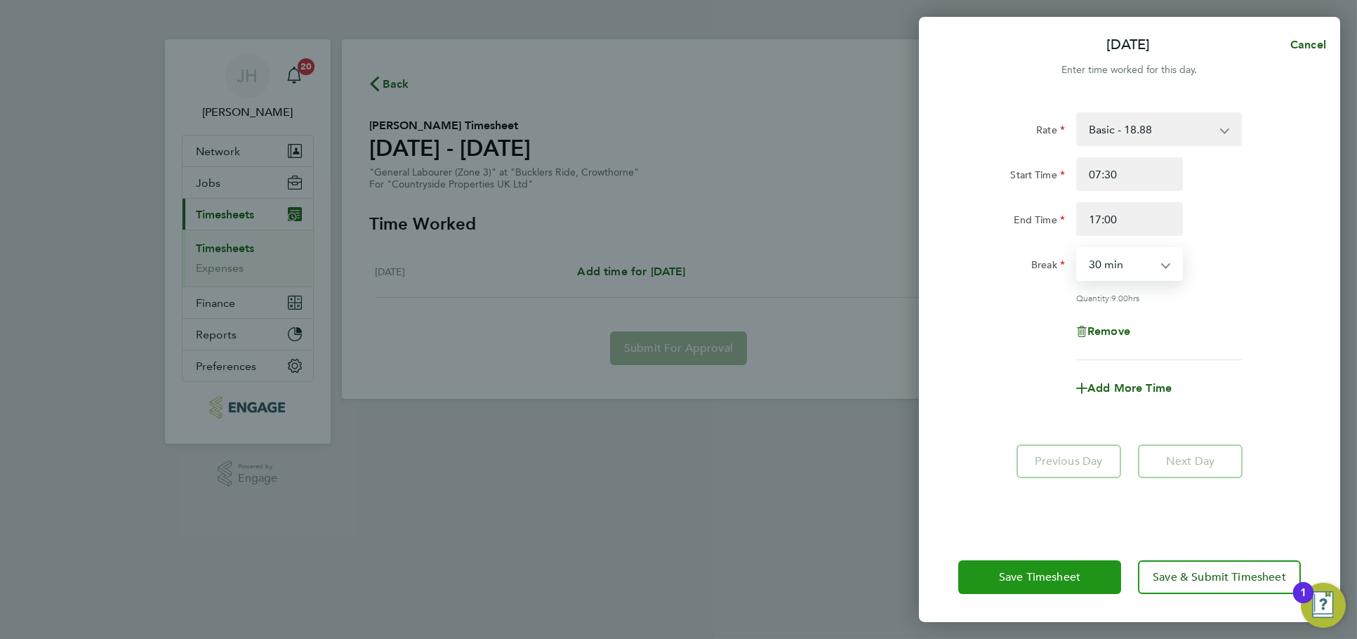
click at [1043, 593] on button "Save Timesheet" at bounding box center [1039, 577] width 163 height 34
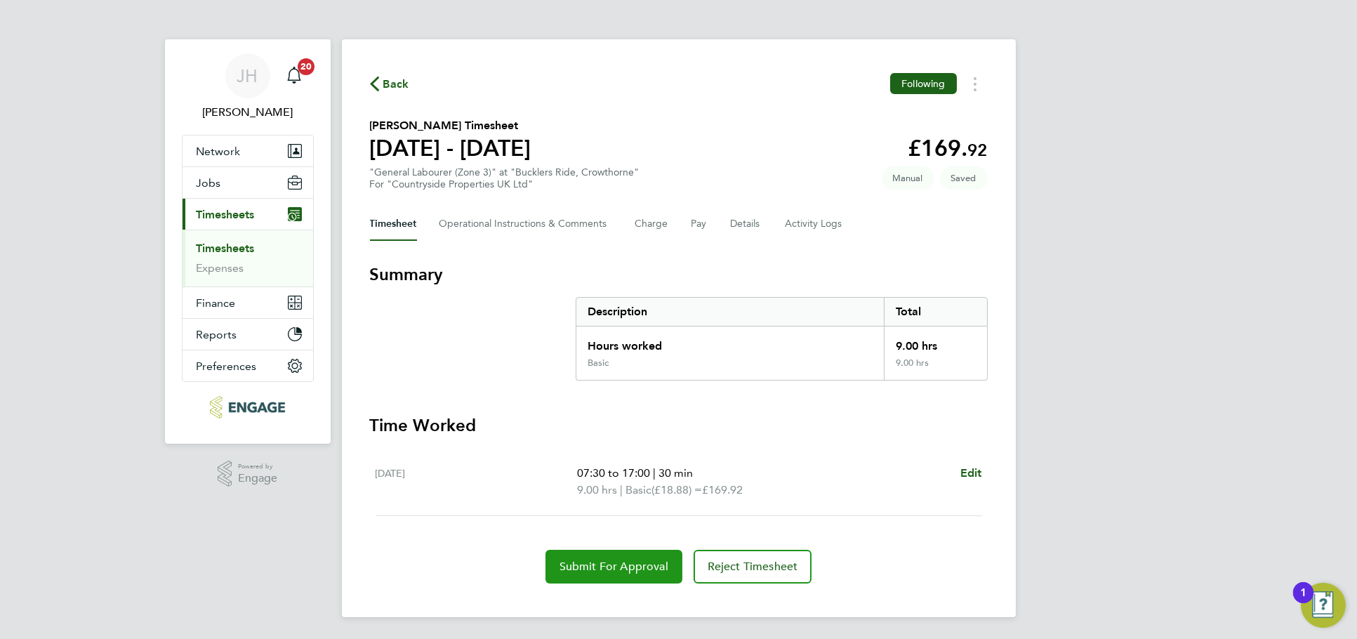
click at [645, 561] on span "Submit For Approval" at bounding box center [613, 566] width 109 height 14
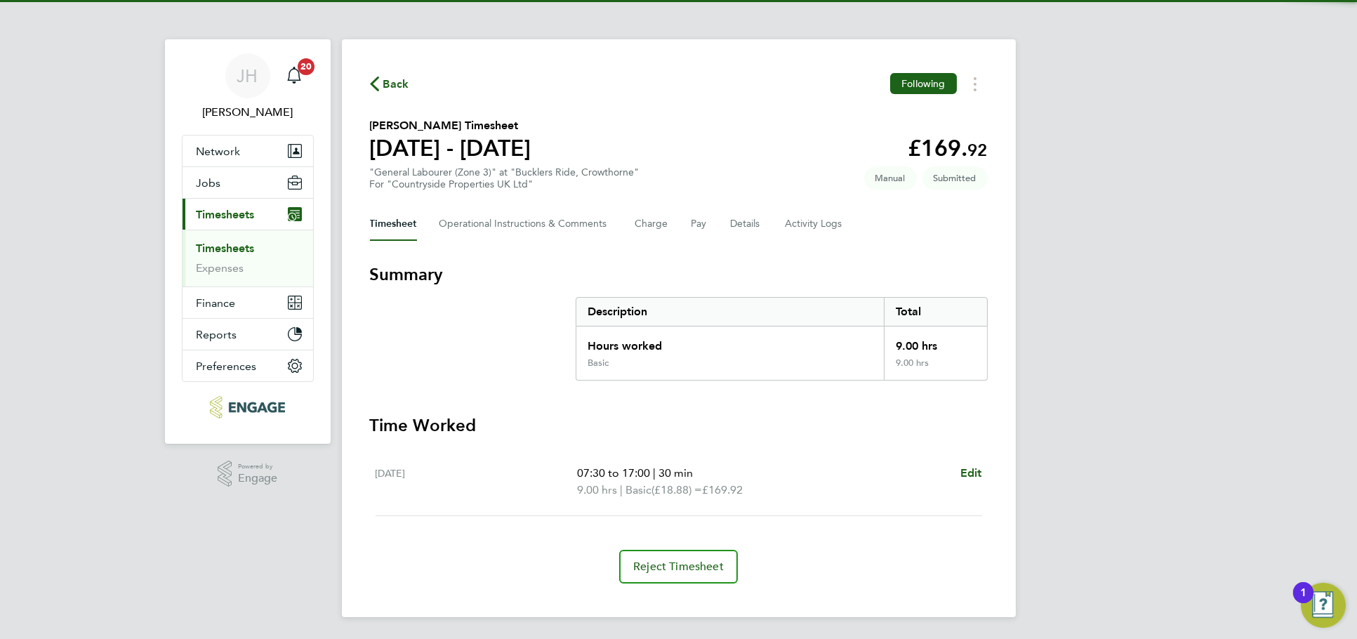
click at [395, 76] on span "Back" at bounding box center [396, 84] width 26 height 17
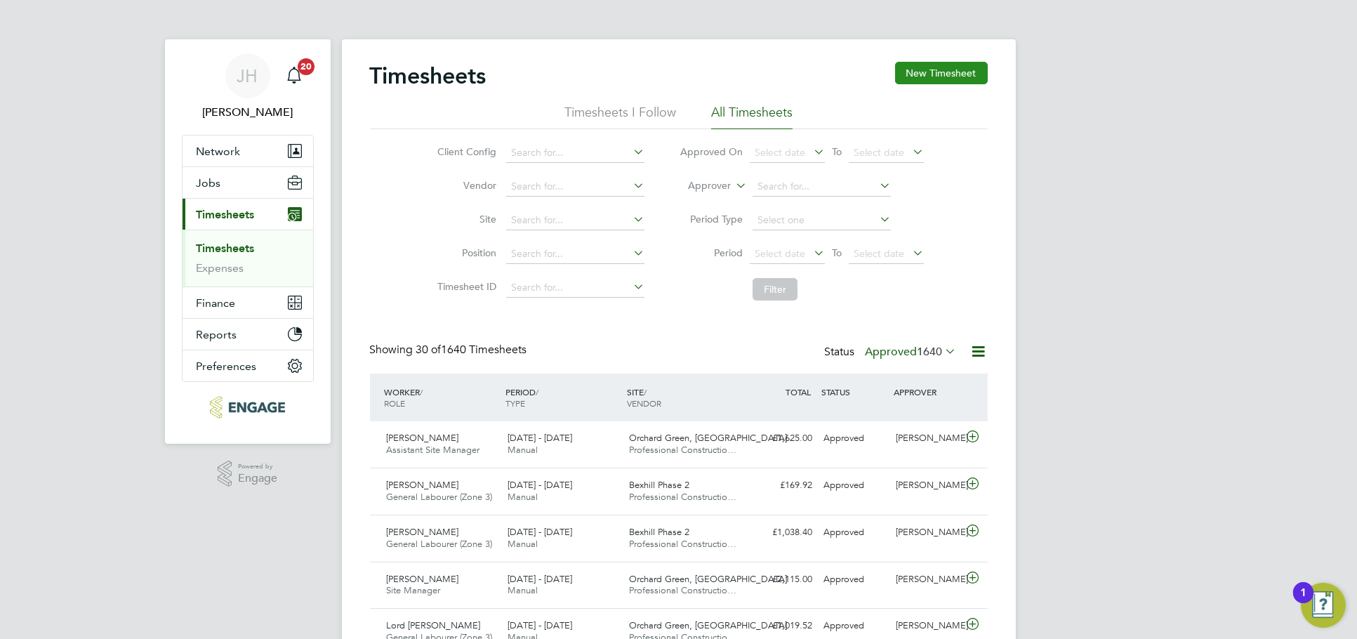
click at [948, 78] on button "New Timesheet" at bounding box center [941, 73] width 93 height 22
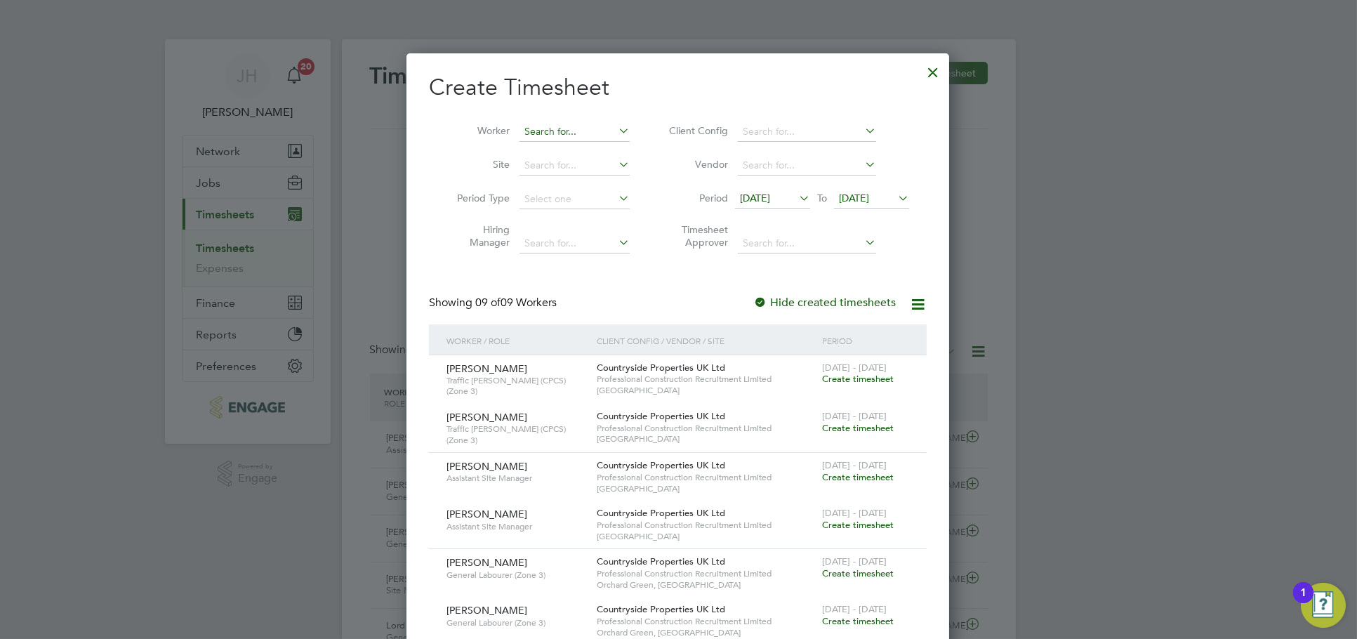
click at [548, 137] on input at bounding box center [574, 132] width 110 height 20
click at [566, 156] on li "Momo dou Touray Saho" at bounding box center [590, 150] width 142 height 19
type input "Momodou Touray Saho"
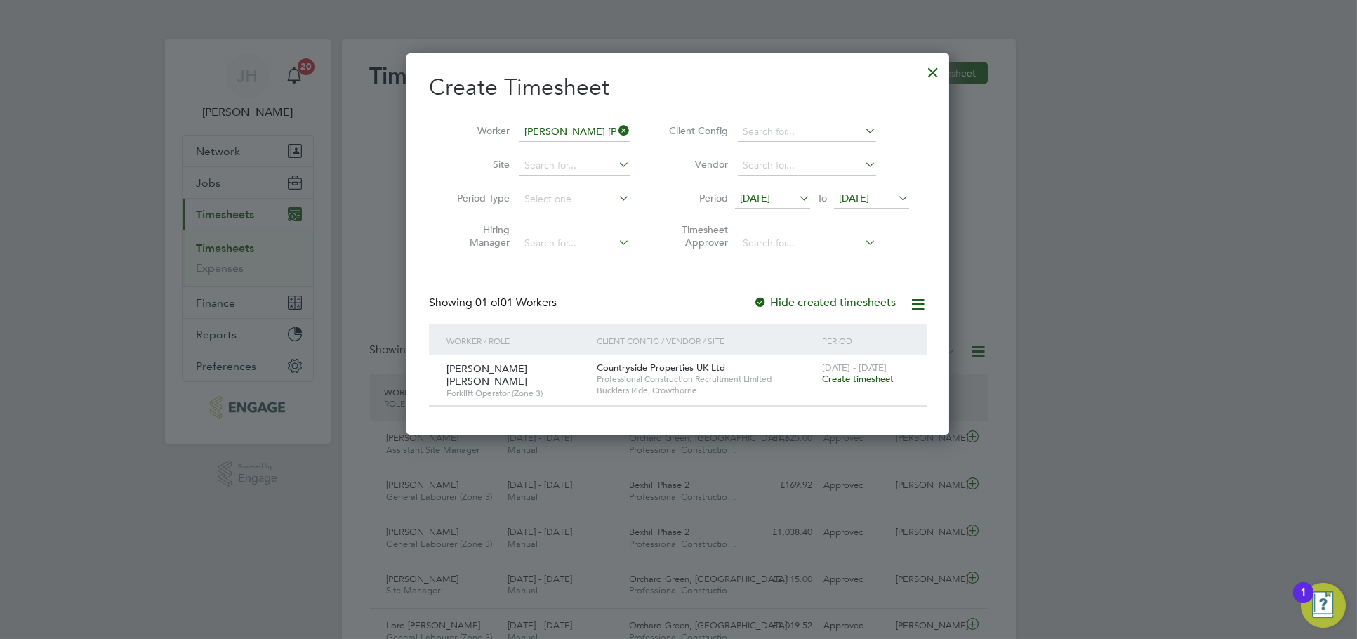
click at [844, 376] on span "Create timesheet" at bounding box center [858, 379] width 72 height 12
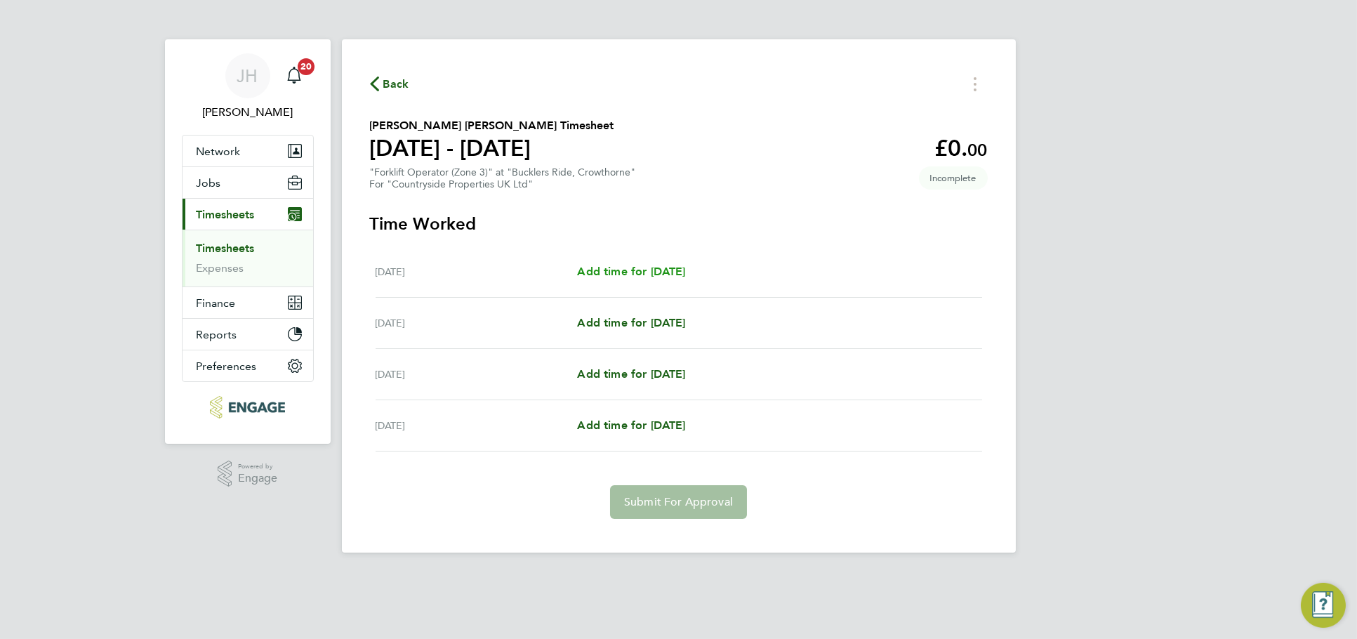
click at [639, 272] on span "Add time for Thu 21 Aug" at bounding box center [631, 271] width 108 height 13
select select "30"
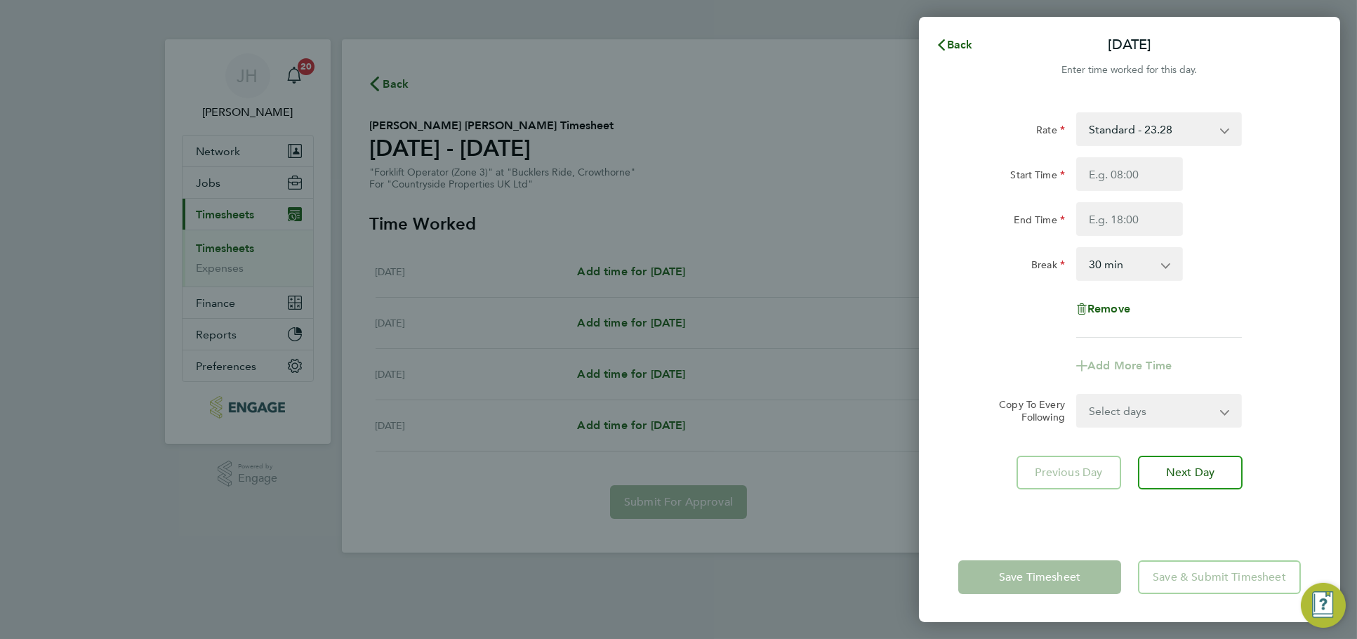
click at [1174, 156] on div "Rate Standard - 23.28 Start Time End Time Break 0 min 15 min 30 min 45 min 60 m…" at bounding box center [1129, 224] width 343 height 225
click at [1156, 166] on input "Start Time" at bounding box center [1129, 174] width 107 height 34
type input "07:30"
type input "17:00"
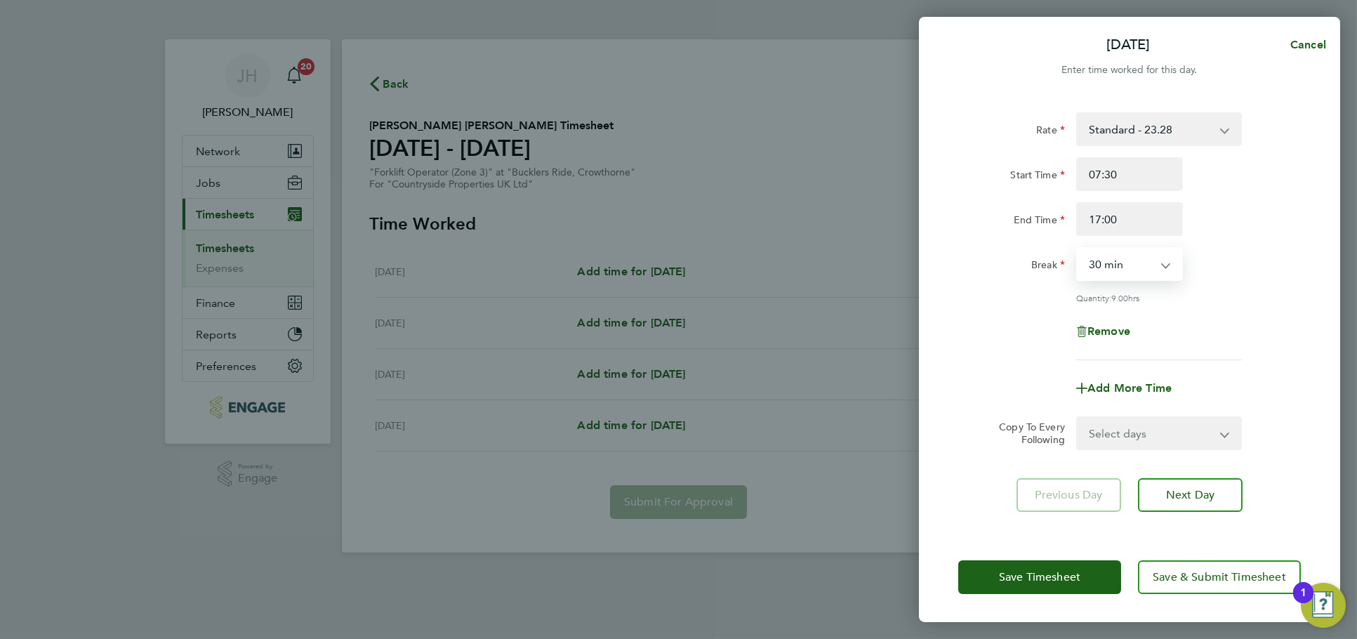
click at [1143, 446] on select "Select days Day Weekend (Sat-Sun) Friday Saturday Sunday" at bounding box center [1150, 433] width 147 height 31
select select "FRI"
click at [1077, 418] on select "Select days Day Weekend (Sat-Sun) Friday Saturday Sunday" at bounding box center [1150, 433] width 147 height 31
select select "2025-08-24"
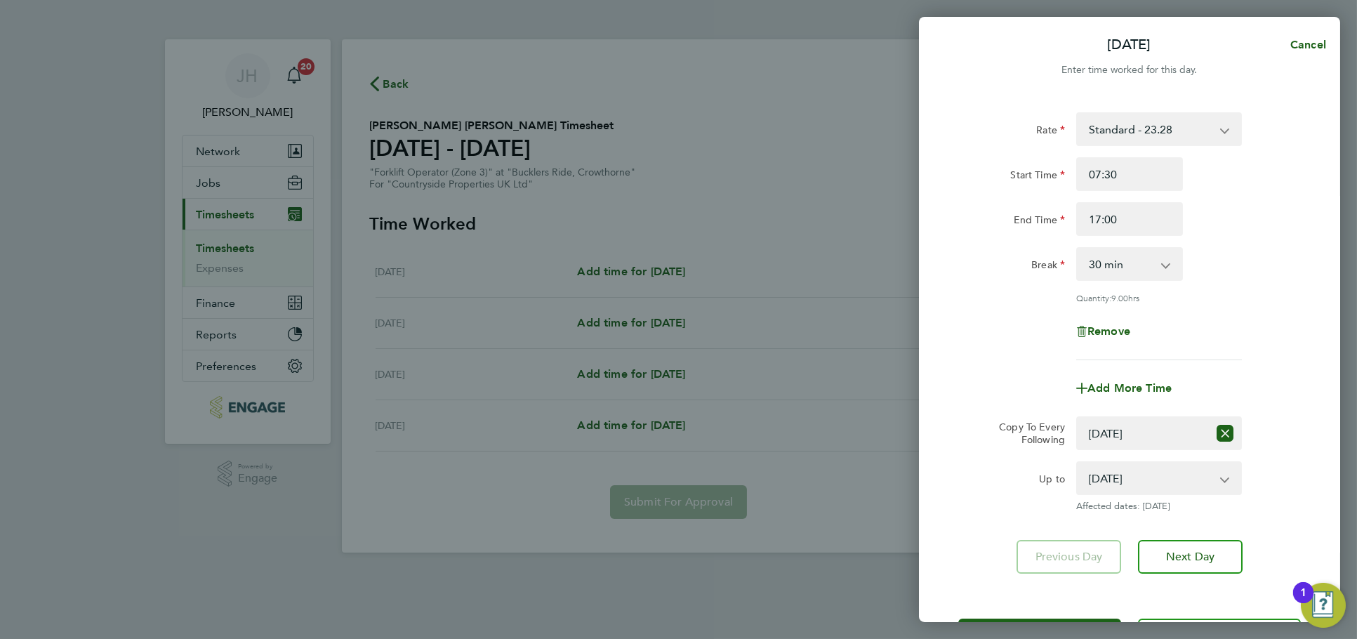
click at [1056, 614] on div "Save Timesheet Save & Submit Timesheet" at bounding box center [1129, 635] width 421 height 90
click at [1056, 618] on button "Save Timesheet" at bounding box center [1039, 635] width 163 height 34
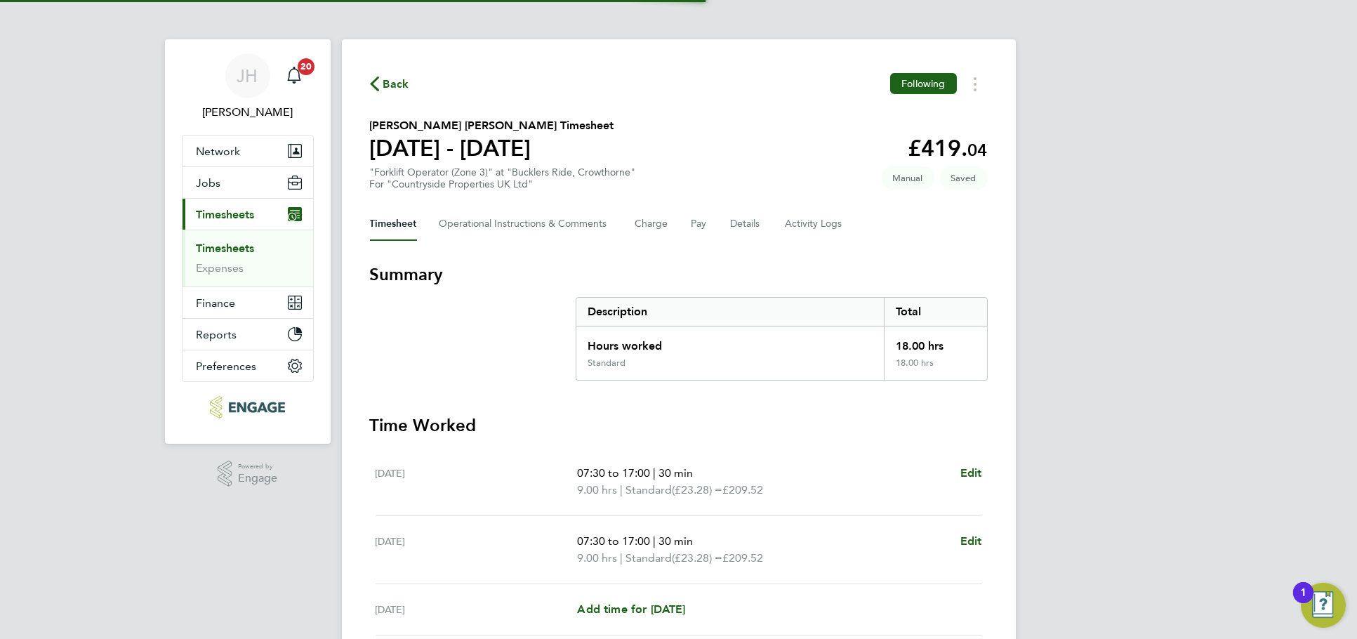
click at [842, 178] on section "Momodou Touray Saho's Timesheet 18 - 24 Aug 2025 £419. 04 "Forklift Operator (Z…" at bounding box center [679, 153] width 618 height 73
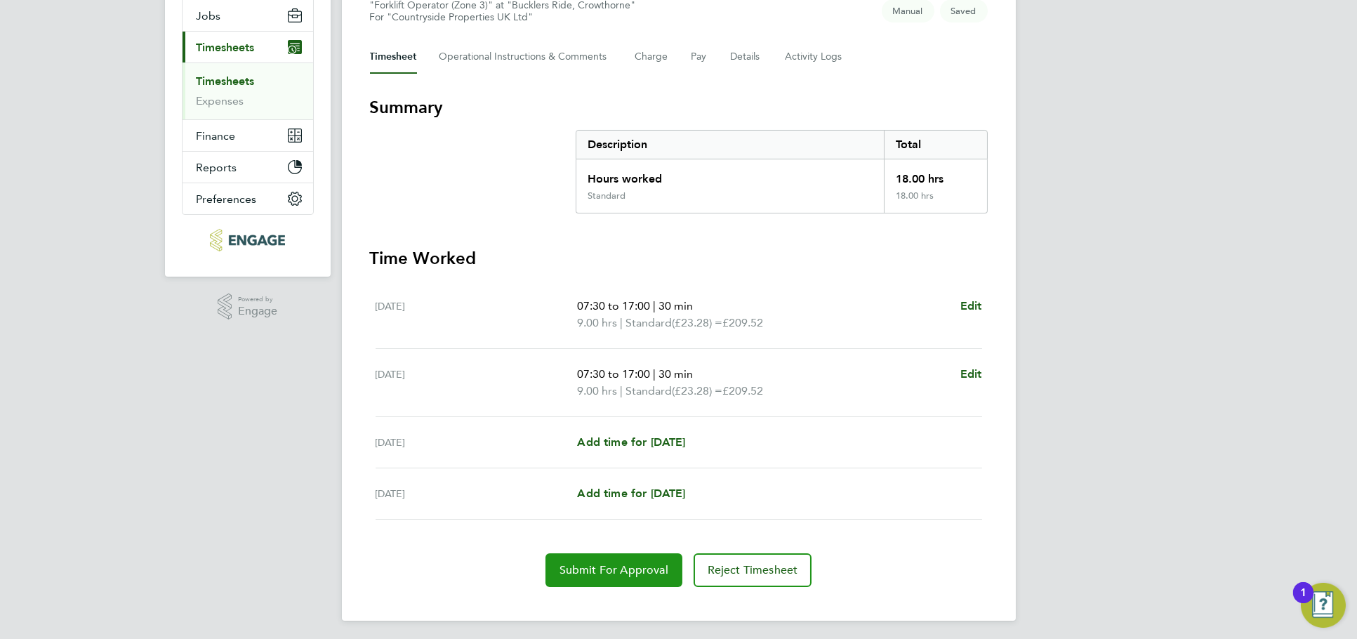
click at [637, 553] on button "Submit For Approval" at bounding box center [613, 570] width 137 height 34
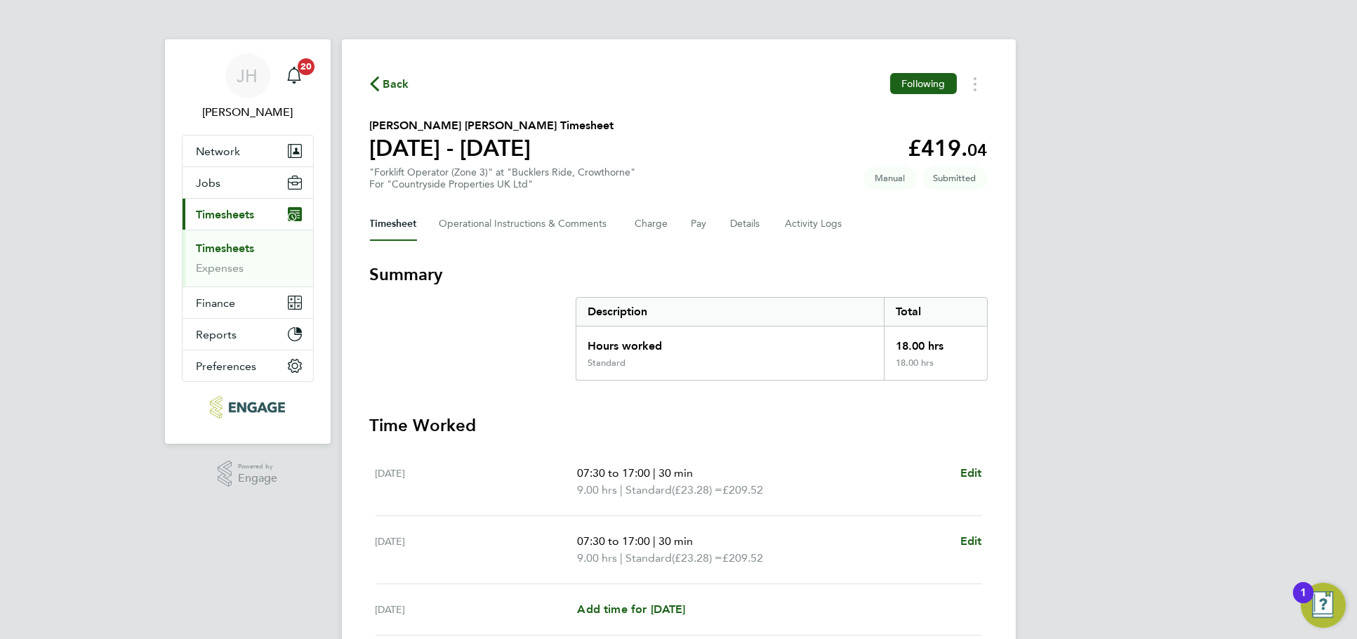
click at [374, 77] on icon "button" at bounding box center [374, 84] width 9 height 15
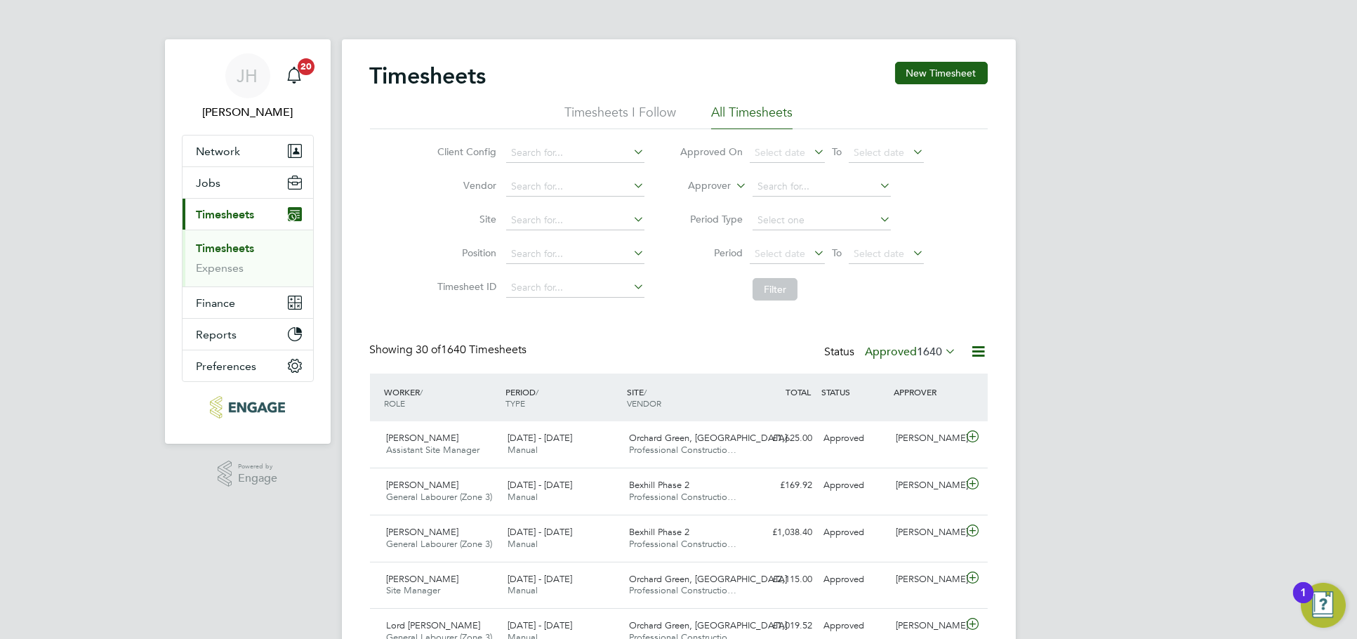
click at [884, 349] on label "Approved 1640" at bounding box center [911, 352] width 91 height 14
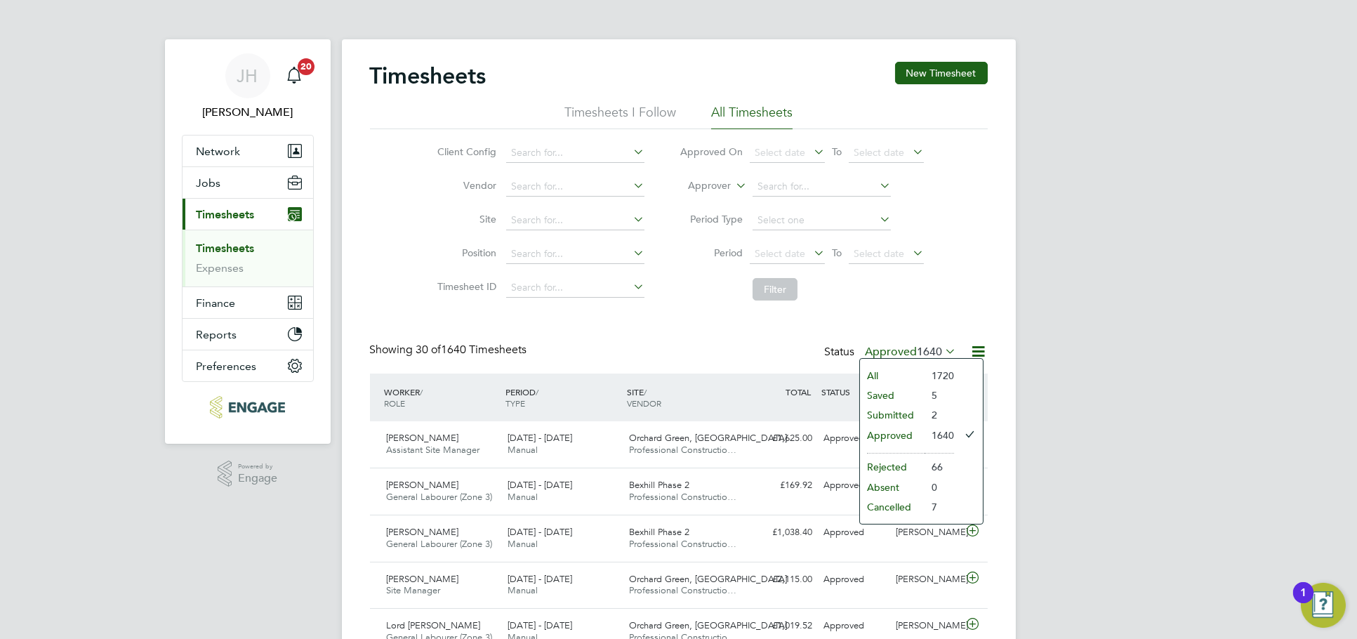
click at [896, 413] on li "Submitted" at bounding box center [892, 415] width 65 height 20
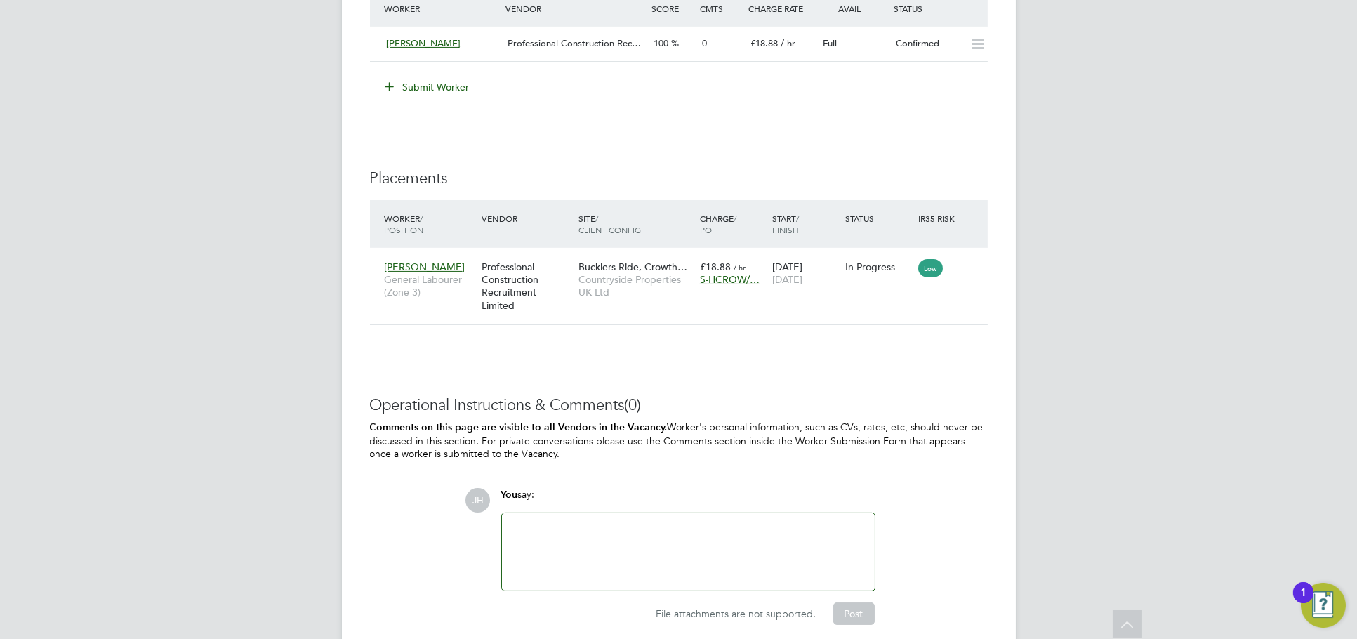
click at [451, 86] on button "Submit Worker" at bounding box center [428, 87] width 105 height 22
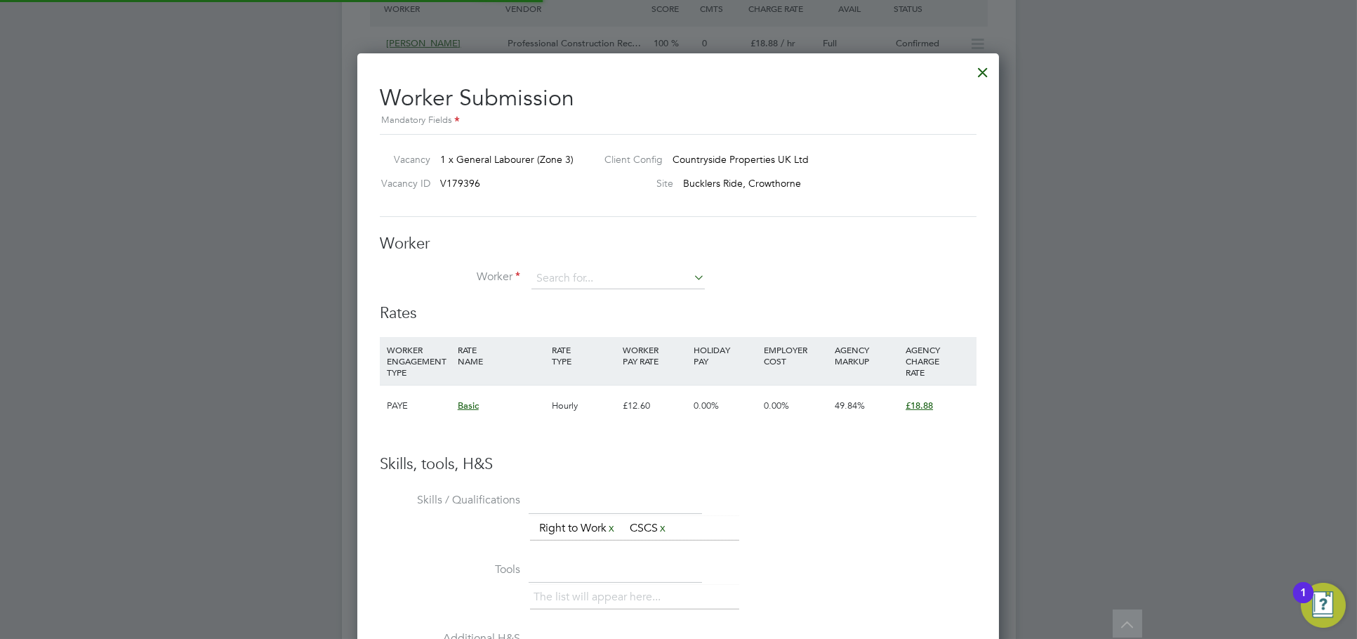
scroll to position [7, 6]
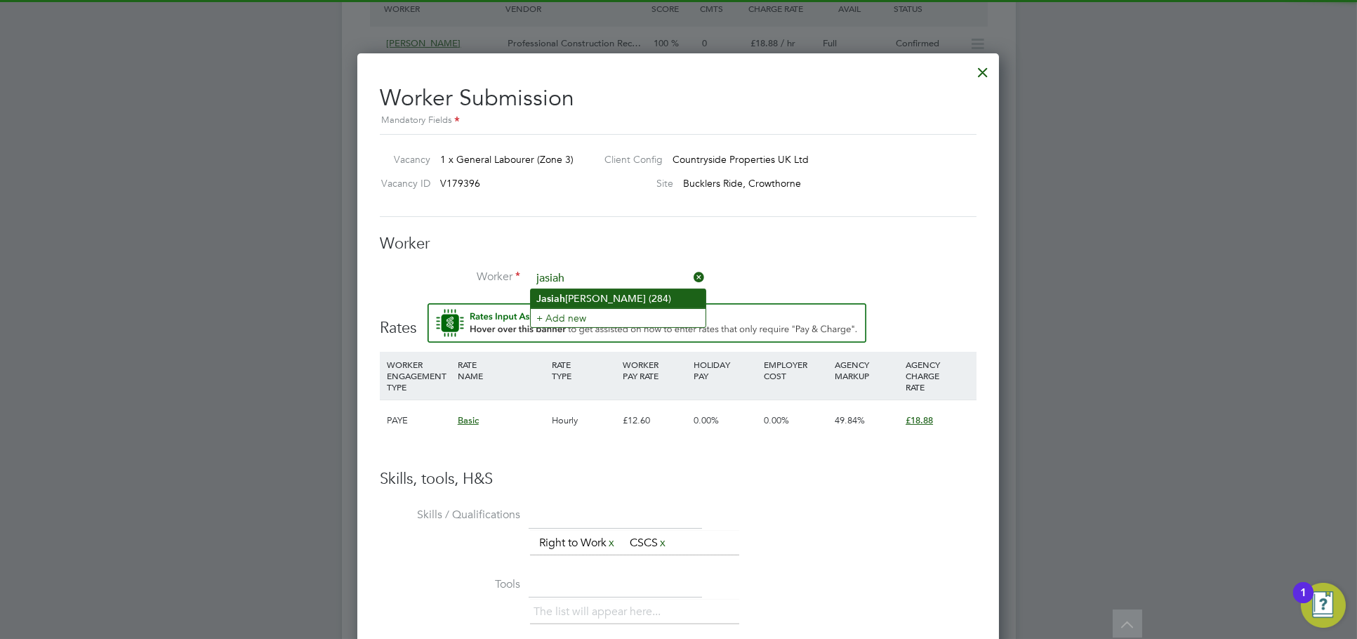
click at [634, 303] on li "Jasiah Morris (284)" at bounding box center [618, 298] width 175 height 19
type input "Jasiah Morris (284)"
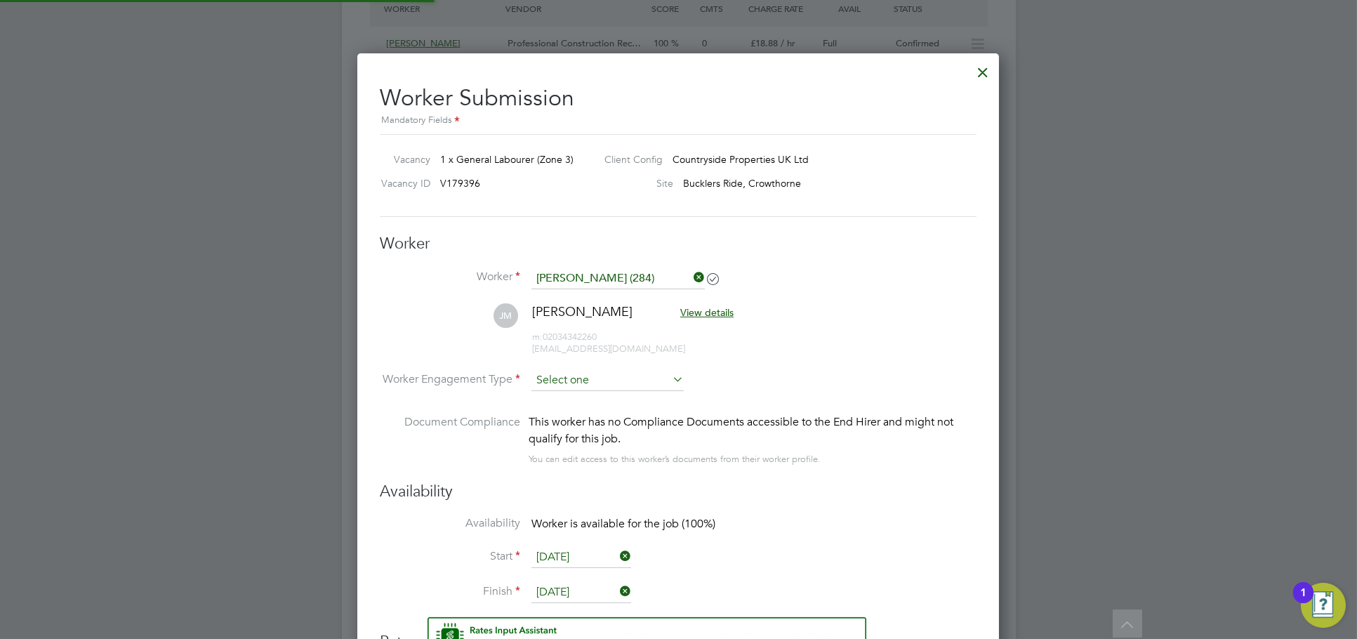
click at [615, 375] on input at bounding box center [607, 380] width 152 height 21
click at [601, 411] on li "PAYE" at bounding box center [608, 418] width 154 height 18
type input "PAYE"
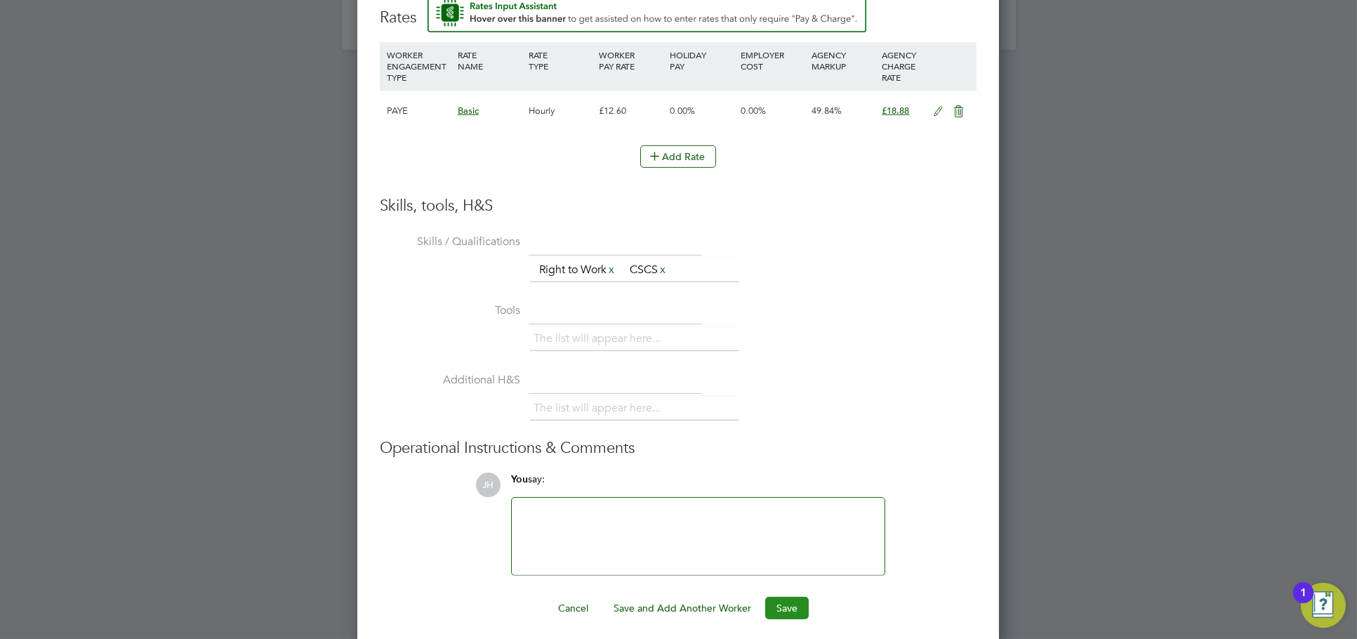
click at [775, 604] on button "Save" at bounding box center [787, 608] width 44 height 22
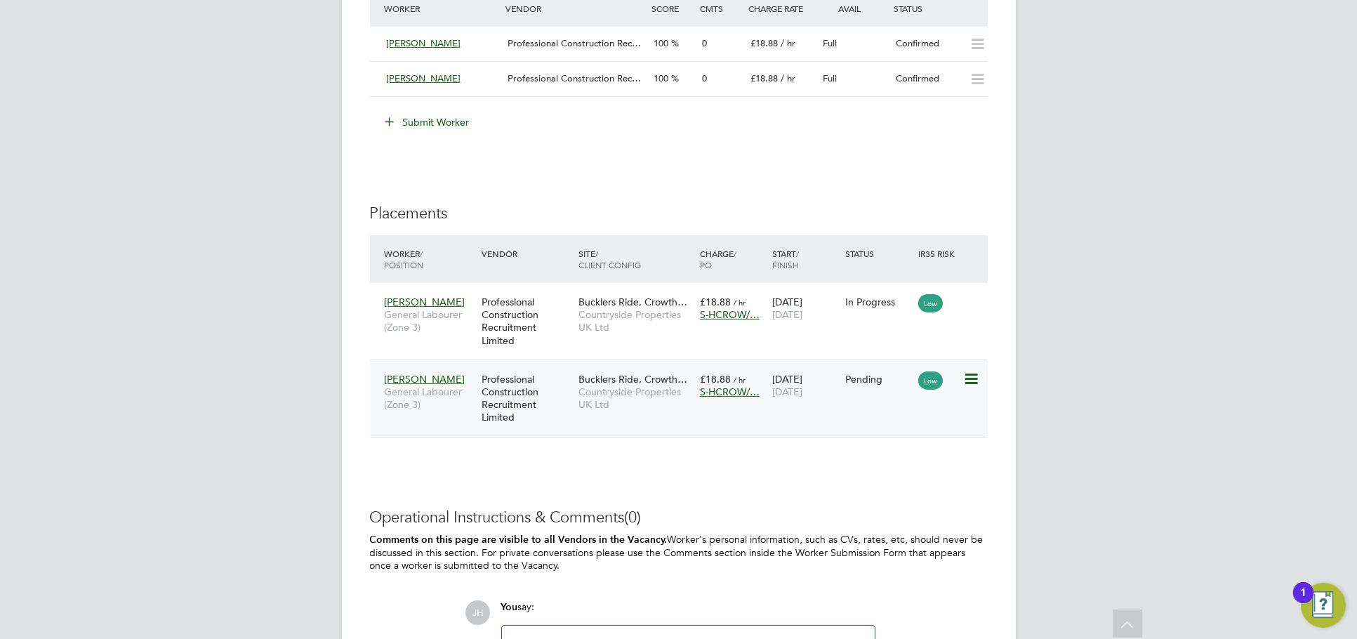
click at [963, 376] on icon at bounding box center [970, 379] width 14 height 17
click at [905, 456] on li "Start" at bounding box center [927, 465] width 100 height 20
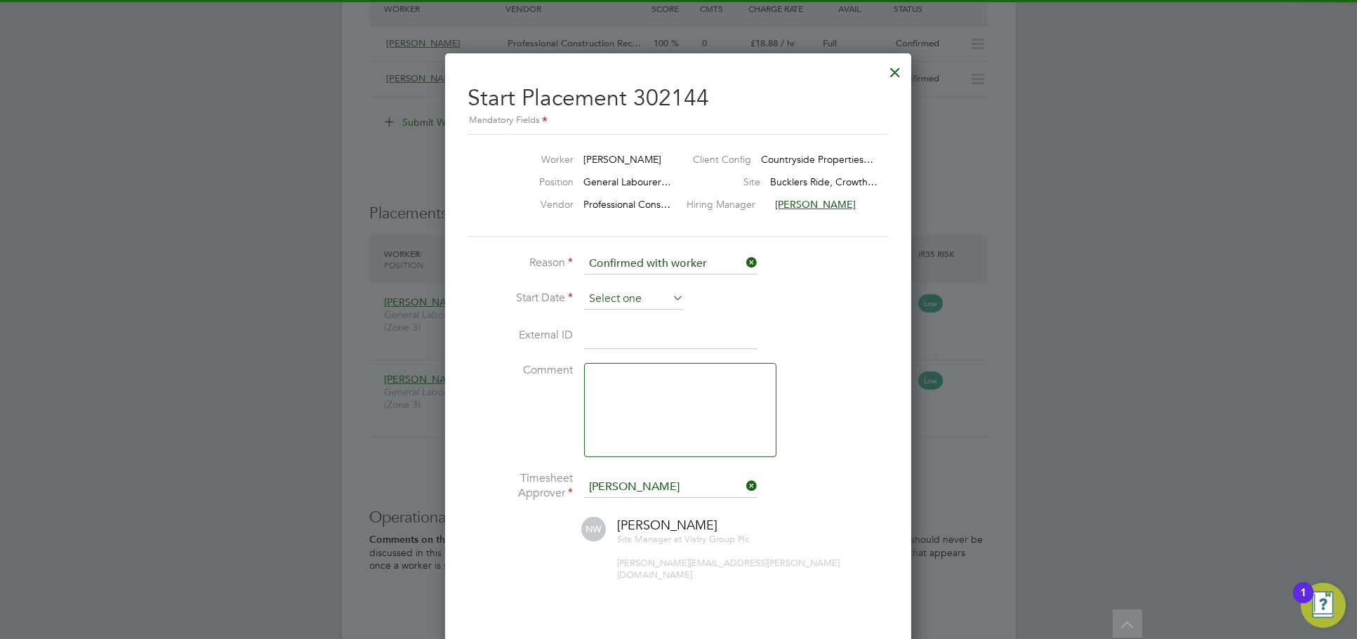
click at [625, 289] on input at bounding box center [634, 299] width 100 height 21
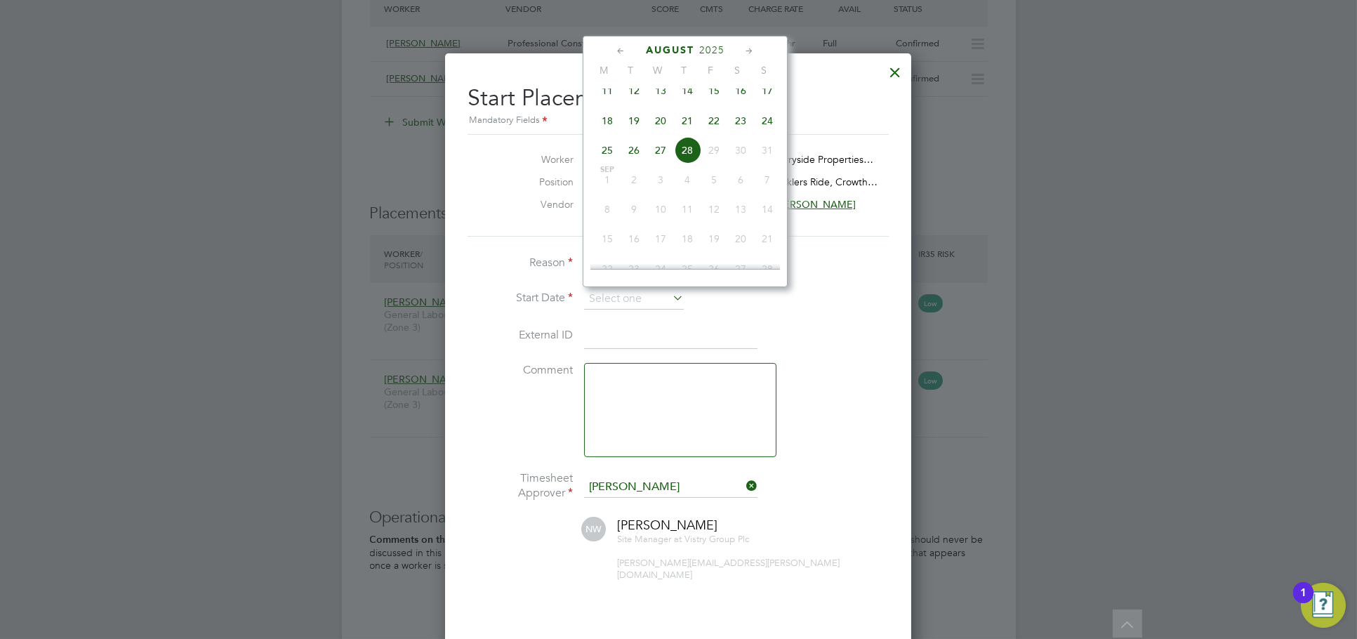
click at [604, 134] on span "18" at bounding box center [607, 120] width 27 height 27
type input "18 Aug 2025"
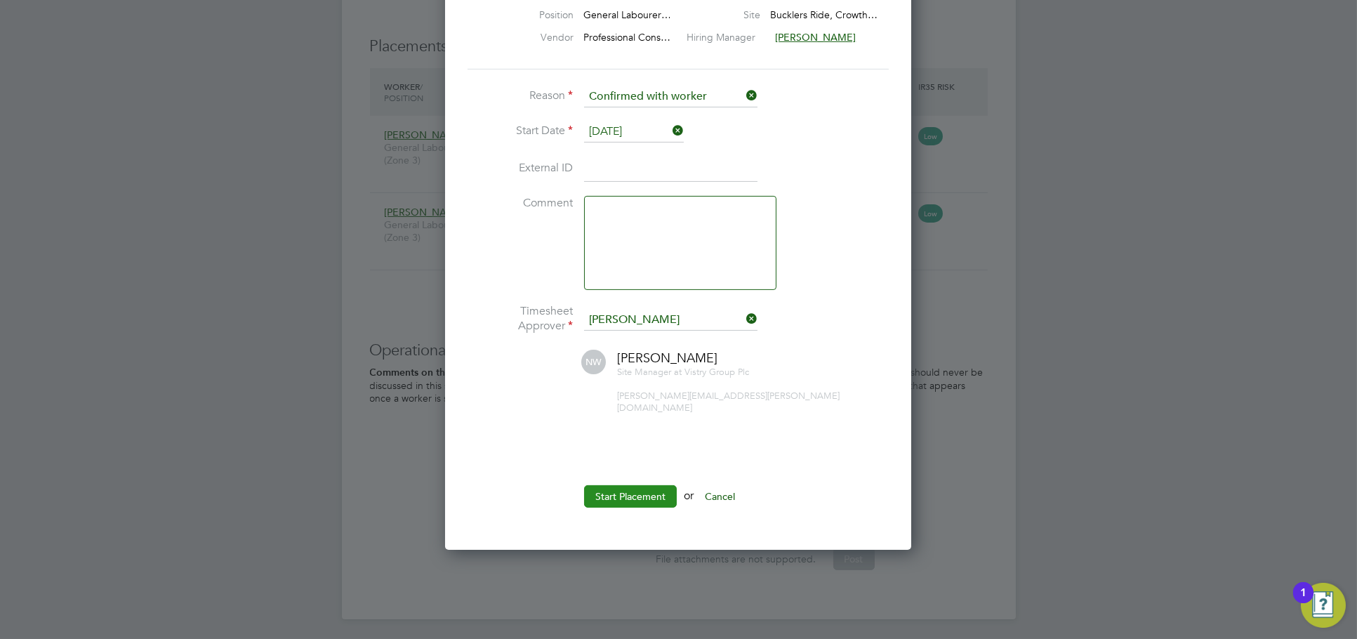
click at [637, 485] on button "Start Placement" at bounding box center [630, 496] width 93 height 22
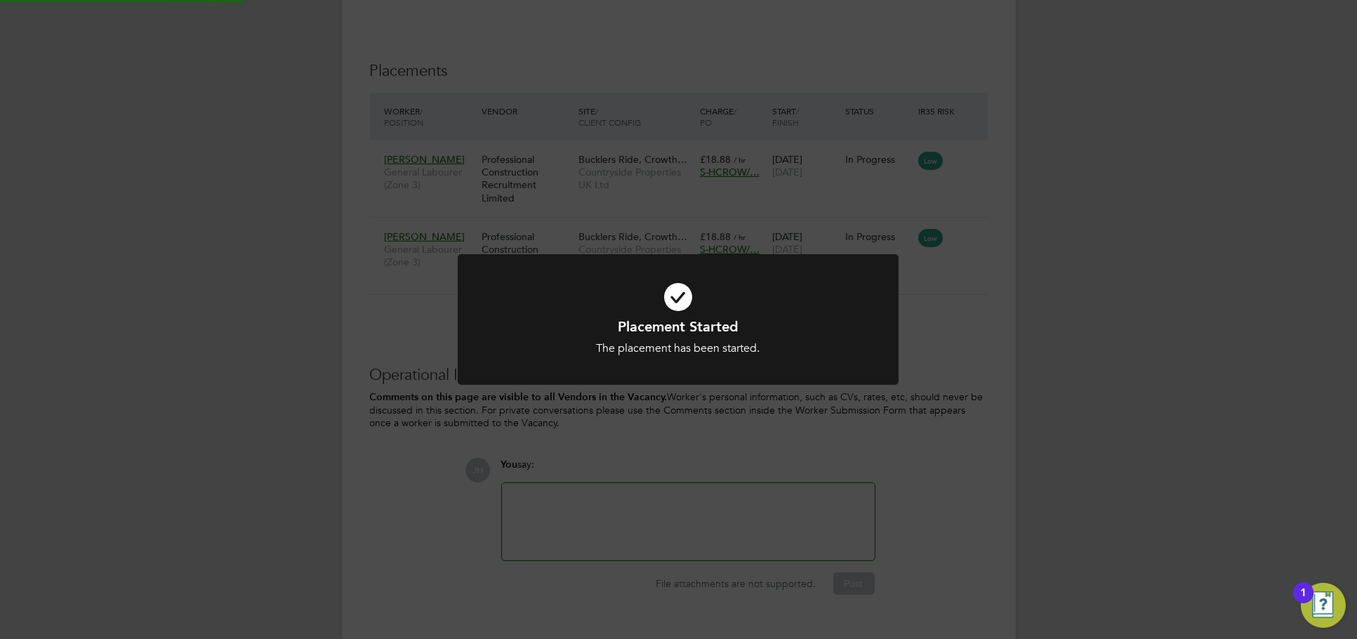
click at [1061, 498] on div "Placement Started The placement has been started. Cancel Okay" at bounding box center [678, 319] width 1357 height 639
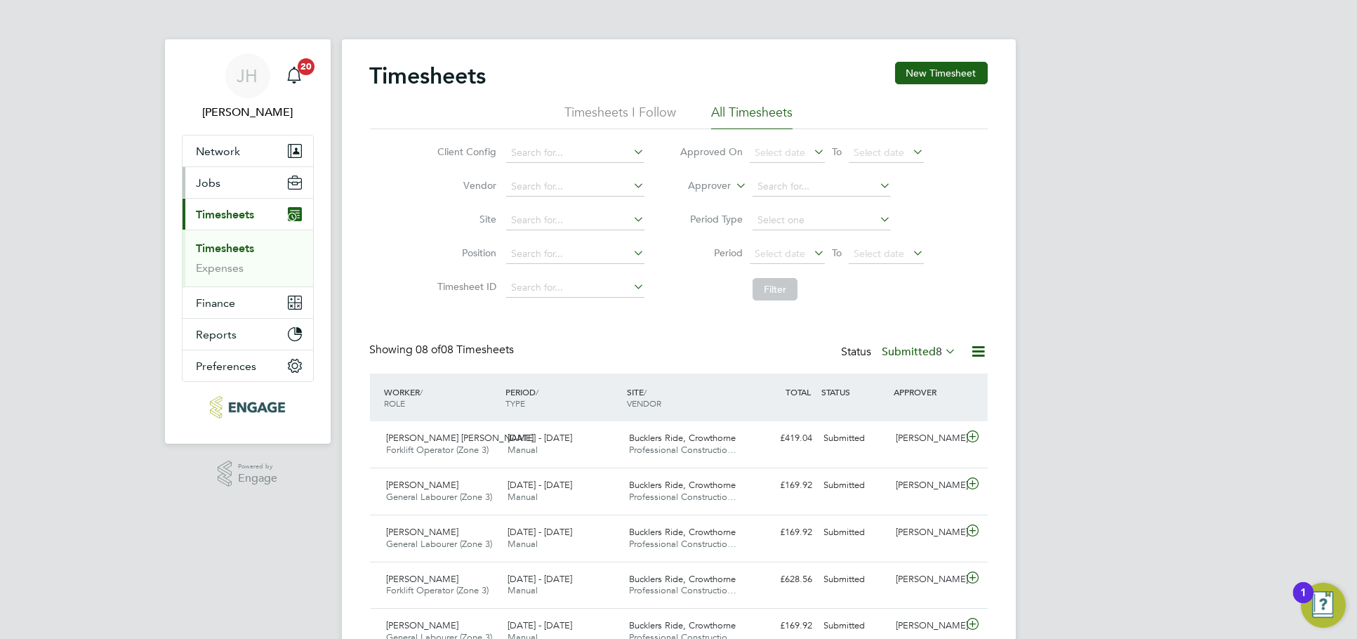
click at [244, 190] on button "Jobs" at bounding box center [248, 182] width 131 height 31
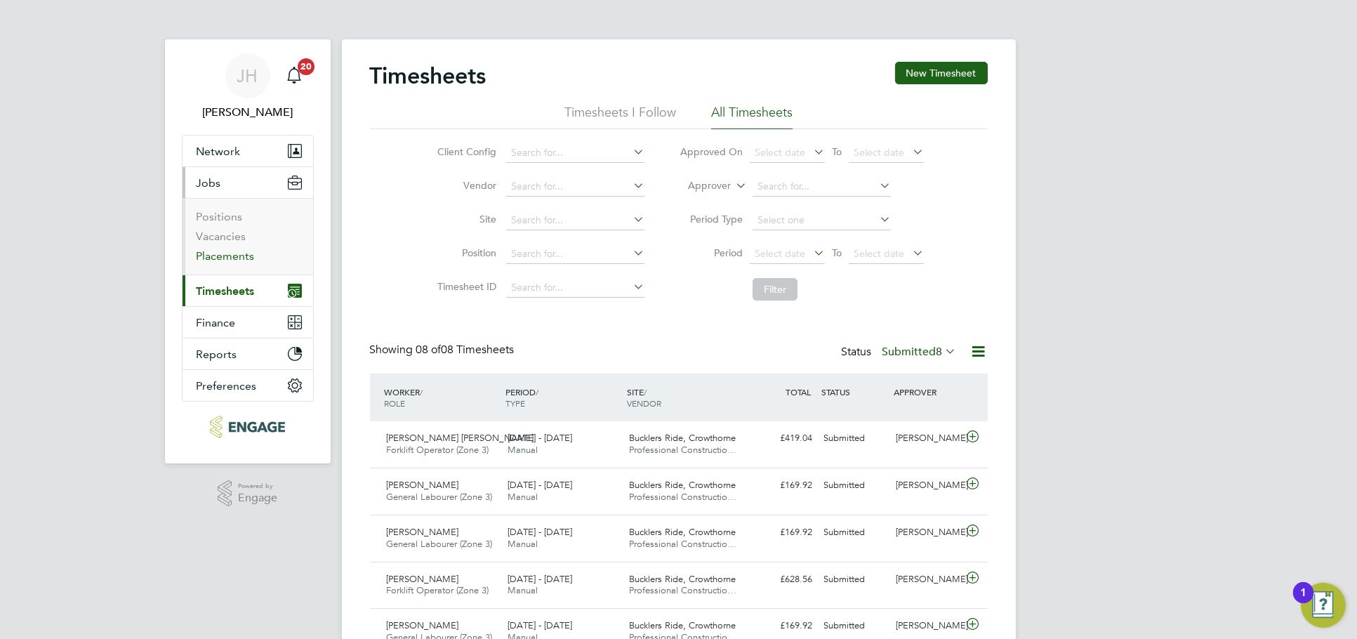
click at [230, 259] on link "Placements" at bounding box center [226, 255] width 58 height 13
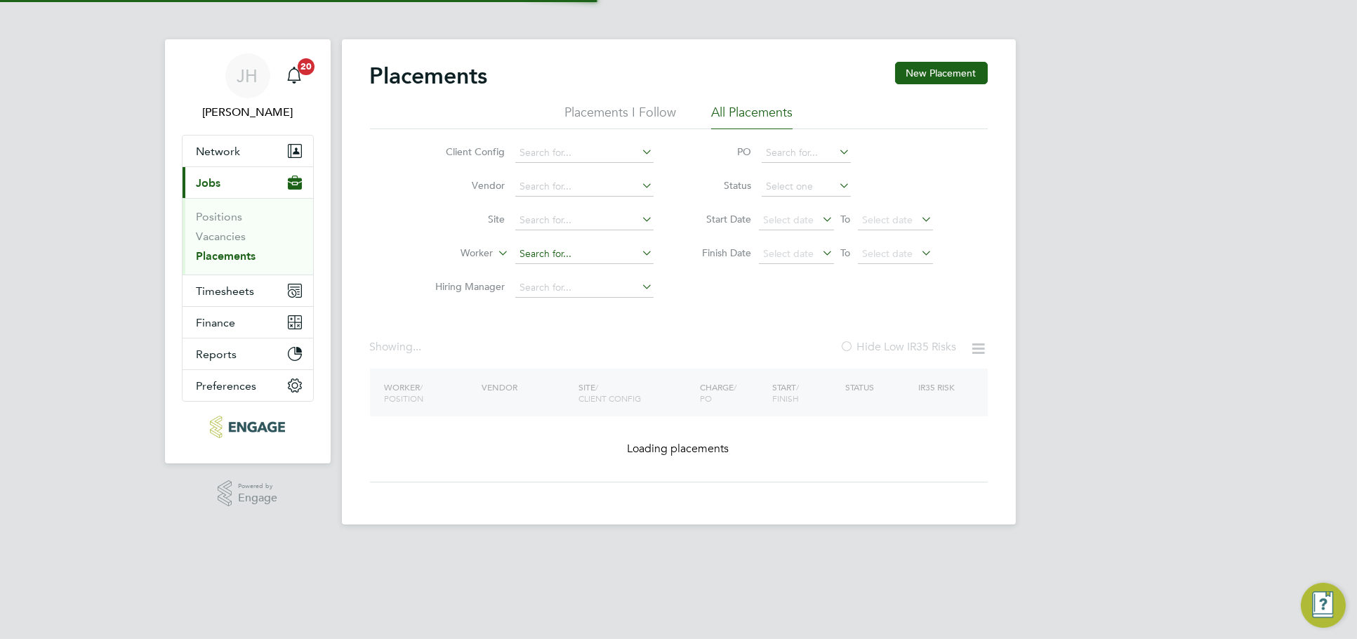
click at [597, 256] on input at bounding box center [584, 254] width 138 height 20
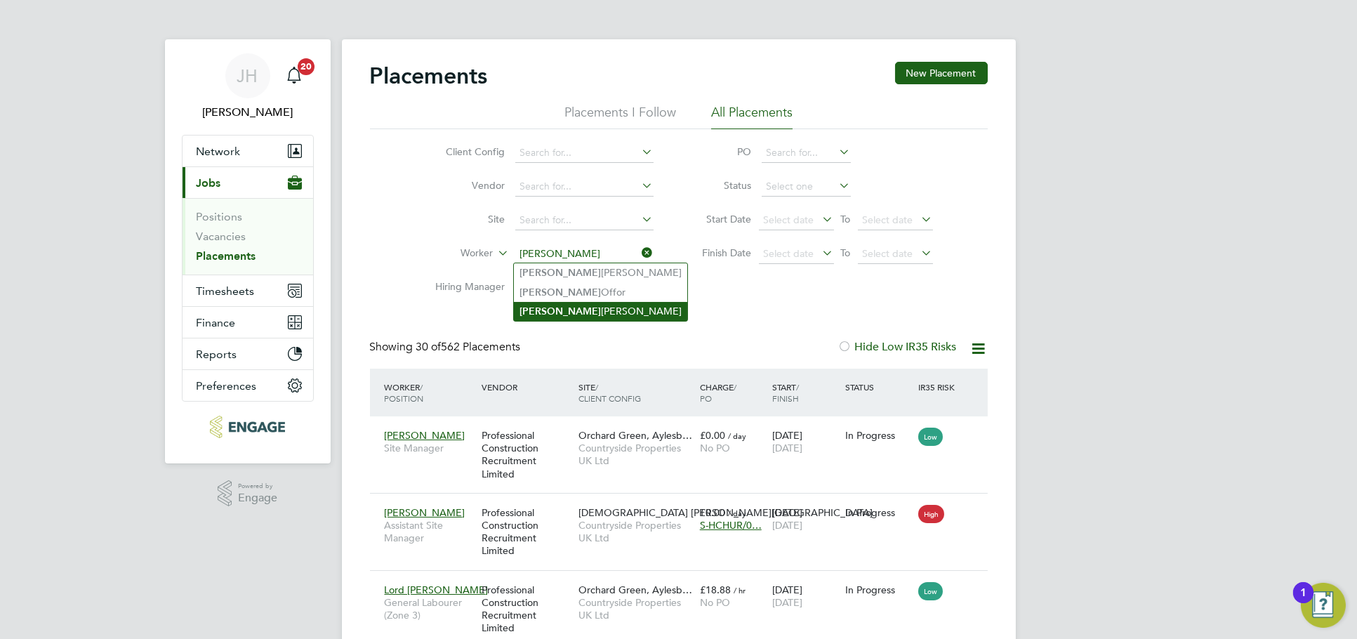
click at [581, 308] on li "Brian Munden" at bounding box center [600, 311] width 173 height 19
type input "Brian Munden"
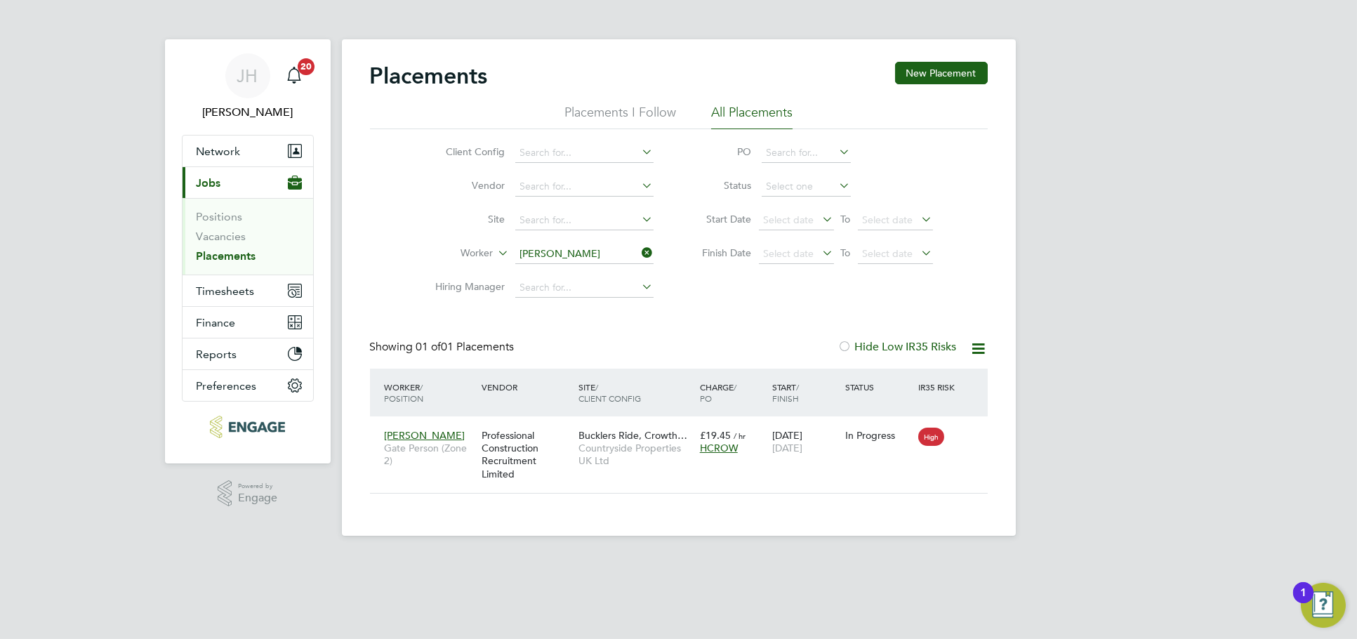
click at [1155, 366] on div "JH Jess Hogan Notifications 20 Applications: Network Team Members Businesses Si…" at bounding box center [678, 279] width 1357 height 558
click at [1077, 334] on div "JH Jess Hogan Notifications 20 Applications: Network Team Members Businesses Si…" at bounding box center [678, 279] width 1357 height 558
click at [639, 256] on icon at bounding box center [639, 253] width 0 height 20
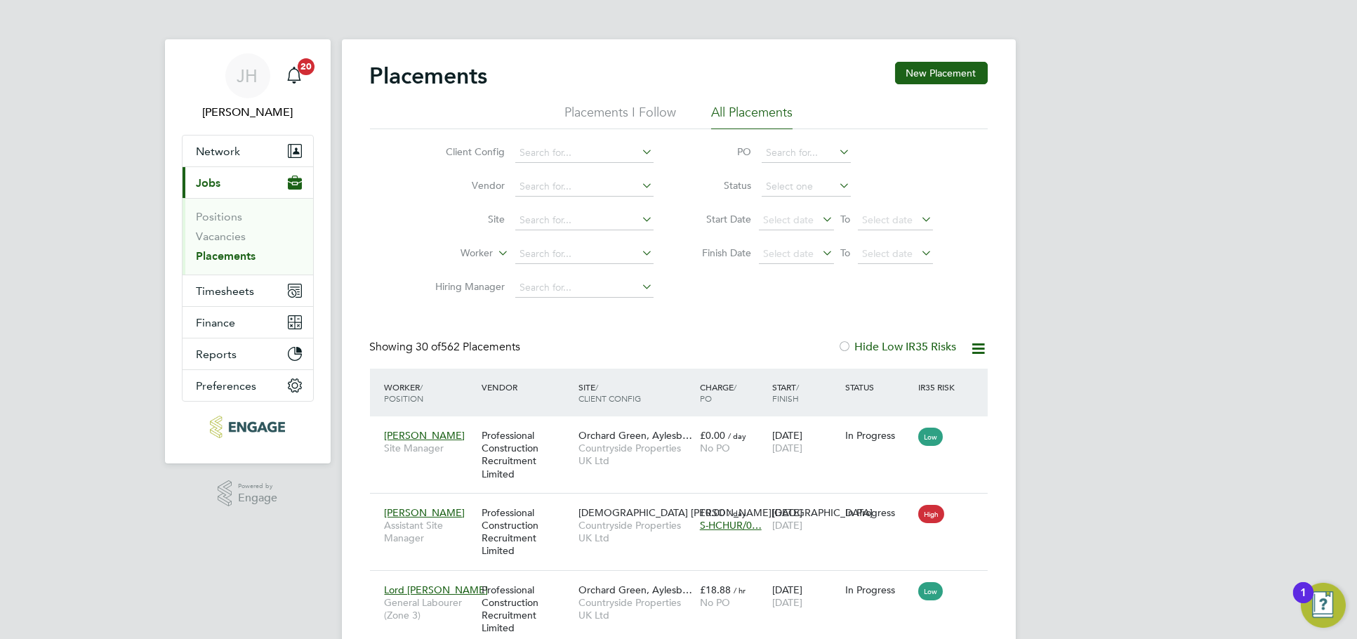
scroll to position [13, 66]
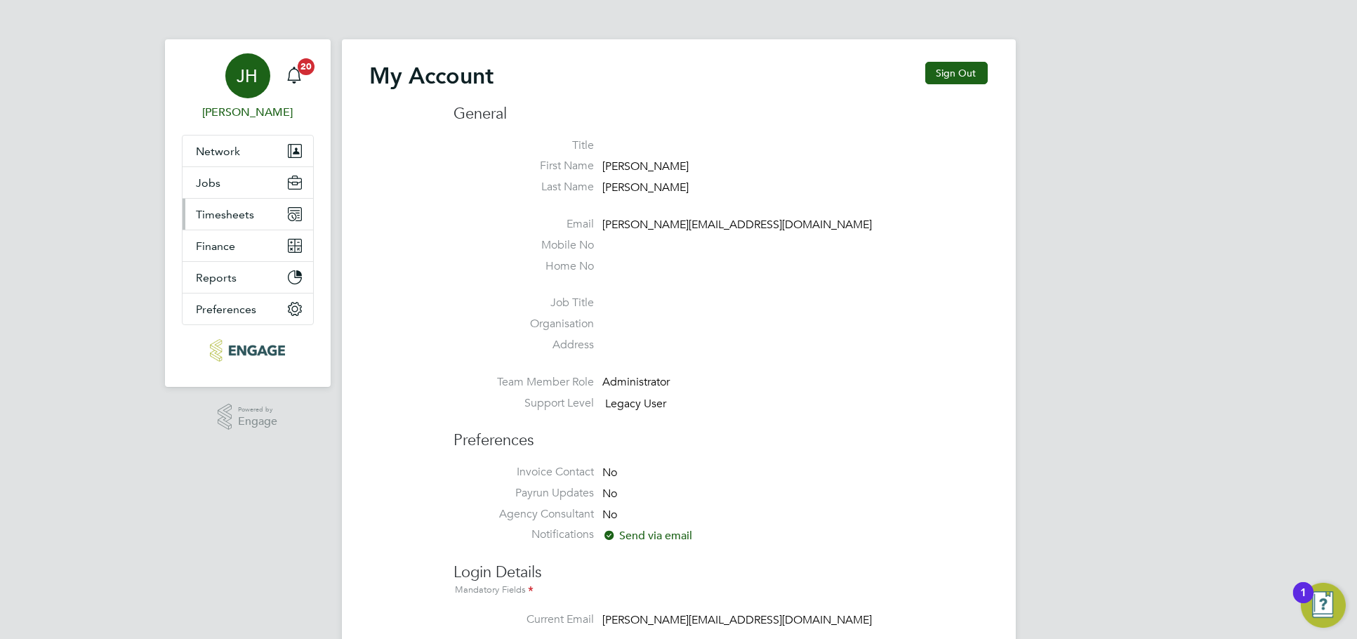
type input "[PERSON_NAME][EMAIL_ADDRESS][DOMAIN_NAME]"
click at [243, 218] on span "Timesheets" at bounding box center [226, 214] width 58 height 13
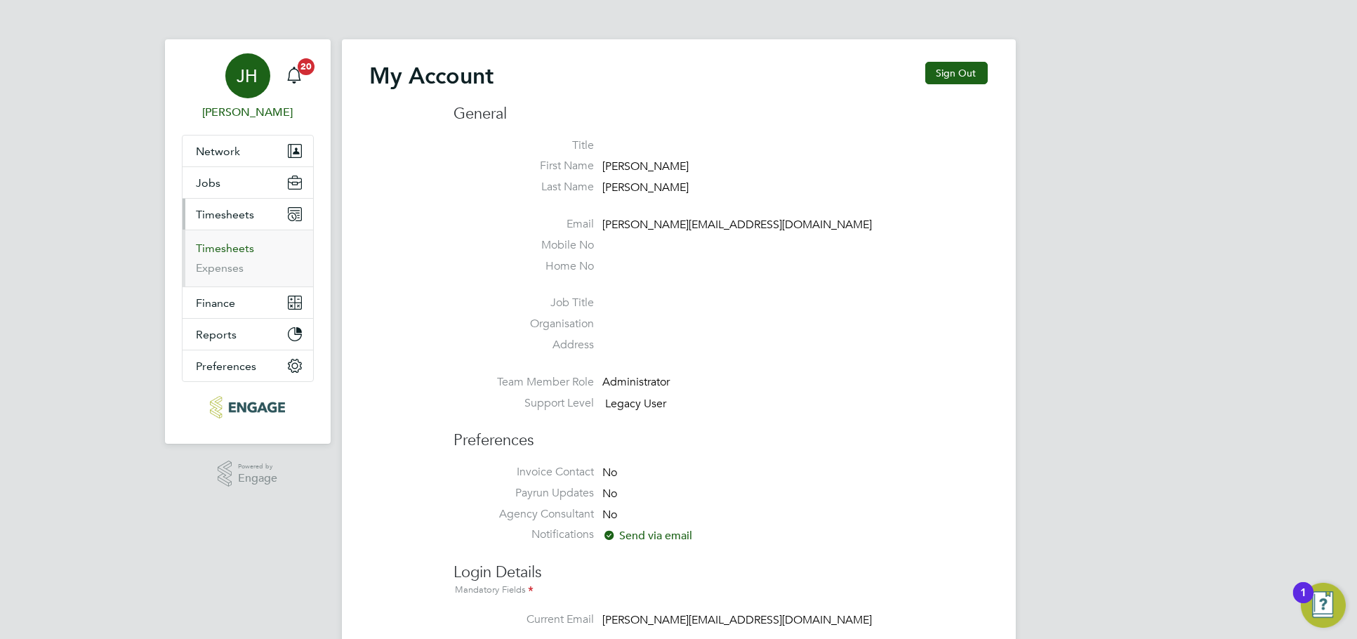
click at [237, 252] on link "Timesheets" at bounding box center [226, 247] width 58 height 13
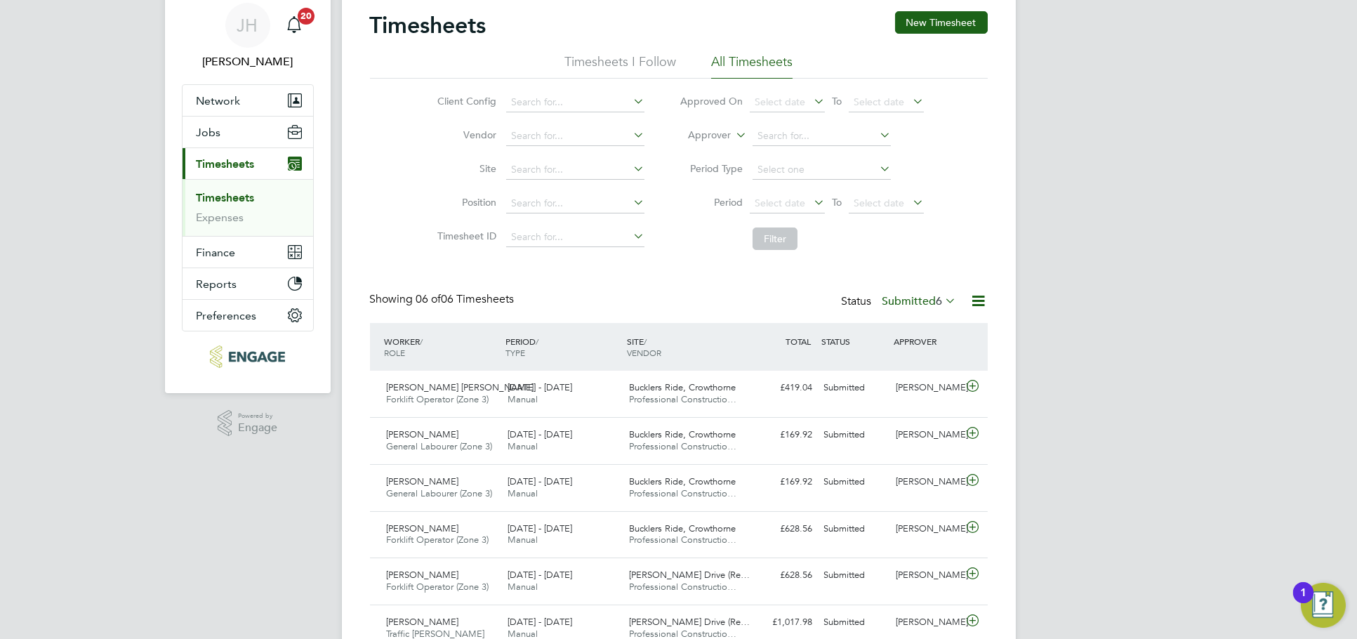
scroll to position [77, 0]
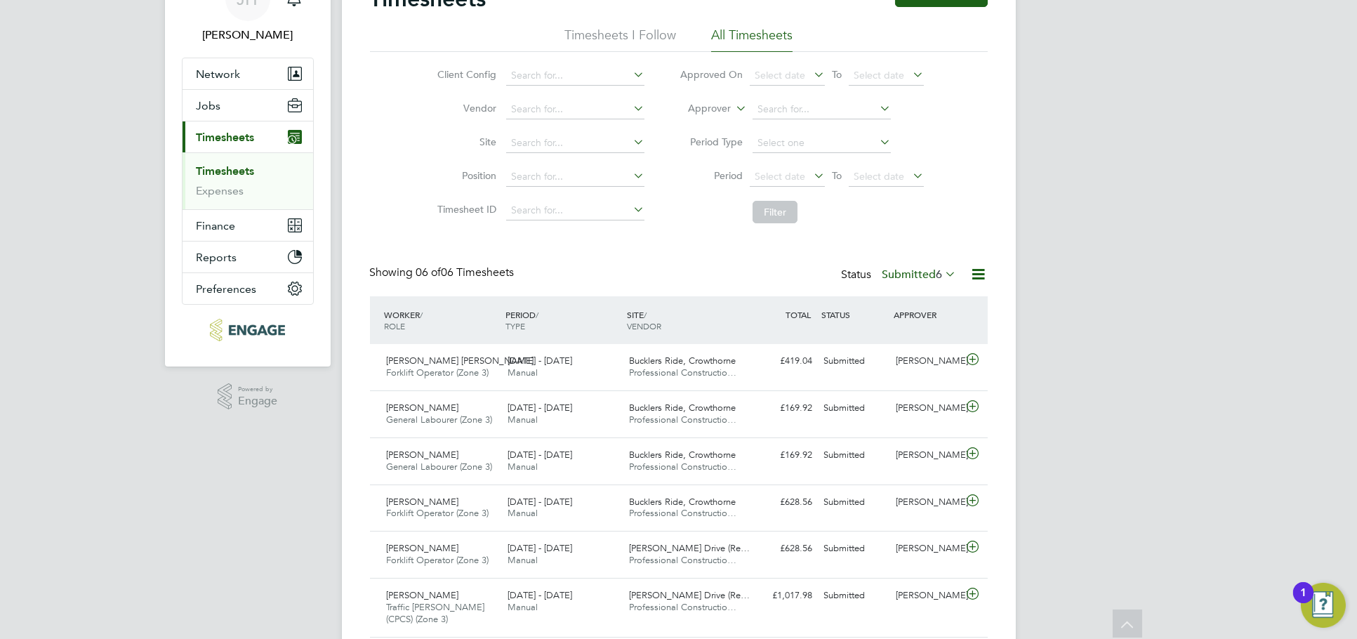
click at [936, 280] on div "Status Submitted 6" at bounding box center [901, 275] width 118 height 20
click at [936, 277] on span "6" at bounding box center [939, 274] width 6 height 14
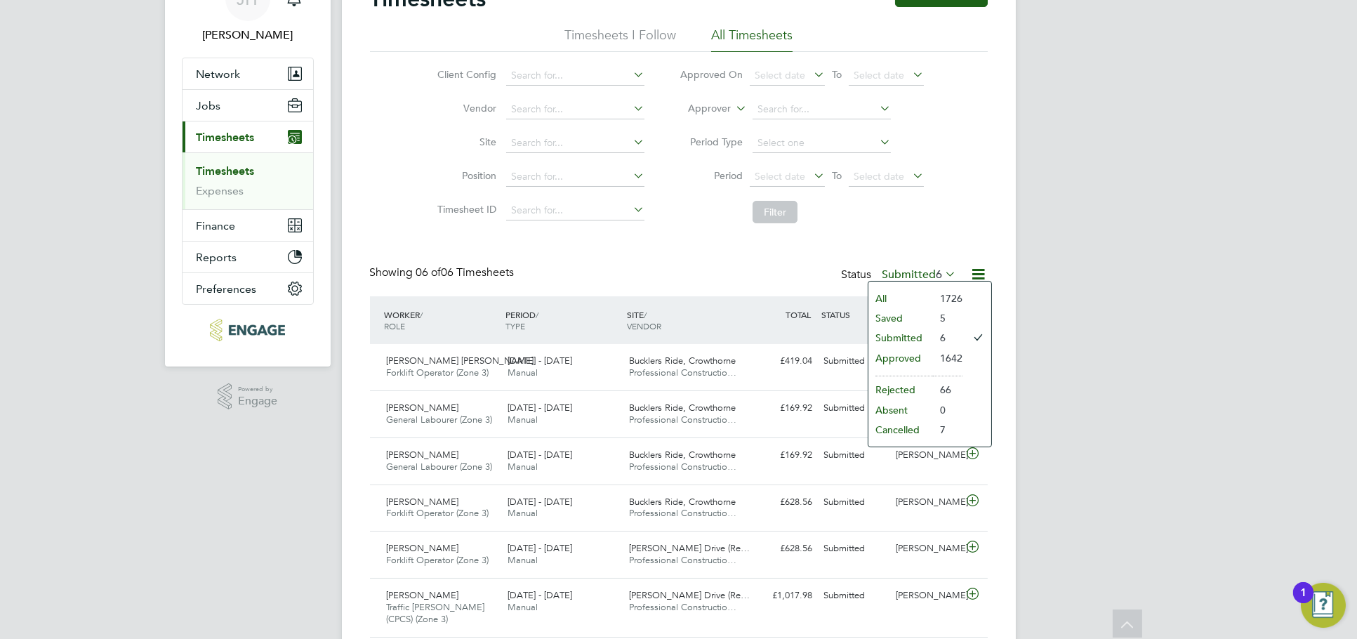
click at [921, 351] on li "Approved" at bounding box center [900, 358] width 65 height 20
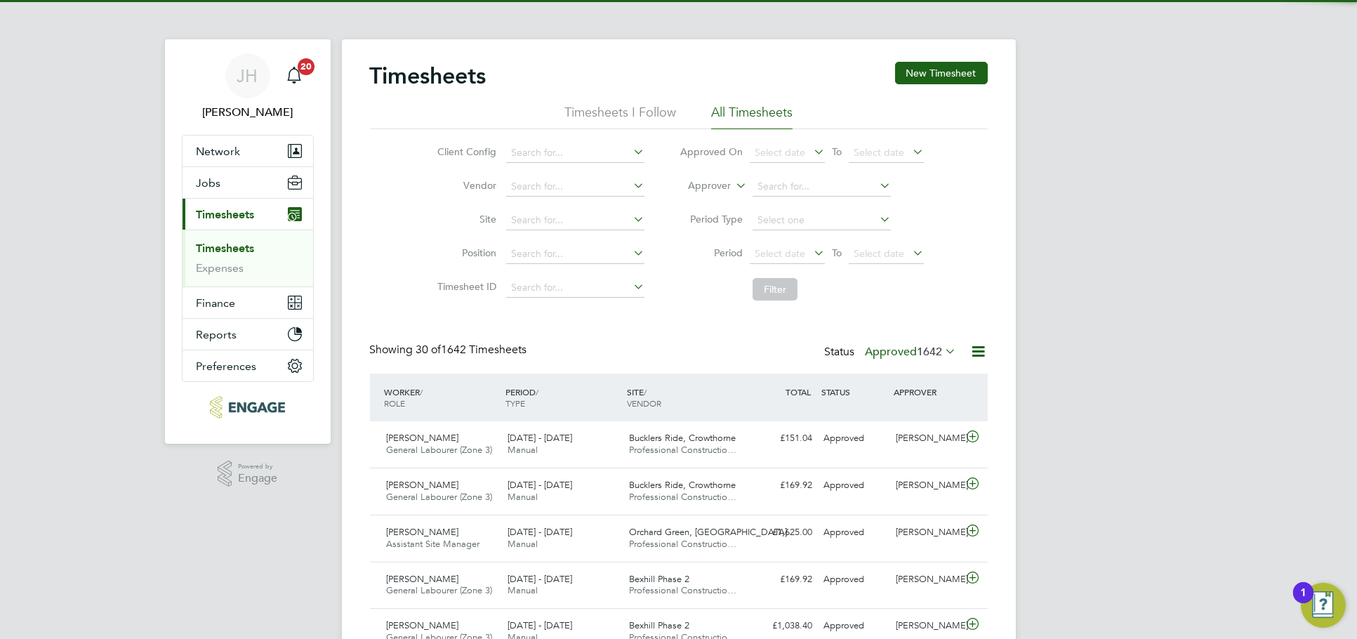
scroll to position [8, 7]
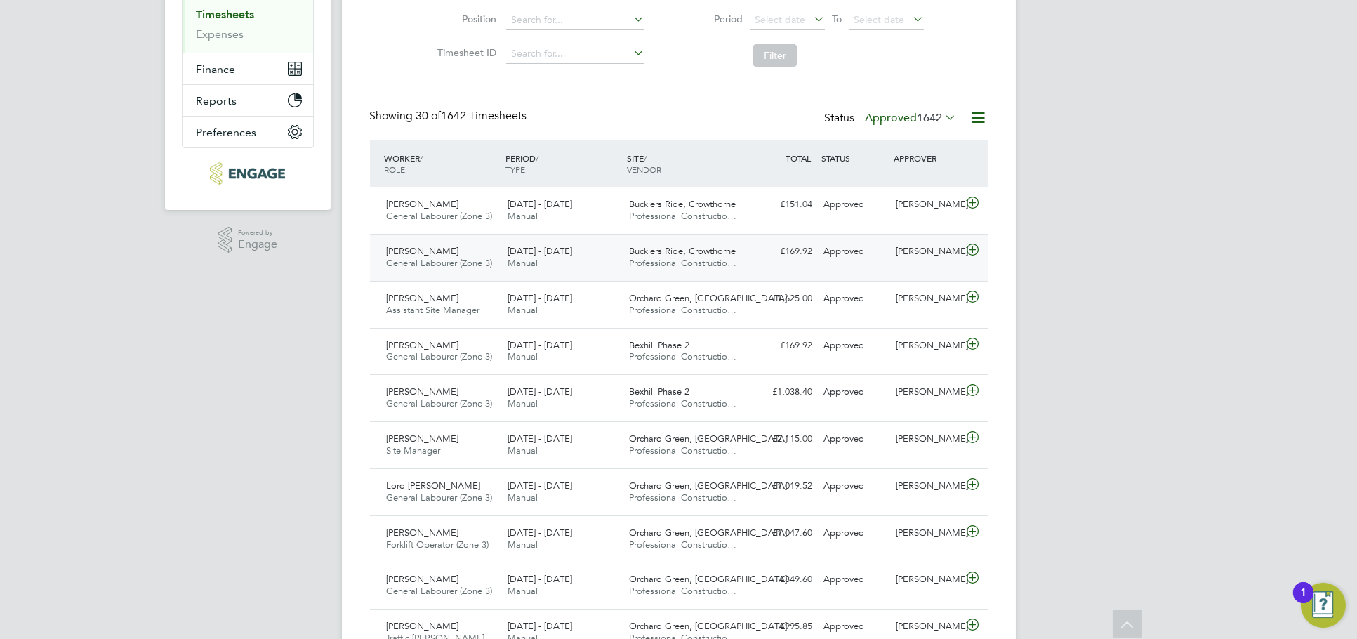
click at [889, 260] on div "Approved" at bounding box center [854, 251] width 73 height 23
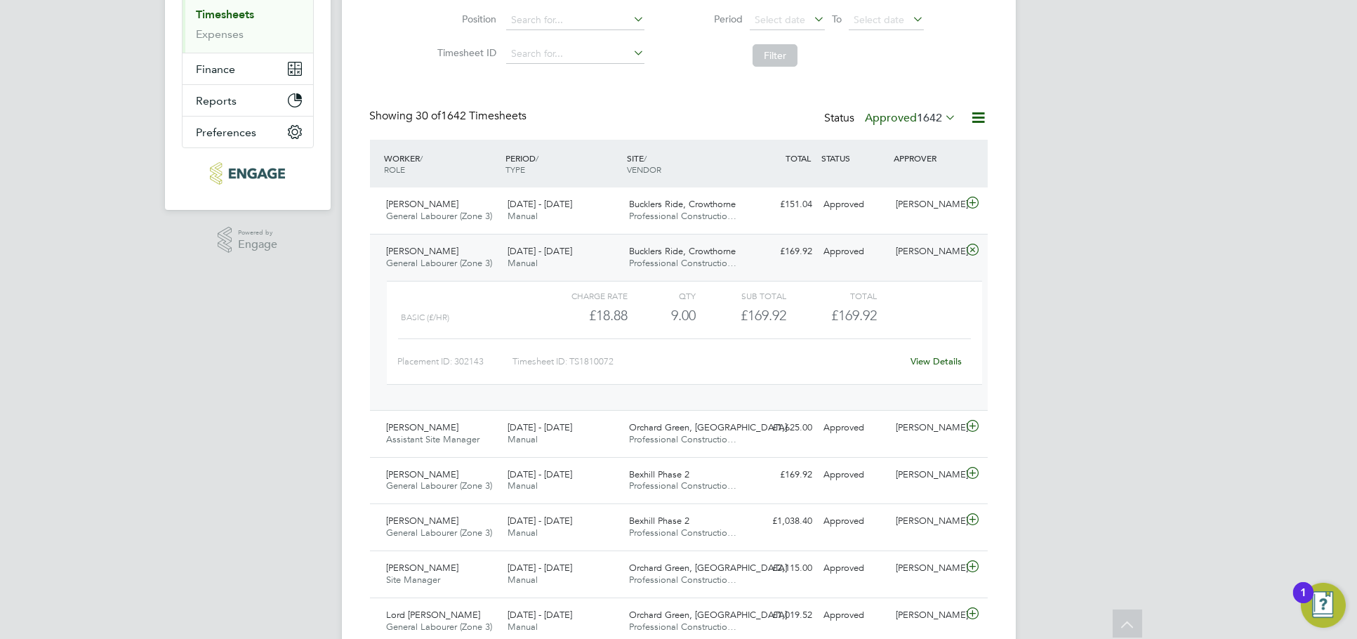
click at [946, 355] on link "View Details" at bounding box center [935, 361] width 51 height 12
click at [929, 199] on div "Nick Wilcock" at bounding box center [926, 204] width 73 height 23
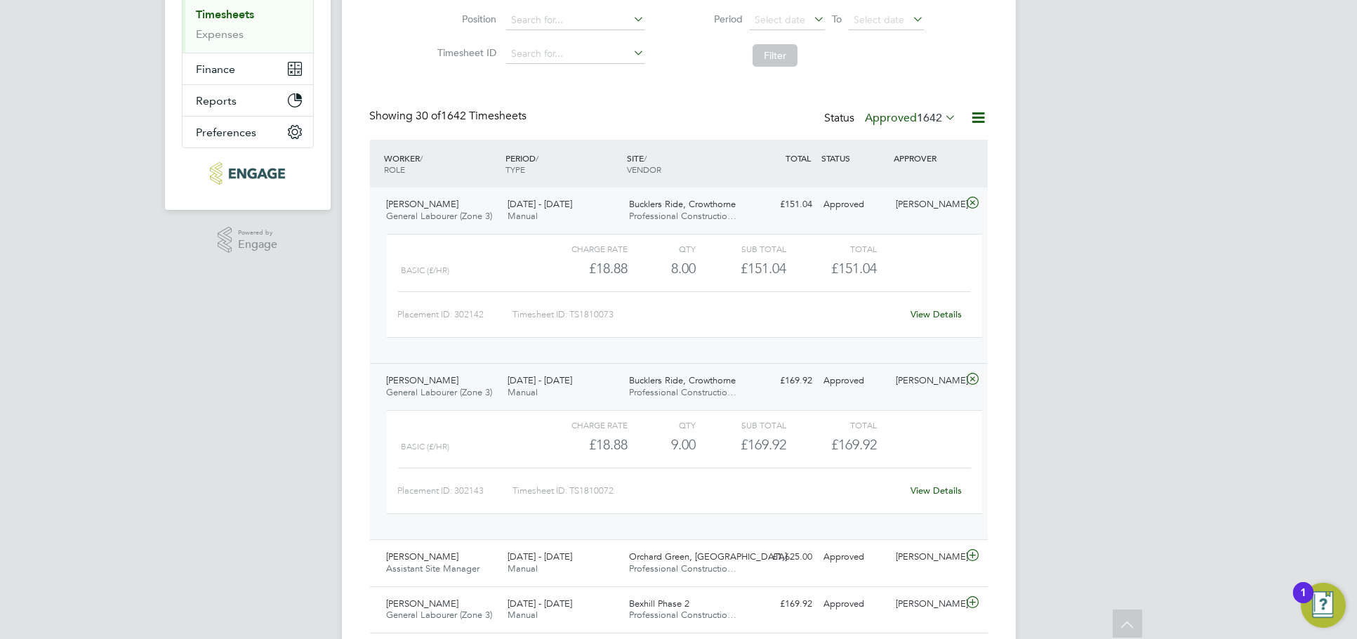
click at [936, 312] on link "View Details" at bounding box center [935, 314] width 51 height 12
click at [931, 206] on div "Nick Wilcock" at bounding box center [926, 204] width 73 height 23
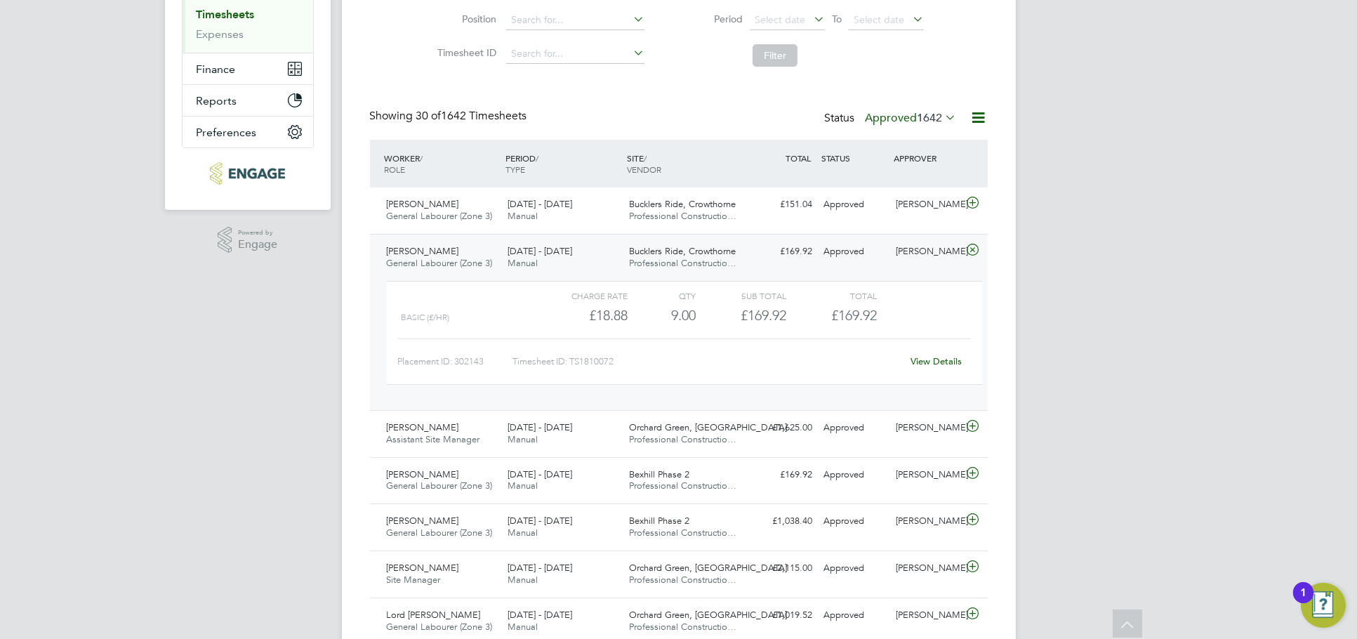
click at [923, 263] on div "Filmon Gebre General Labourer (Zone 3) 18 - 24 Aug 2025 18 - 24 Aug 2025 Manual…" at bounding box center [679, 322] width 618 height 176
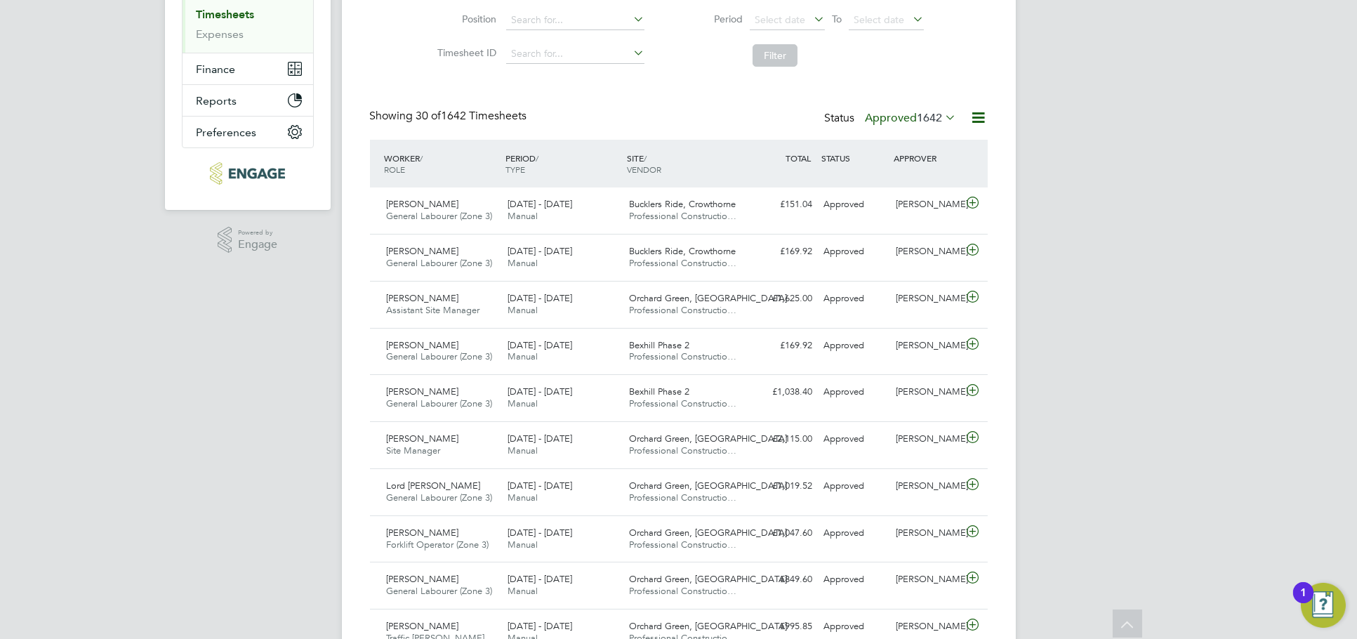
click at [940, 121] on span "1642" at bounding box center [929, 118] width 25 height 14
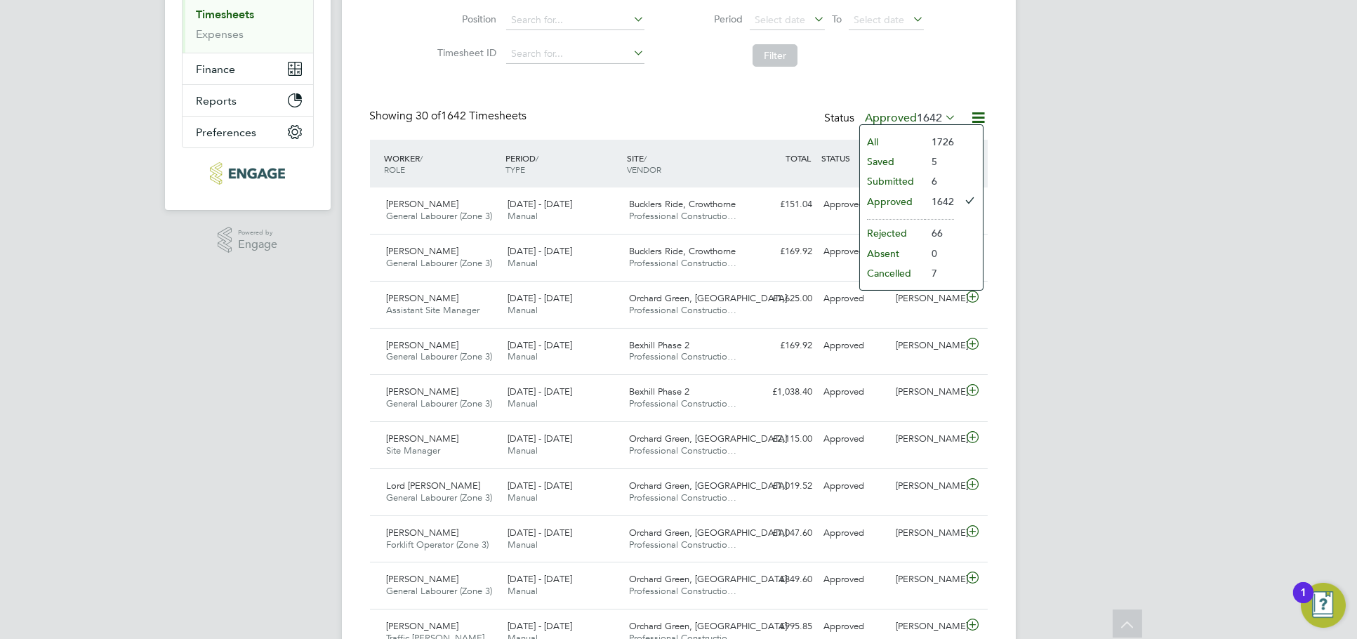
click at [910, 187] on li "Submitted" at bounding box center [892, 181] width 65 height 20
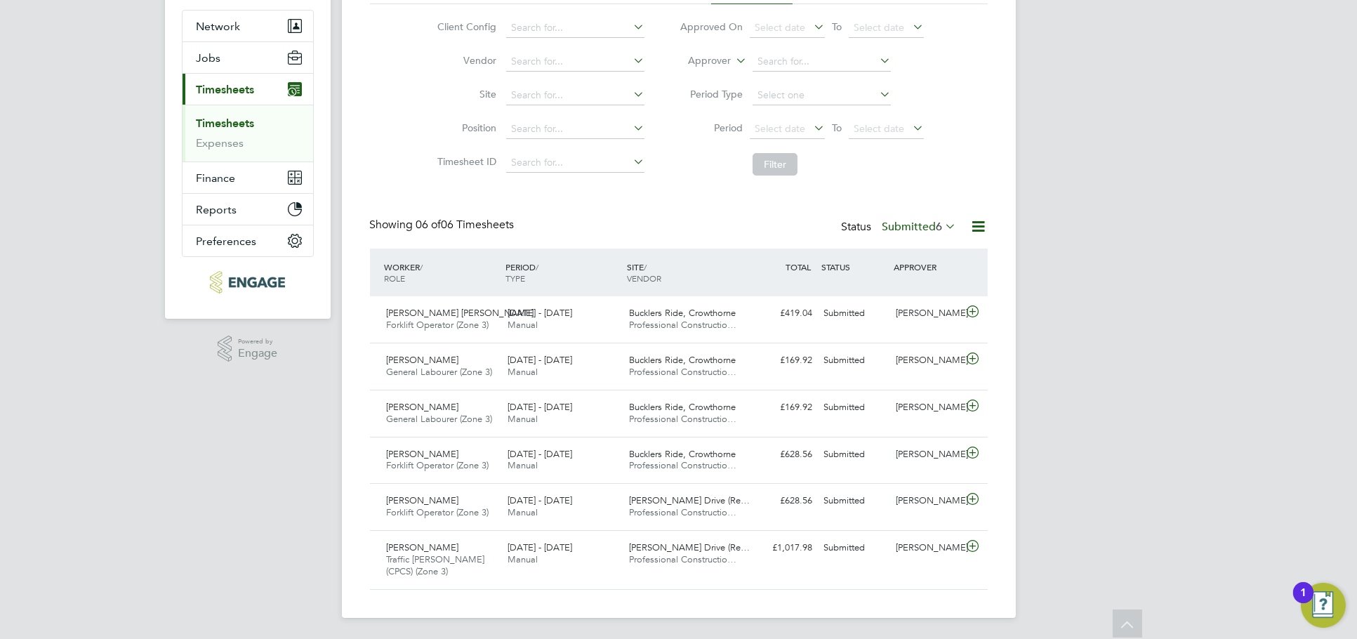
click at [937, 233] on div "Status Submitted 6" at bounding box center [901, 228] width 118 height 20
click at [936, 225] on span "6" at bounding box center [939, 227] width 6 height 14
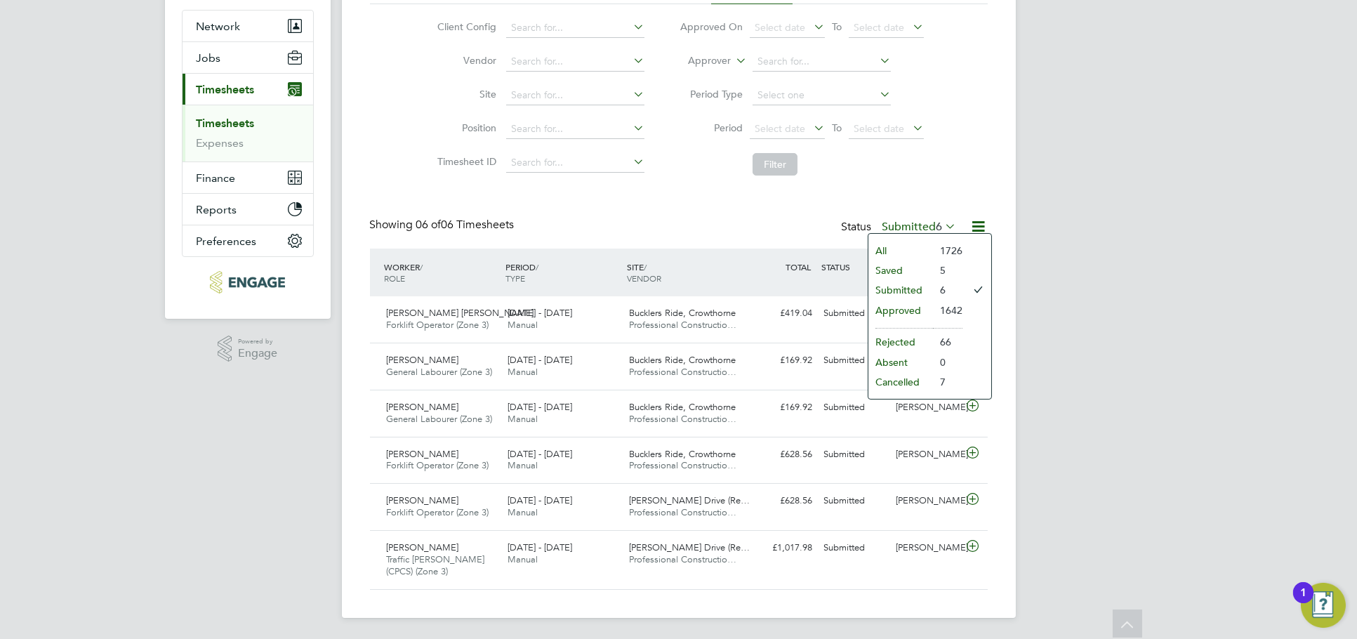
click at [911, 310] on li "Approved" at bounding box center [900, 310] width 65 height 20
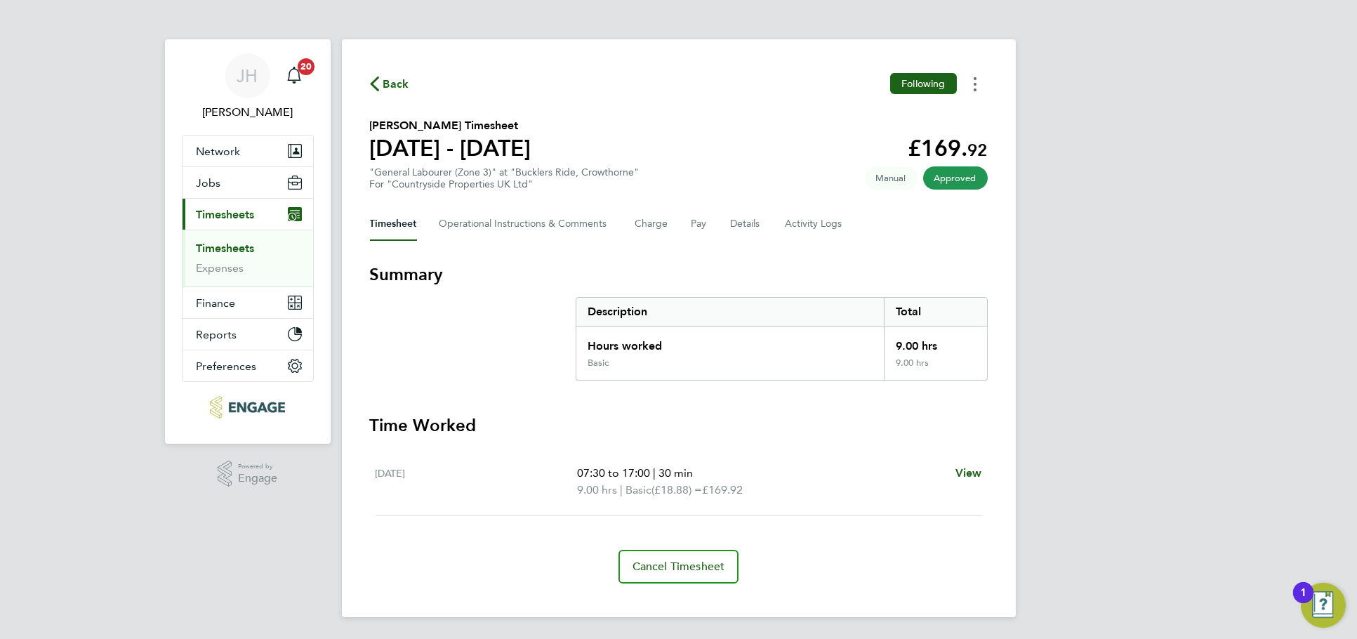
click at [974, 82] on icon "Timesheets Menu" at bounding box center [975, 84] width 3 height 14
click at [920, 106] on link "Download timesheet" at bounding box center [903, 115] width 168 height 28
click at [1097, 324] on div "[PERSON_NAME] Notifications 20 Applications: Network Team Members Businesses Si…" at bounding box center [678, 319] width 1357 height 639
click at [972, 74] on button "Timesheets Menu" at bounding box center [974, 84] width 25 height 22
click at [943, 113] on link "Download timesheet" at bounding box center [903, 115] width 168 height 28
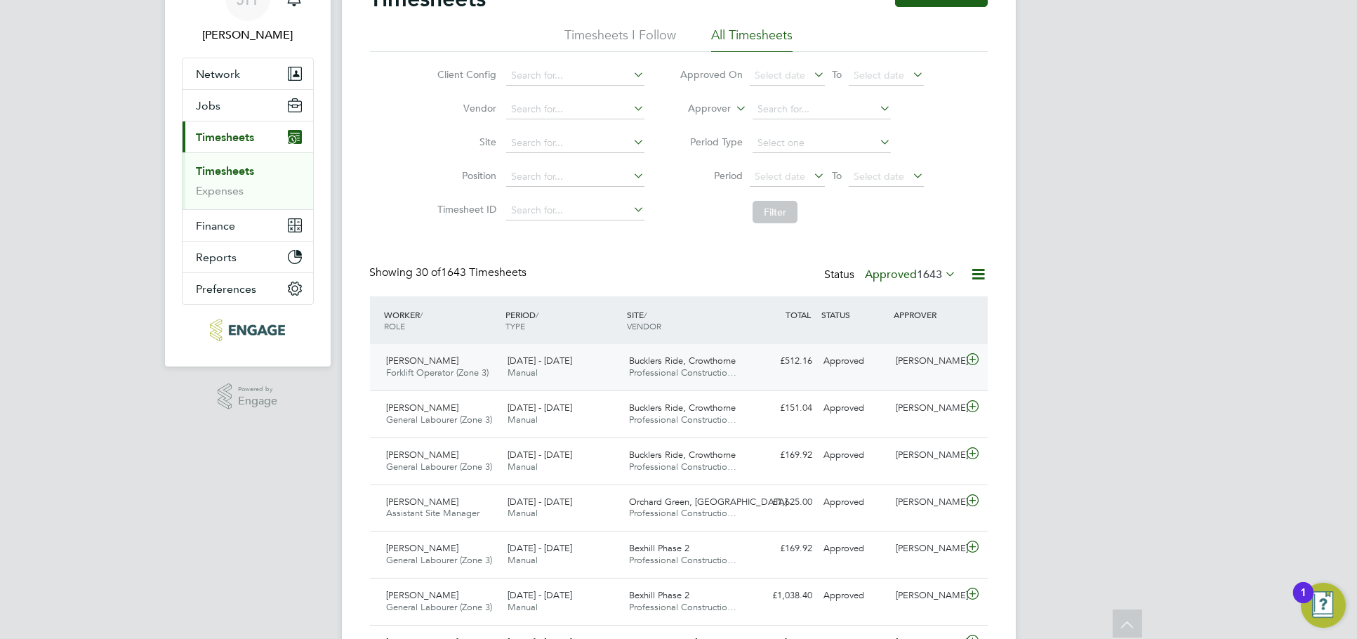
click at [910, 359] on div "Nick Wilcock" at bounding box center [926, 361] width 73 height 23
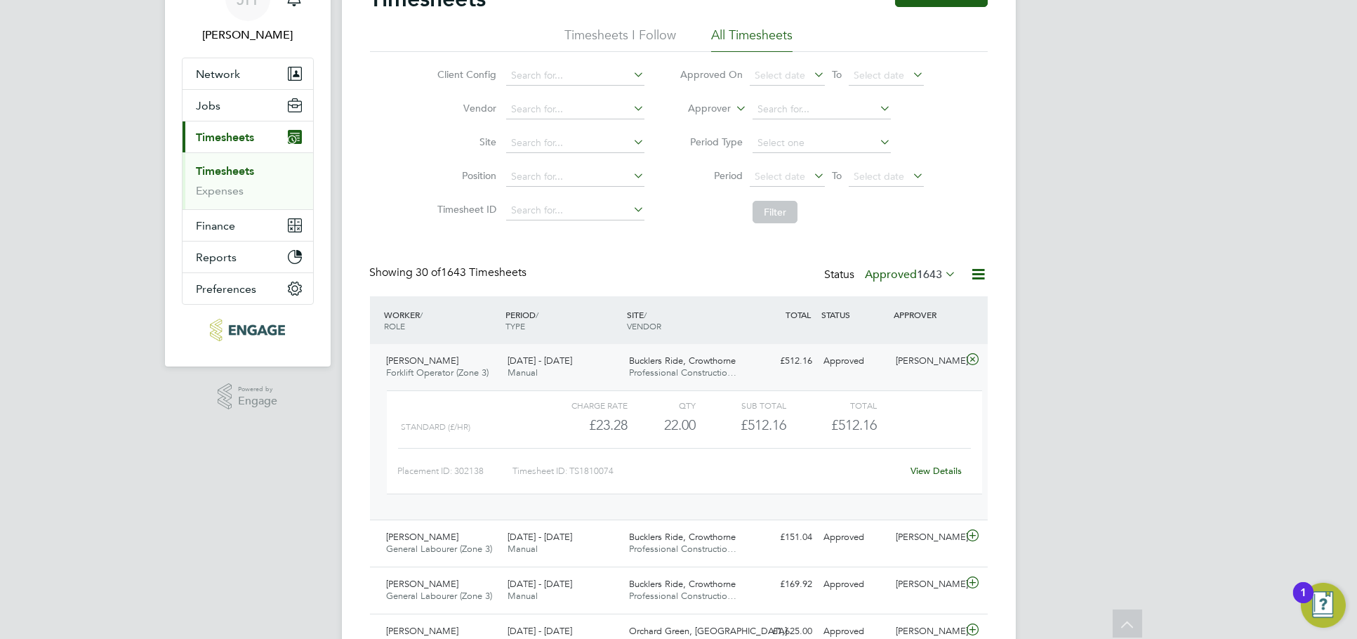
click at [942, 470] on link "View Details" at bounding box center [935, 471] width 51 height 12
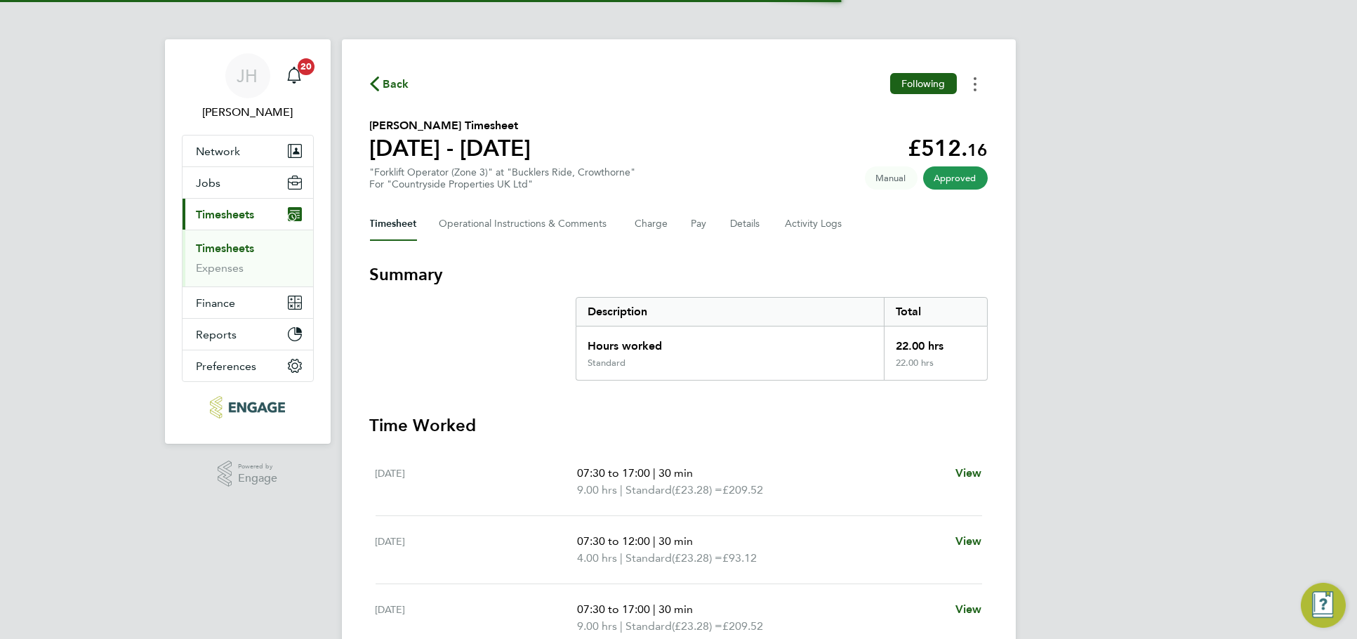
click at [986, 84] on button "Timesheets Menu" at bounding box center [974, 84] width 25 height 22
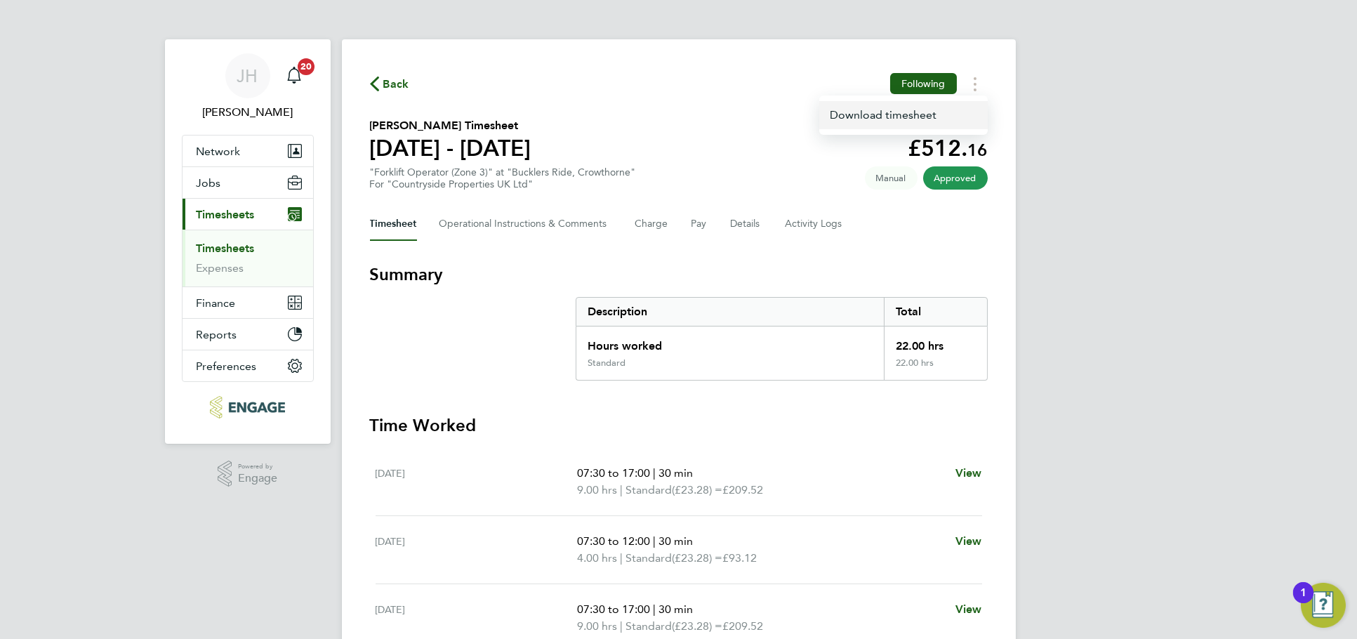
click at [933, 119] on link "Download timesheet" at bounding box center [903, 115] width 168 height 28
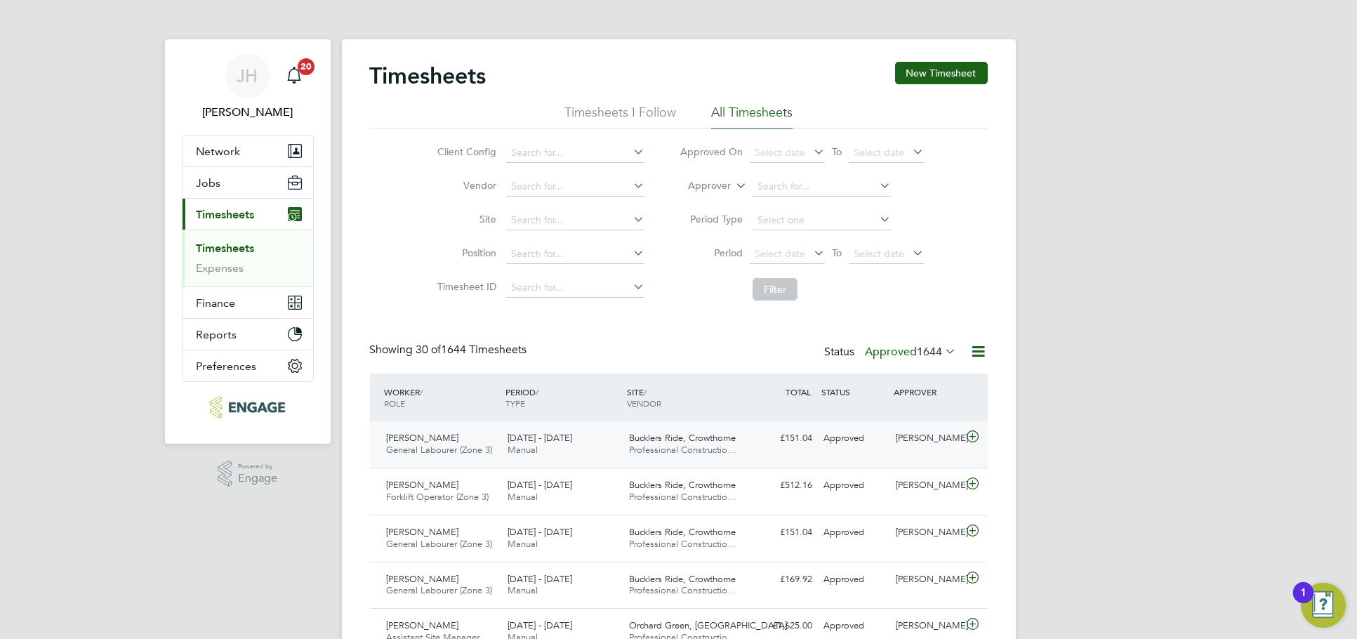
click at [946, 444] on div "Nick Wilcock" at bounding box center [926, 438] width 73 height 23
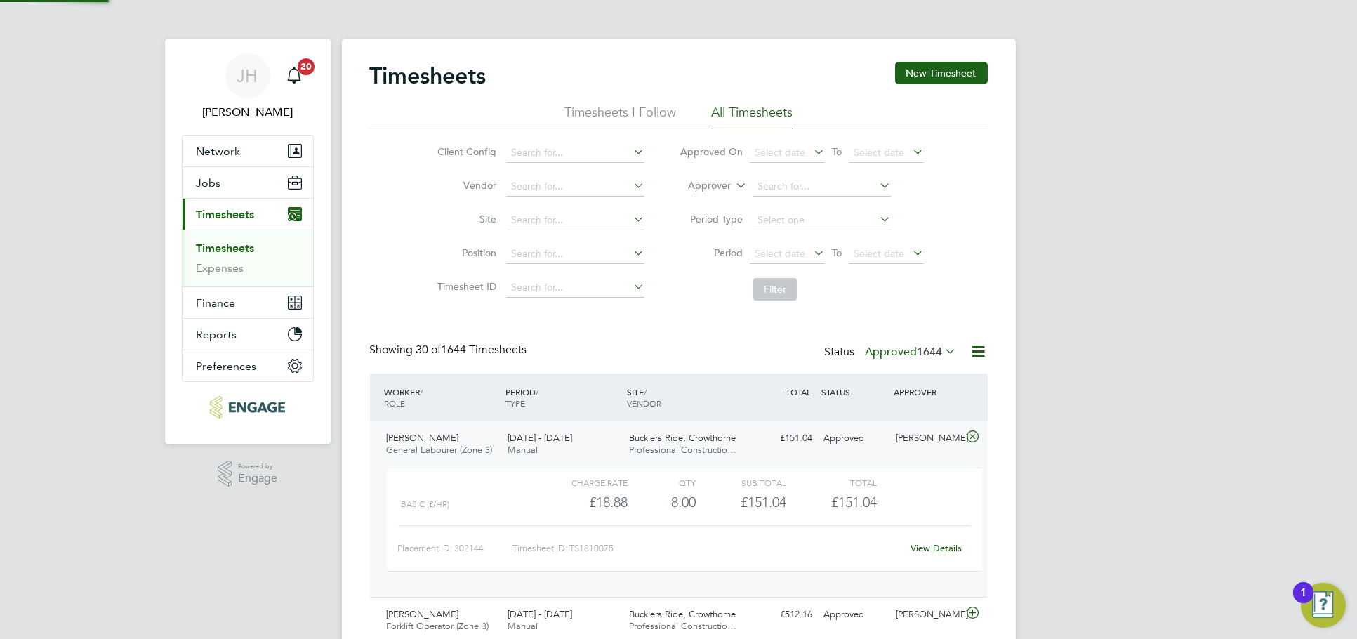
click at [930, 544] on link "View Details" at bounding box center [935, 548] width 51 height 12
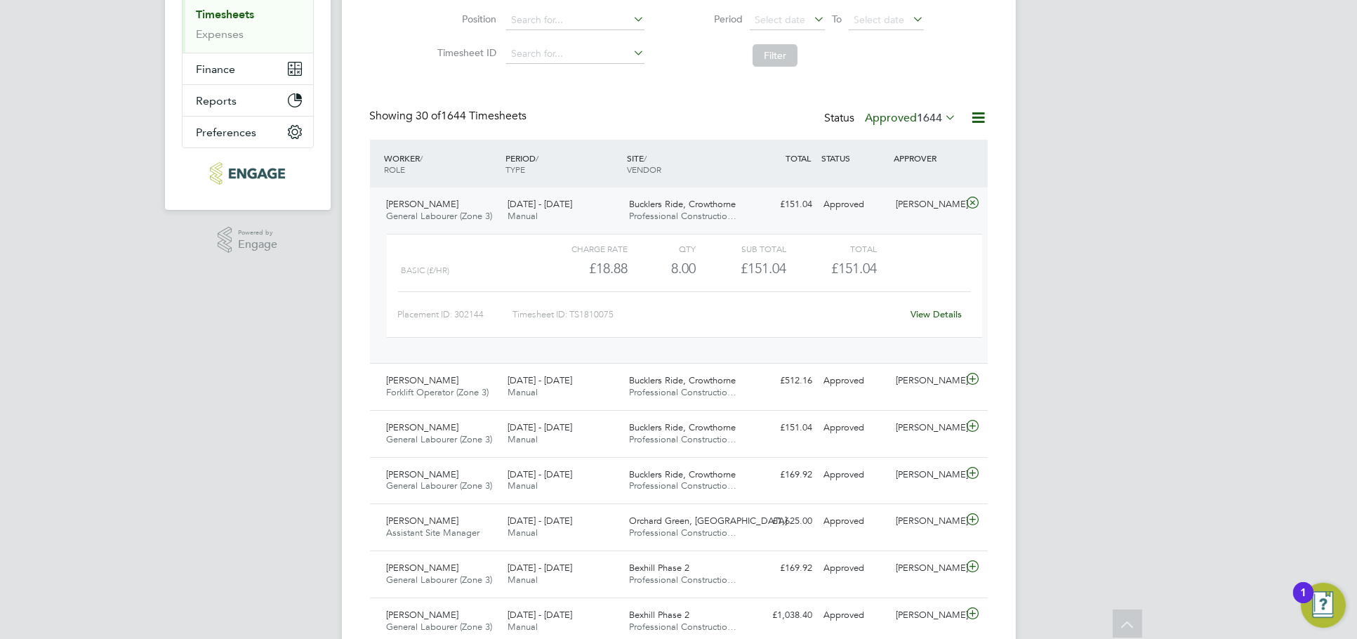
click at [917, 211] on div "Nick Wilcock" at bounding box center [926, 204] width 73 height 23
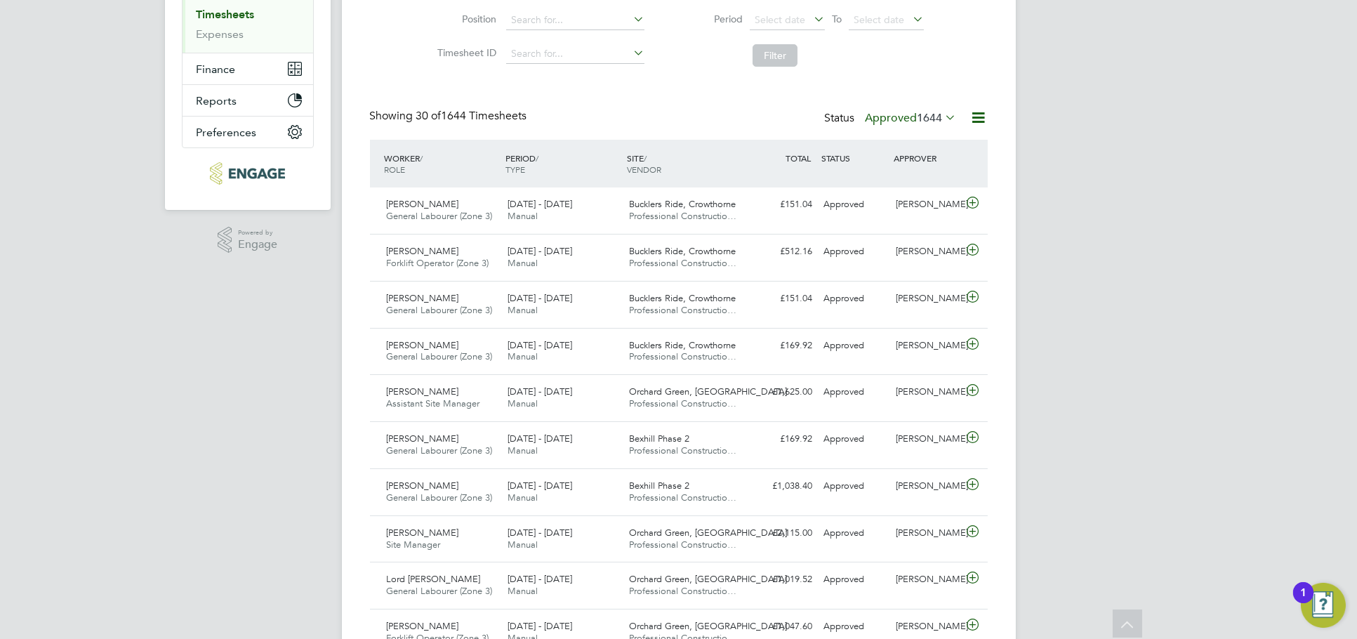
drag, startPoint x: 1183, startPoint y: 419, endPoint x: 1169, endPoint y: 340, distance: 79.9
click at [767, 271] on div "Abdi Hassan Forklift Operator (Zone 3) 18 - 24 Aug 2025 18 - 24 Aug 2025 Manual…" at bounding box center [679, 257] width 618 height 47
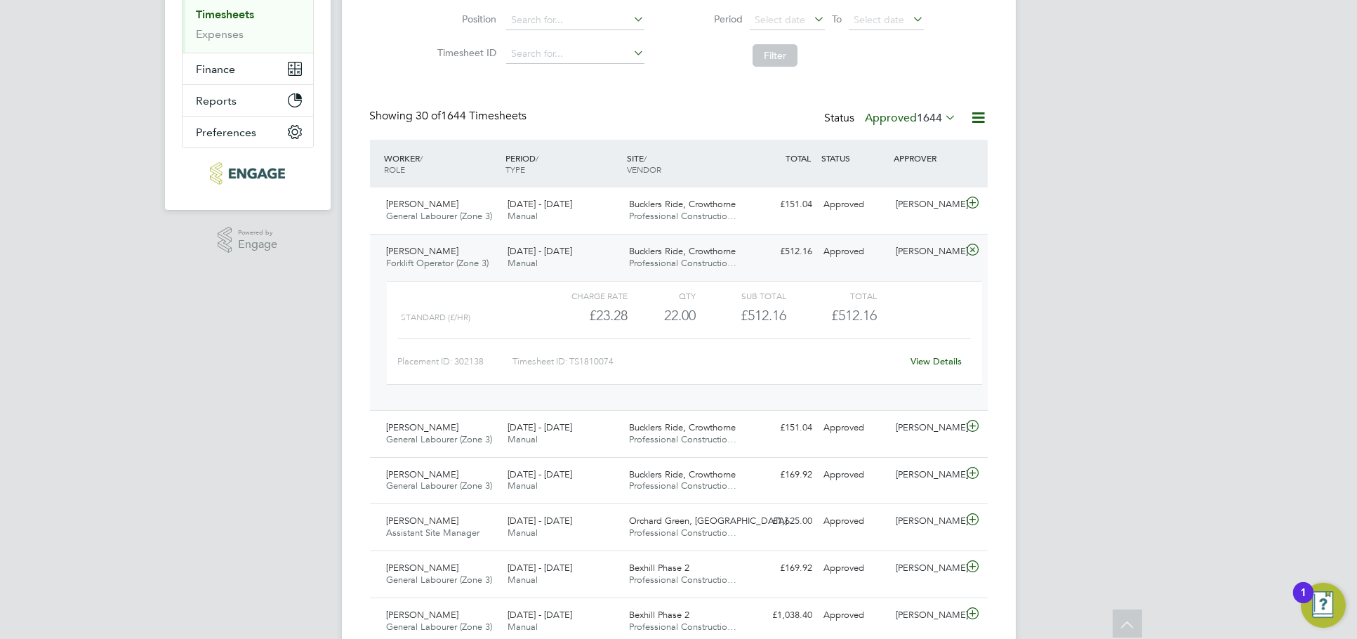
click at [875, 265] on div "Abdi Hassan Forklift Operator (Zone 3) 18 - 24 Aug 2025 18 - 24 Aug 2025 Manual…" at bounding box center [679, 322] width 618 height 176
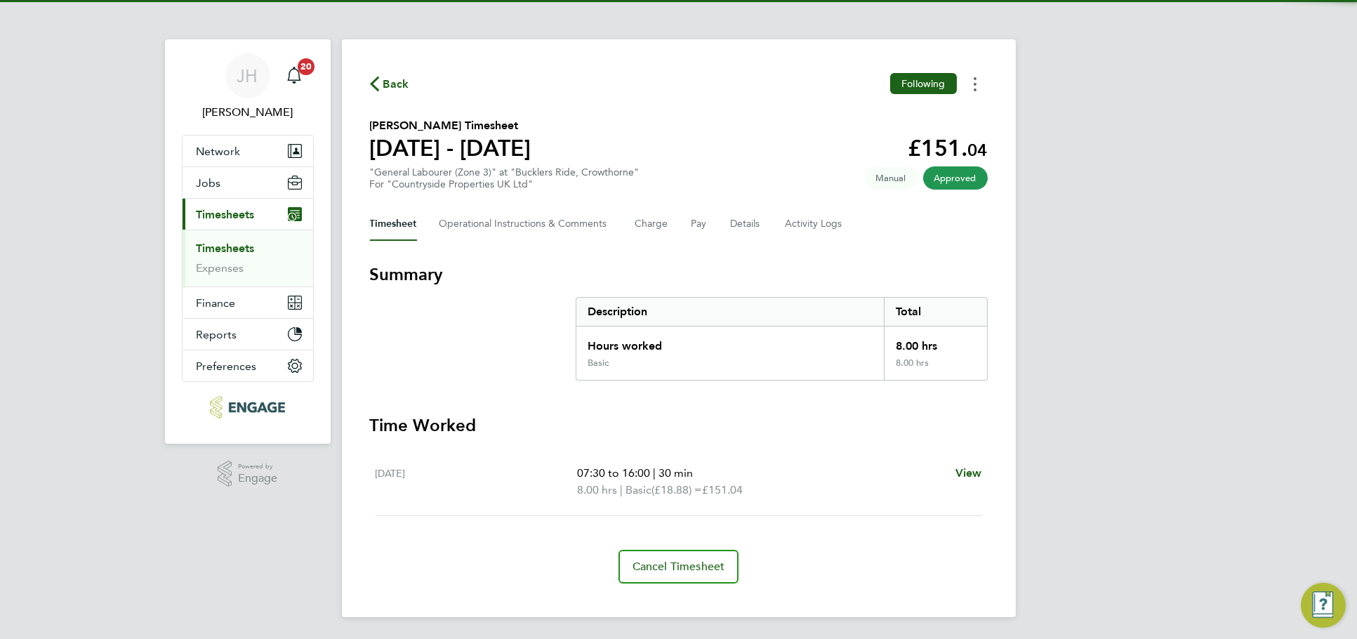
click at [967, 90] on button "Timesheets Menu" at bounding box center [974, 84] width 25 height 22
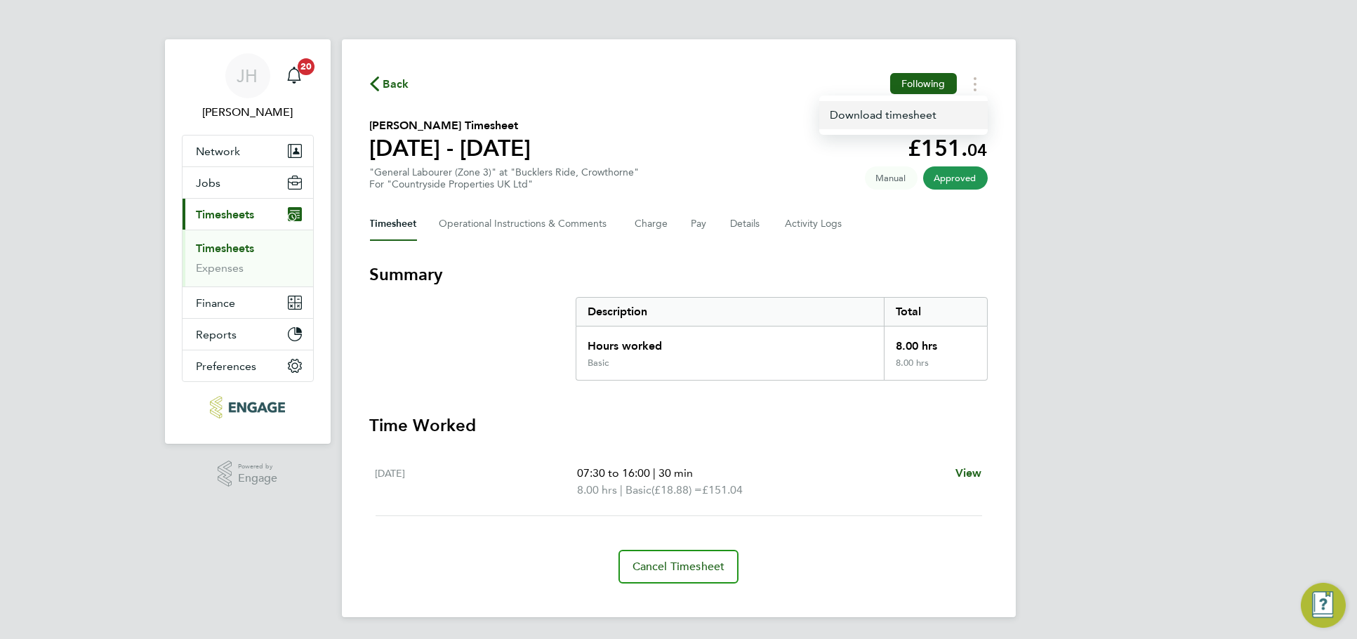
click at [925, 124] on link "Download timesheet" at bounding box center [903, 115] width 168 height 28
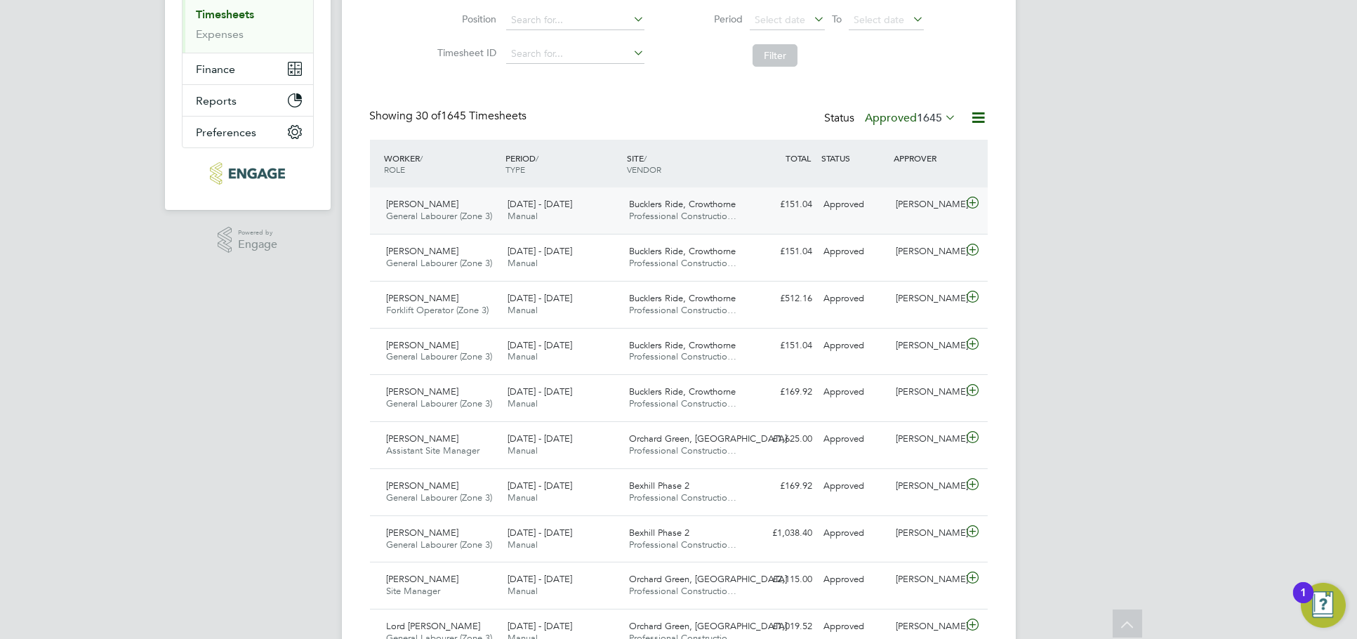
click at [886, 213] on div "Approved" at bounding box center [854, 204] width 73 height 23
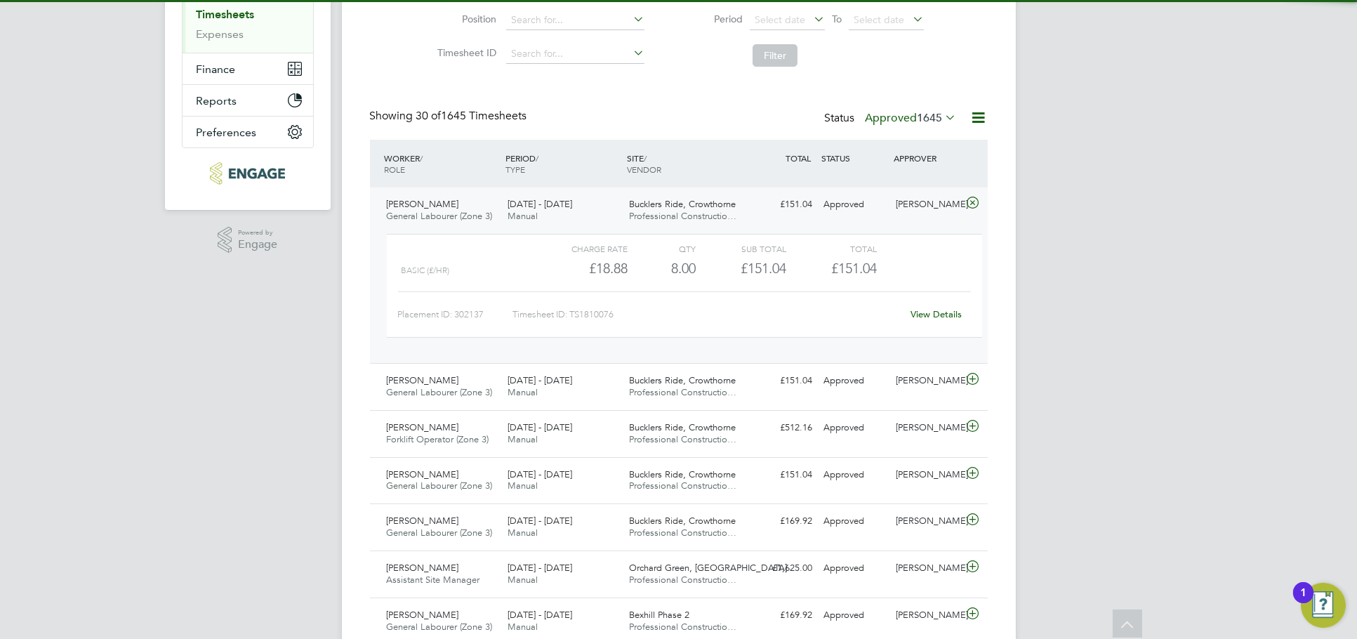
click at [931, 305] on div "View Details" at bounding box center [936, 314] width 69 height 22
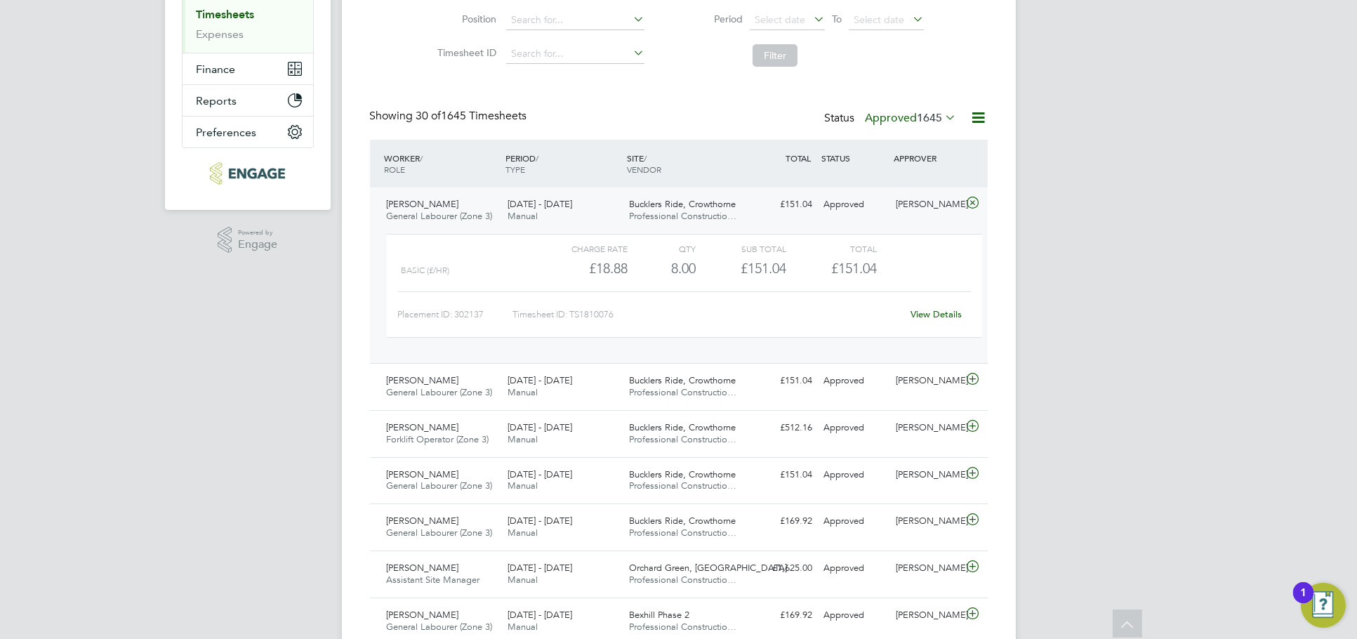
click at [926, 321] on div "View Details" at bounding box center [936, 314] width 69 height 22
click at [930, 313] on link "View Details" at bounding box center [935, 314] width 51 height 12
click at [920, 206] on div "[PERSON_NAME]" at bounding box center [926, 204] width 73 height 23
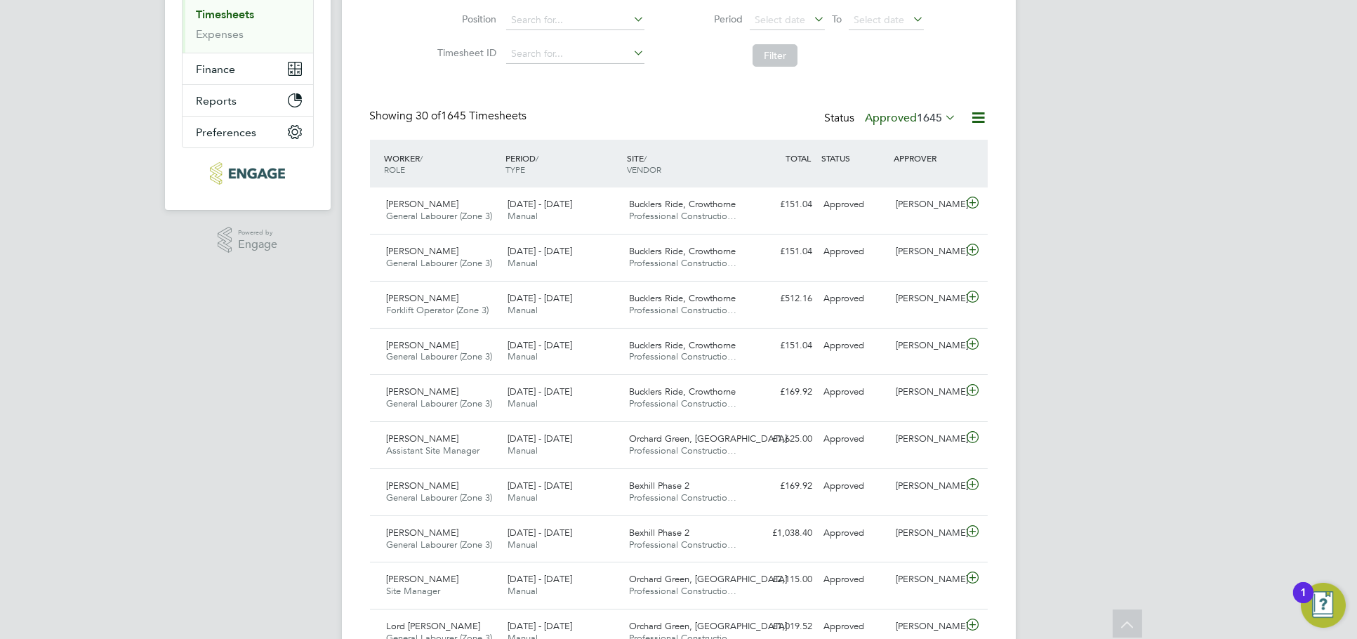
click at [944, 126] on div "Status Approved 1645" at bounding box center [892, 119] width 135 height 20
click at [943, 124] on icon at bounding box center [943, 117] width 0 height 20
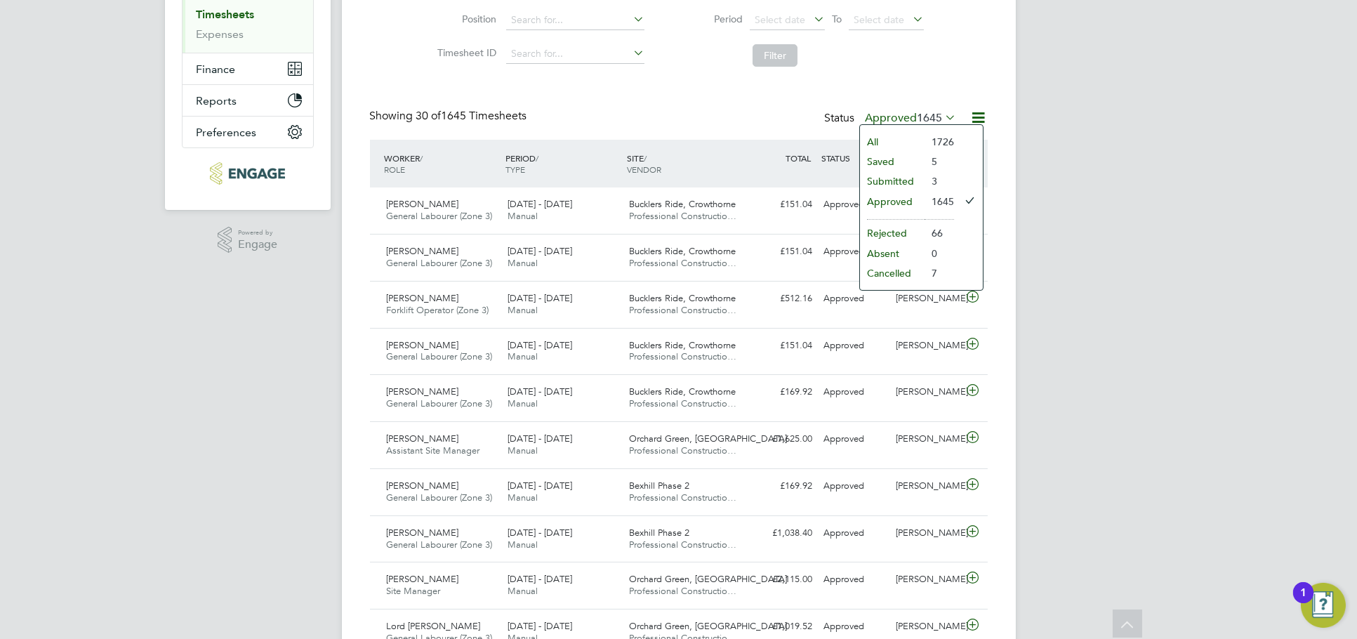
click at [908, 183] on li "Submitted" at bounding box center [892, 181] width 65 height 20
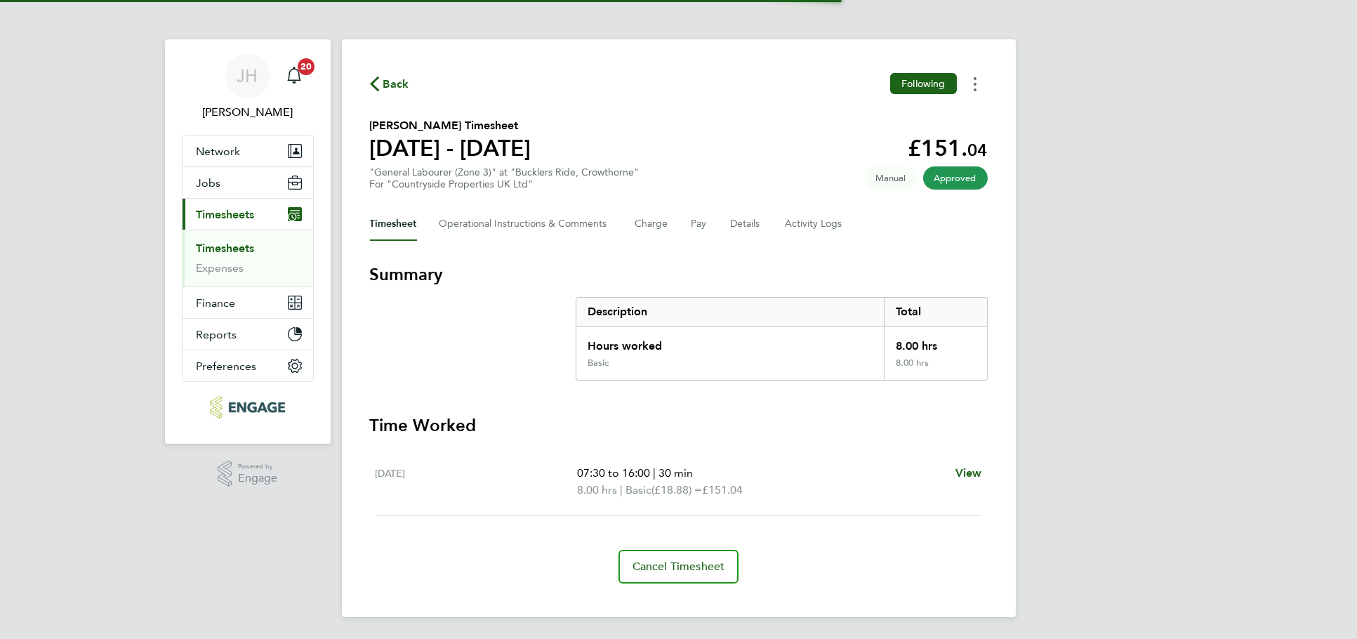
click at [974, 84] on circle "Timesheets Menu" at bounding box center [975, 84] width 3 height 3
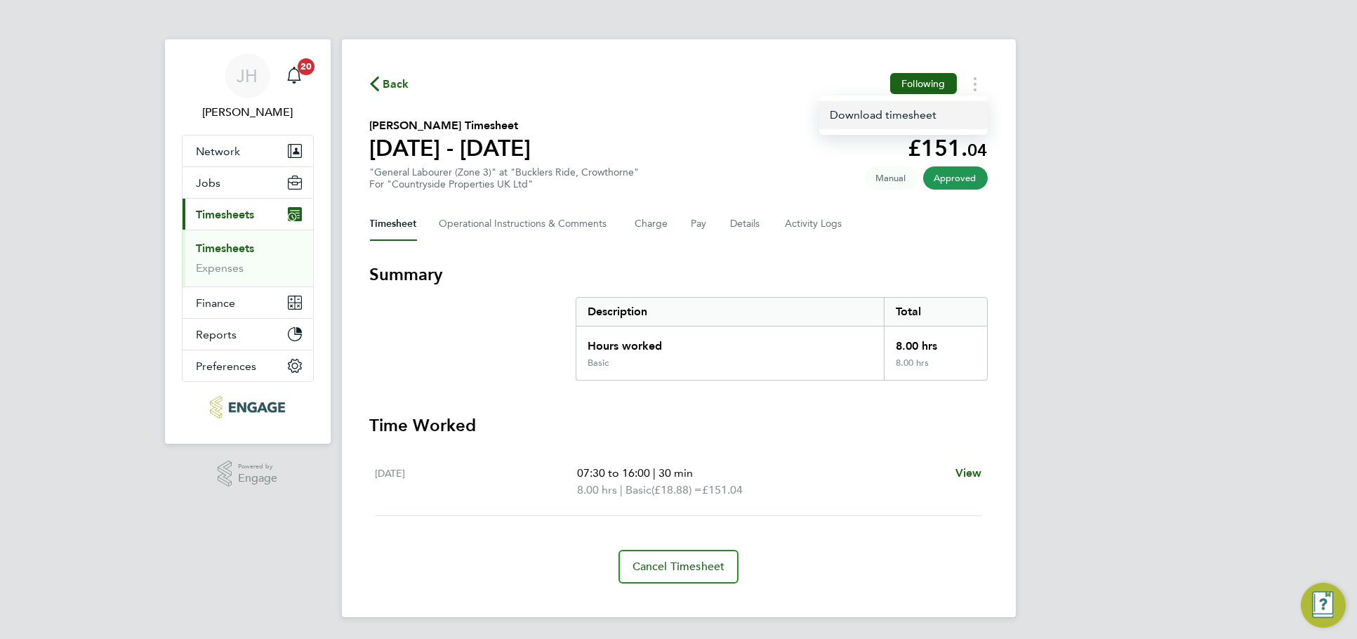
click at [934, 112] on link "Download timesheet" at bounding box center [903, 115] width 168 height 28
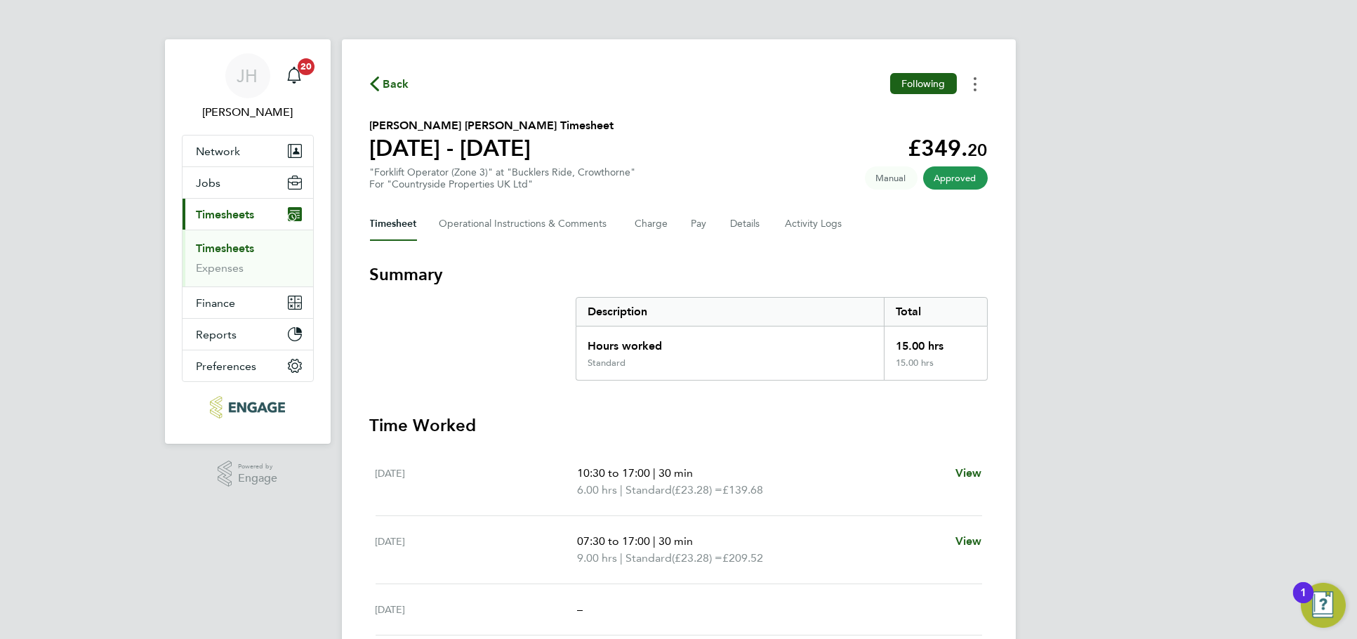
click at [974, 84] on circle "Timesheets Menu" at bounding box center [975, 84] width 3 height 3
click at [927, 119] on link "Download timesheet" at bounding box center [903, 115] width 168 height 28
